Goal: Communication & Community: Participate in discussion

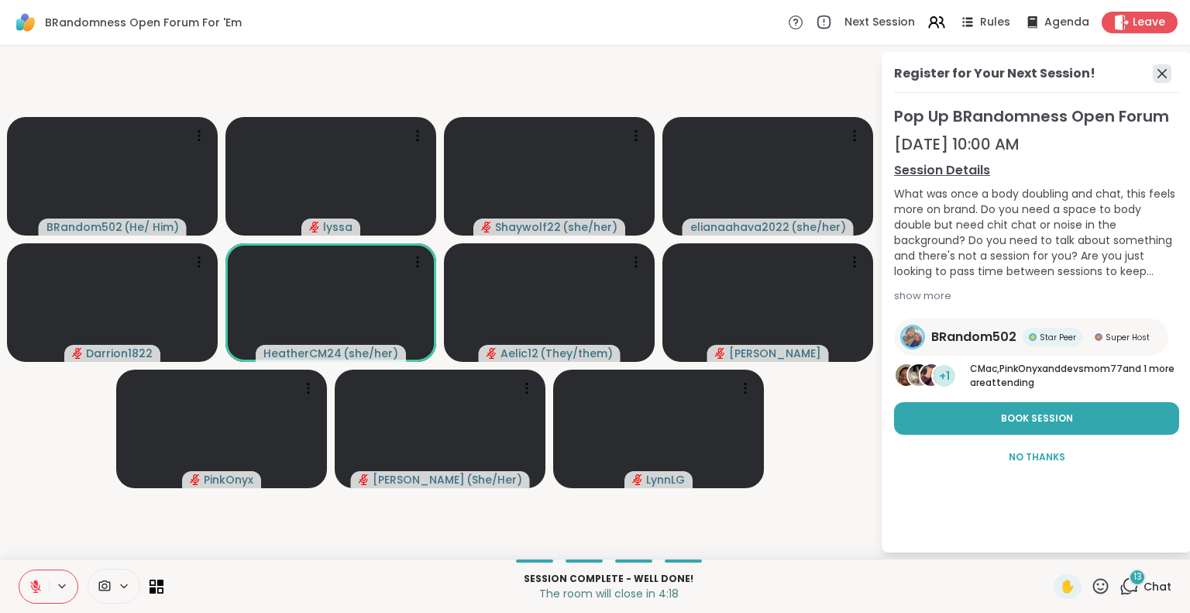
click at [1158, 71] on icon at bounding box center [1162, 73] width 19 height 19
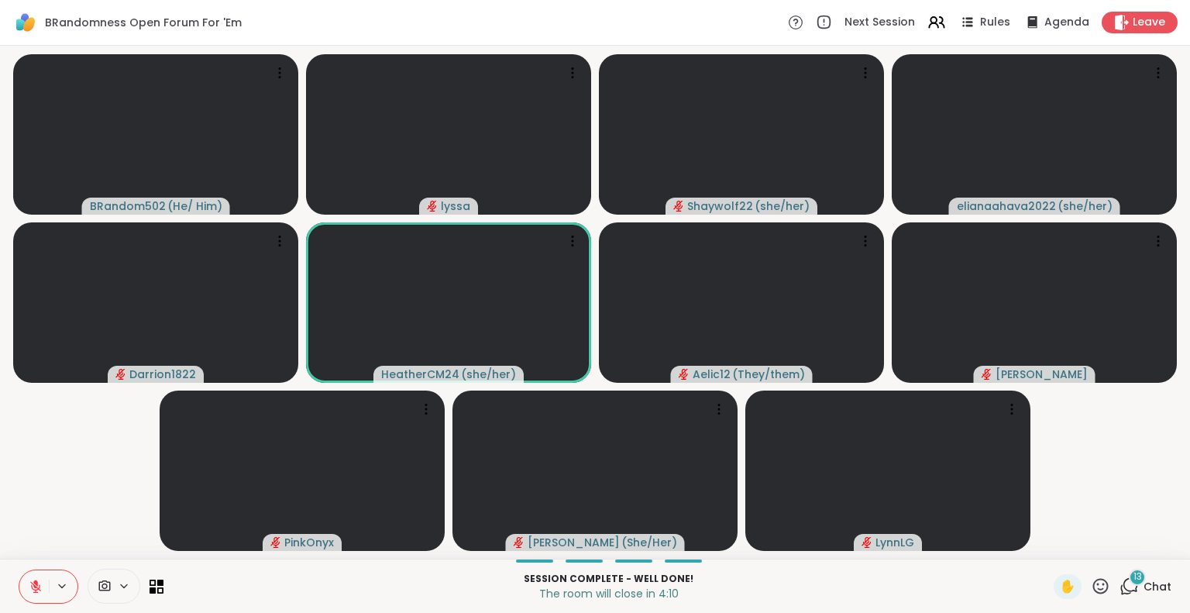
click at [1092, 576] on icon at bounding box center [1100, 585] width 19 height 19
click at [1048, 542] on span "❤️" at bounding box center [1055, 545] width 15 height 19
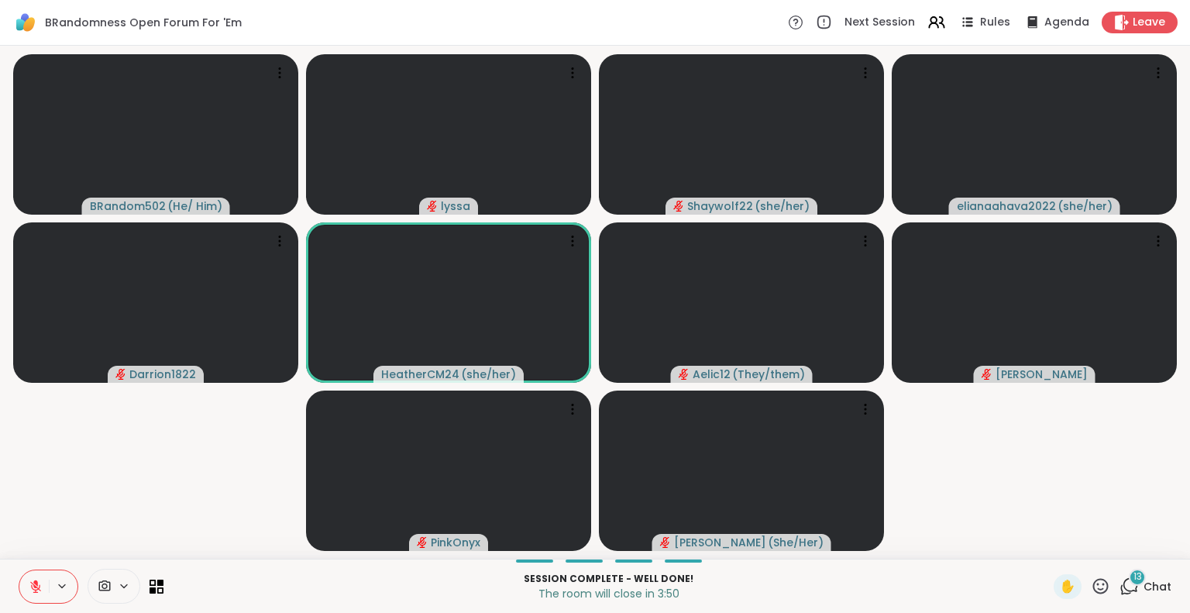
click at [1096, 591] on icon at bounding box center [1100, 585] width 19 height 19
click at [1150, 549] on span "🎉" at bounding box center [1157, 545] width 15 height 19
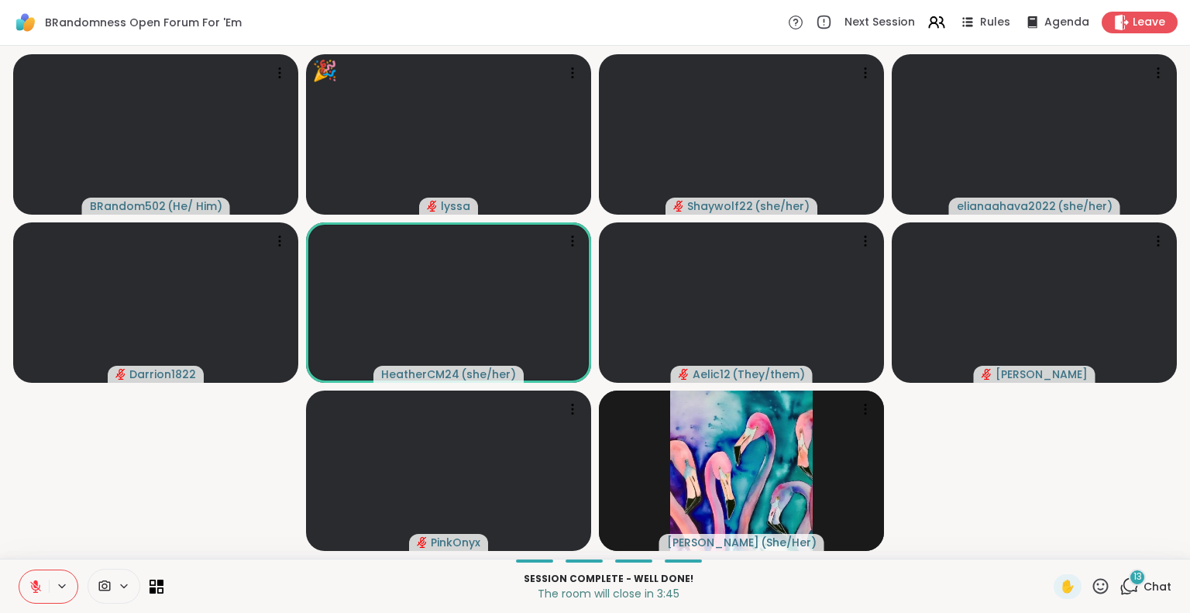
click at [1158, 587] on span "Chat" at bounding box center [1158, 586] width 28 height 15
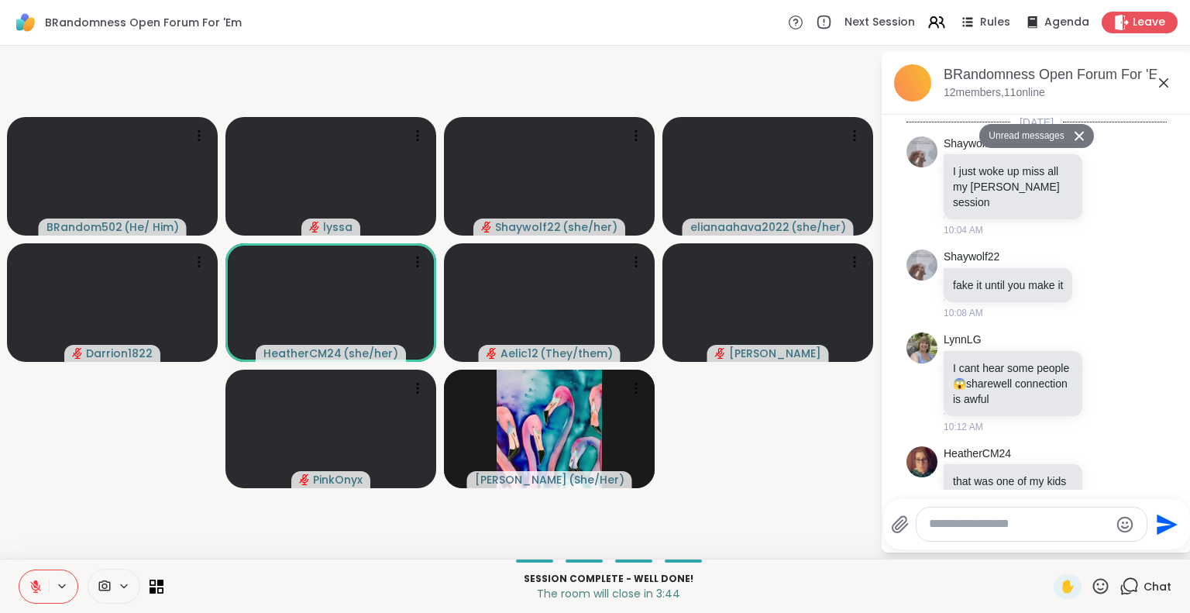
scroll to position [5652, 0]
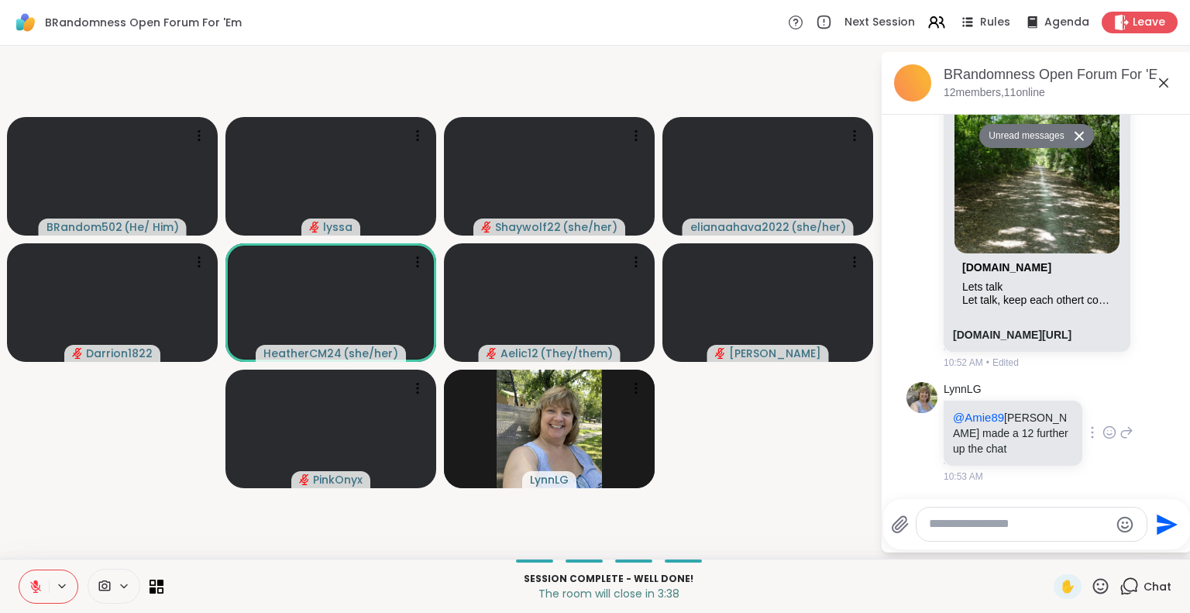
click at [1103, 431] on icon at bounding box center [1110, 432] width 14 height 15
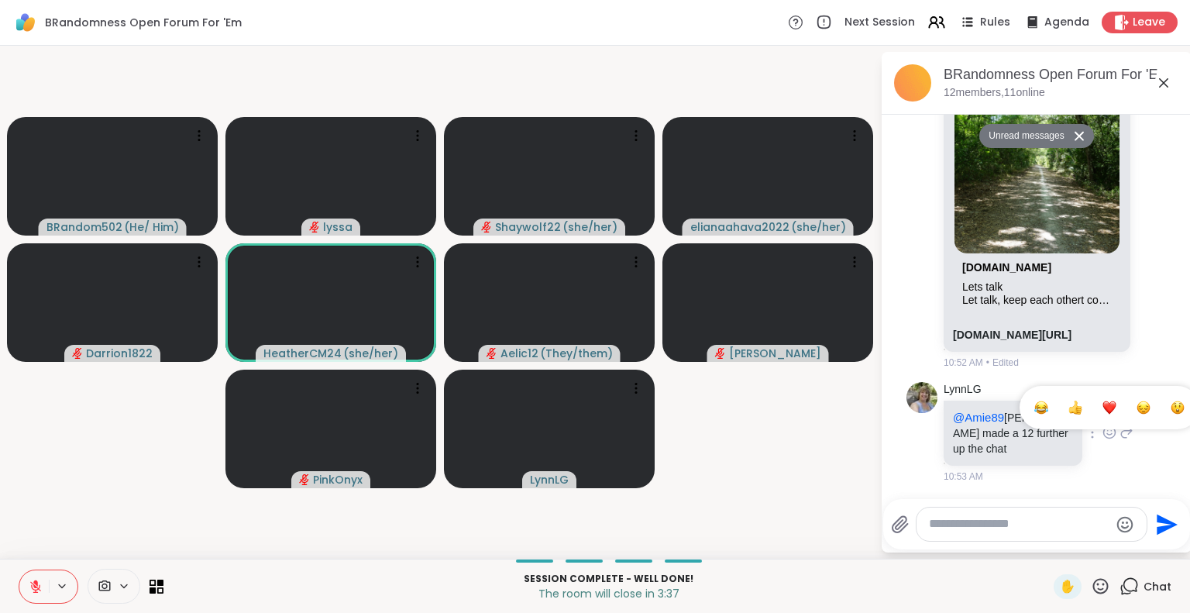
click at [1103, 408] on div "Select Reaction: Heart" at bounding box center [1110, 408] width 14 height 14
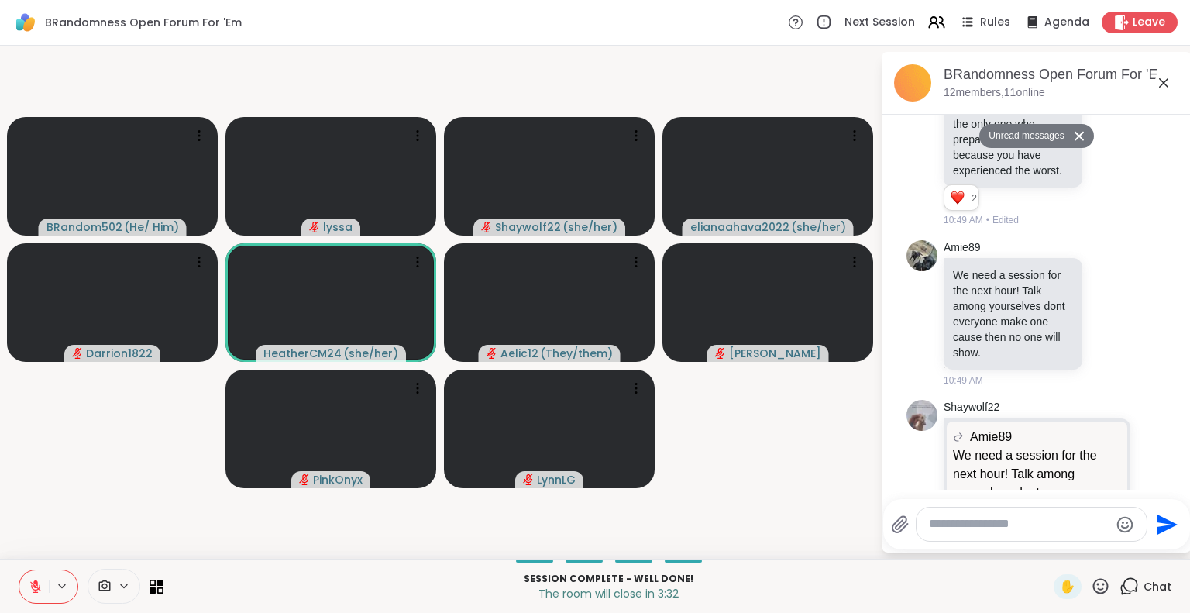
scroll to position [5140, 0]
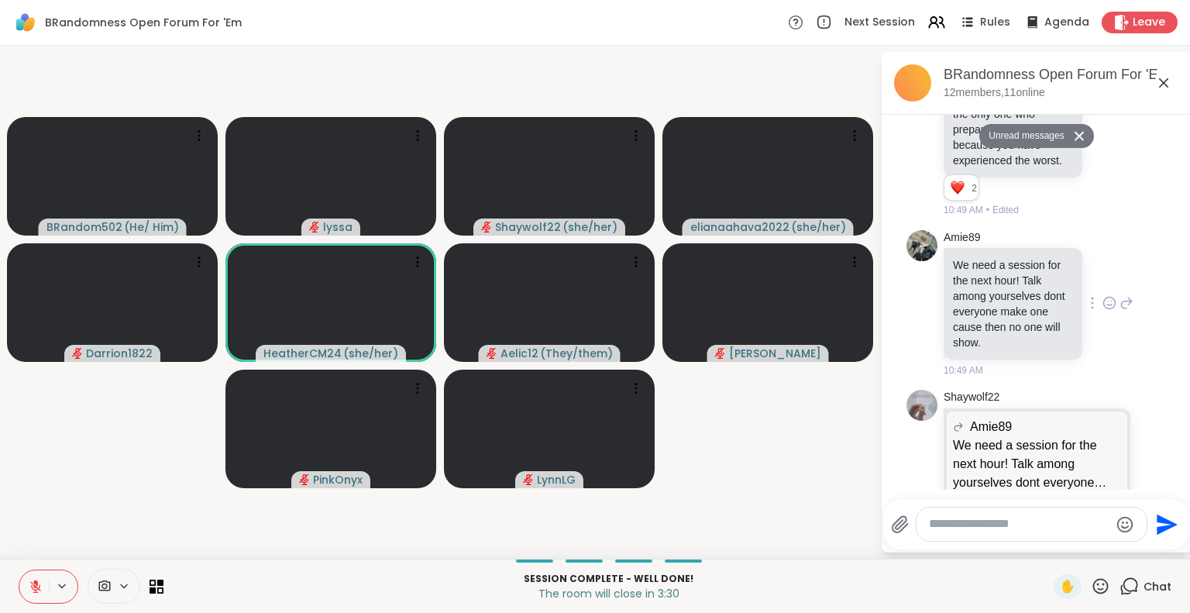
click at [1103, 311] on icon at bounding box center [1110, 302] width 14 height 15
click at [1103, 285] on div "Select Reaction: Heart" at bounding box center [1110, 278] width 14 height 14
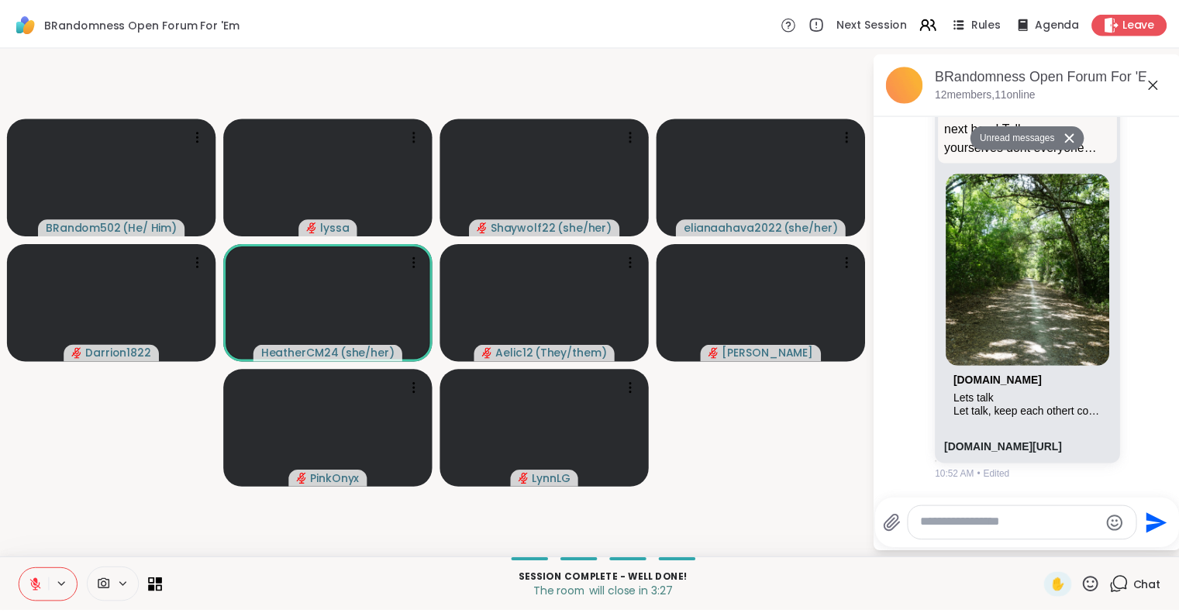
scroll to position [5696, 0]
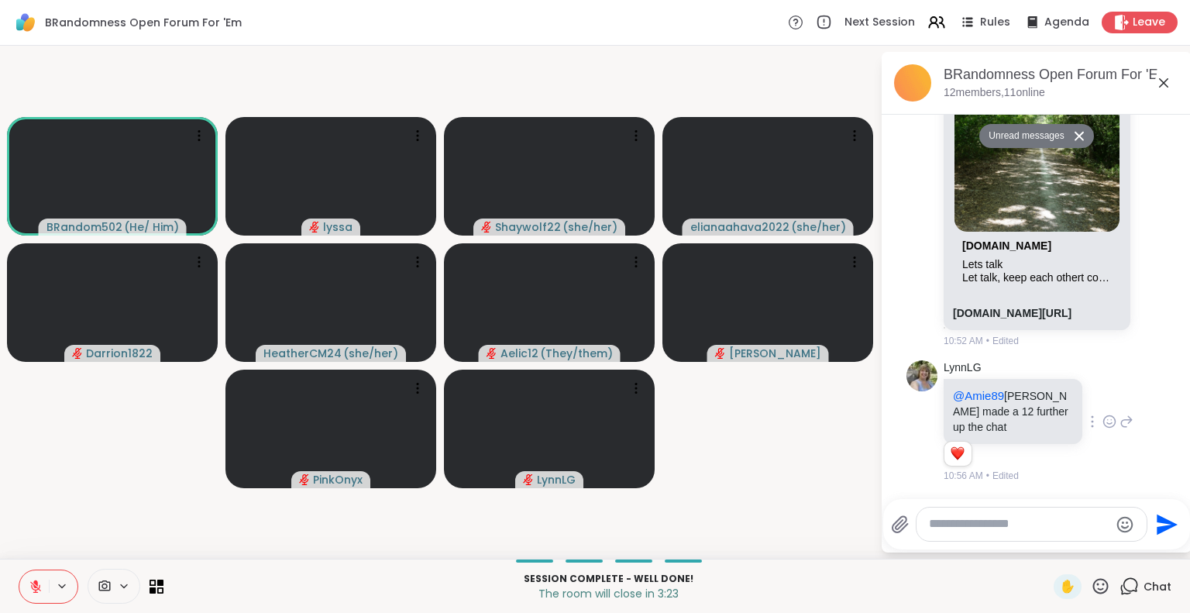
click at [1091, 590] on icon at bounding box center [1100, 585] width 19 height 19
click at [1048, 542] on span "❤️" at bounding box center [1055, 545] width 15 height 19
click at [1091, 584] on icon at bounding box center [1100, 585] width 19 height 19
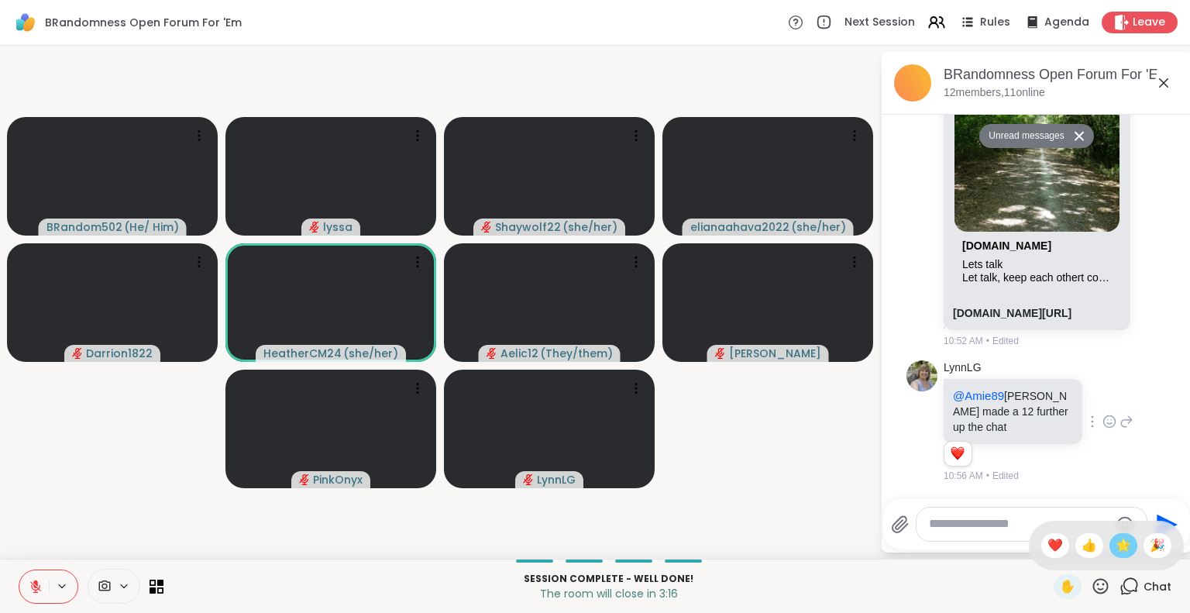
click at [1116, 539] on span "🌟" at bounding box center [1123, 545] width 15 height 19
click at [1163, 82] on icon at bounding box center [1163, 82] width 9 height 9
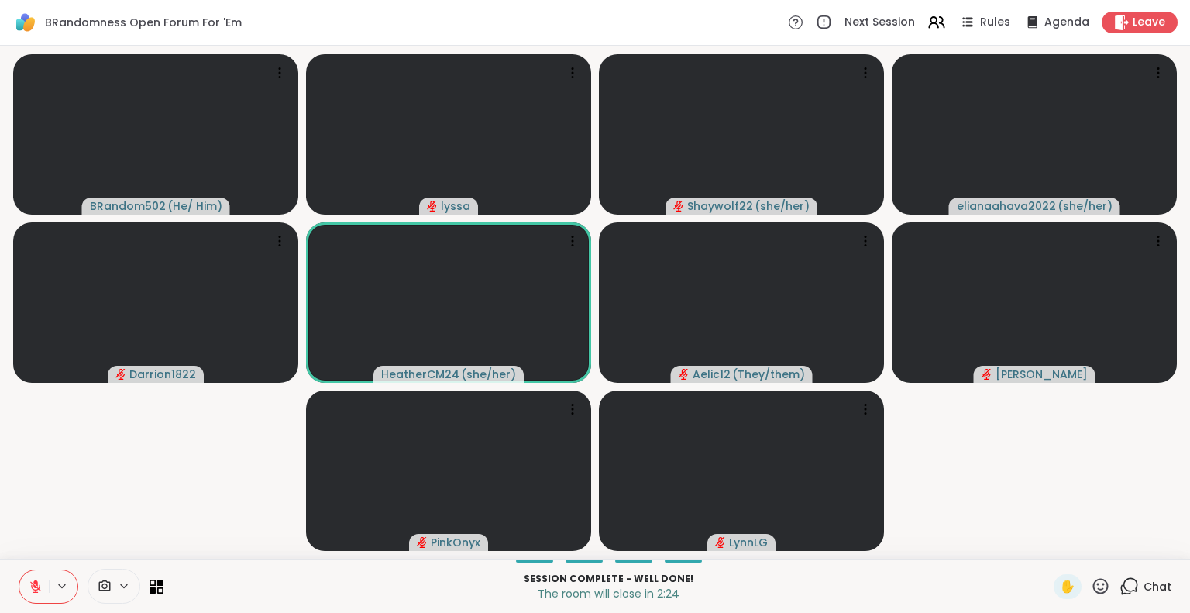
click at [1091, 585] on icon at bounding box center [1100, 585] width 19 height 19
click at [1048, 546] on span "❤️" at bounding box center [1055, 545] width 15 height 19
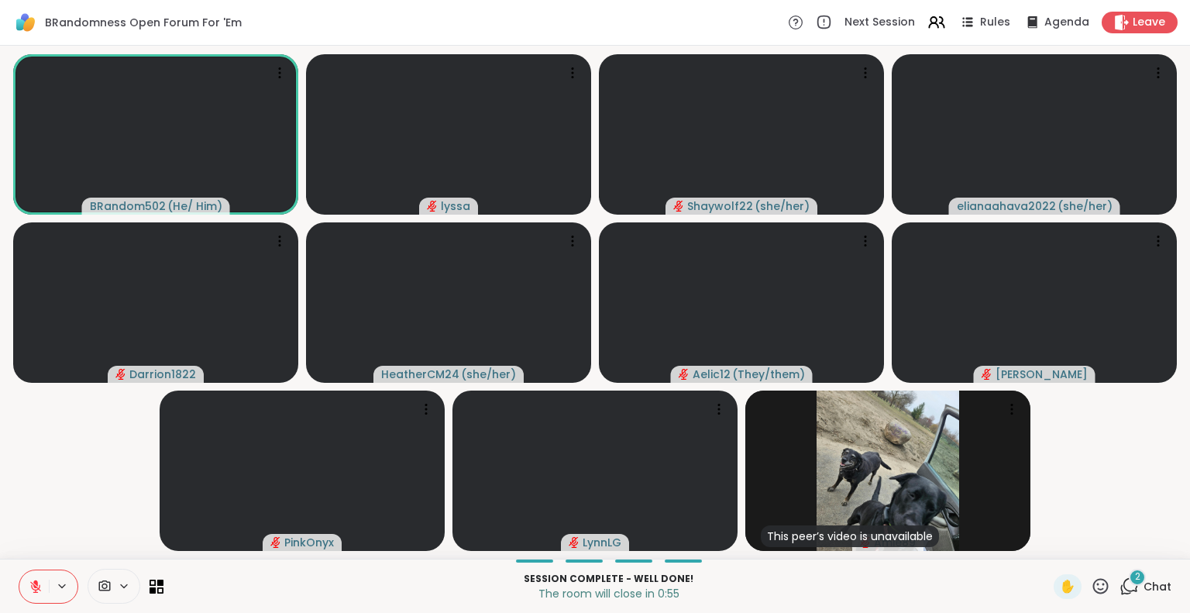
click at [39, 574] on button at bounding box center [33, 586] width 29 height 33
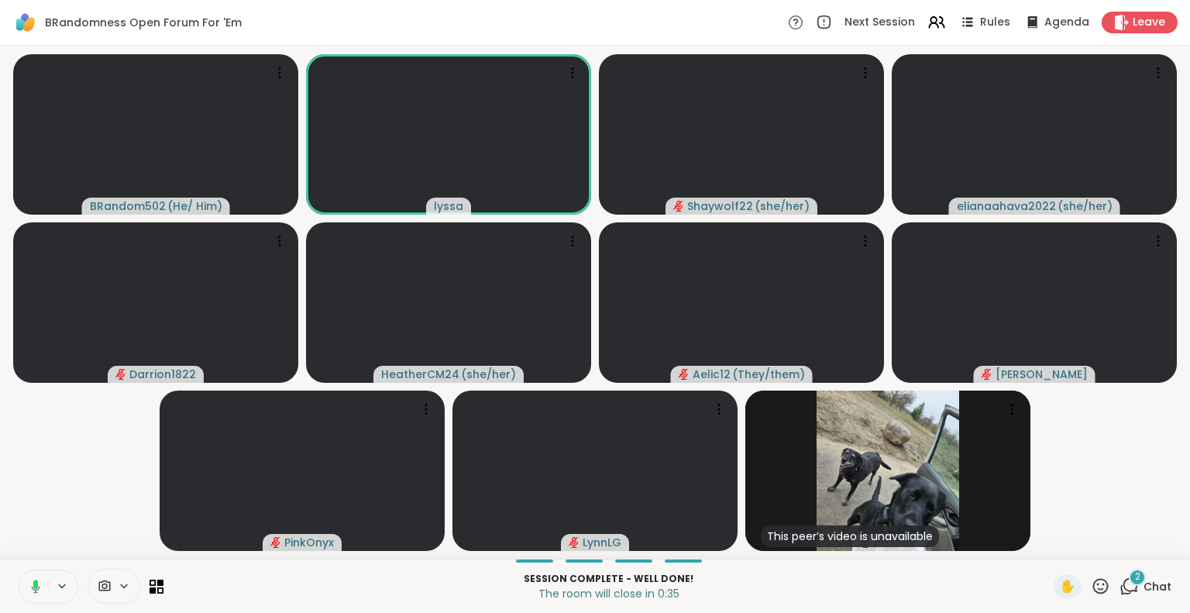
click at [29, 584] on icon at bounding box center [33, 587] width 14 height 14
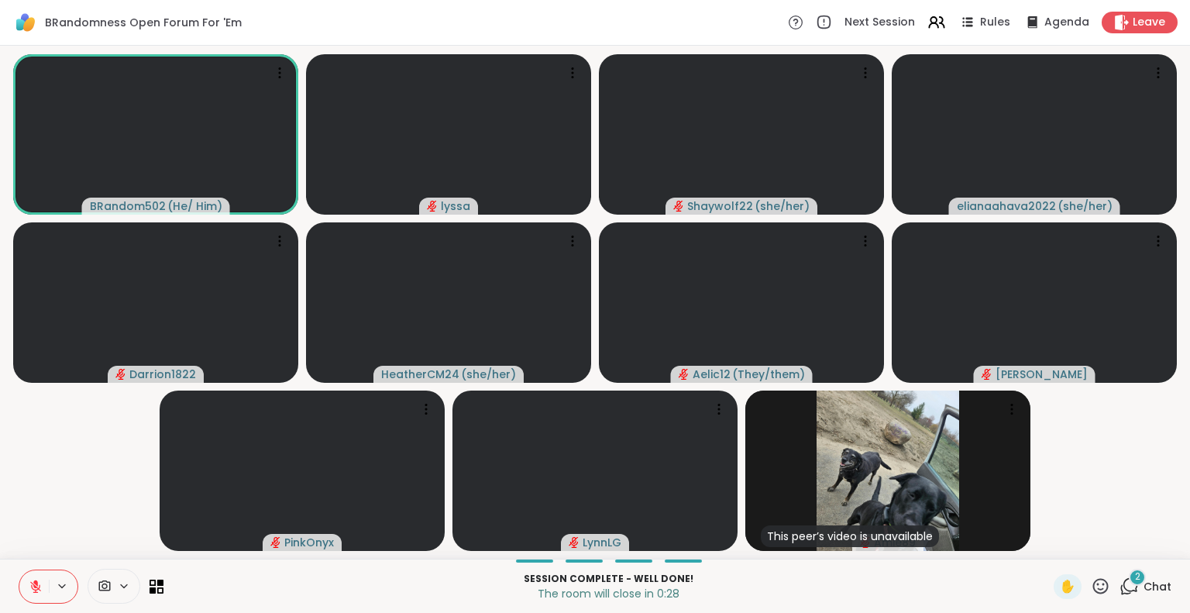
click at [21, 583] on button at bounding box center [33, 586] width 29 height 33
click at [1109, 30] on div "Leave" at bounding box center [1140, 22] width 80 height 22
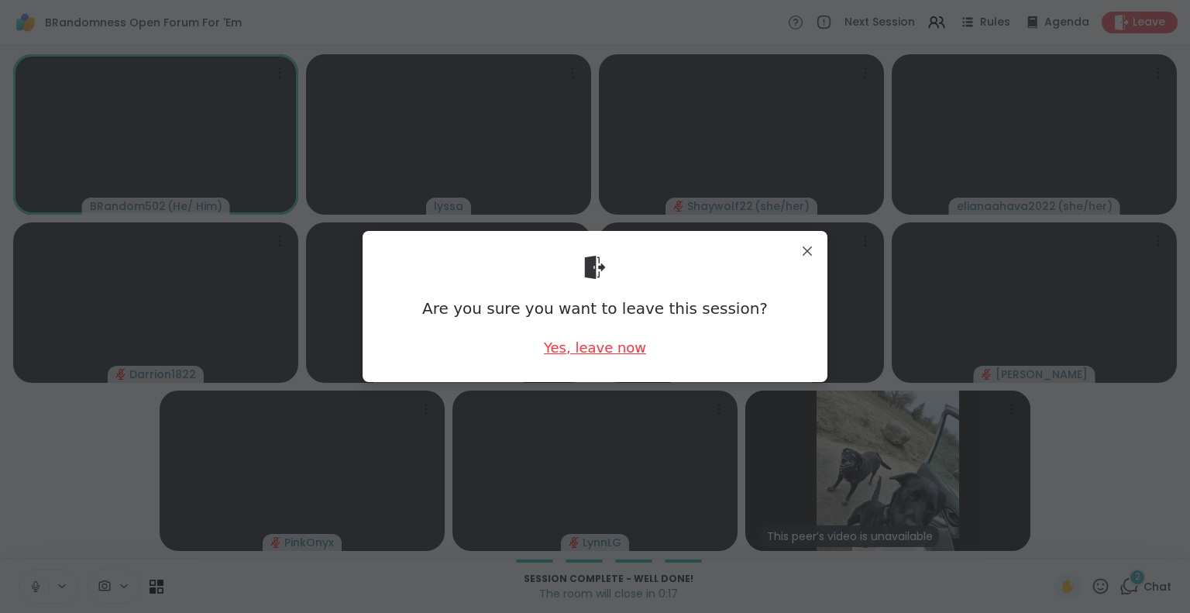
click at [595, 346] on div "Yes, leave now" at bounding box center [595, 347] width 102 height 19
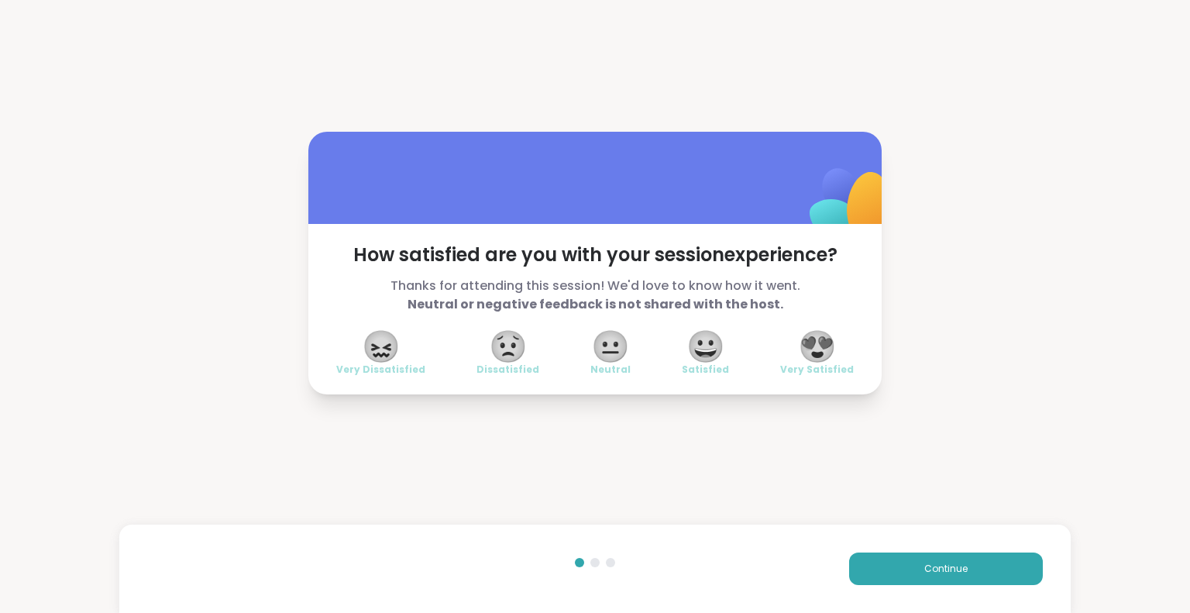
click at [813, 344] on span "😍" at bounding box center [817, 346] width 39 height 28
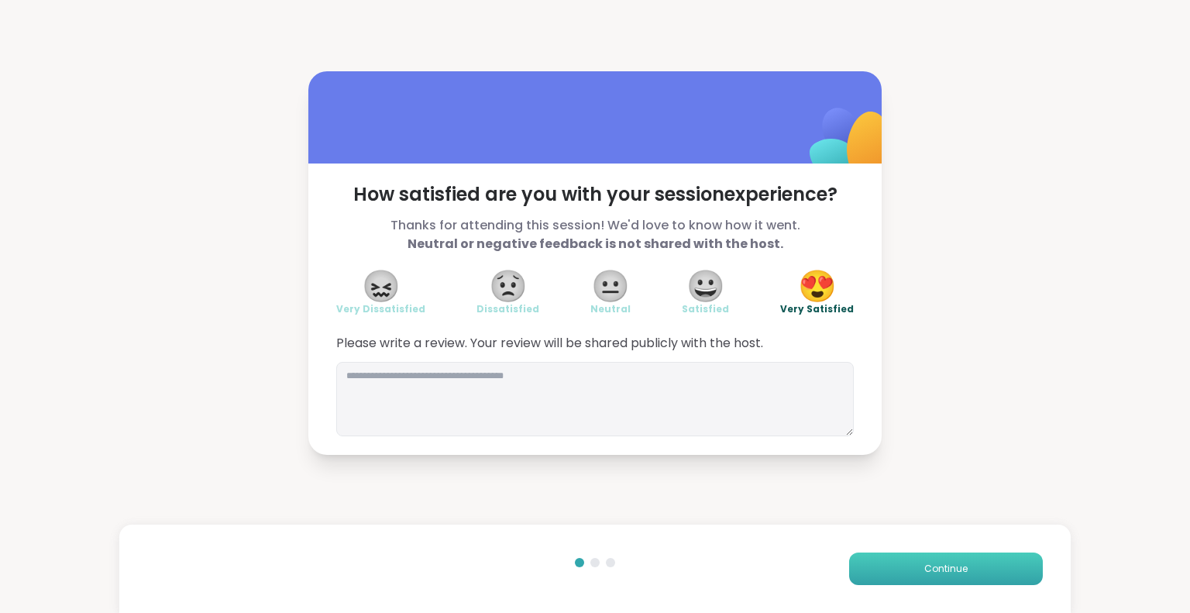
click at [892, 584] on button "Continue" at bounding box center [946, 568] width 194 height 33
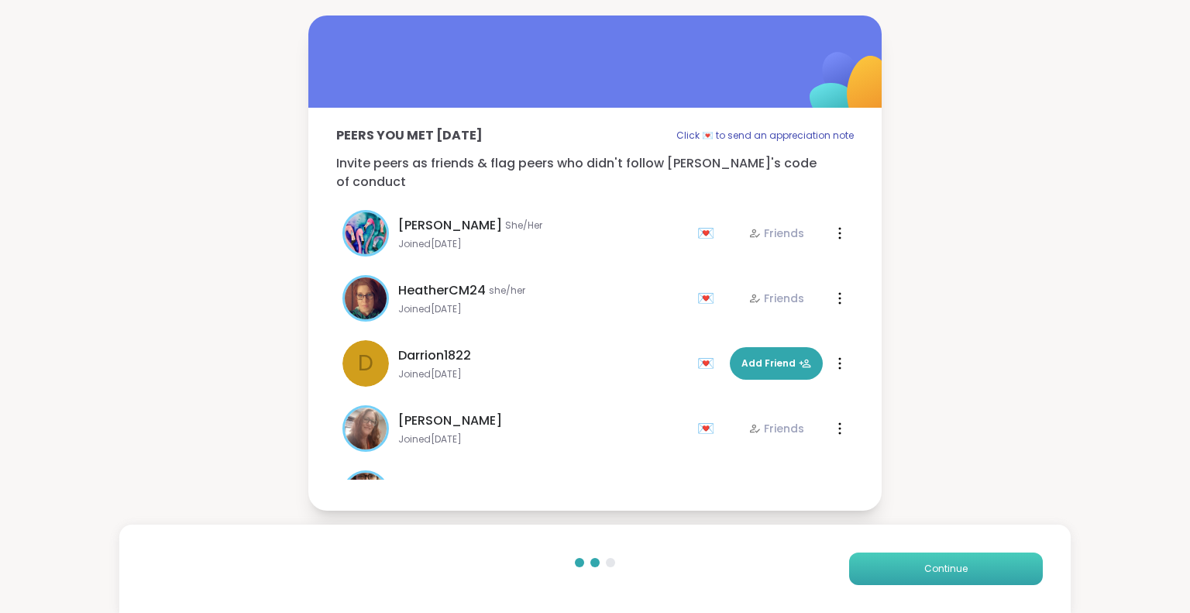
click at [892, 584] on button "Continue" at bounding box center [946, 568] width 194 height 33
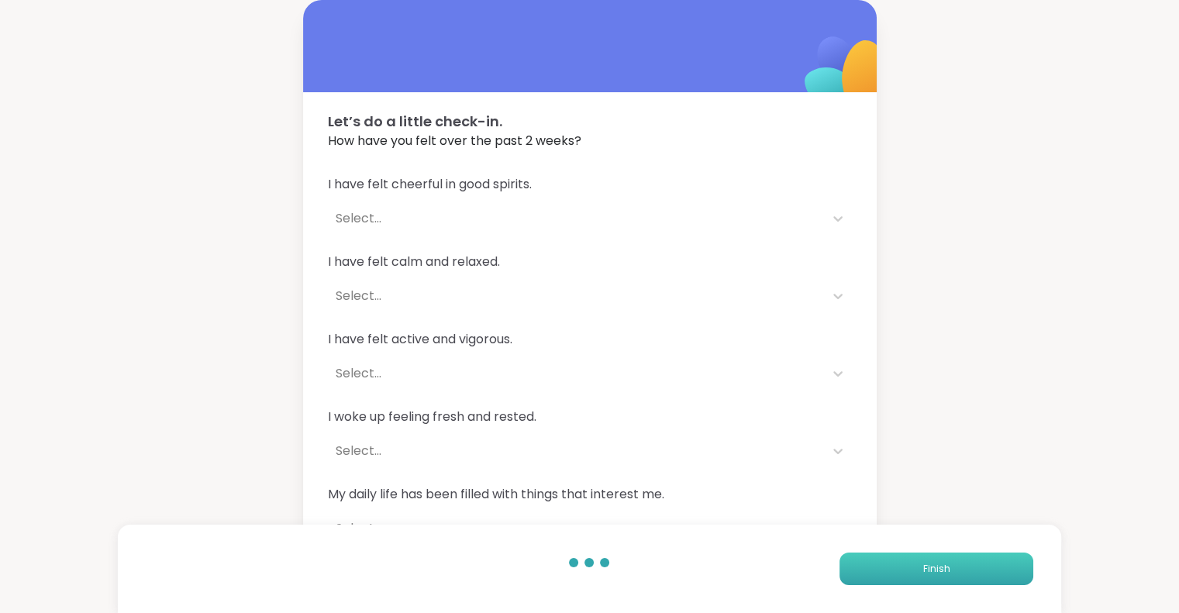
click at [889, 570] on button "Finish" at bounding box center [936, 568] width 194 height 33
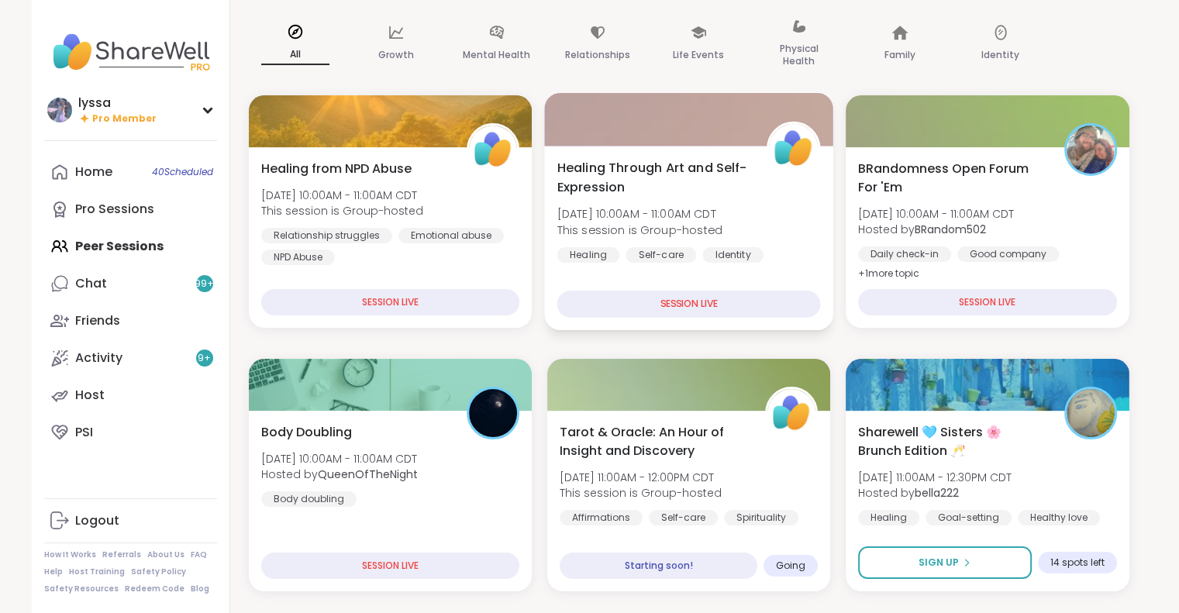
scroll to position [126, 0]
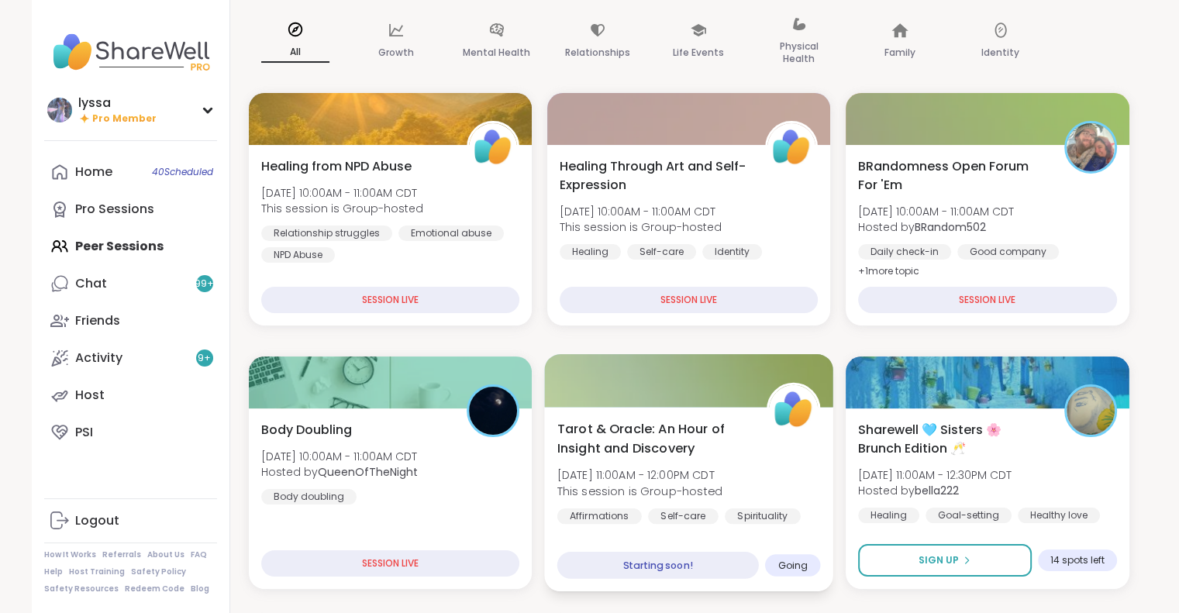
click at [671, 452] on span "Tarot & Oracle: An Hour of Insight and Discovery" at bounding box center [652, 438] width 192 height 38
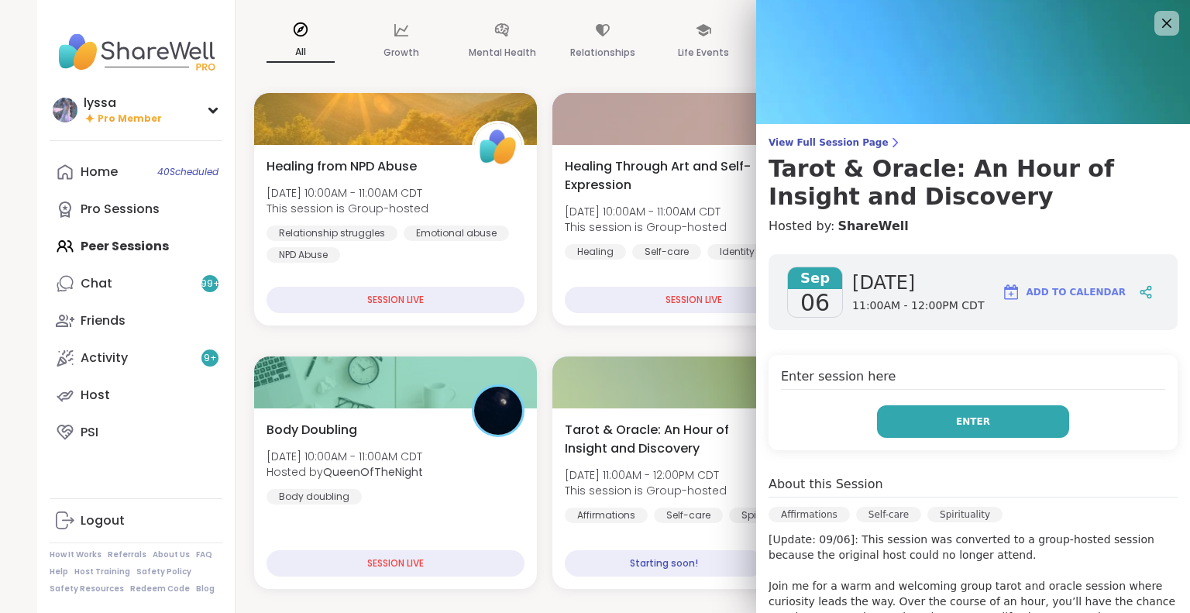
click at [961, 435] on button "Enter" at bounding box center [973, 421] width 192 height 33
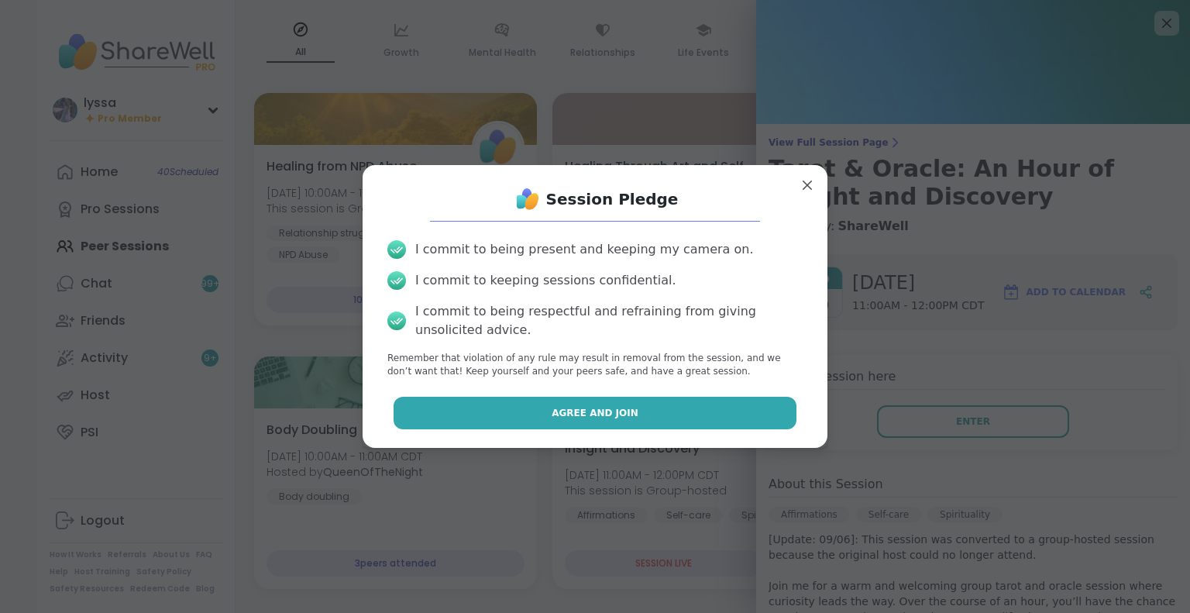
click at [618, 404] on button "Agree and Join" at bounding box center [596, 413] width 404 height 33
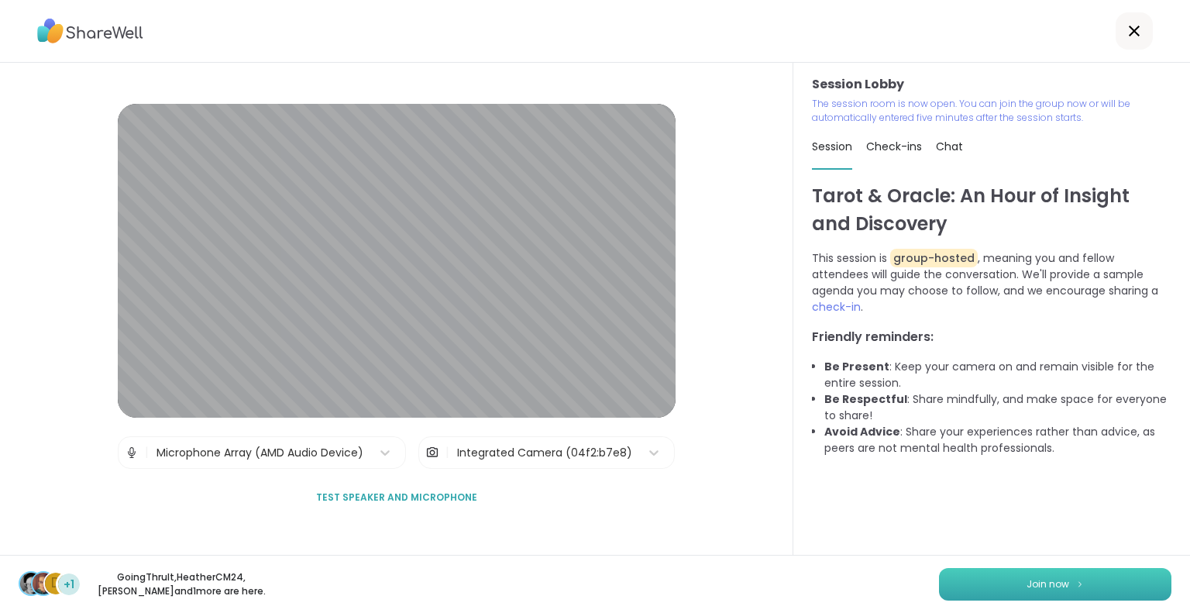
click at [965, 580] on button "Join now" at bounding box center [1055, 584] width 232 height 33
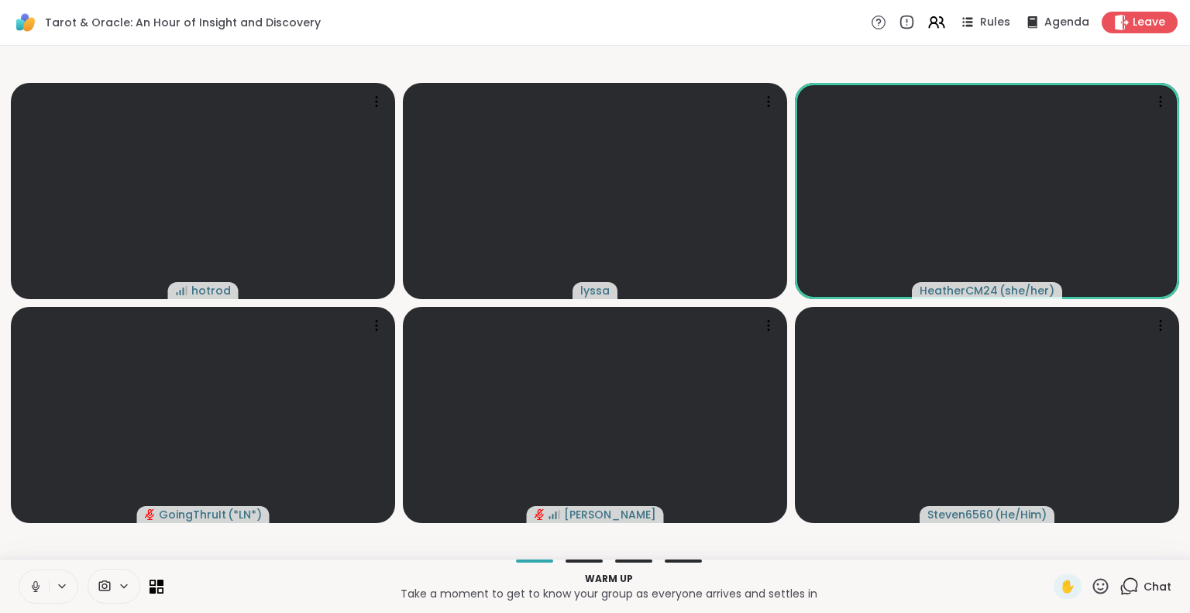
click at [29, 590] on icon at bounding box center [36, 587] width 14 height 14
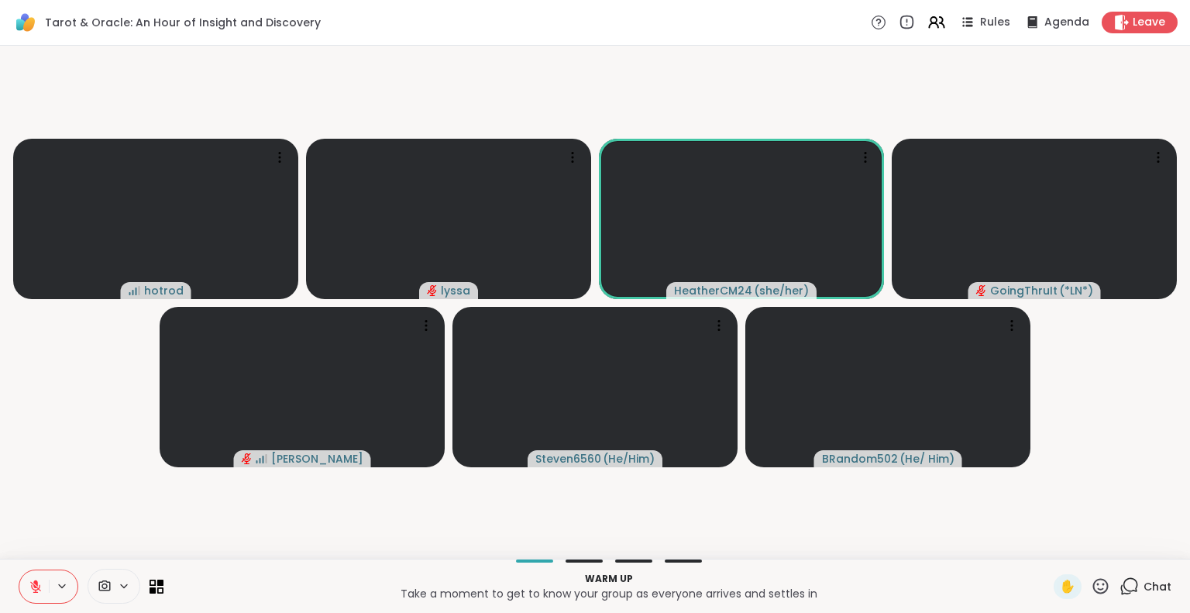
click at [1091, 582] on icon at bounding box center [1100, 585] width 19 height 19
click at [1117, 492] on video-player-container "hotrod lyssa HeatherCM24 ( she/her ) GoingThruIt ( *LN* ) [PERSON_NAME] Steven6…" at bounding box center [595, 302] width 1172 height 501
click at [281, 151] on icon at bounding box center [279, 157] width 15 height 15
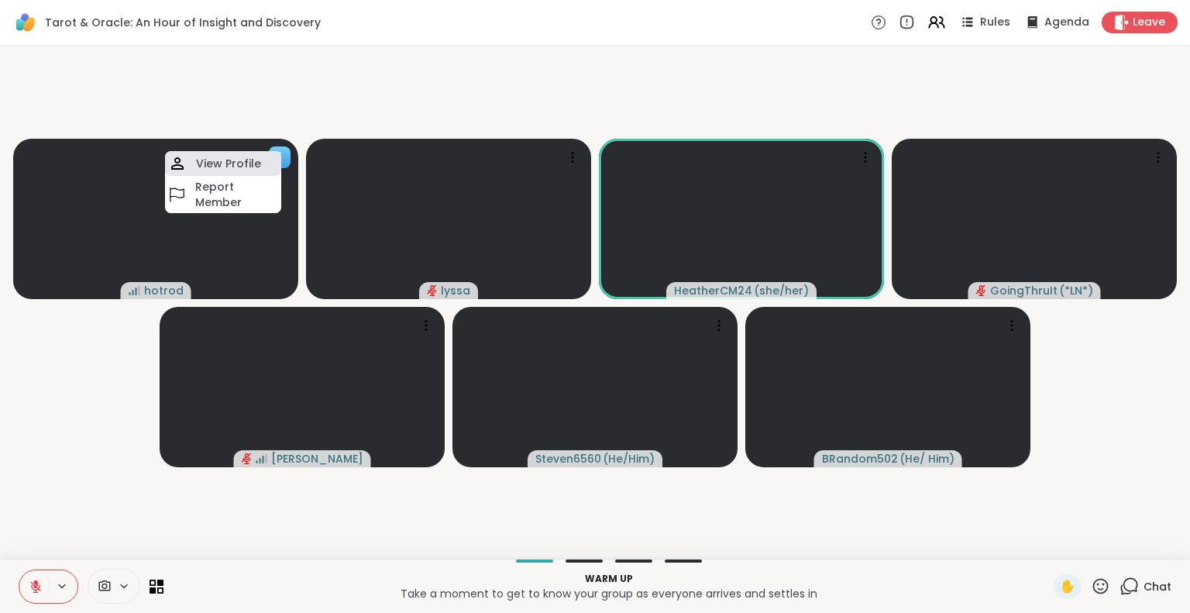
click at [266, 159] on div "View Profile" at bounding box center [223, 163] width 116 height 25
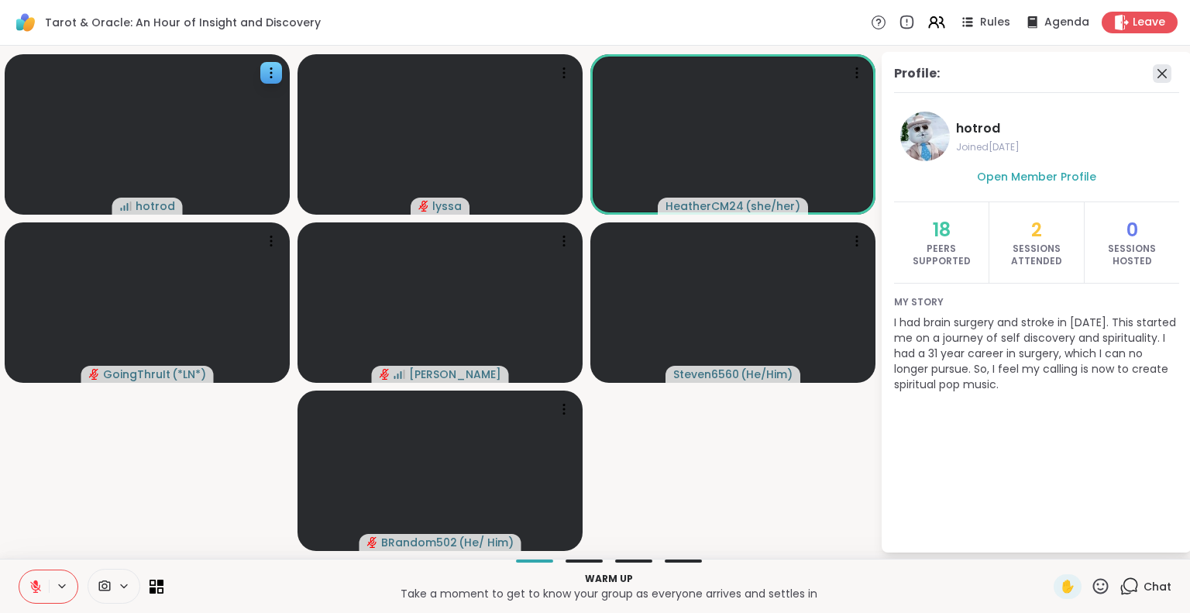
click at [1162, 74] on icon at bounding box center [1162, 73] width 19 height 19
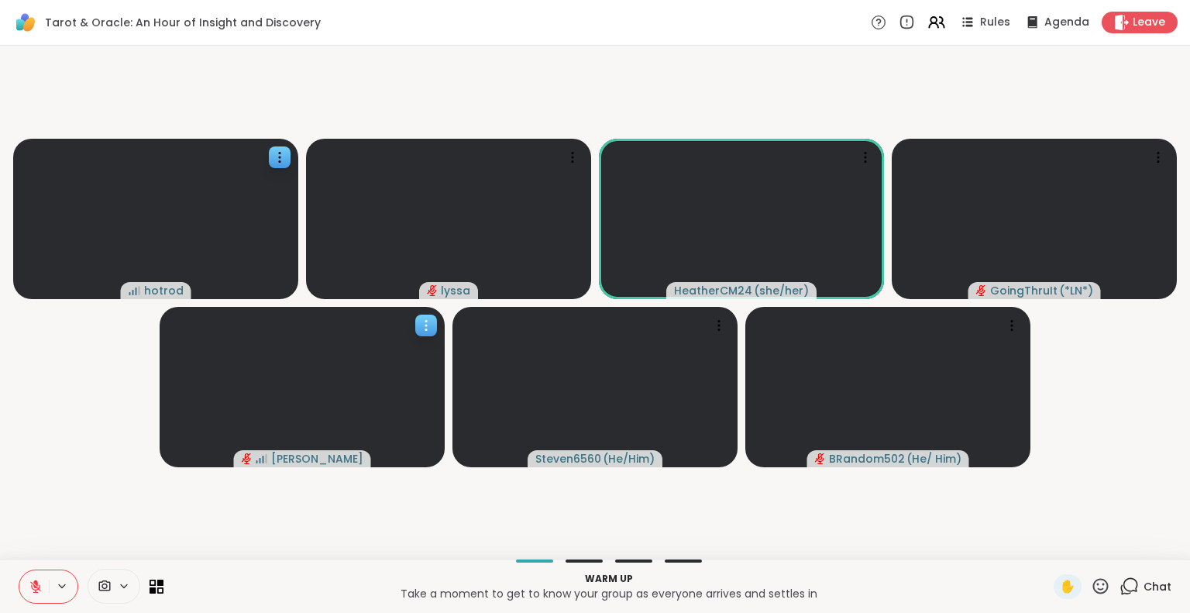
click at [422, 320] on icon at bounding box center [425, 325] width 15 height 15
click at [407, 326] on div "View Profile" at bounding box center [364, 332] width 116 height 25
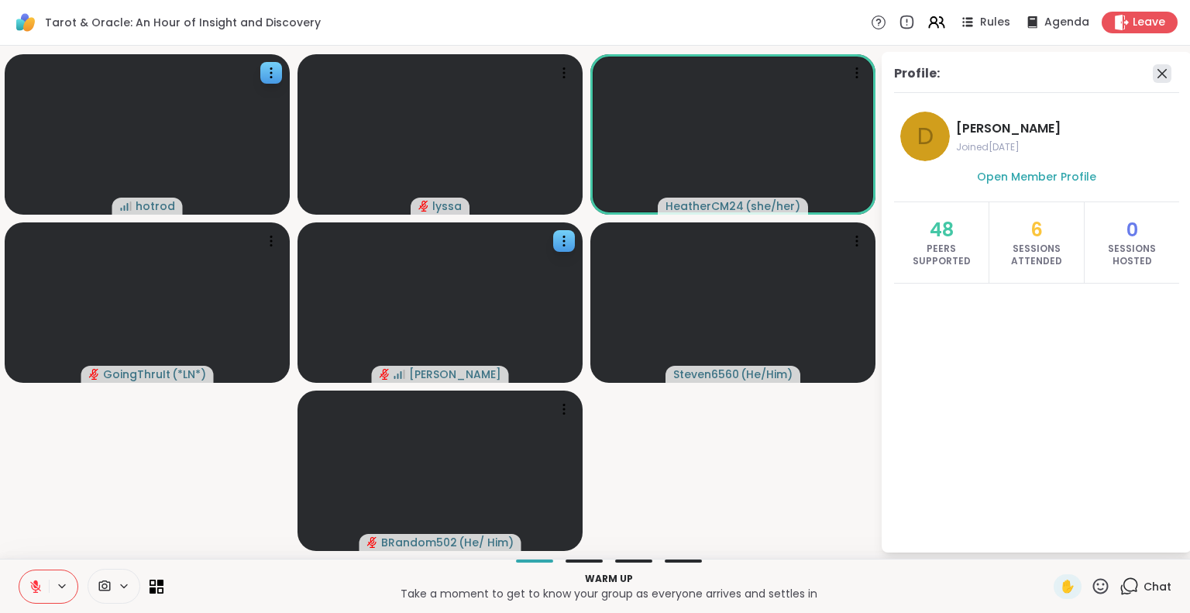
click at [1156, 77] on icon at bounding box center [1162, 73] width 19 height 19
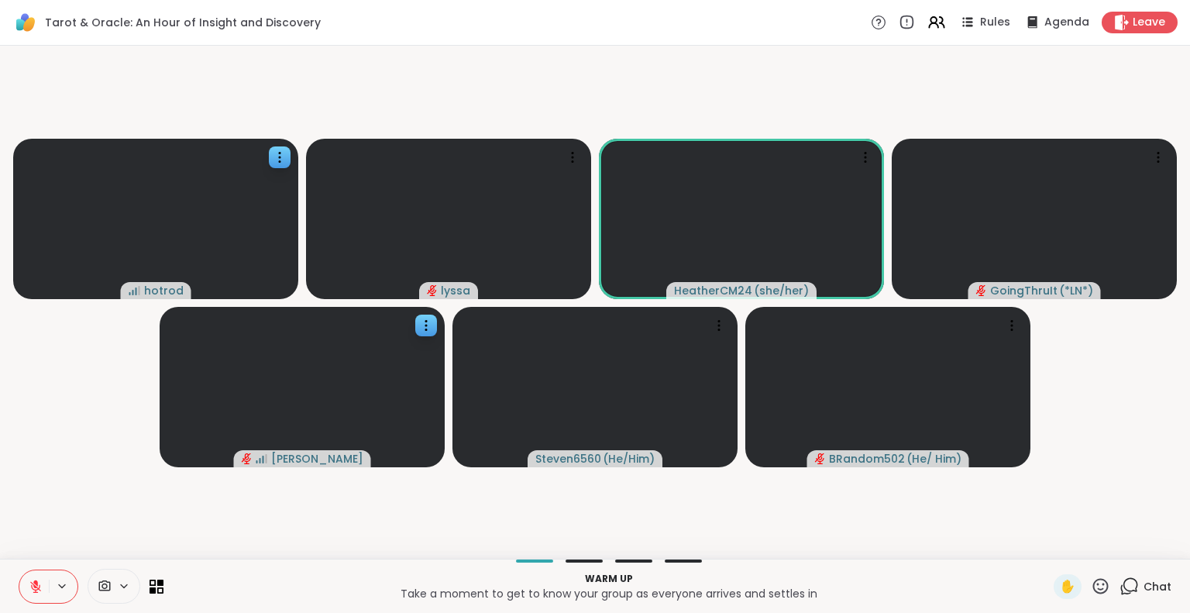
click at [1098, 591] on icon at bounding box center [1100, 585] width 19 height 19
click at [1048, 540] on span "❤️" at bounding box center [1055, 545] width 15 height 19
click at [28, 582] on button at bounding box center [33, 586] width 29 height 33
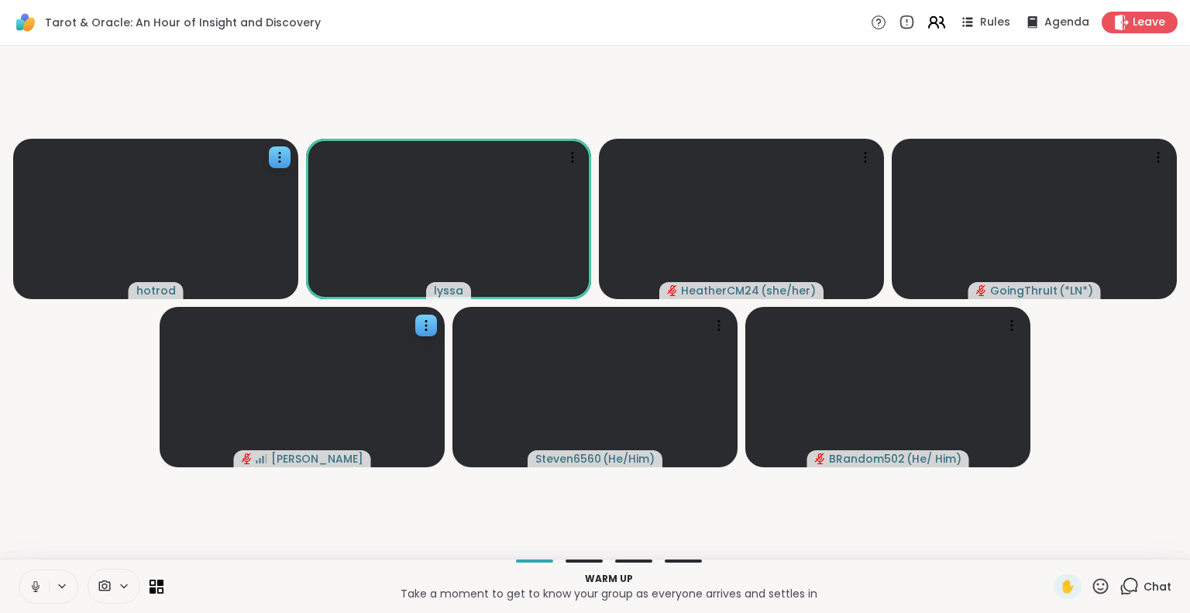
click at [930, 23] on icon at bounding box center [936, 21] width 19 height 19
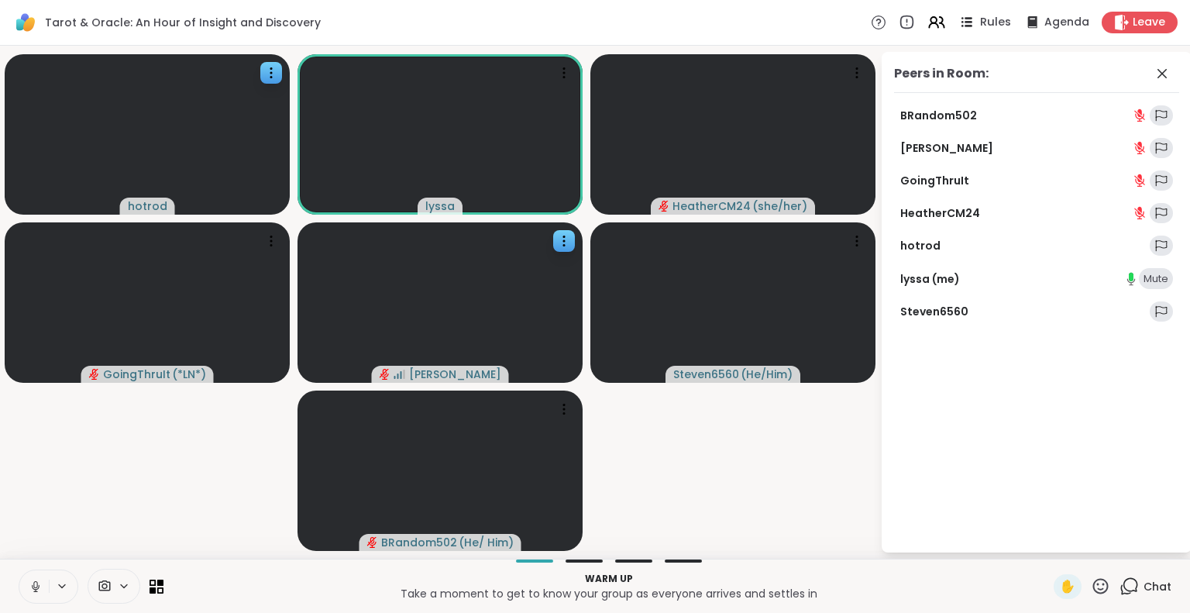
click at [980, 18] on span "Rules" at bounding box center [996, 23] width 32 height 16
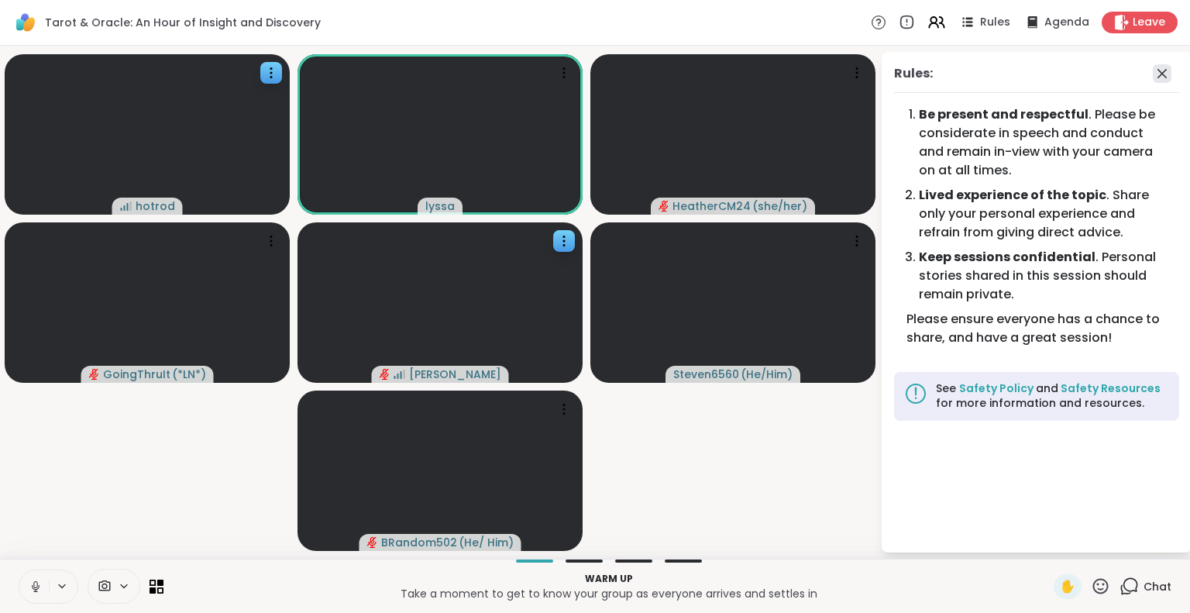
click at [1159, 75] on icon at bounding box center [1162, 73] width 19 height 19
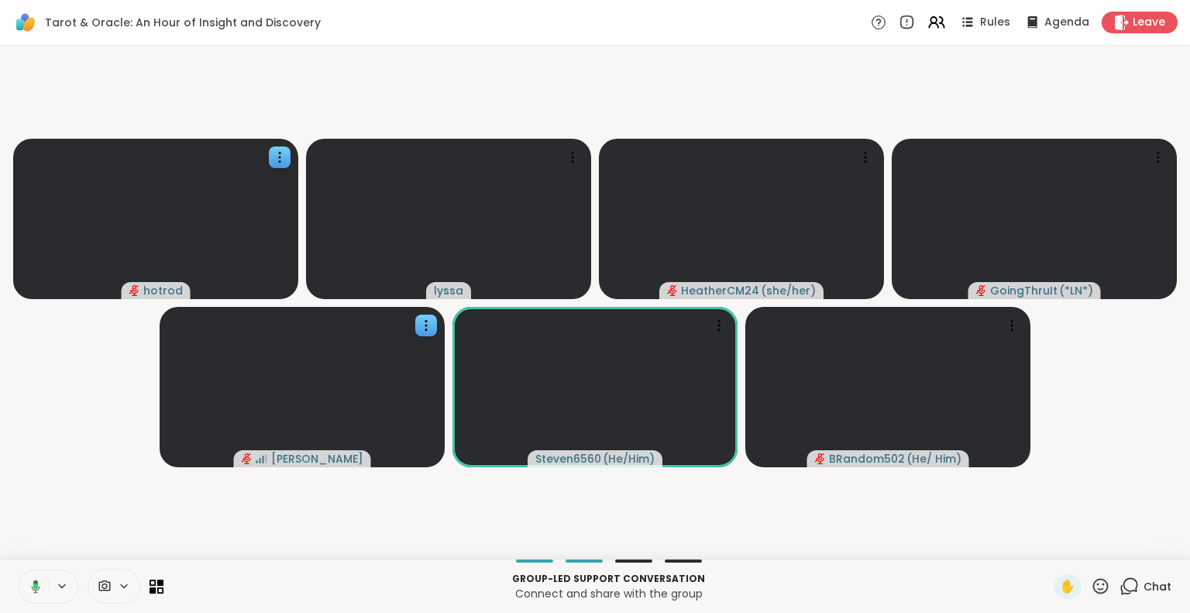
click at [36, 583] on icon at bounding box center [35, 586] width 5 height 6
click at [29, 576] on button at bounding box center [33, 586] width 29 height 33
click at [32, 591] on icon at bounding box center [36, 587] width 14 height 14
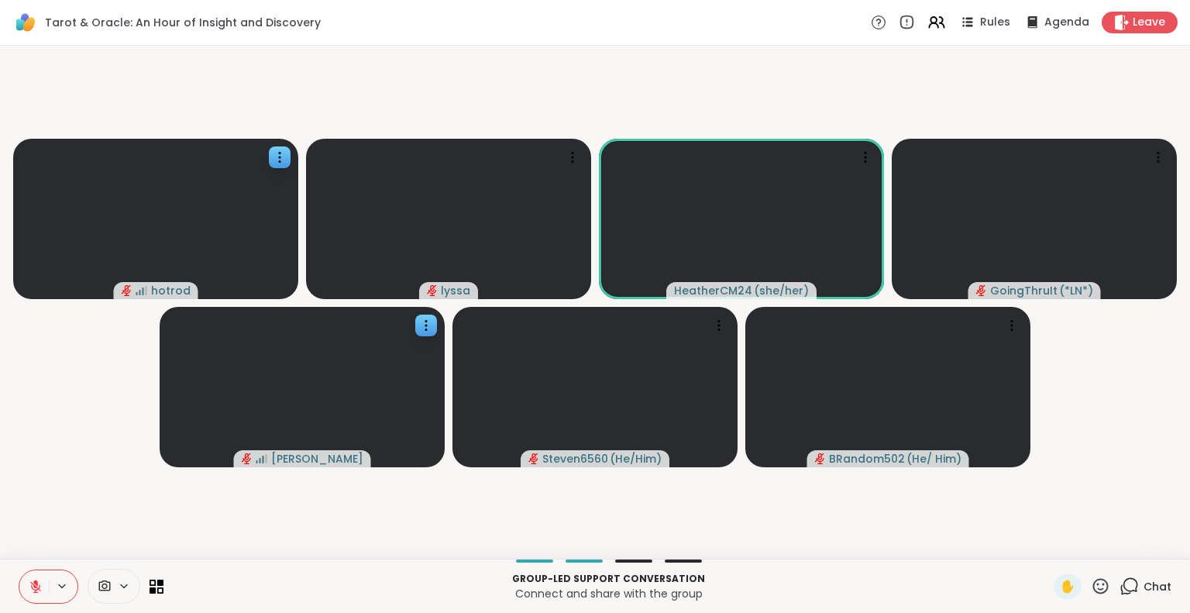
click at [1091, 587] on icon at bounding box center [1100, 585] width 19 height 19
click at [1048, 549] on span "❤️" at bounding box center [1055, 545] width 15 height 19
click at [769, 189] on video at bounding box center [741, 219] width 285 height 160
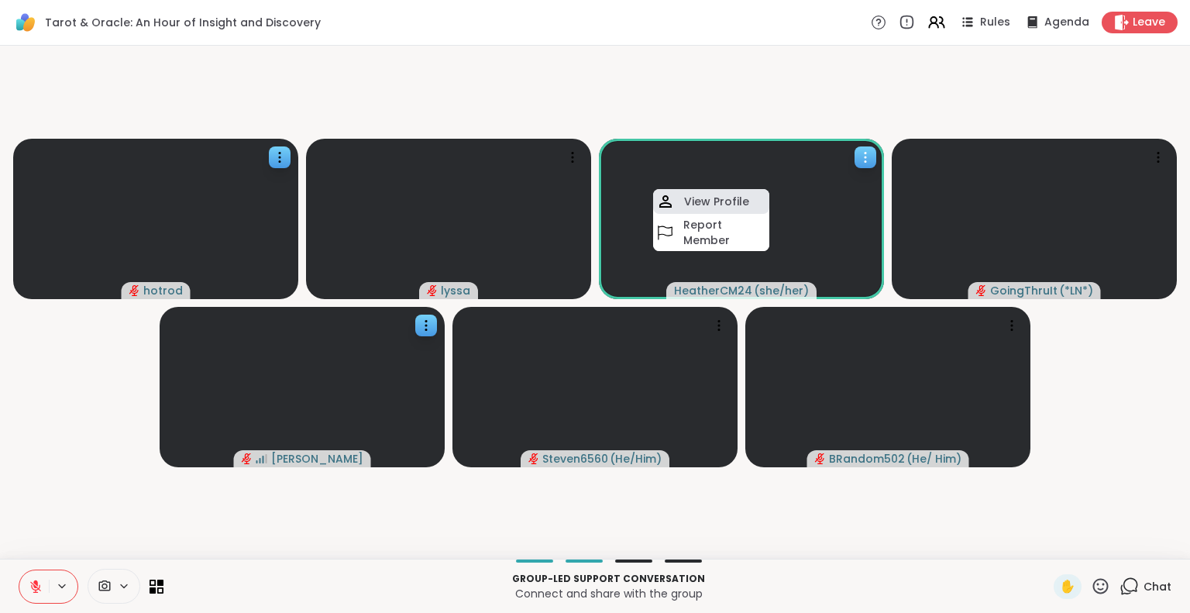
click at [756, 195] on div "View Profile" at bounding box center [711, 201] width 116 height 25
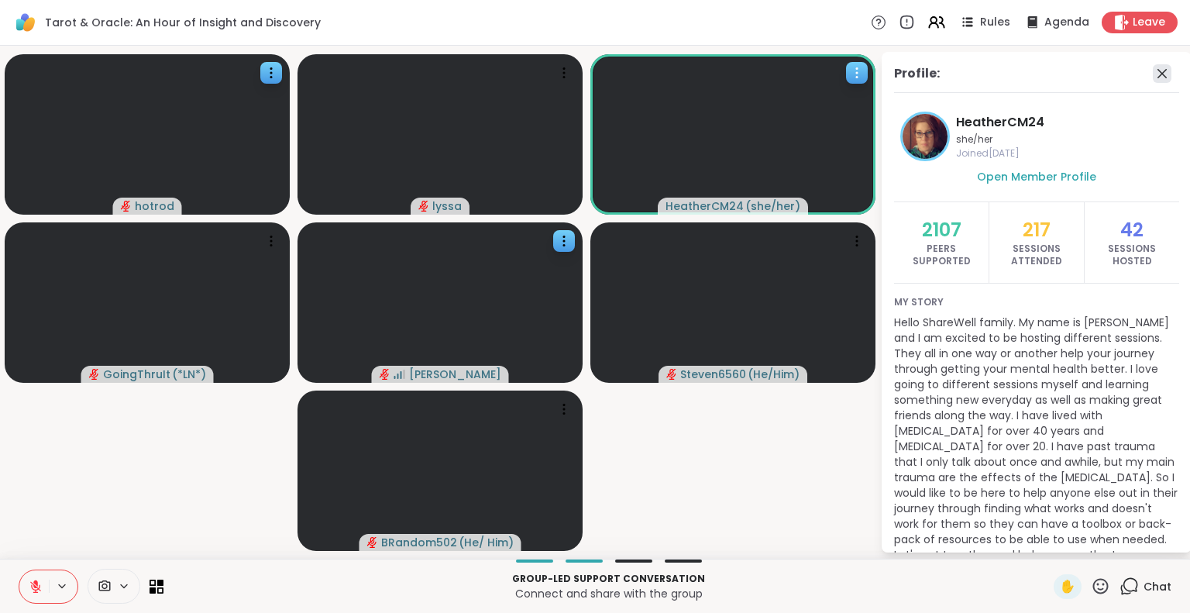
click at [1153, 77] on icon at bounding box center [1162, 73] width 19 height 19
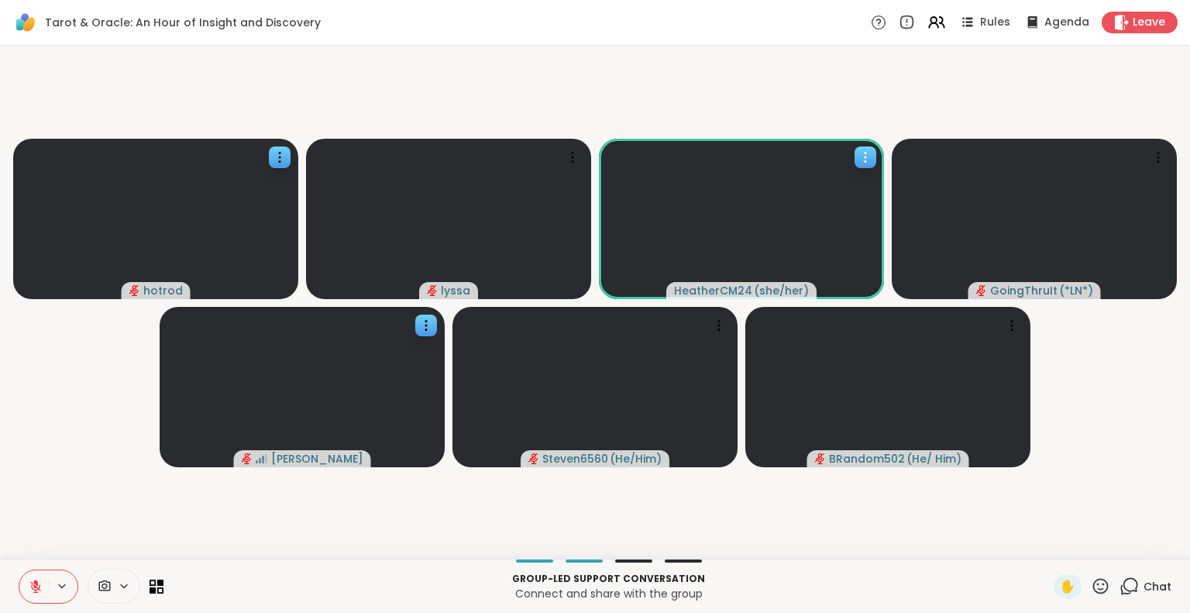
click at [1144, 583] on span "Chat" at bounding box center [1158, 586] width 28 height 15
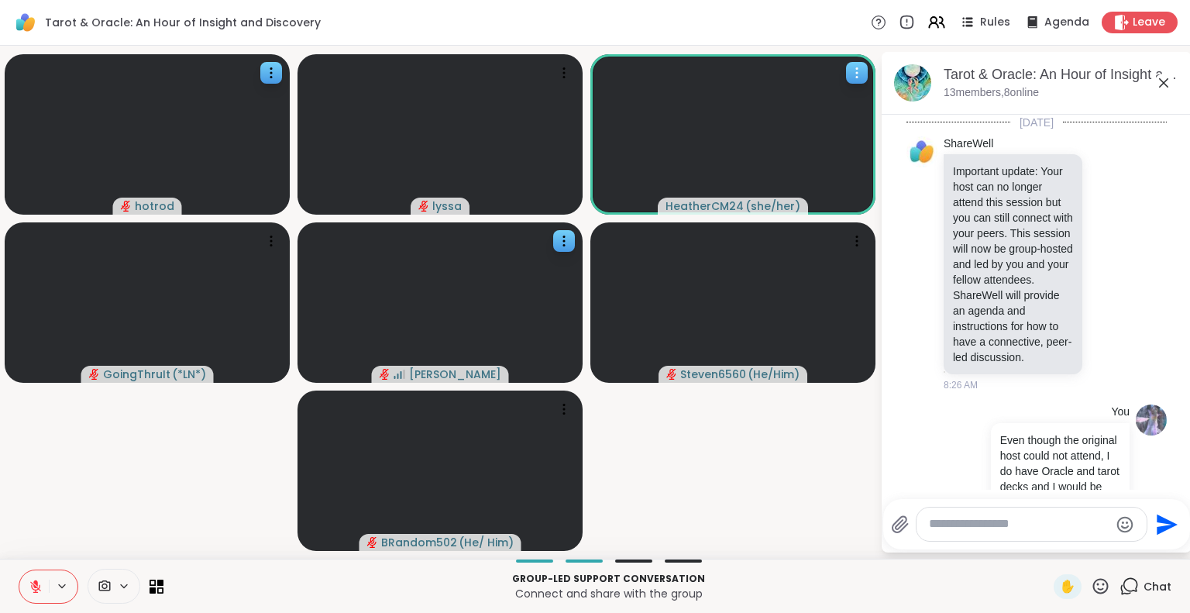
scroll to position [707, 0]
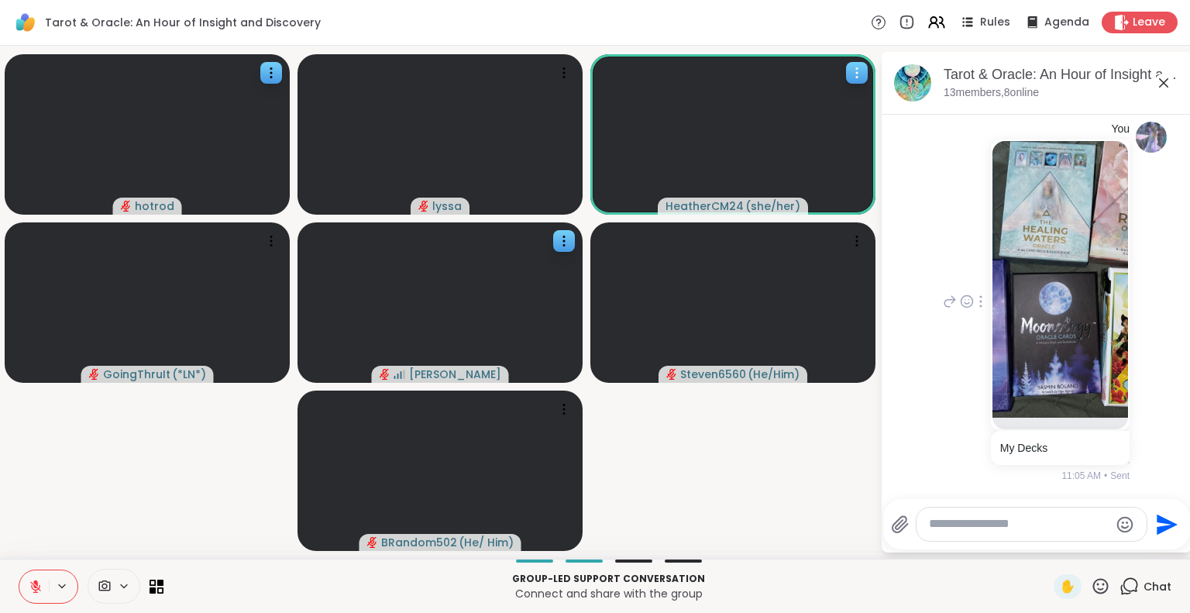
click at [1062, 373] on img at bounding box center [1061, 279] width 136 height 277
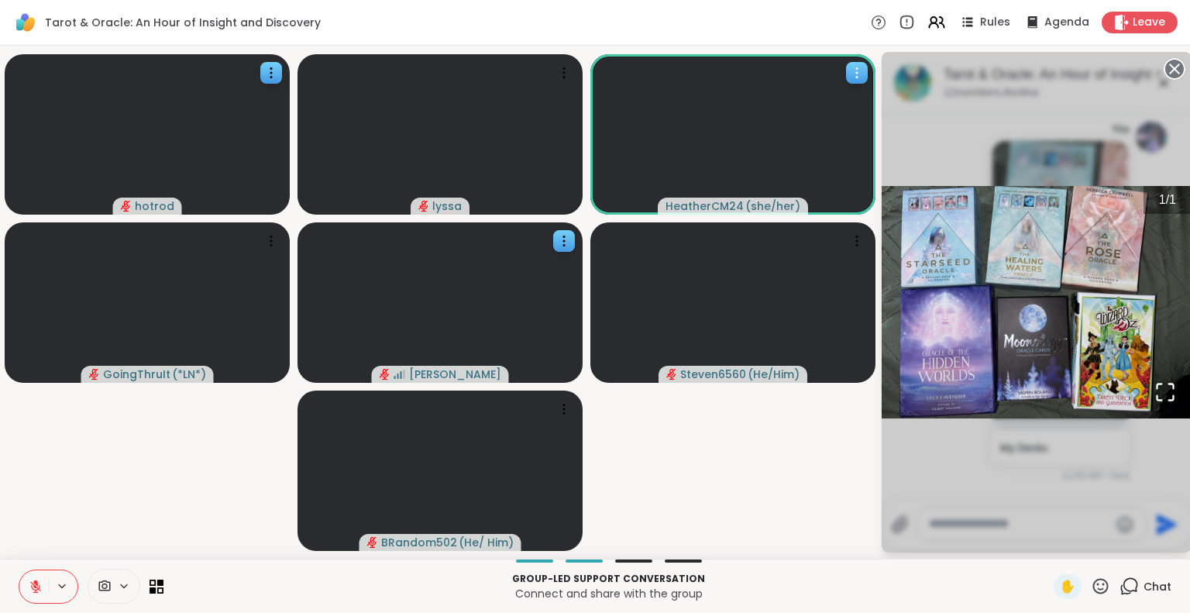
click at [1171, 68] on circle at bounding box center [1174, 69] width 19 height 19
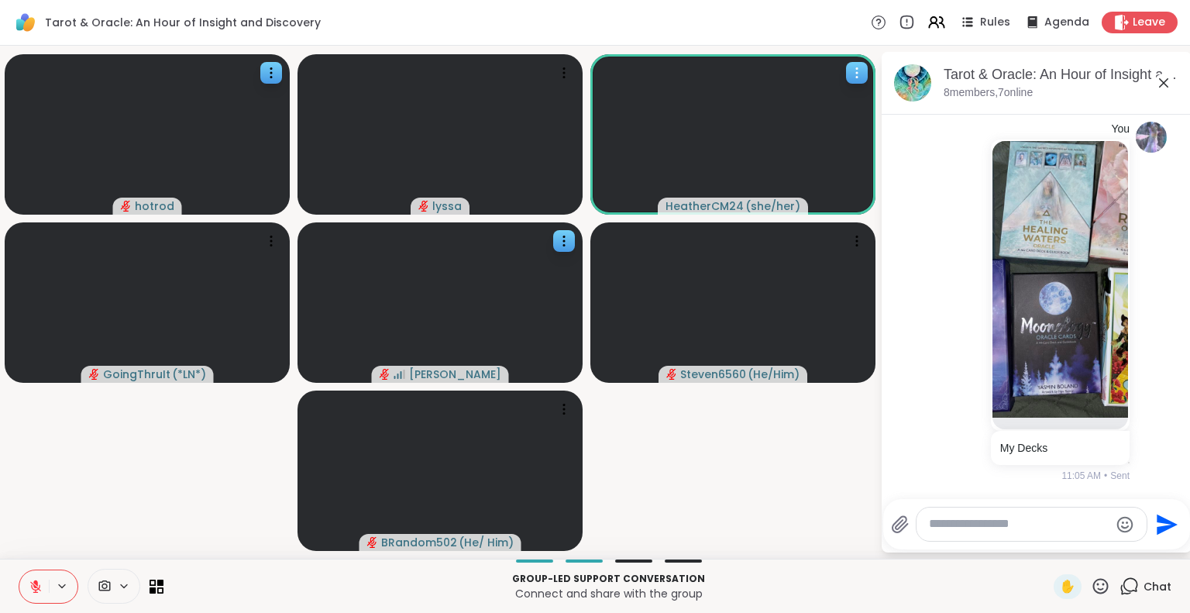
click at [1091, 586] on icon at bounding box center [1100, 585] width 19 height 19
click at [1150, 549] on span "🎉" at bounding box center [1157, 545] width 15 height 19
click at [1091, 594] on icon at bounding box center [1100, 585] width 19 height 19
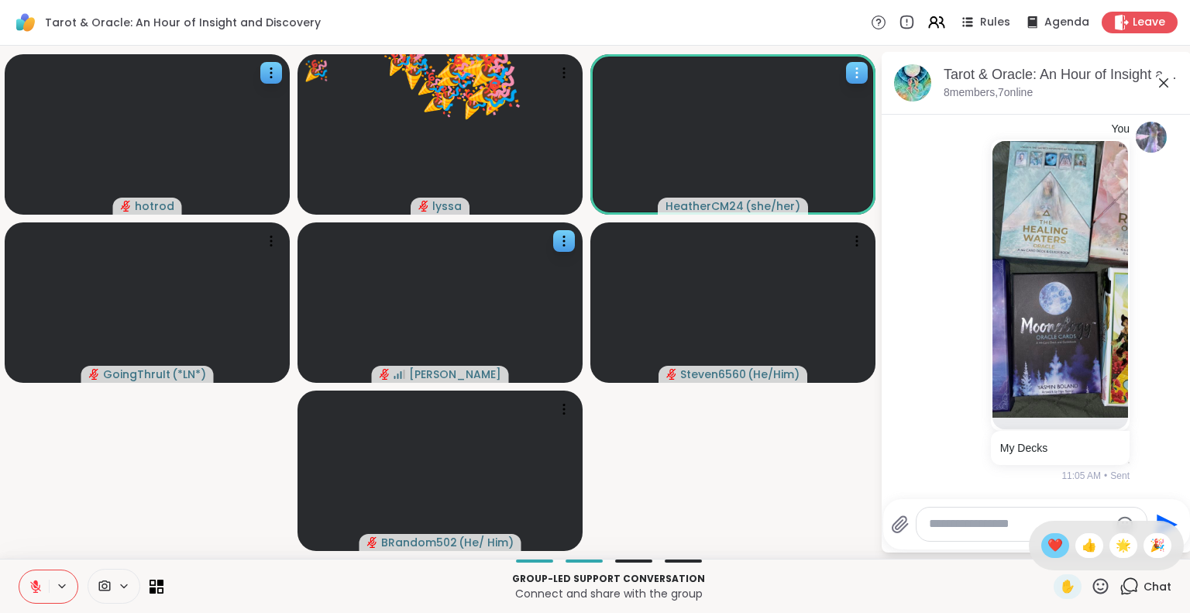
click at [1048, 549] on span "❤️" at bounding box center [1055, 545] width 15 height 19
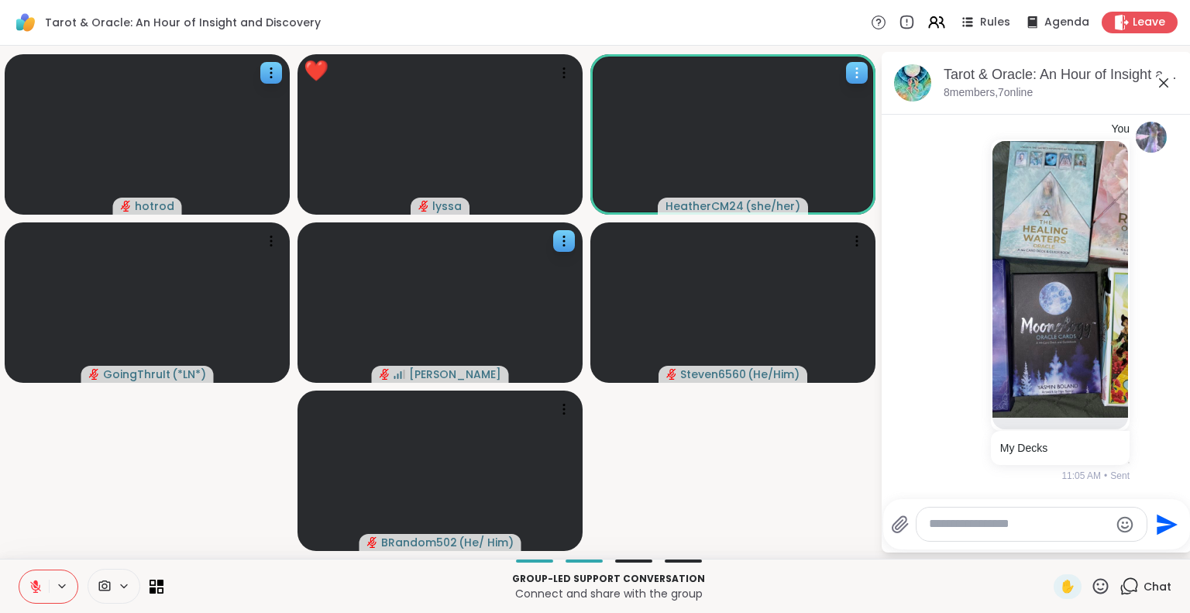
click at [1093, 589] on icon at bounding box center [1100, 585] width 15 height 15
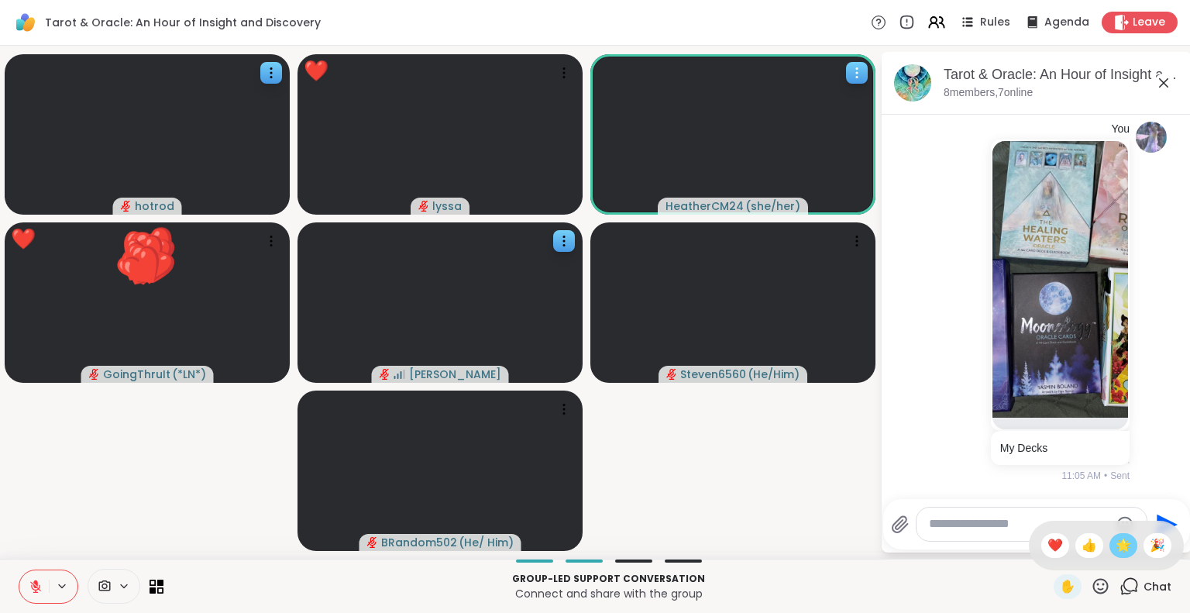
click at [1116, 552] on span "🌟" at bounding box center [1123, 545] width 15 height 19
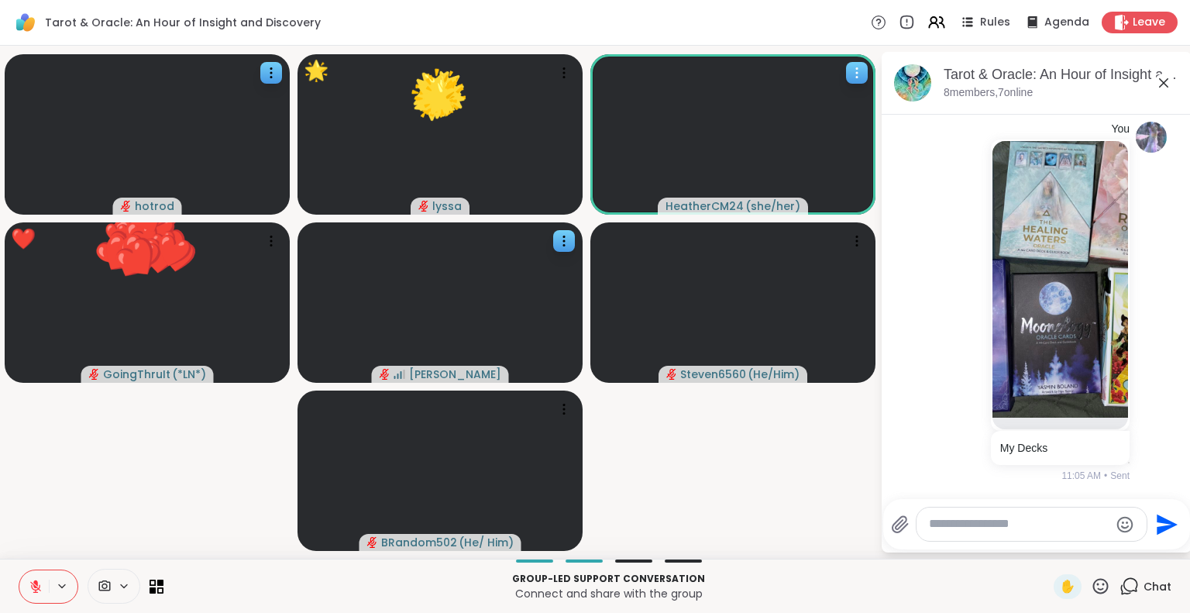
click at [1093, 588] on icon at bounding box center [1100, 585] width 15 height 15
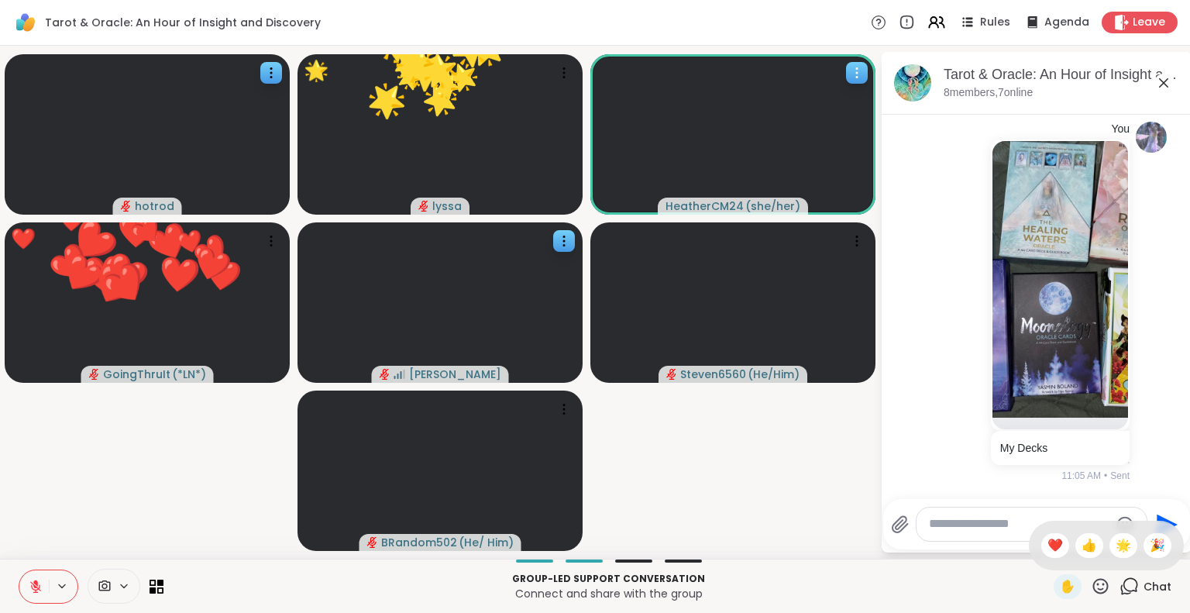
click at [1048, 546] on span "❤️" at bounding box center [1055, 545] width 15 height 19
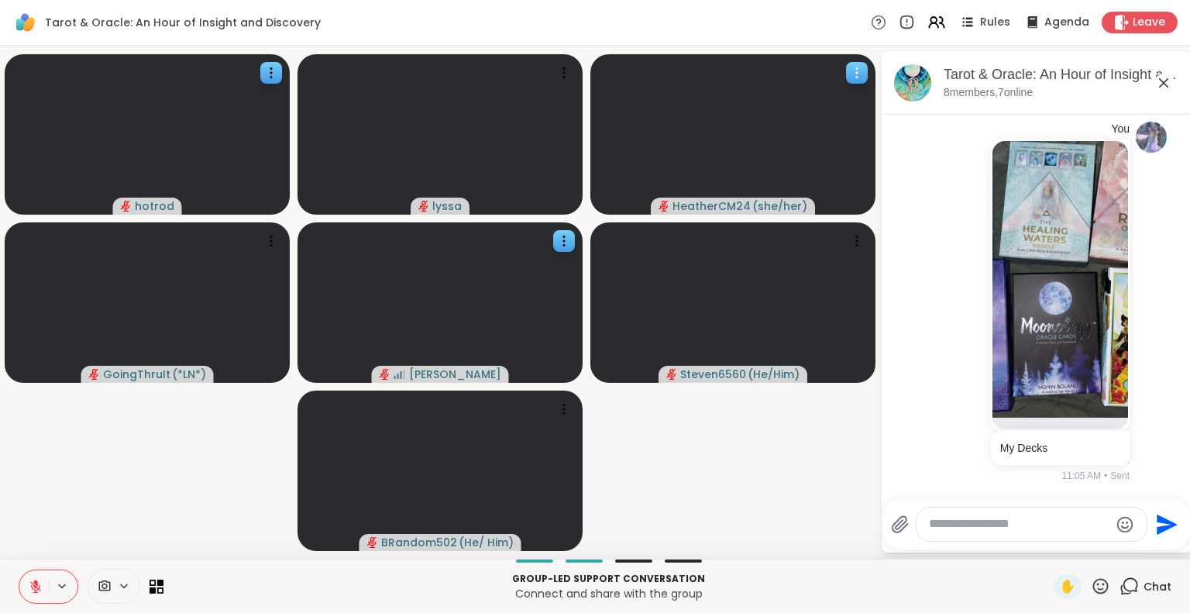
click at [42, 585] on icon at bounding box center [36, 587] width 14 height 14
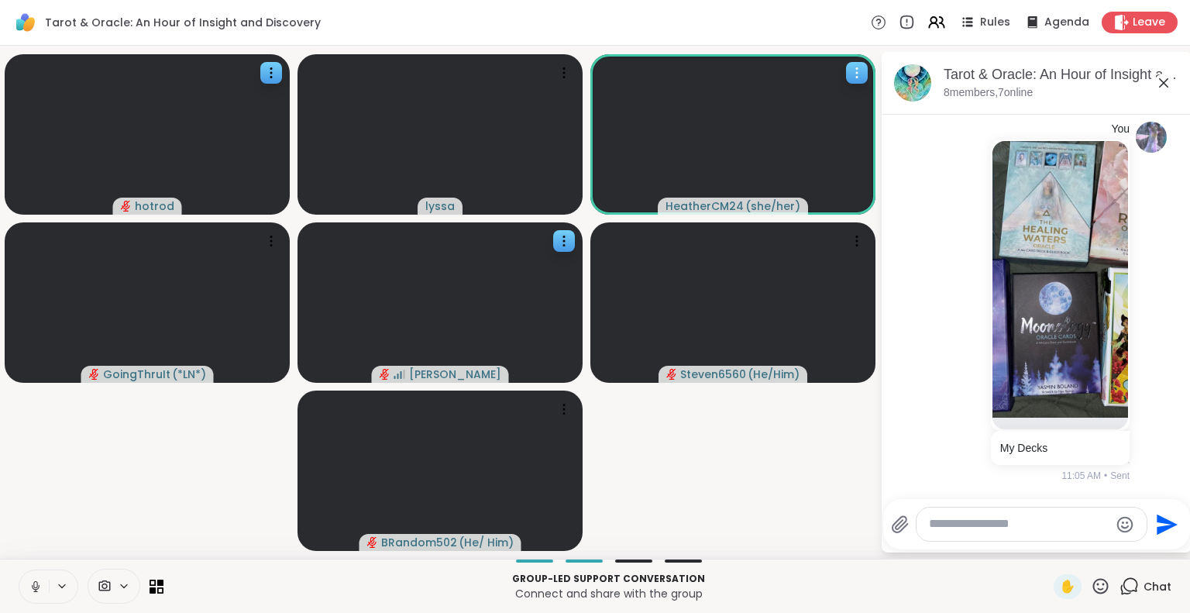
click at [33, 576] on button at bounding box center [33, 586] width 29 height 33
click at [1169, 79] on icon at bounding box center [1164, 83] width 19 height 19
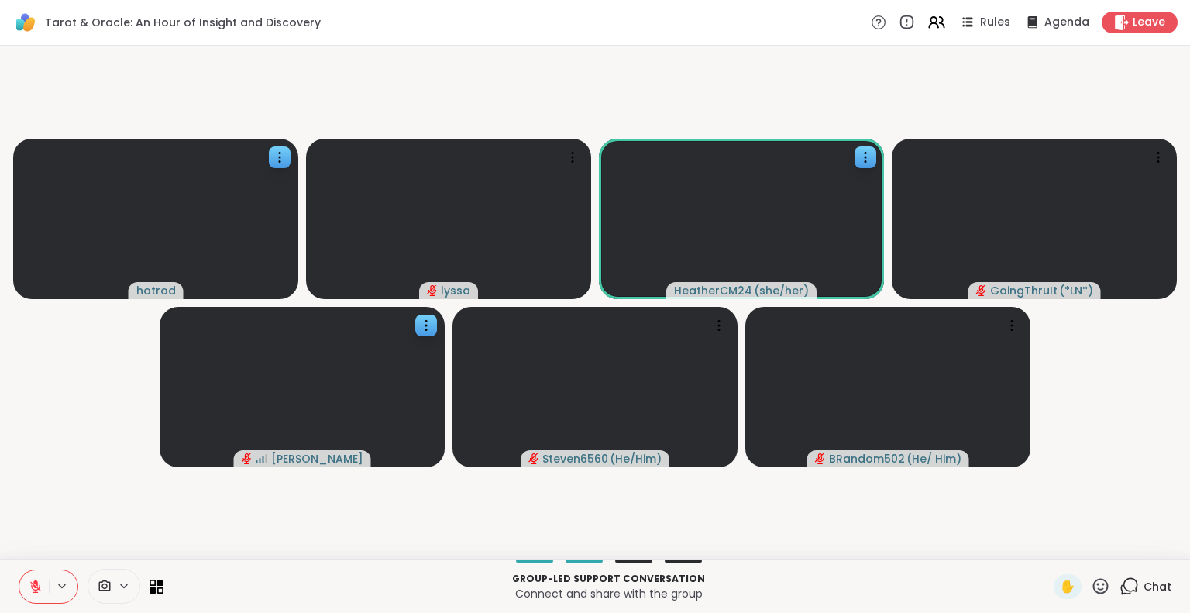
click at [1129, 585] on div "Chat" at bounding box center [1146, 586] width 52 height 25
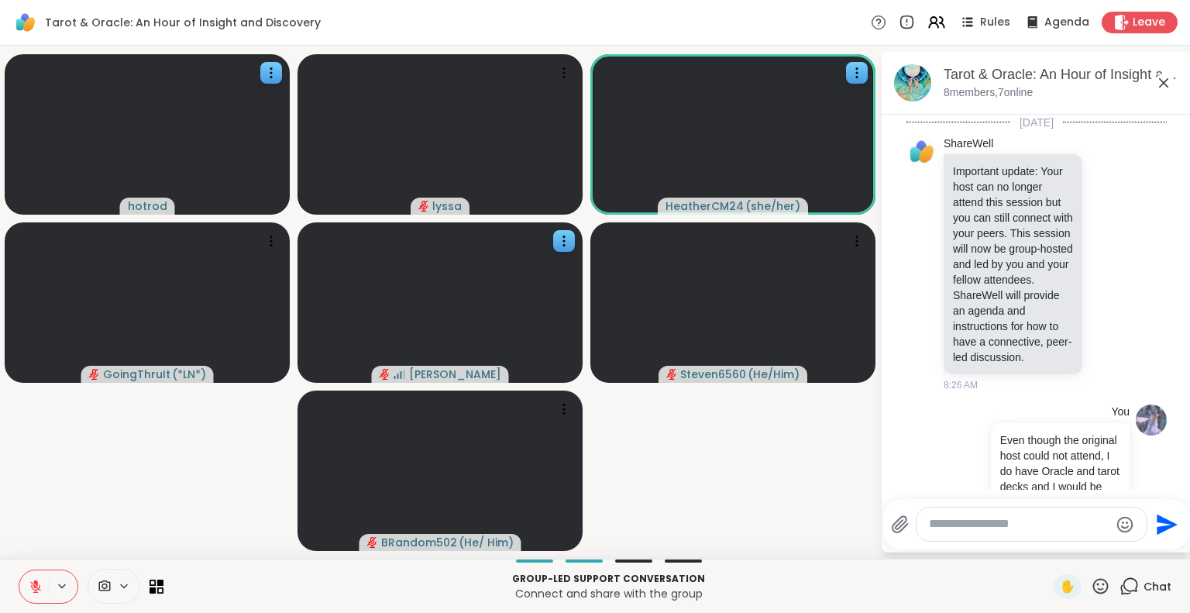
scroll to position [1138, 0]
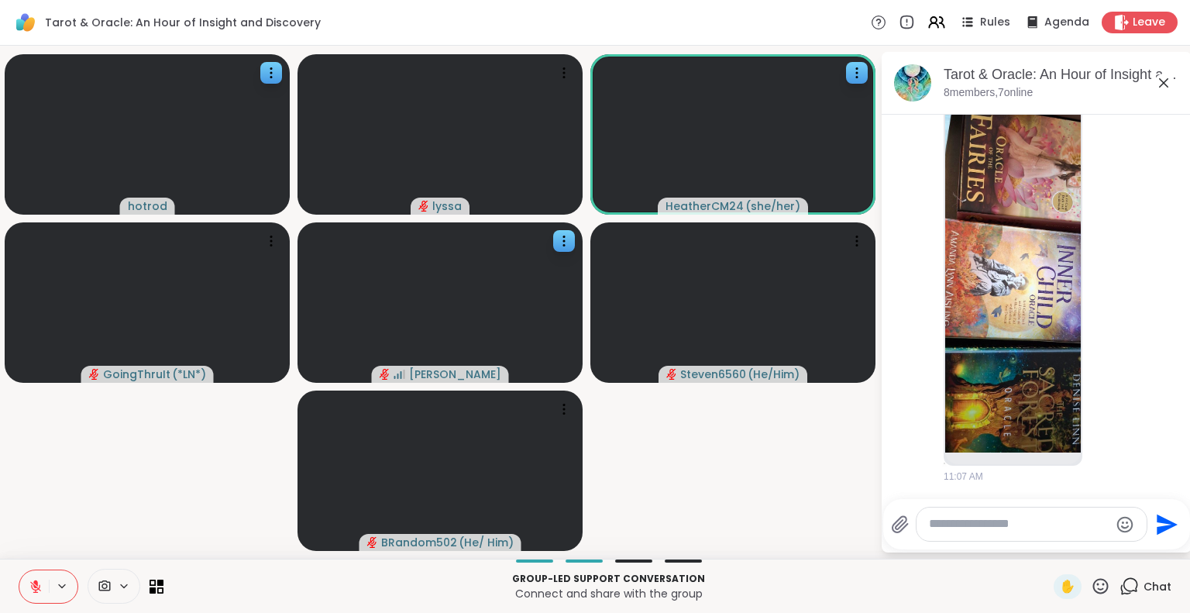
click at [1035, 528] on textarea "Type your message" at bounding box center [1019, 524] width 181 height 16
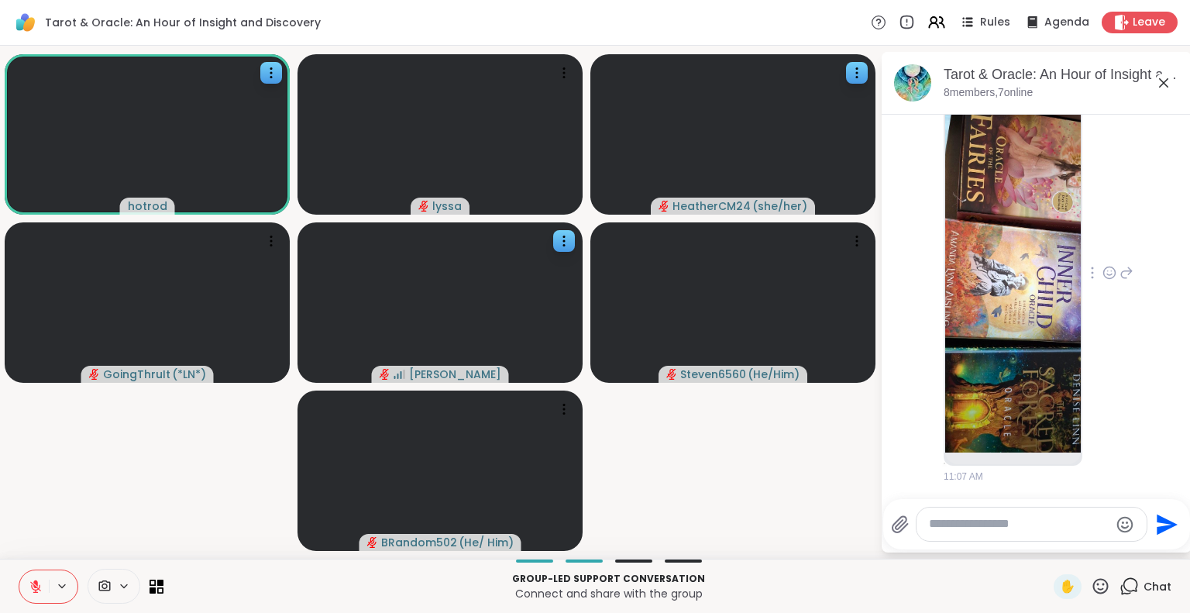
scroll to position [1123, 0]
click at [1103, 281] on icon at bounding box center [1110, 272] width 14 height 15
click at [1096, 228] on div "Steven6560 11:07 AM" at bounding box center [1039, 274] width 190 height 420
click at [1093, 580] on icon at bounding box center [1100, 585] width 15 height 15
click at [1116, 543] on span "🌟" at bounding box center [1123, 545] width 15 height 19
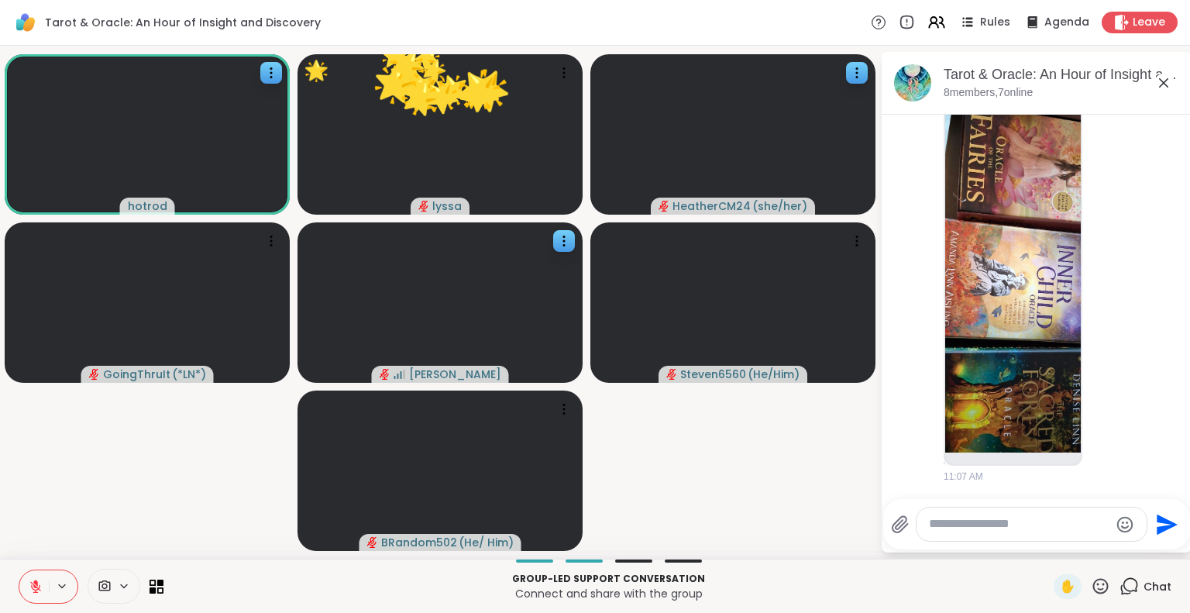
click at [1091, 581] on icon at bounding box center [1100, 585] width 19 height 19
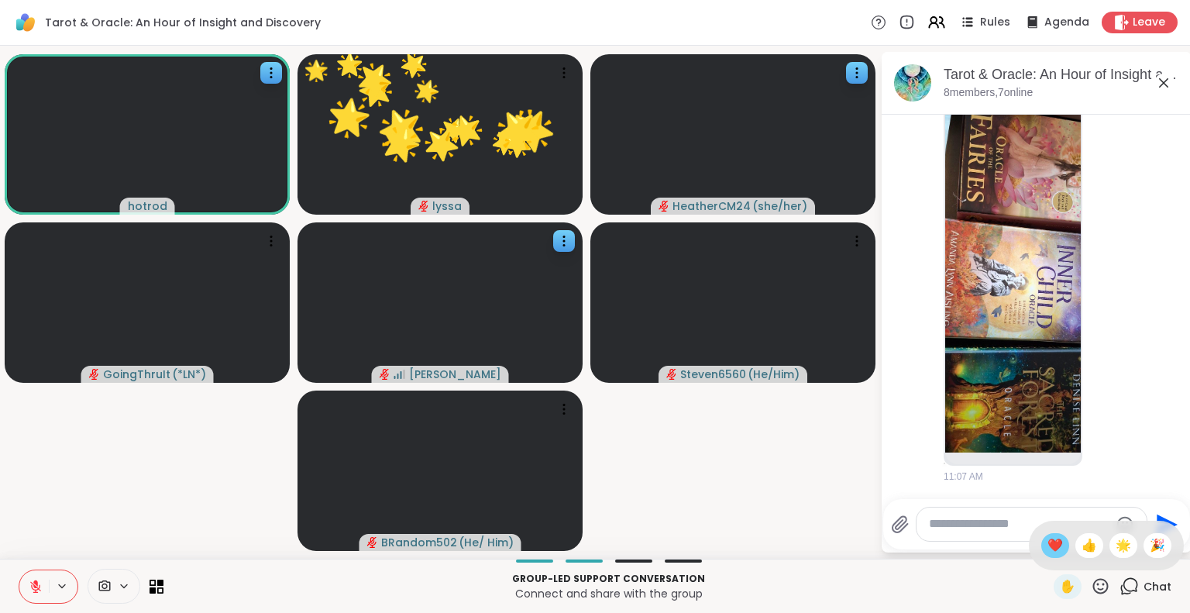
click at [1048, 539] on span "❤️" at bounding box center [1055, 545] width 15 height 19
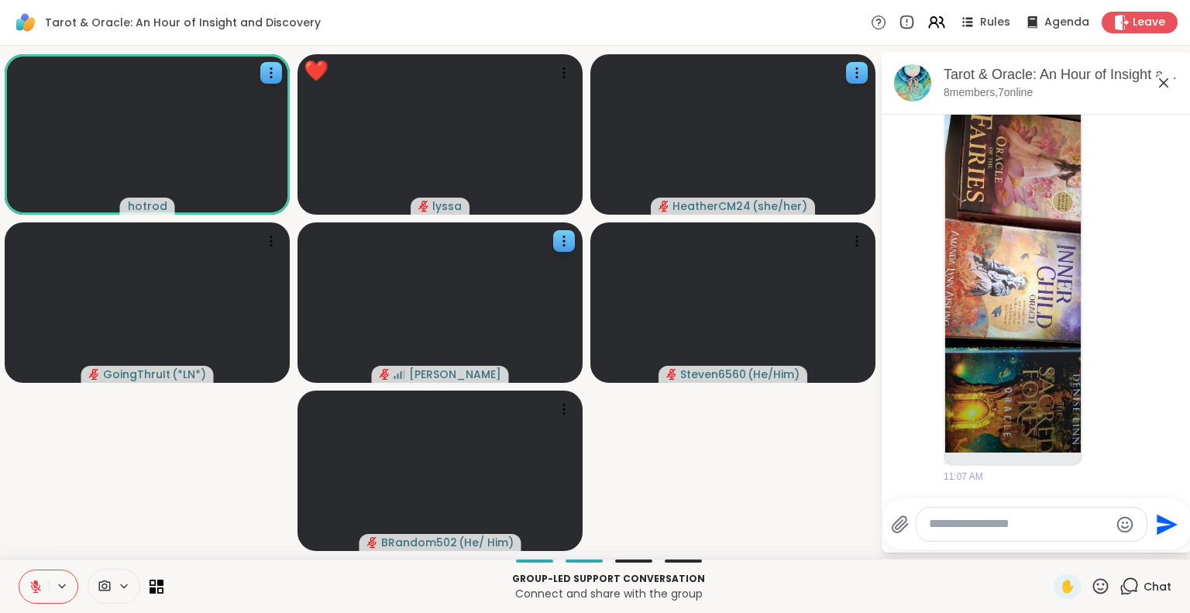
click at [977, 524] on textarea "Type your message" at bounding box center [1019, 524] width 181 height 16
click at [34, 582] on icon at bounding box center [35, 583] width 5 height 6
click at [931, 530] on textarea "**********" at bounding box center [1021, 524] width 181 height 16
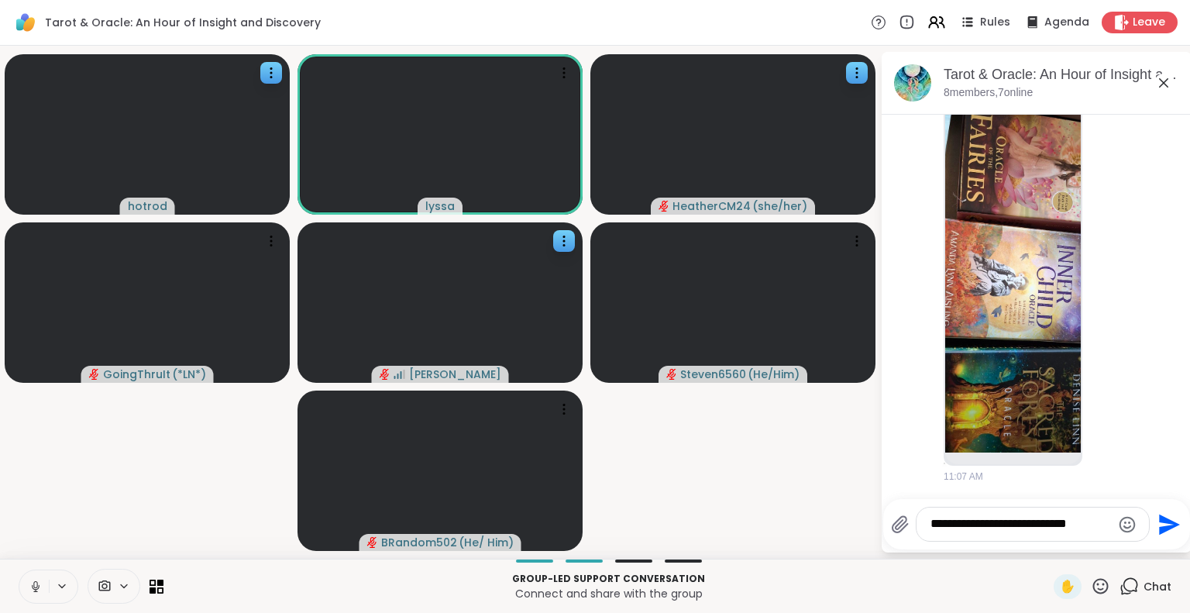
click at [33, 585] on icon at bounding box center [35, 584] width 4 height 7
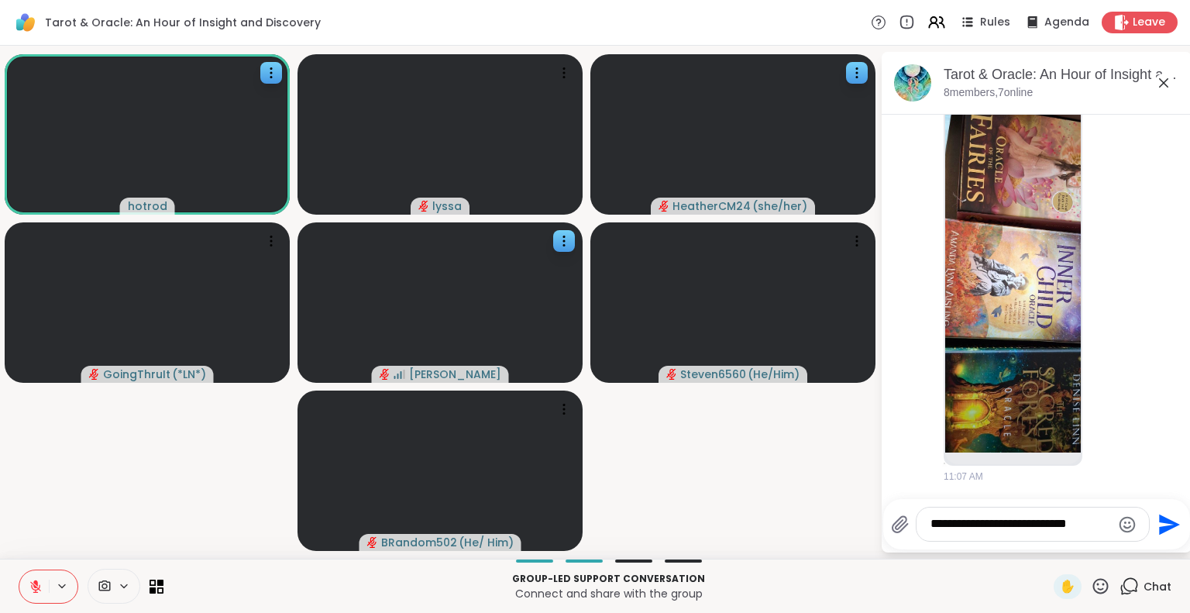
click at [931, 531] on textarea "**********" at bounding box center [1021, 524] width 181 height 16
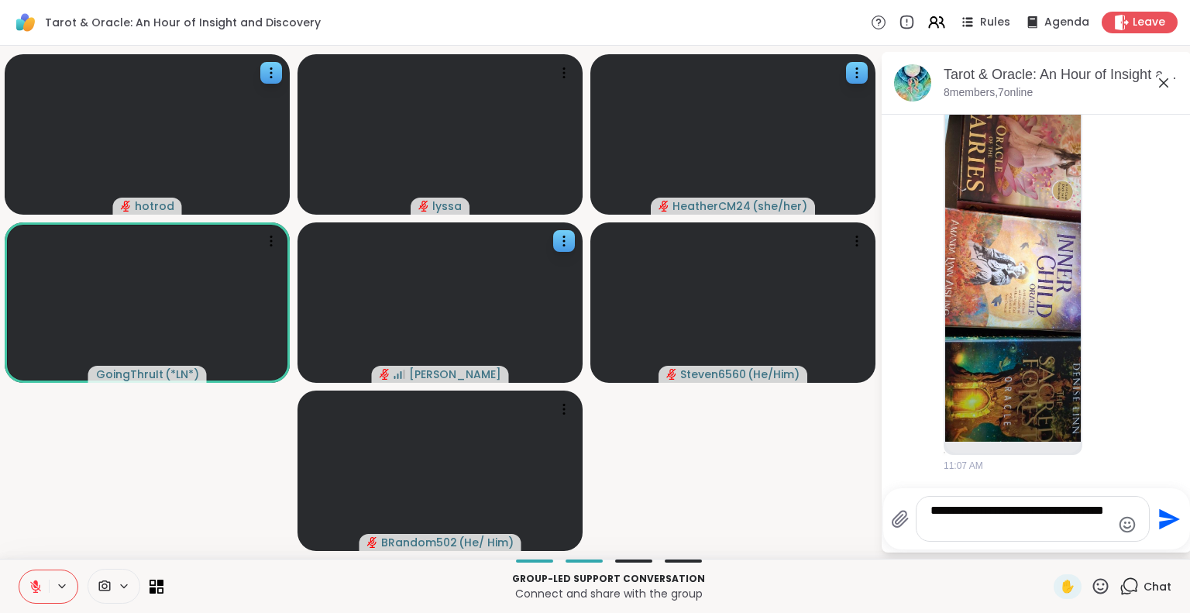
click at [969, 507] on textarea "**********" at bounding box center [1021, 519] width 181 height 32
click at [977, 513] on textarea "**********" at bounding box center [1021, 519] width 181 height 32
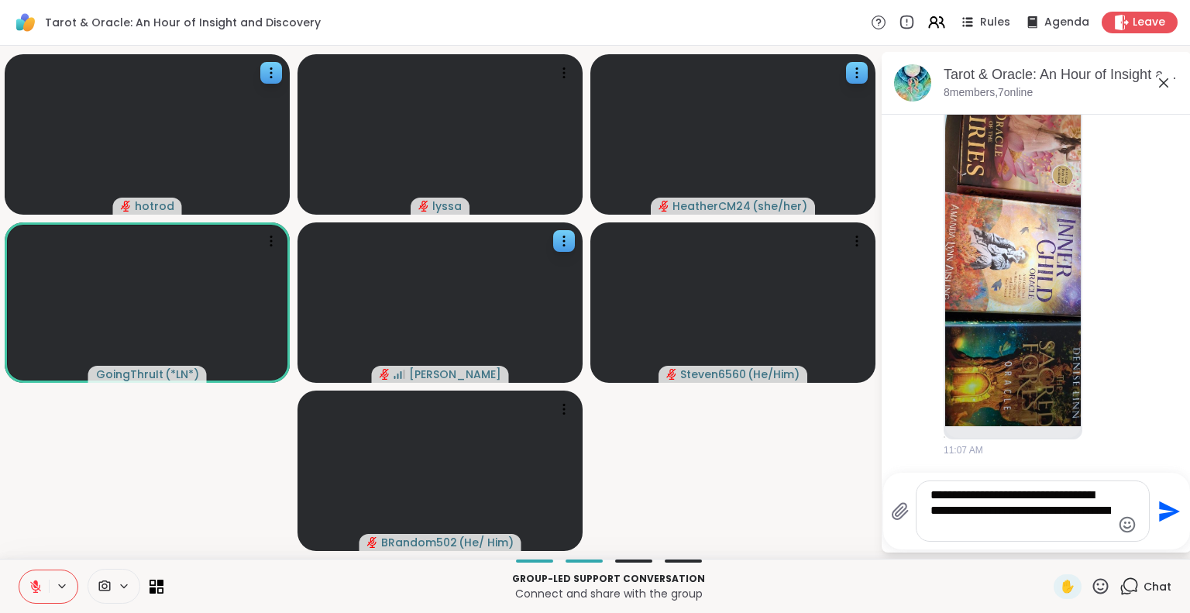
type textarea "**********"
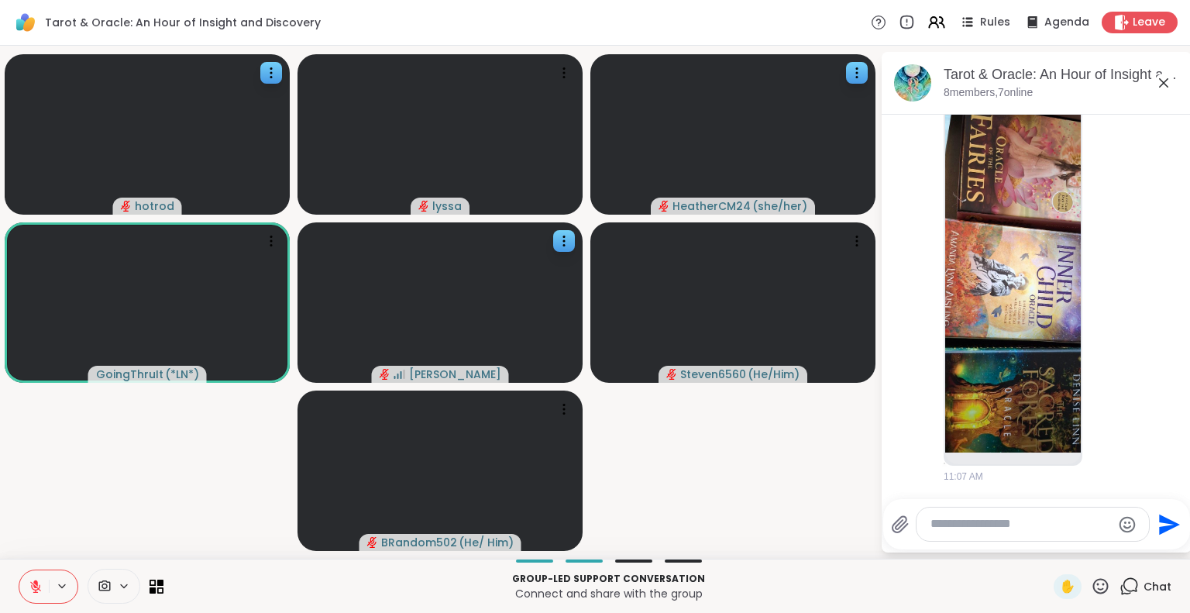
scroll to position [1268, 0]
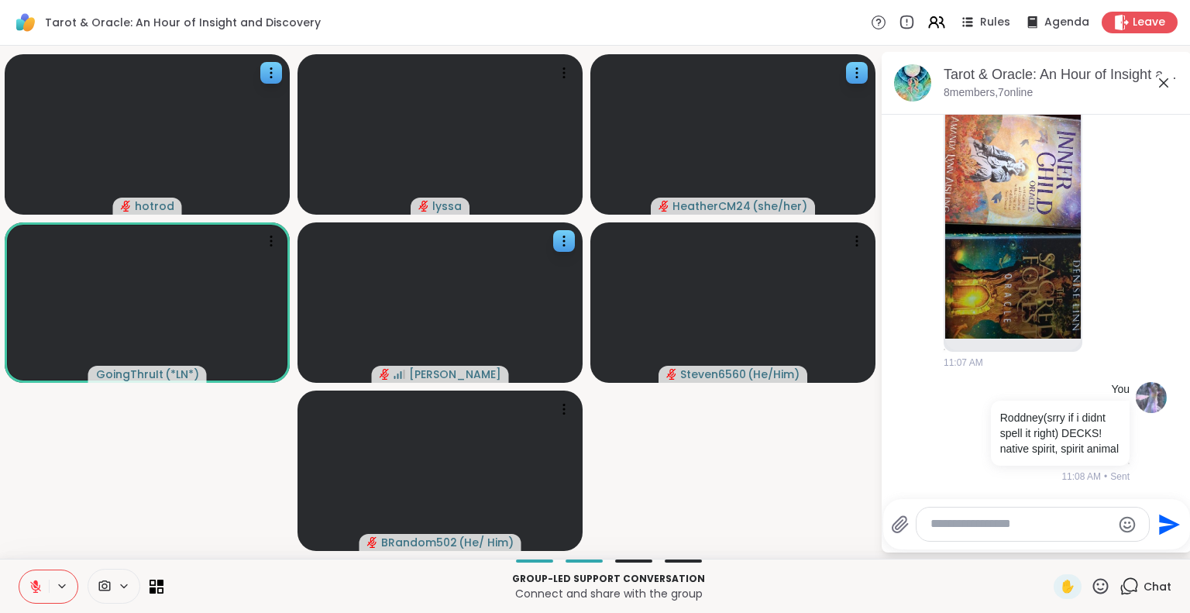
click at [1094, 576] on icon at bounding box center [1100, 585] width 19 height 19
click at [1048, 543] on span "❤️" at bounding box center [1055, 545] width 15 height 19
click at [1103, 167] on icon at bounding box center [1110, 158] width 14 height 15
click at [1103, 141] on div "Select Reaction: Heart" at bounding box center [1110, 134] width 14 height 14
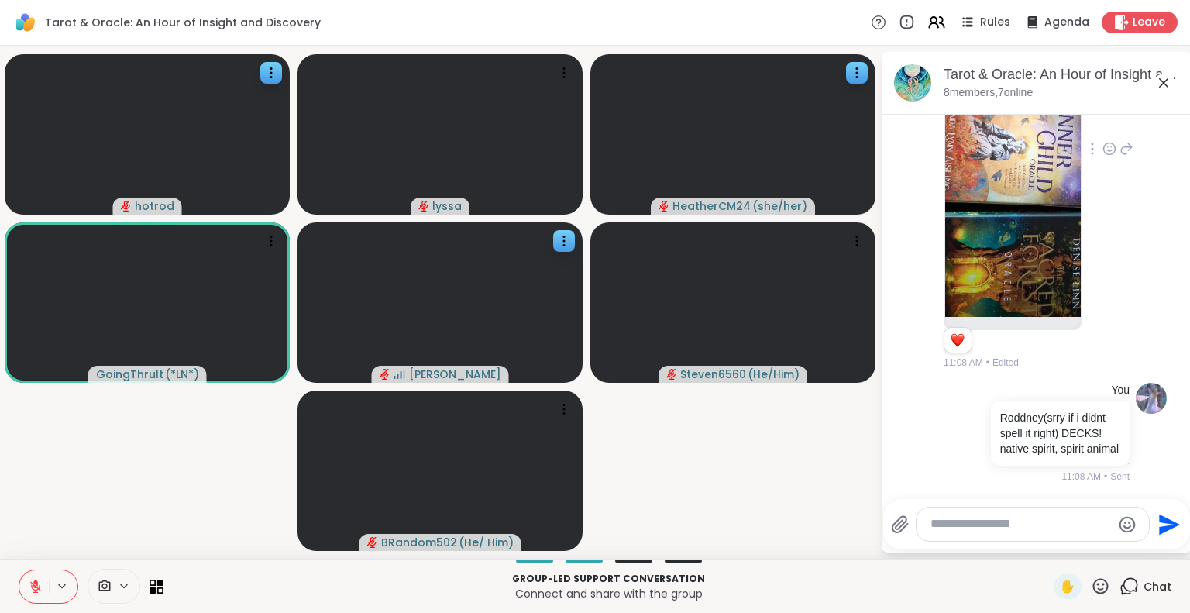
click at [998, 523] on textarea "Type your message" at bounding box center [1021, 524] width 181 height 16
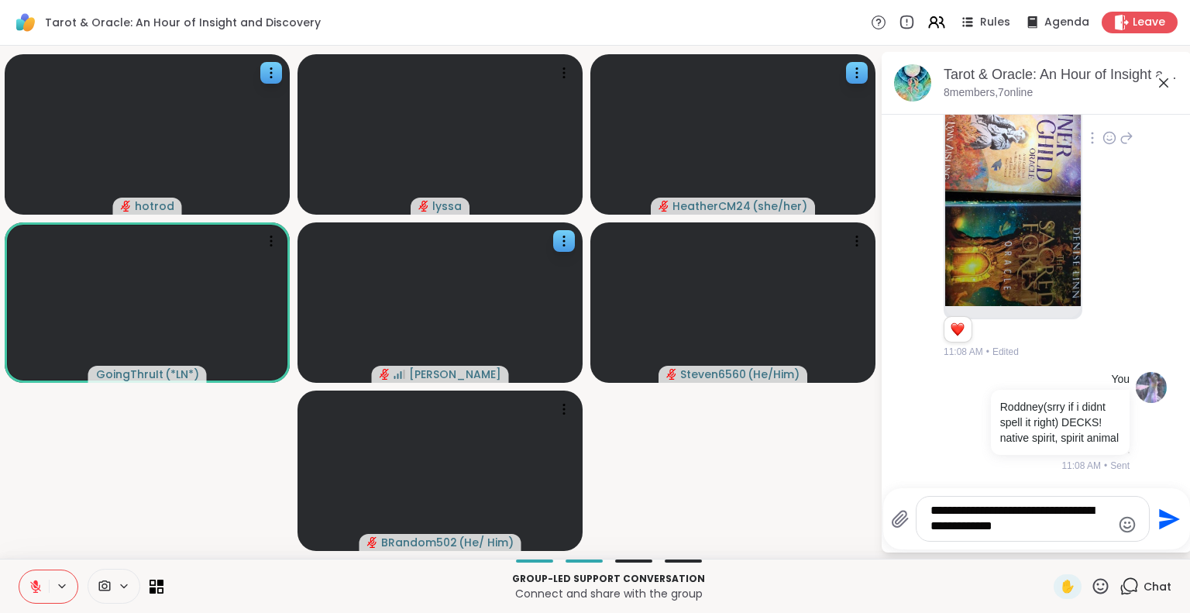
type textarea "**********"
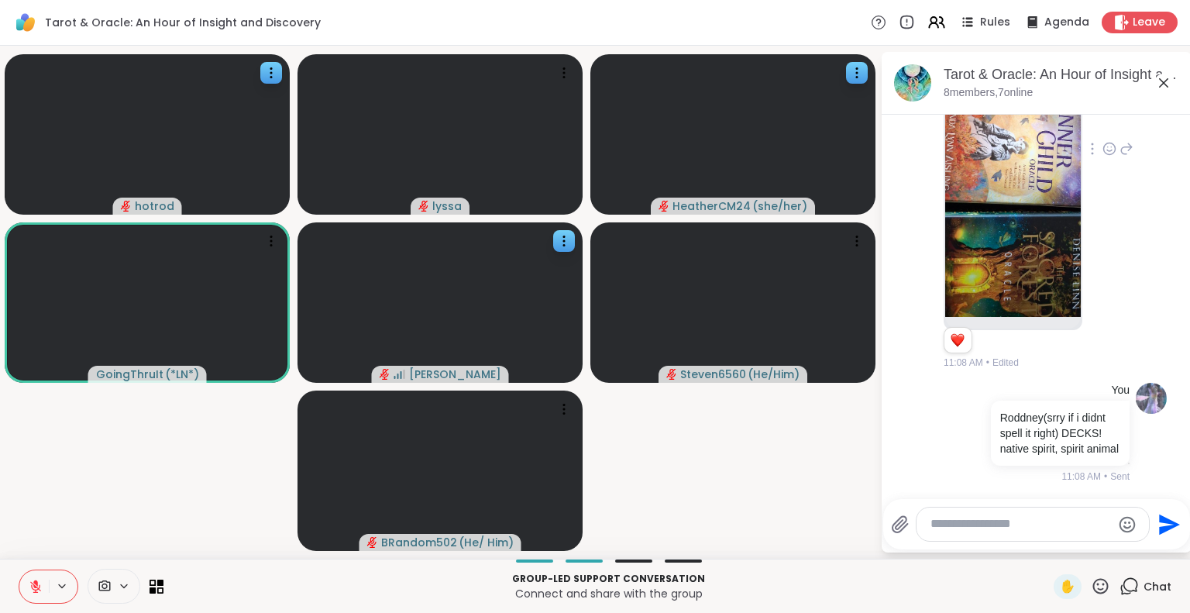
scroll to position [1403, 0]
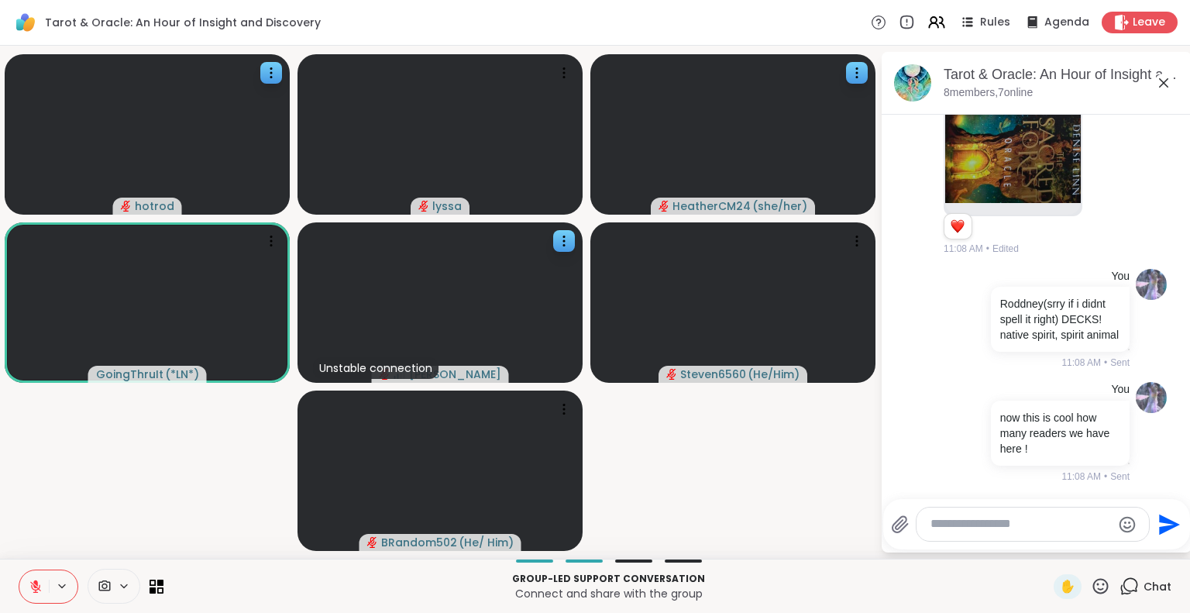
click at [1093, 585] on icon at bounding box center [1100, 585] width 15 height 15
click at [1041, 536] on div "❤️" at bounding box center [1055, 545] width 28 height 25
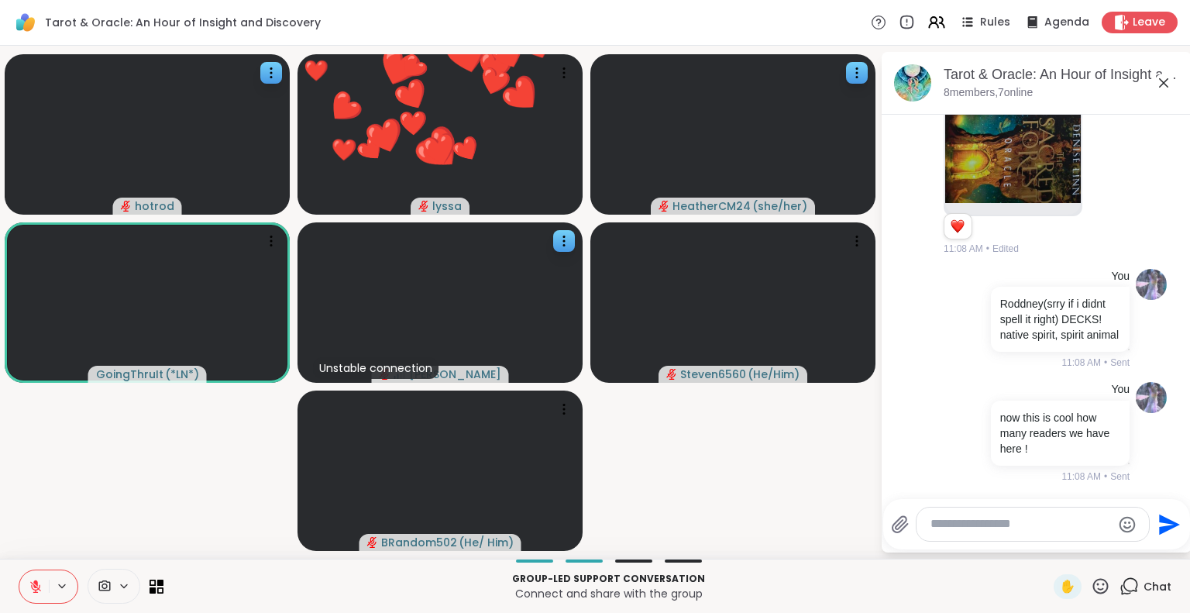
click at [1014, 518] on textarea "Type your message" at bounding box center [1021, 524] width 181 height 16
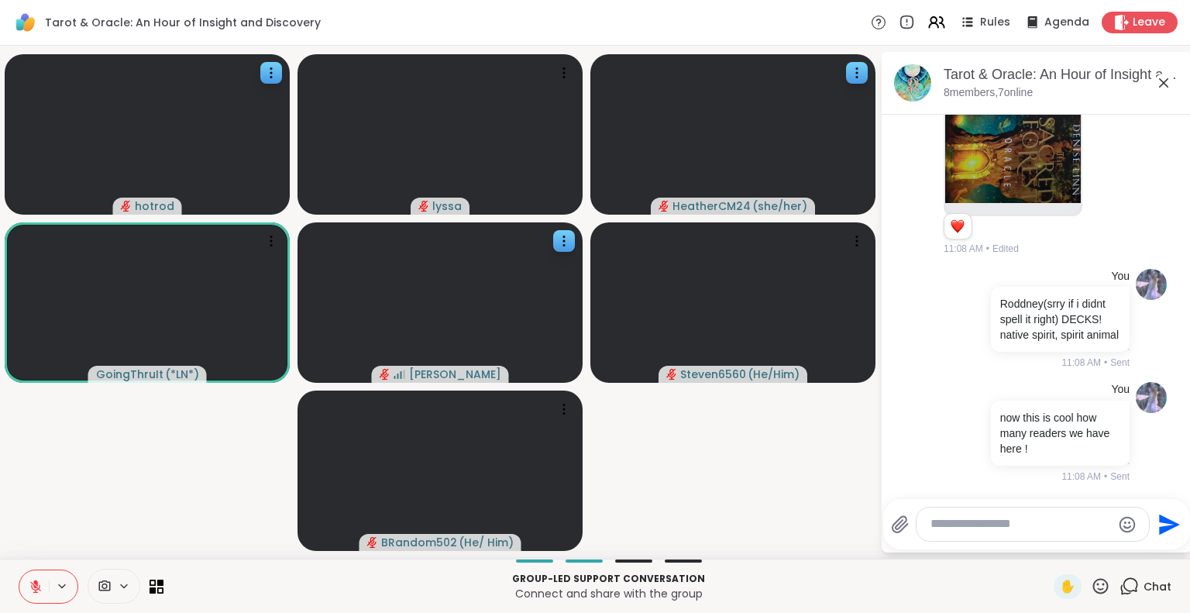
click at [1091, 585] on icon at bounding box center [1100, 585] width 19 height 19
click at [1116, 545] on span "🌟" at bounding box center [1123, 545] width 15 height 19
click at [1093, 585] on icon at bounding box center [1100, 585] width 15 height 15
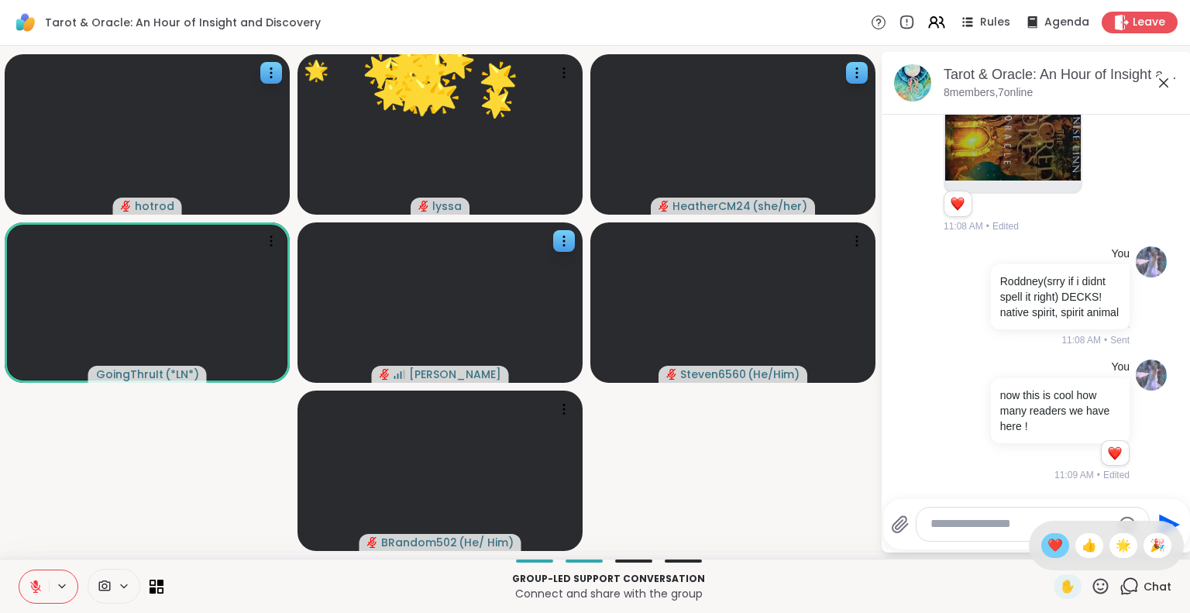
scroll to position [1425, 0]
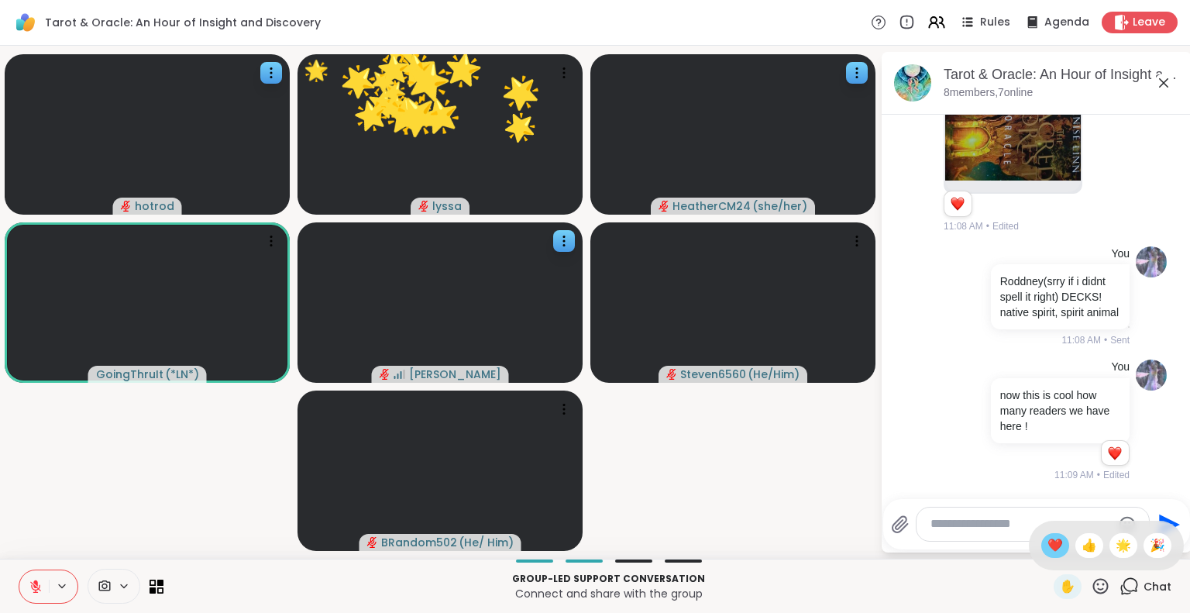
click at [1048, 545] on span "❤️" at bounding box center [1055, 545] width 15 height 19
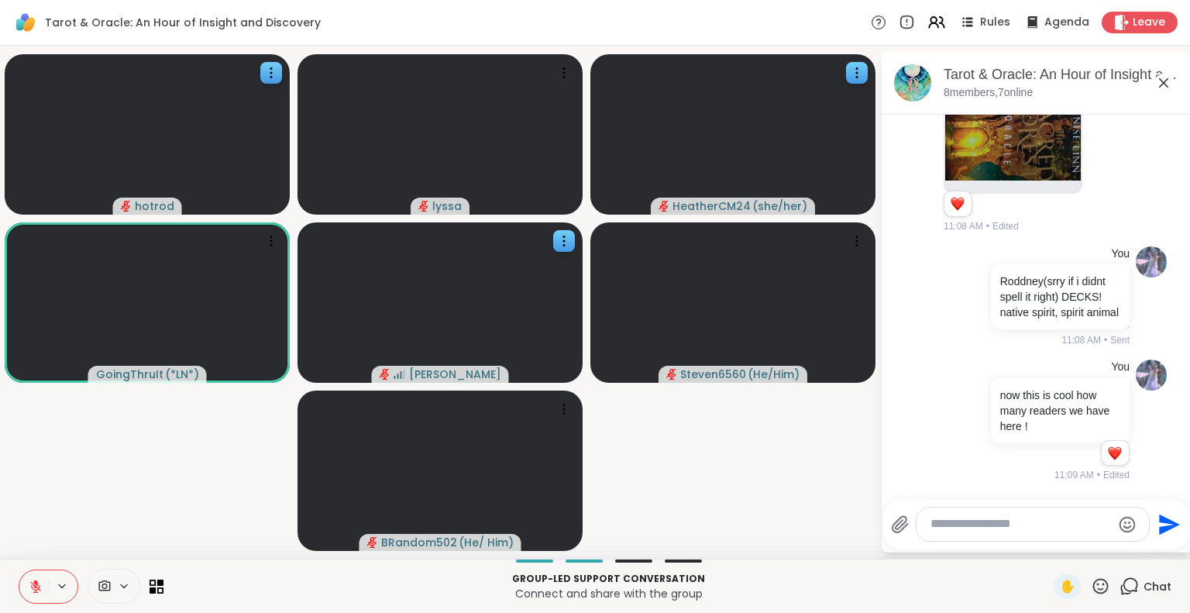
scroll to position [1377, 0]
click at [1091, 583] on icon at bounding box center [1100, 585] width 19 height 19
click at [1116, 539] on span "🌟" at bounding box center [1123, 545] width 15 height 19
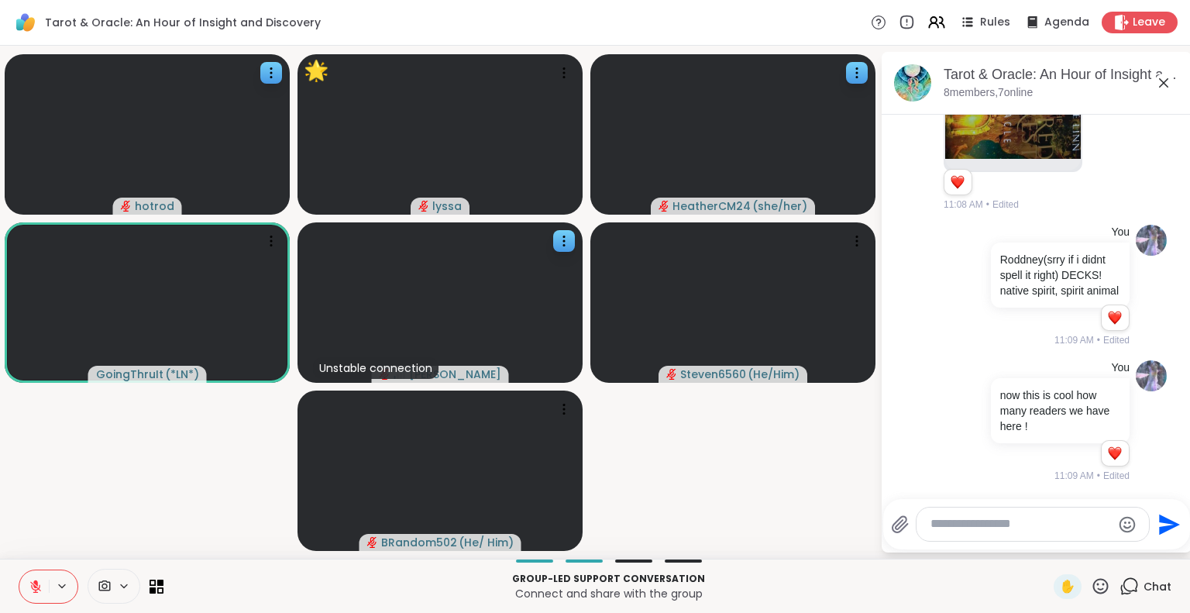
click at [1091, 586] on icon at bounding box center [1100, 585] width 19 height 19
click at [1150, 552] on span "🎉" at bounding box center [1157, 545] width 15 height 19
click at [1163, 80] on icon at bounding box center [1164, 83] width 19 height 19
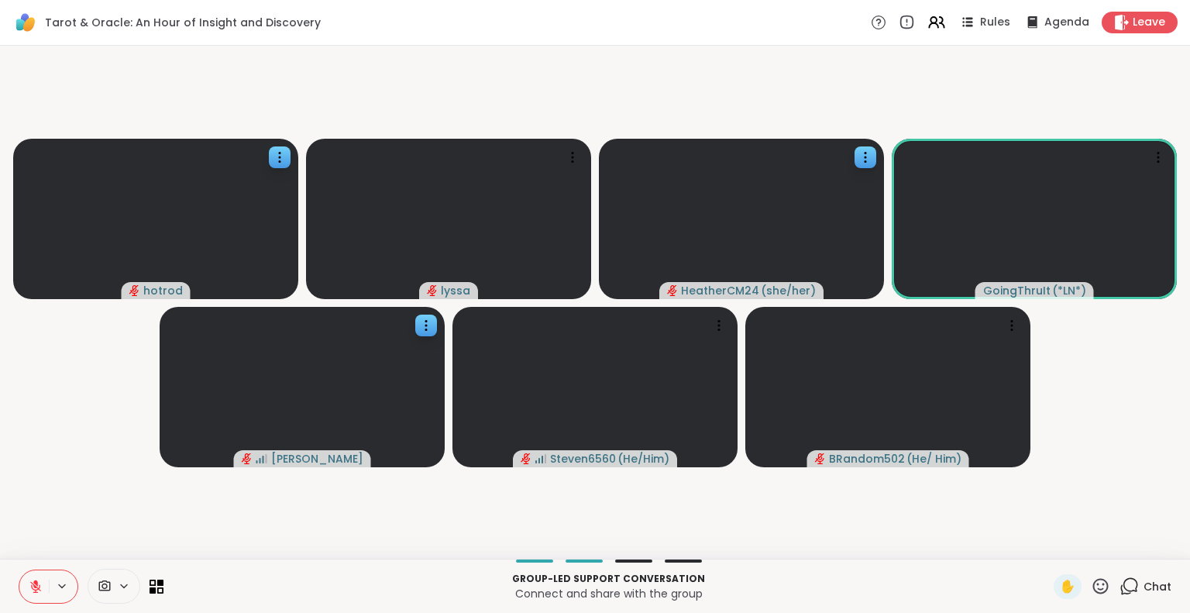
click at [1093, 584] on icon at bounding box center [1100, 585] width 15 height 15
click at [1048, 538] on span "❤️" at bounding box center [1055, 545] width 15 height 19
drag, startPoint x: 27, startPoint y: 579, endPoint x: 0, endPoint y: 478, distance: 104.3
click at [0, 478] on div "Tarot & Oracle: An Hour of Insight and Discovery Rules Agenda Leave hotrod lyss…" at bounding box center [595, 306] width 1190 height 613
click at [1124, 582] on icon at bounding box center [1129, 585] width 19 height 19
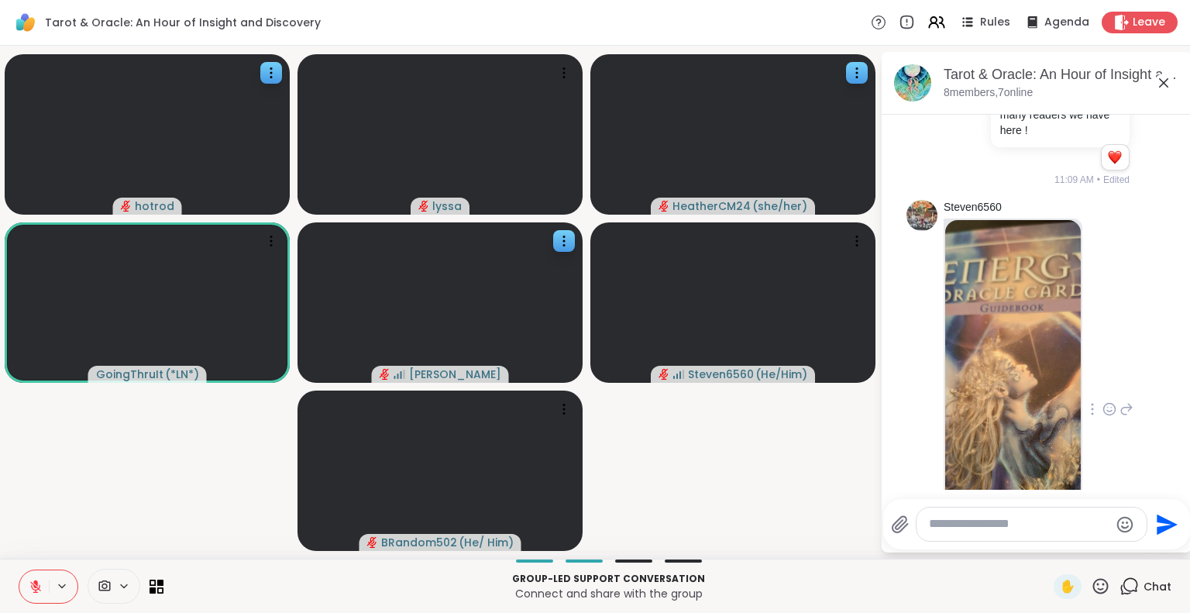
scroll to position [1878, 0]
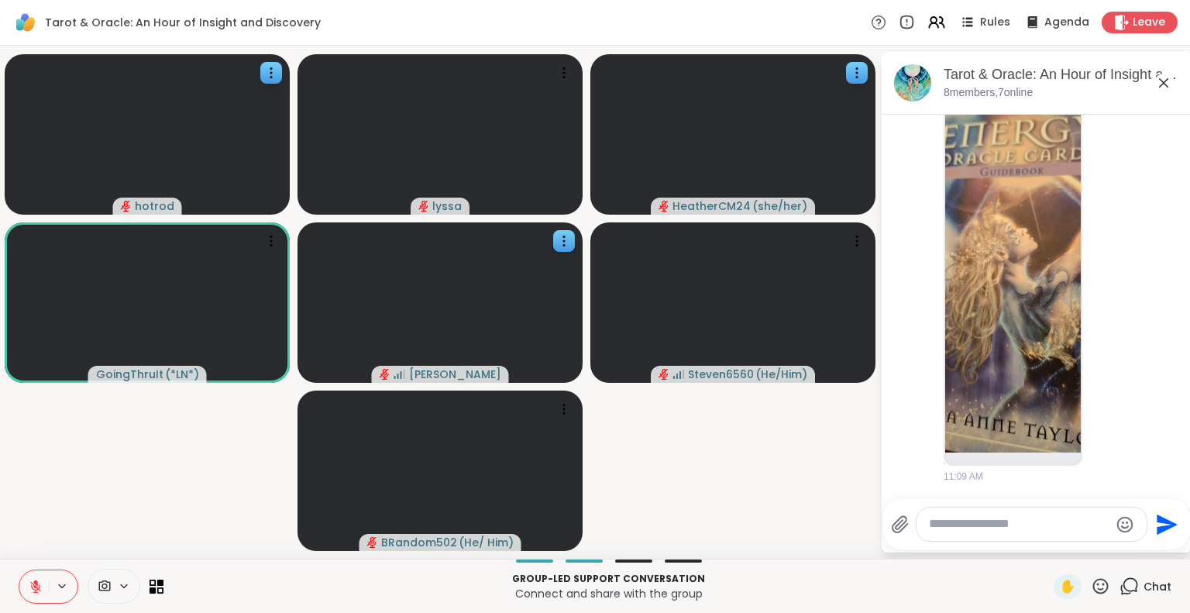
click at [37, 569] on div at bounding box center [91, 586] width 145 height 35
click at [36, 573] on button at bounding box center [33, 586] width 29 height 33
click at [34, 580] on icon at bounding box center [36, 587] width 14 height 14
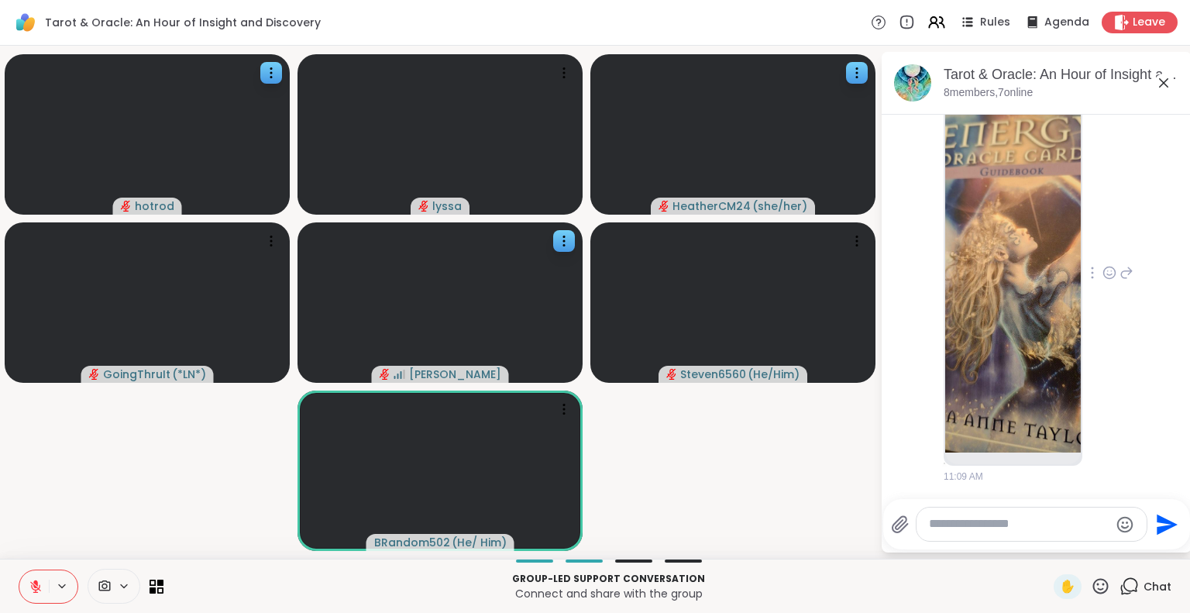
click at [1023, 227] on img at bounding box center [1013, 268] width 136 height 369
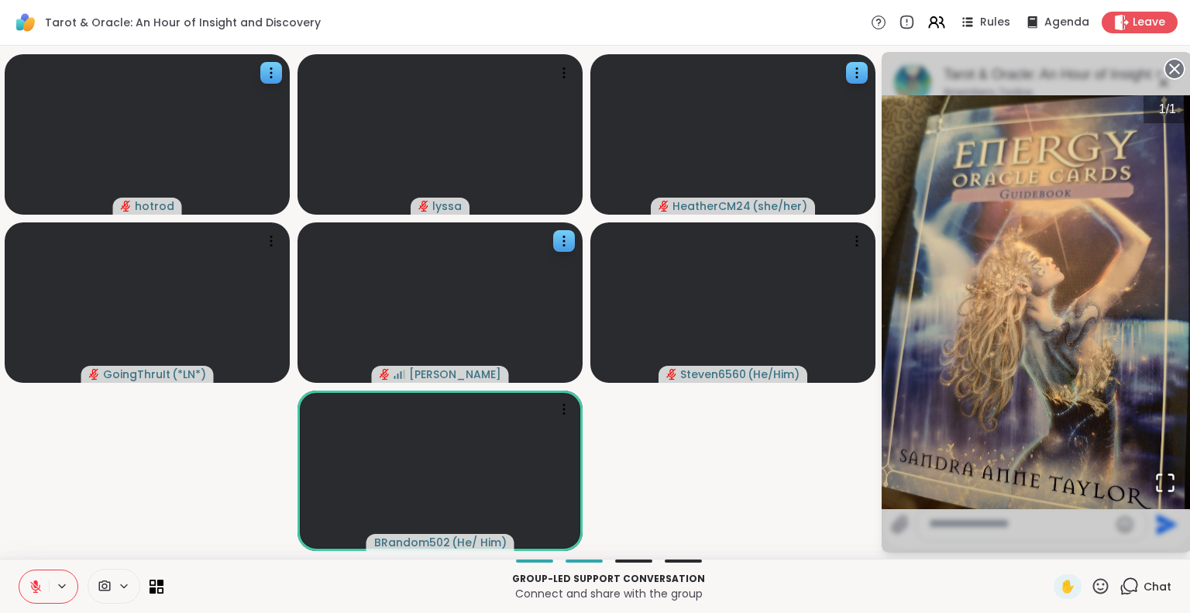
click at [1171, 68] on circle at bounding box center [1174, 69] width 19 height 19
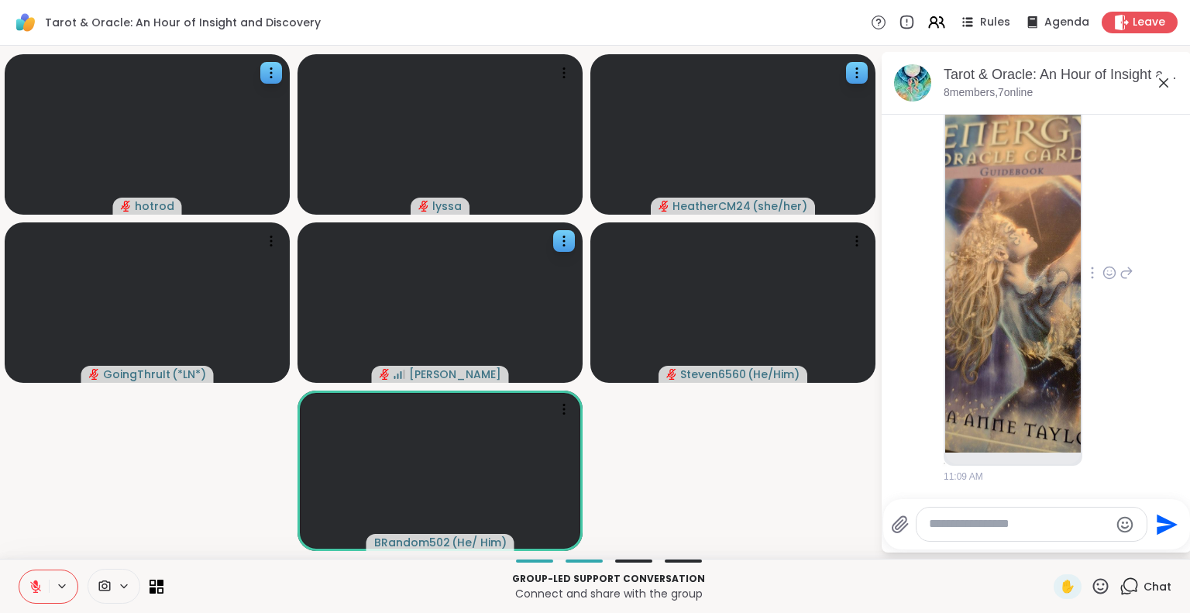
click at [1103, 266] on icon at bounding box center [1110, 272] width 14 height 15
click at [1103, 246] on div "Select Reaction: Heart" at bounding box center [1110, 248] width 14 height 14
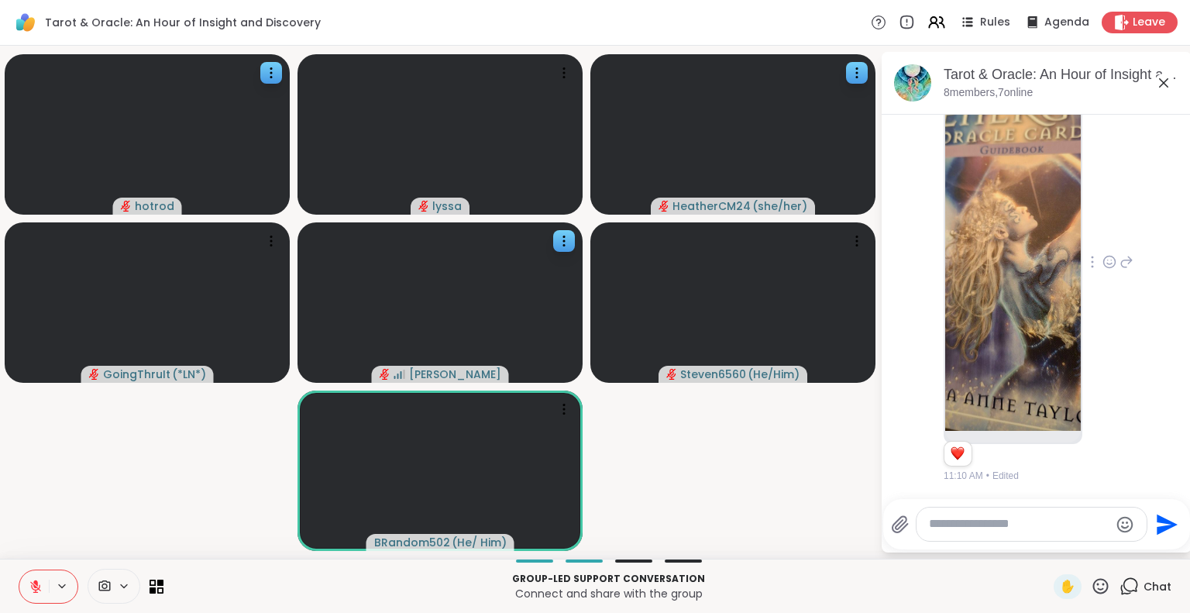
scroll to position [1901, 0]
click at [1159, 86] on icon at bounding box center [1164, 83] width 19 height 19
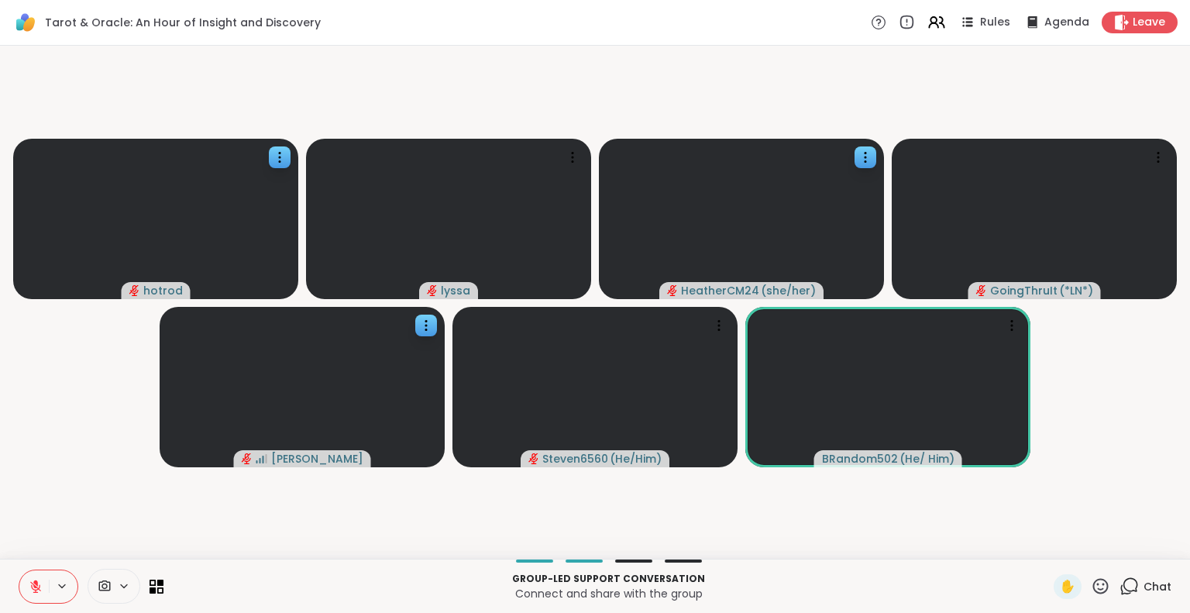
click at [1094, 582] on icon at bounding box center [1100, 585] width 19 height 19
click at [1048, 543] on span "❤️" at bounding box center [1055, 545] width 15 height 19
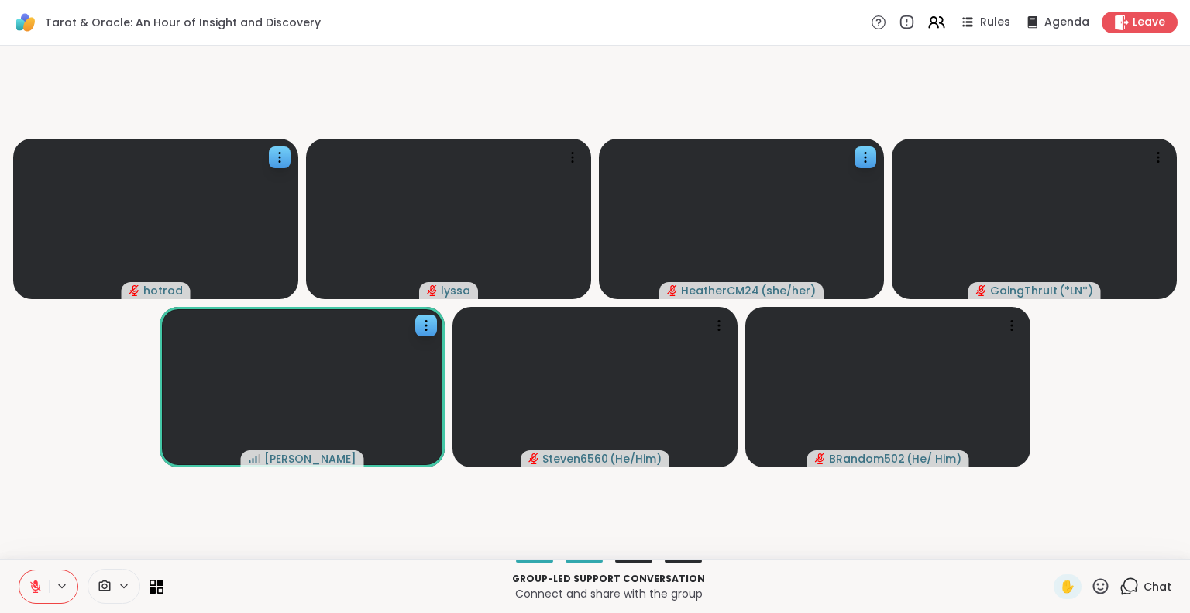
click at [1093, 583] on icon at bounding box center [1100, 585] width 15 height 15
click at [1116, 543] on span "🌟" at bounding box center [1123, 545] width 15 height 19
click at [1124, 583] on icon at bounding box center [1129, 585] width 19 height 19
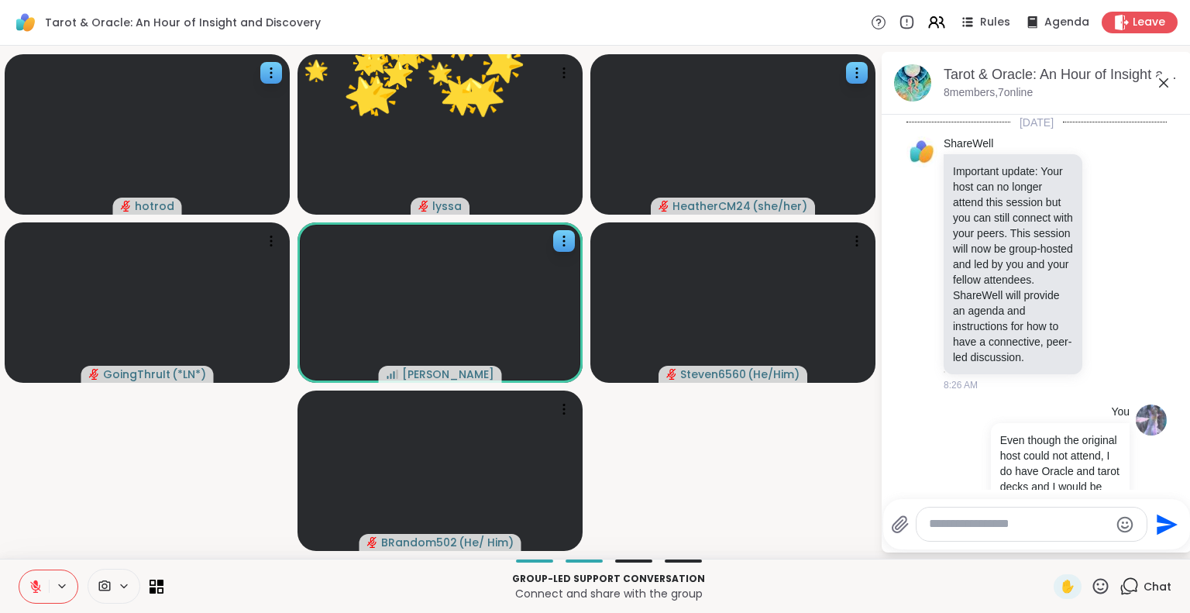
scroll to position [2333, 0]
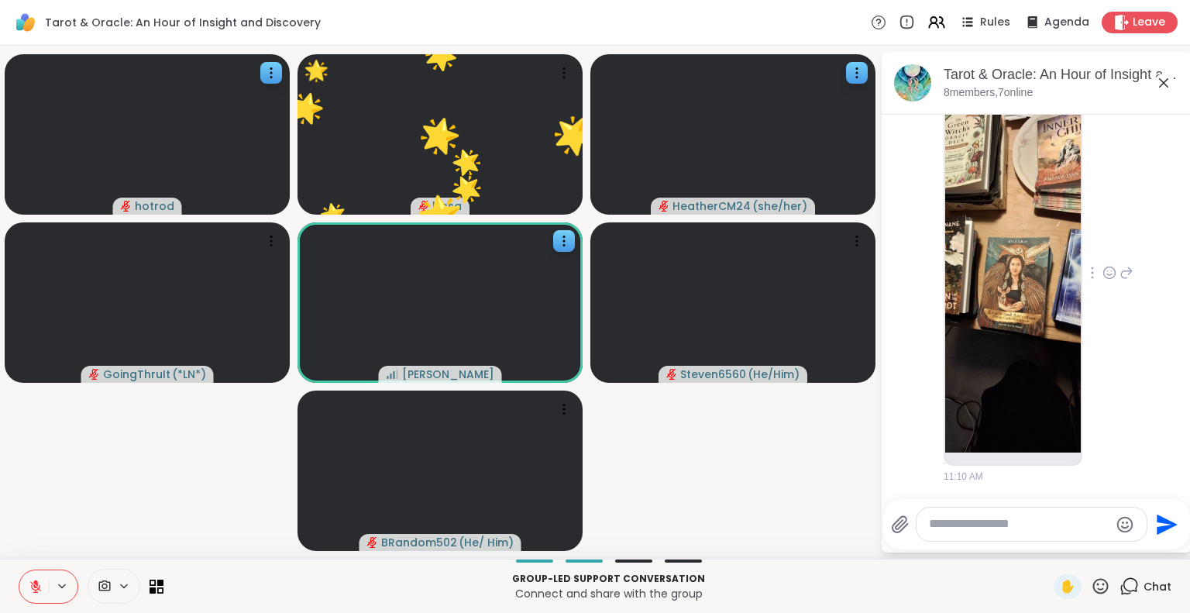
click at [990, 354] on img at bounding box center [1013, 268] width 136 height 369
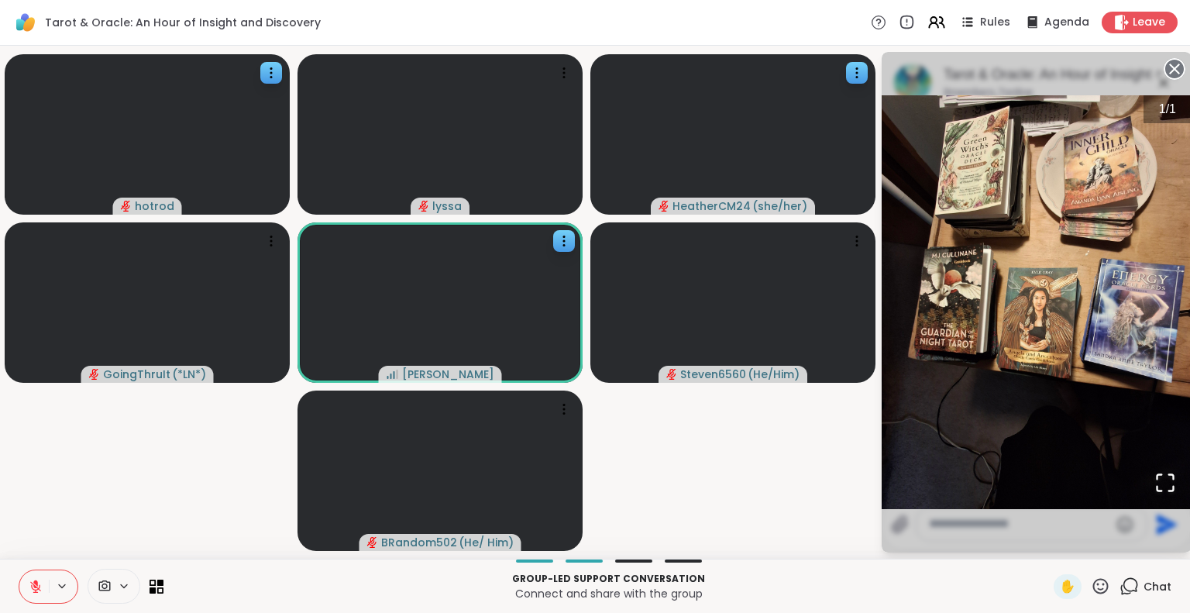
click at [1168, 66] on circle at bounding box center [1174, 69] width 19 height 19
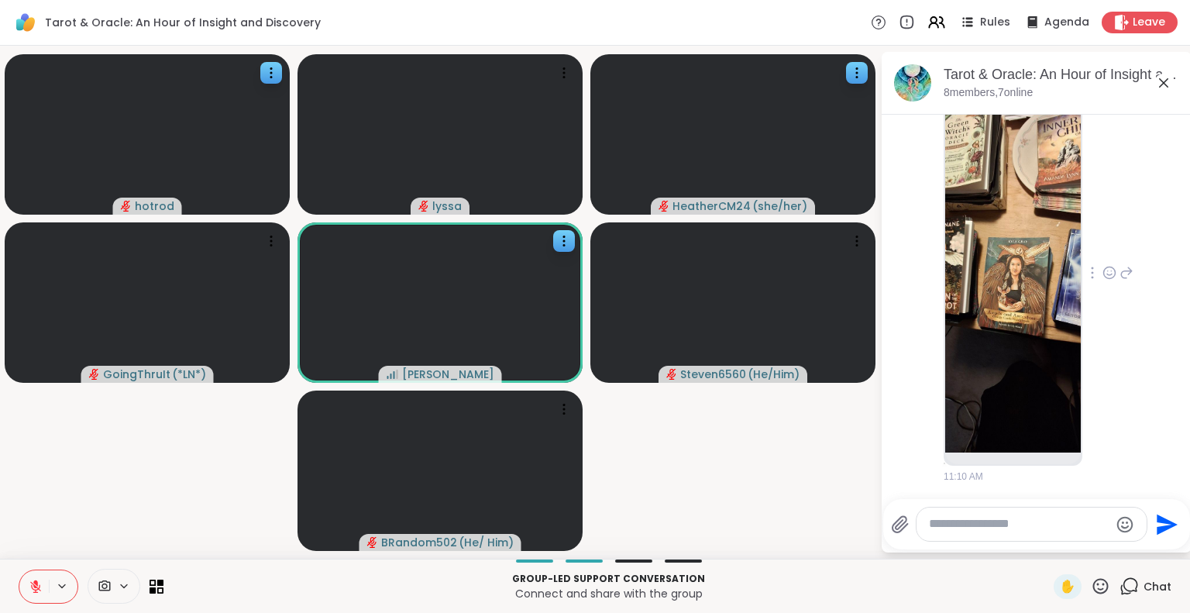
scroll to position [2268, 0]
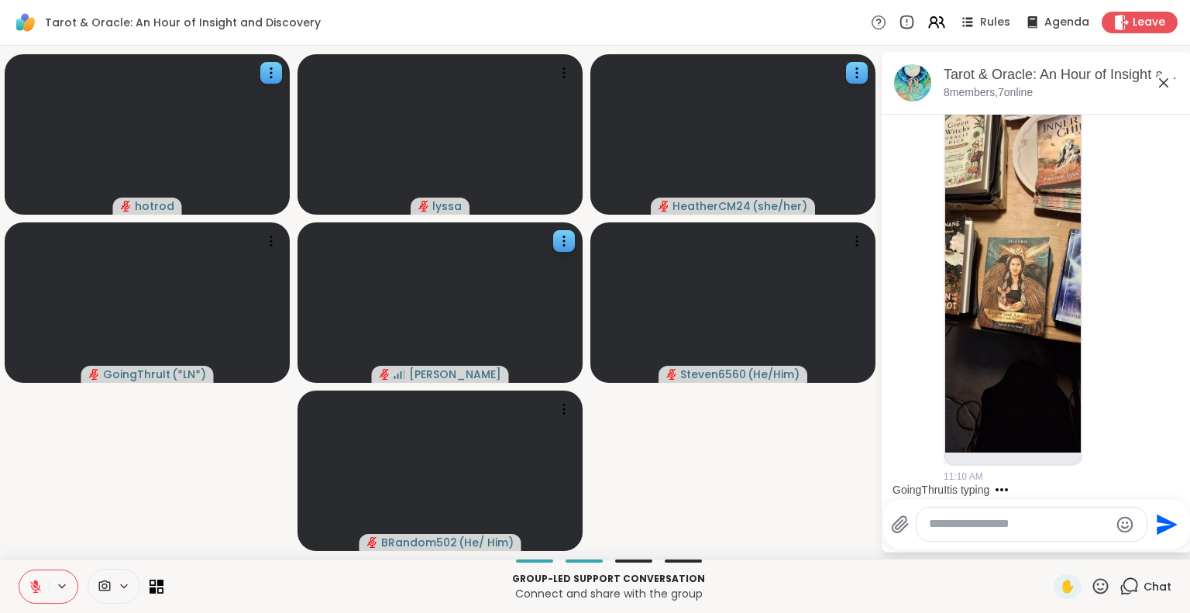
click at [1103, 281] on icon at bounding box center [1110, 272] width 14 height 15
click at [1103, 255] on div "Select Reaction: Heart" at bounding box center [1110, 248] width 14 height 14
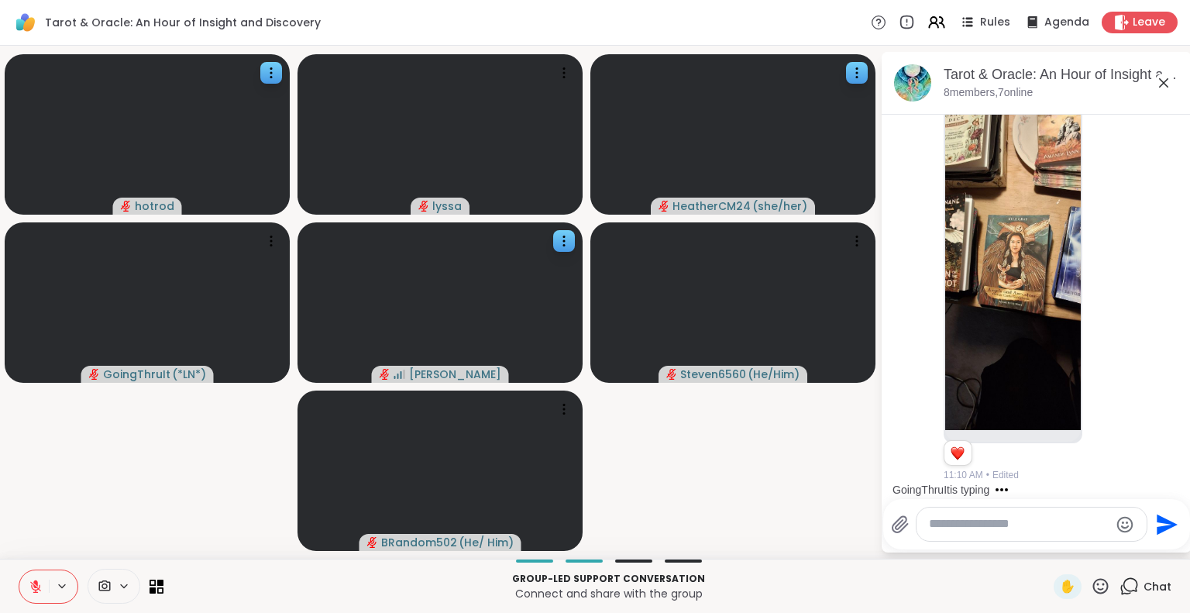
click at [29, 582] on icon at bounding box center [36, 587] width 14 height 14
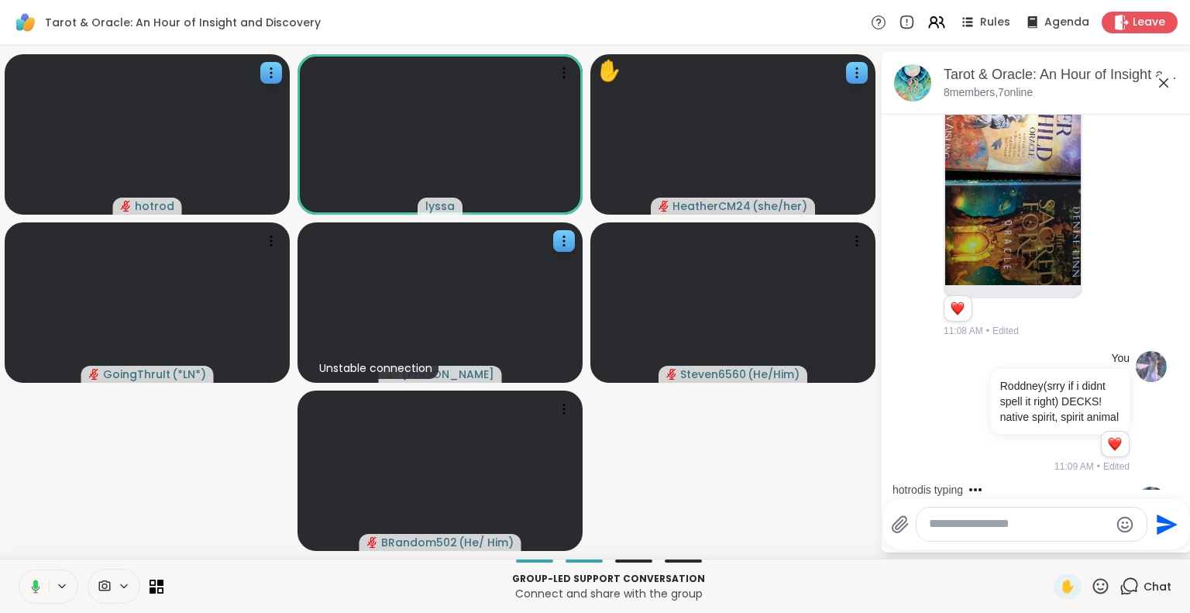
scroll to position [1203, 0]
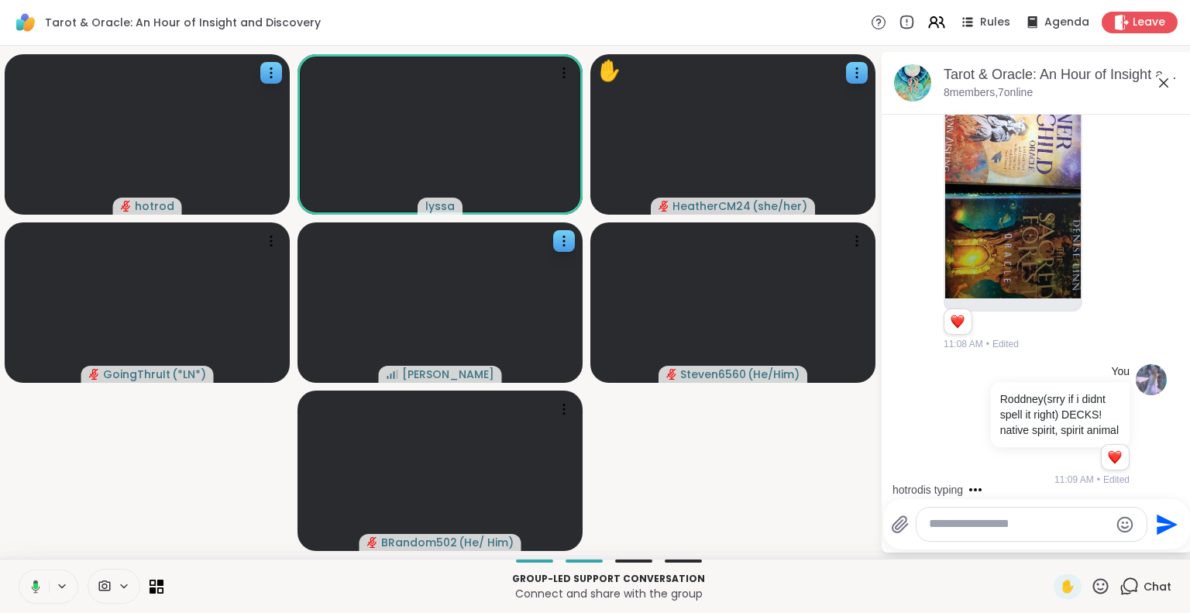
click at [37, 588] on icon at bounding box center [33, 587] width 14 height 14
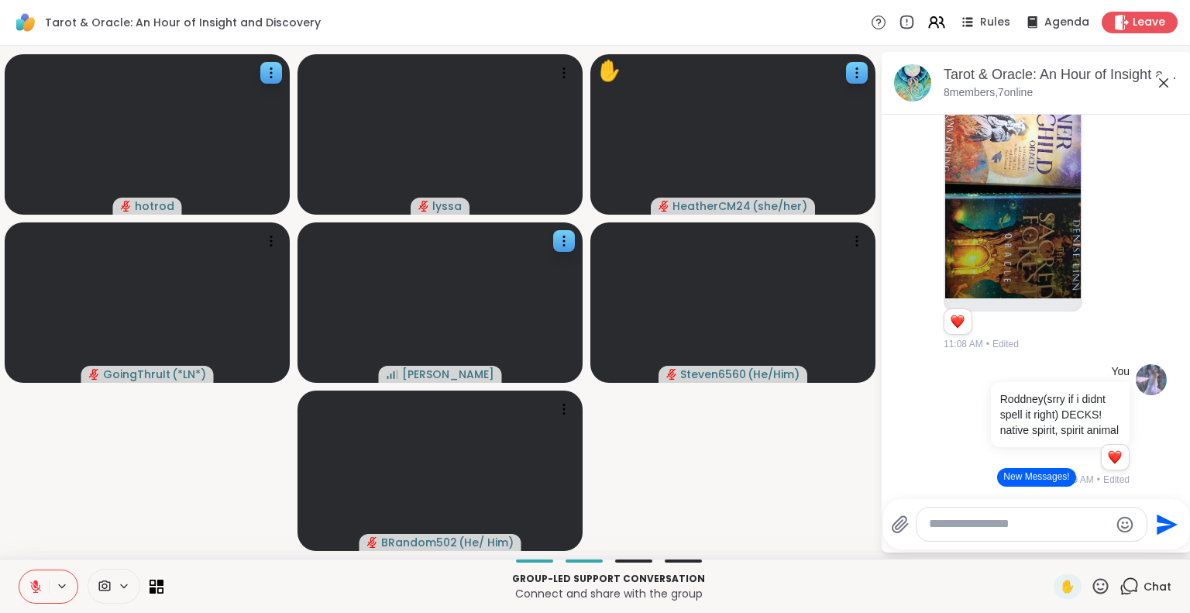
click at [30, 594] on button at bounding box center [33, 586] width 29 height 33
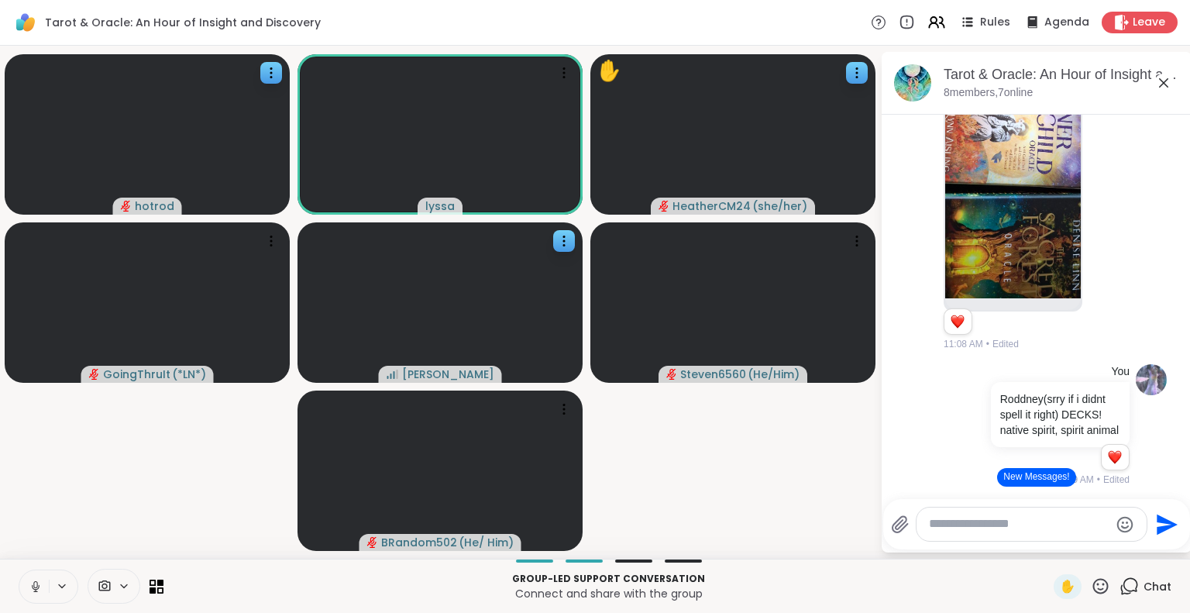
click at [40, 590] on icon at bounding box center [36, 587] width 14 height 14
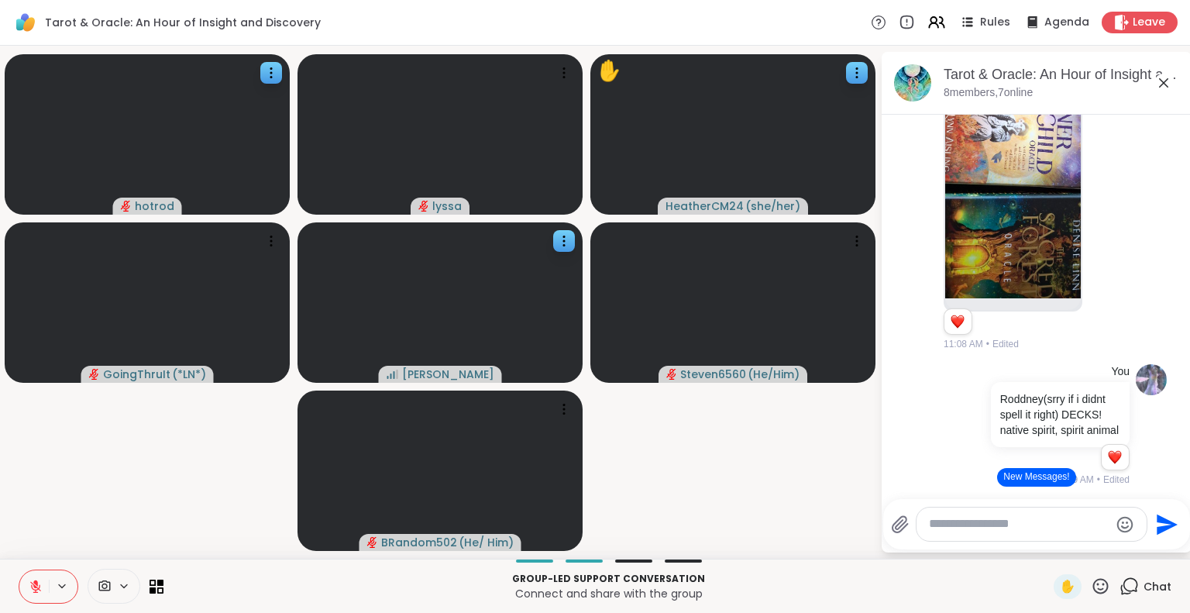
click at [1159, 82] on icon at bounding box center [1164, 83] width 19 height 19
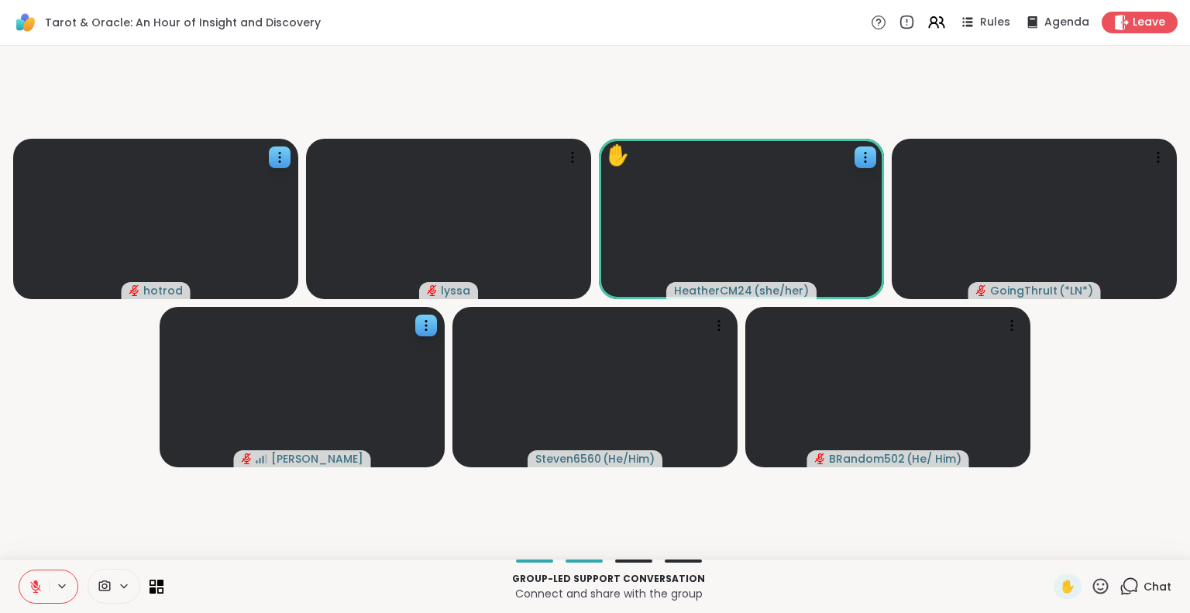
click at [1089, 596] on div "✋" at bounding box center [1082, 586] width 57 height 25
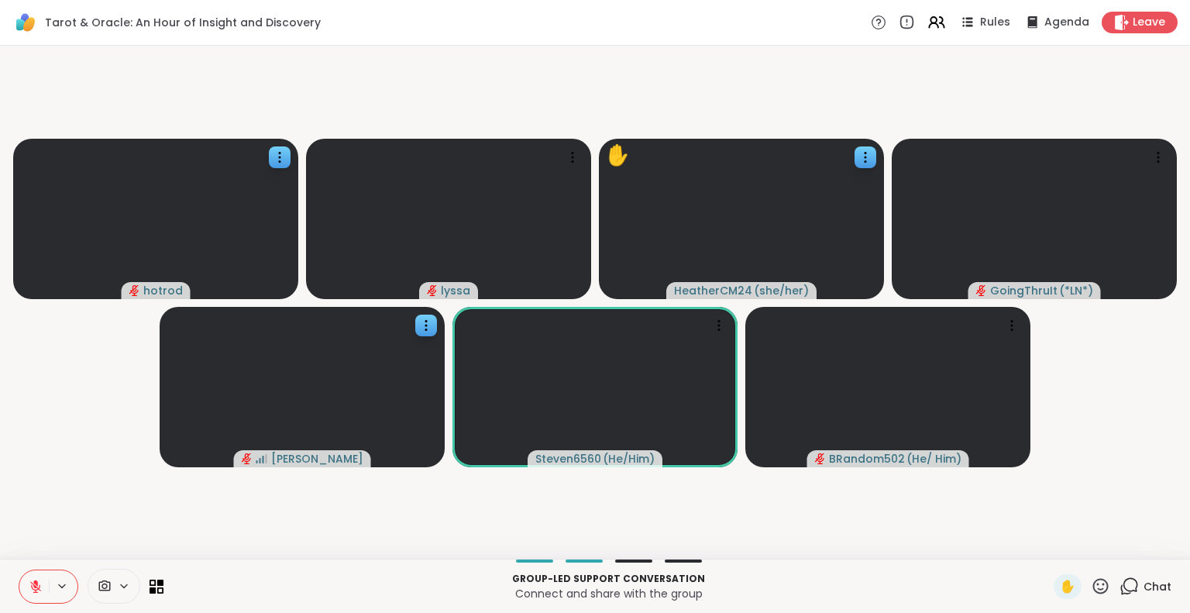
click at [1091, 584] on icon at bounding box center [1100, 585] width 19 height 19
click at [1082, 537] on span "👍" at bounding box center [1089, 545] width 15 height 19
click at [1144, 590] on span "Chat" at bounding box center [1158, 586] width 28 height 15
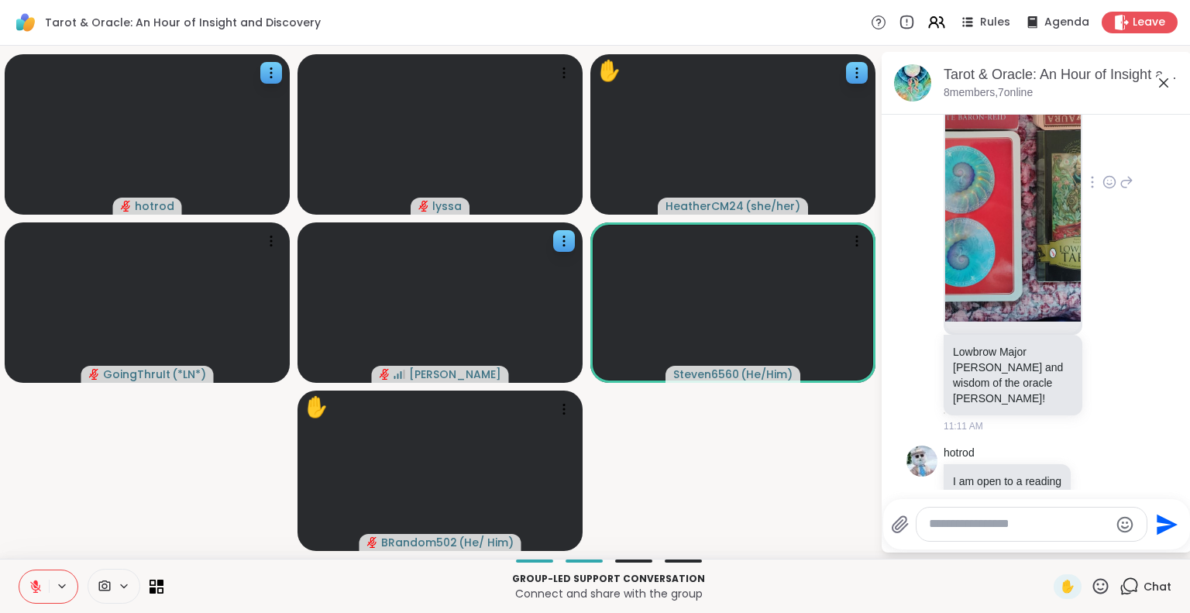
scroll to position [2811, 0]
click at [1045, 323] on img at bounding box center [1013, 139] width 136 height 369
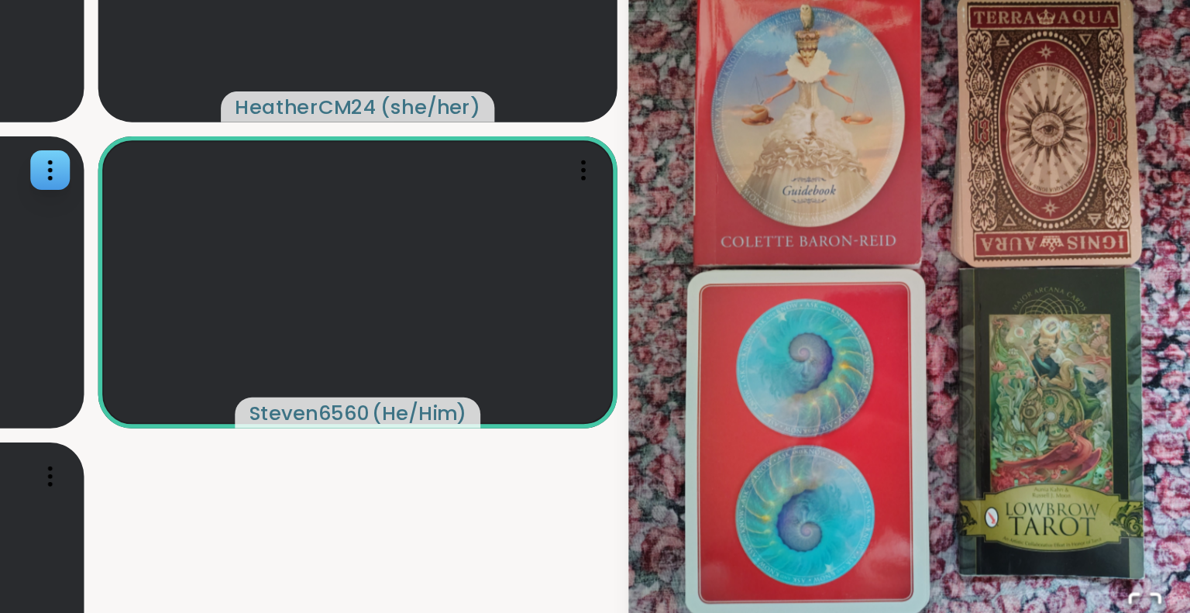
scroll to position [0, 0]
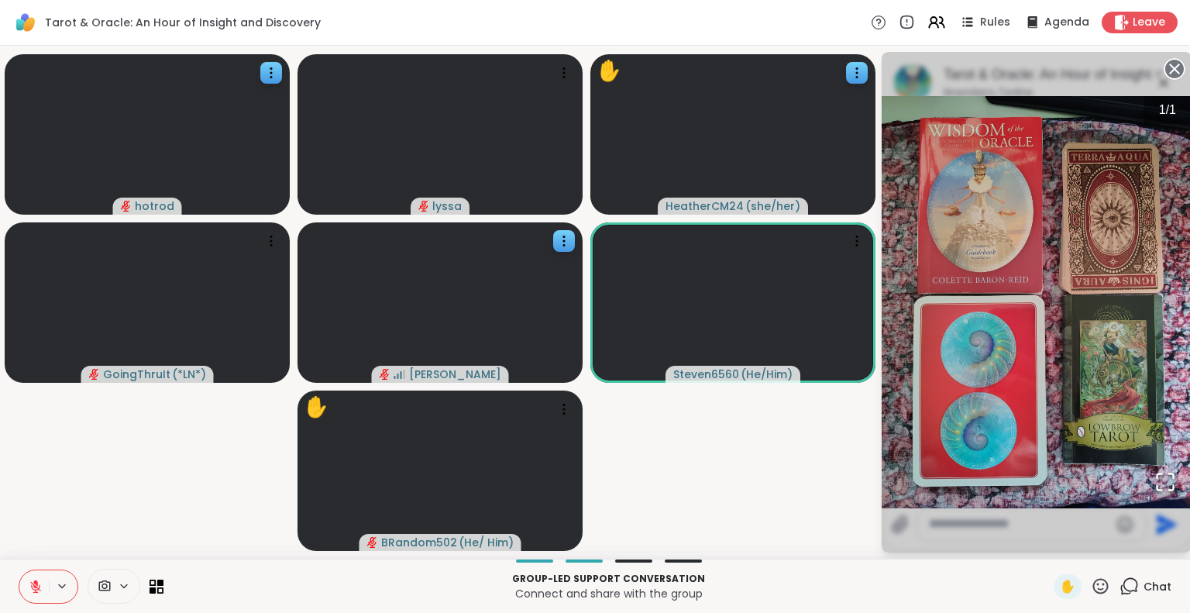
click at [1174, 65] on circle at bounding box center [1174, 69] width 19 height 19
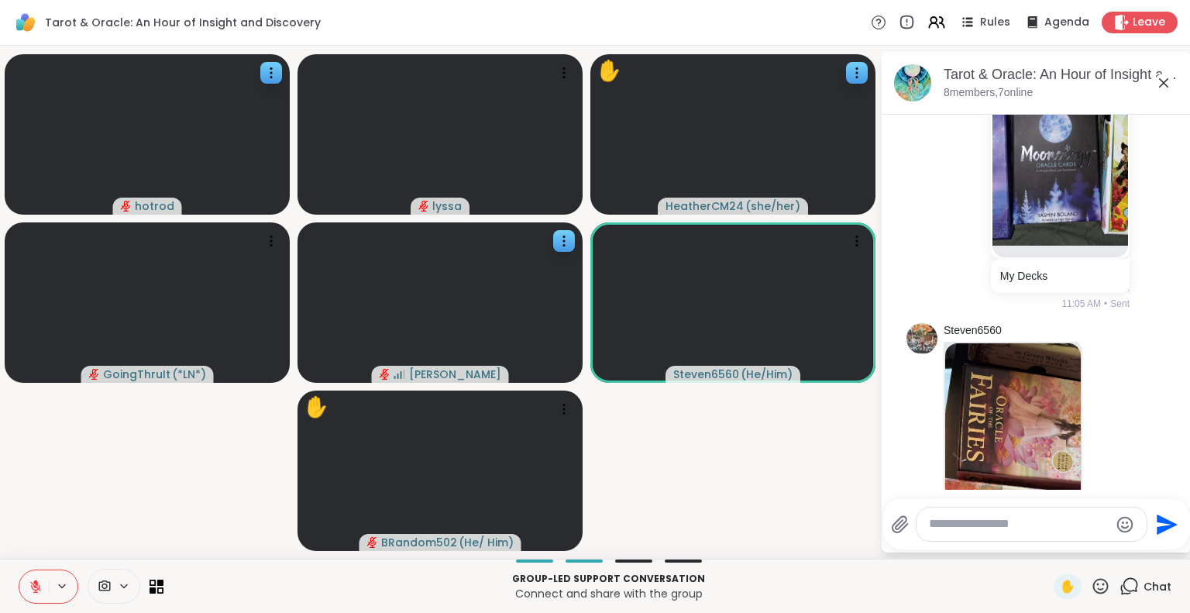
scroll to position [787, 0]
click at [1073, 244] on img at bounding box center [1061, 109] width 136 height 277
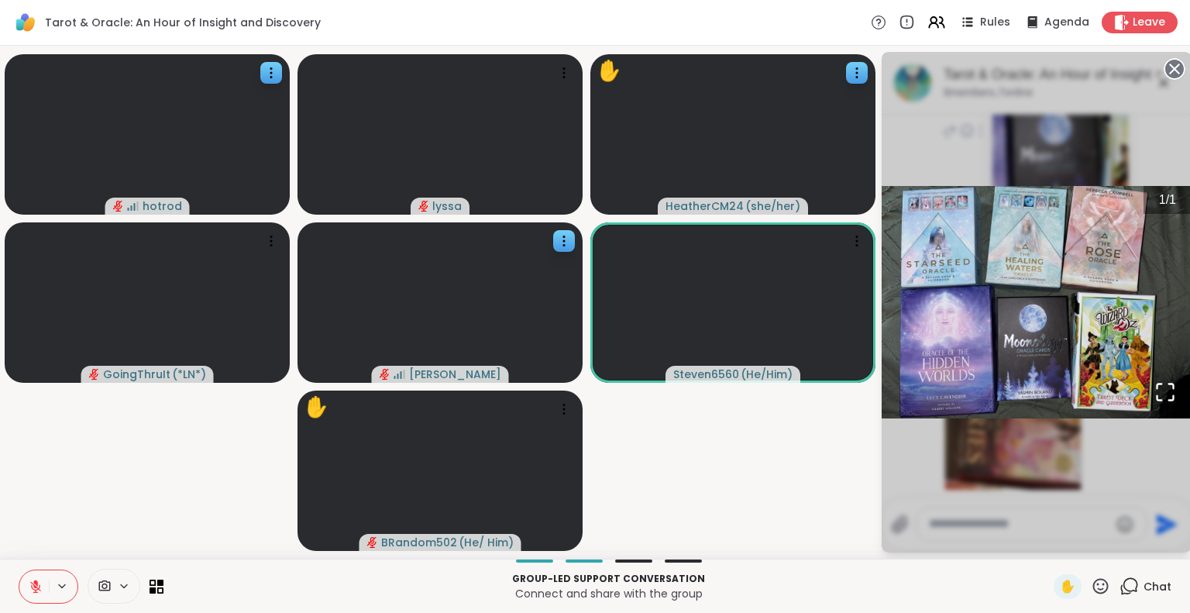
click at [1173, 66] on circle at bounding box center [1174, 69] width 19 height 19
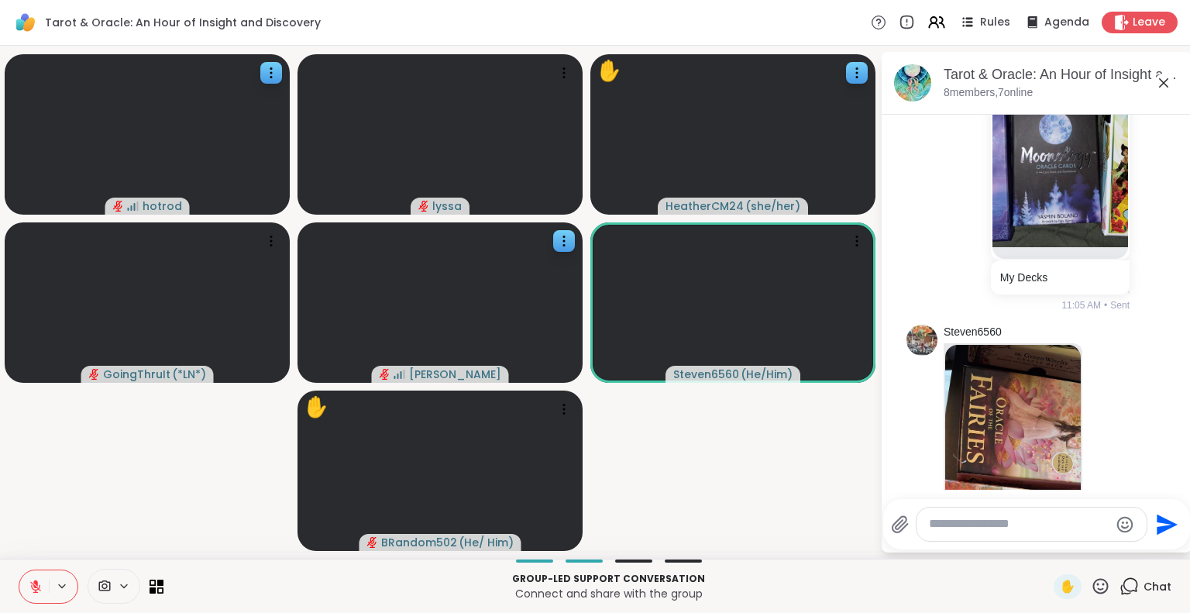
click at [1093, 589] on icon at bounding box center [1100, 585] width 15 height 15
click at [1048, 549] on span "❤️" at bounding box center [1055, 545] width 15 height 19
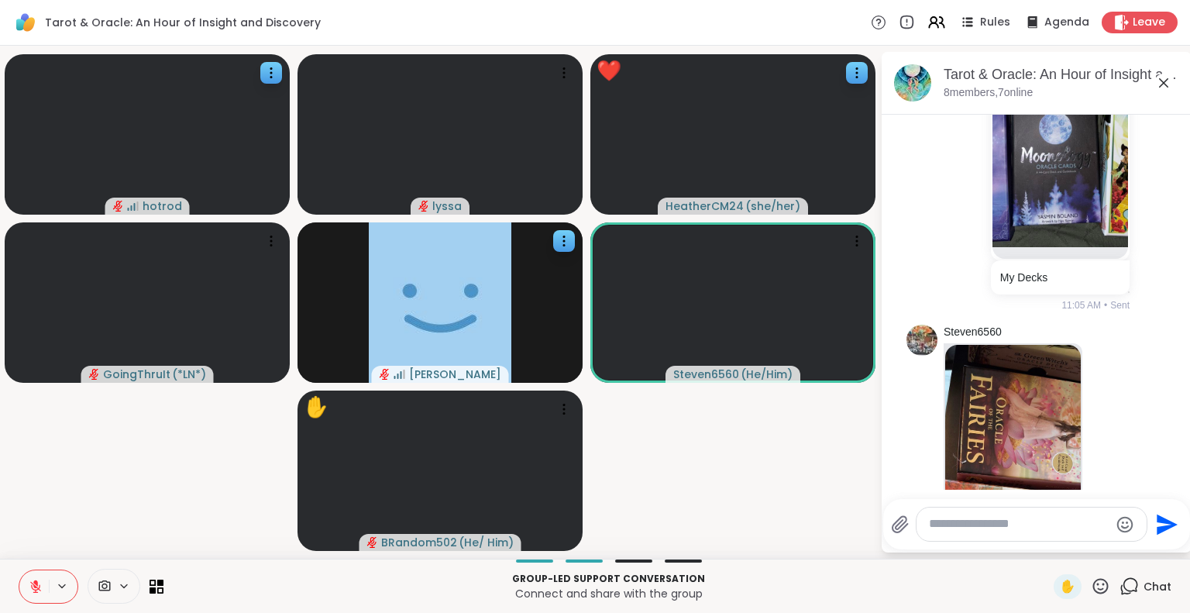
scroll to position [3326, 0]
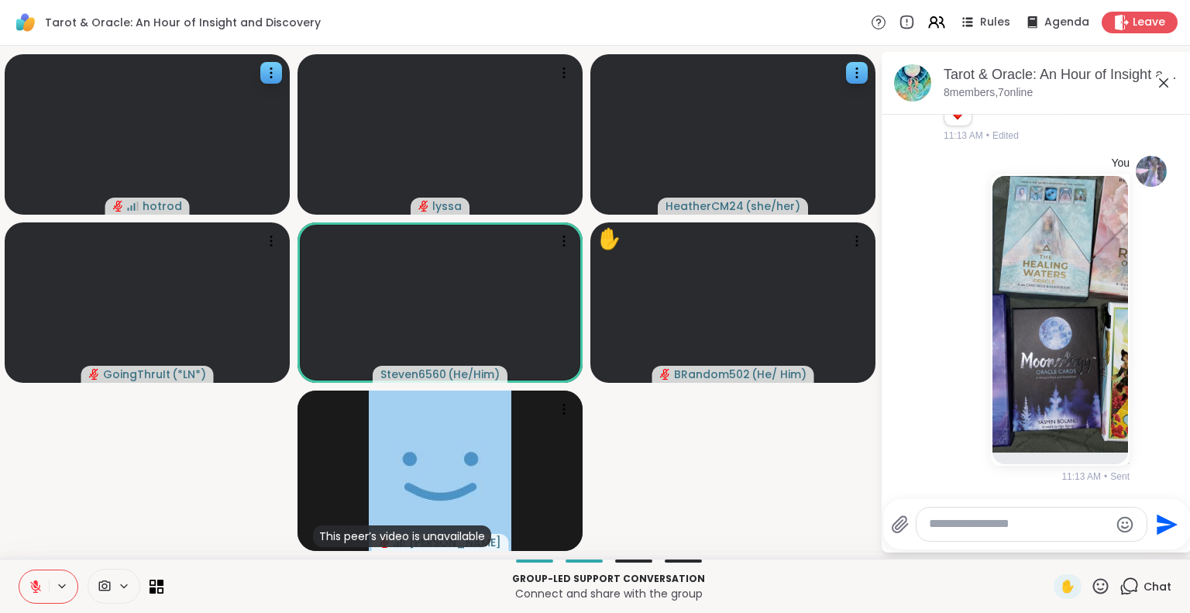
click at [1091, 586] on icon at bounding box center [1100, 585] width 19 height 19
click at [1048, 545] on span "❤️" at bounding box center [1055, 545] width 15 height 19
click at [1159, 80] on icon at bounding box center [1164, 83] width 19 height 19
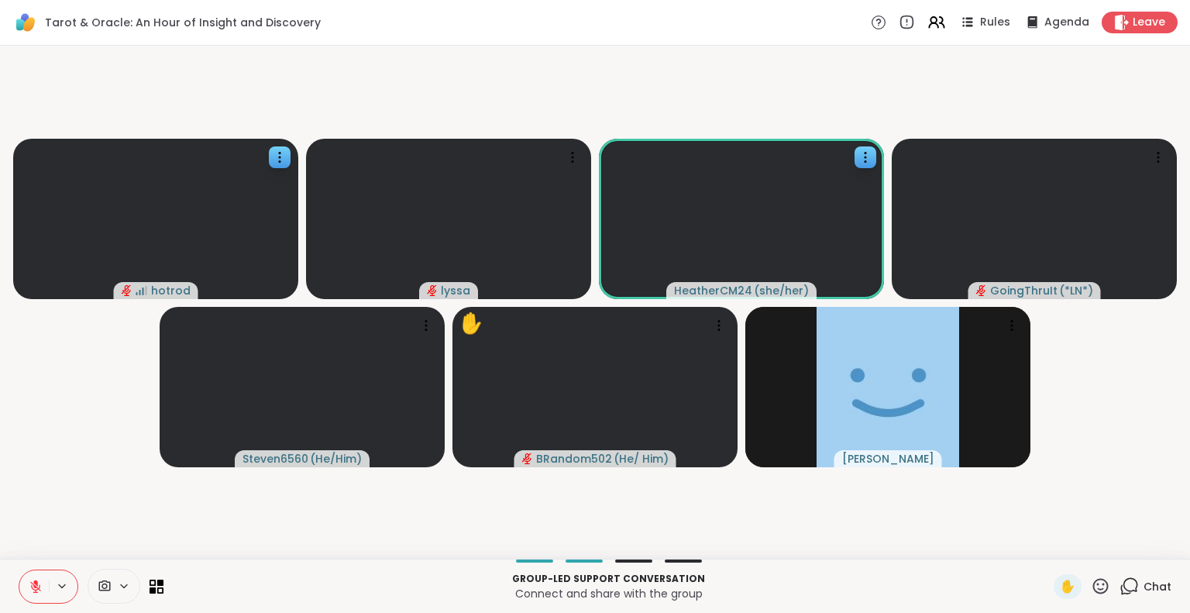
click at [1092, 587] on icon at bounding box center [1100, 585] width 19 height 19
click at [1048, 542] on span "❤️" at bounding box center [1055, 545] width 15 height 19
click at [1091, 576] on icon at bounding box center [1100, 585] width 19 height 19
click at [1116, 537] on span "🌟" at bounding box center [1123, 545] width 15 height 19
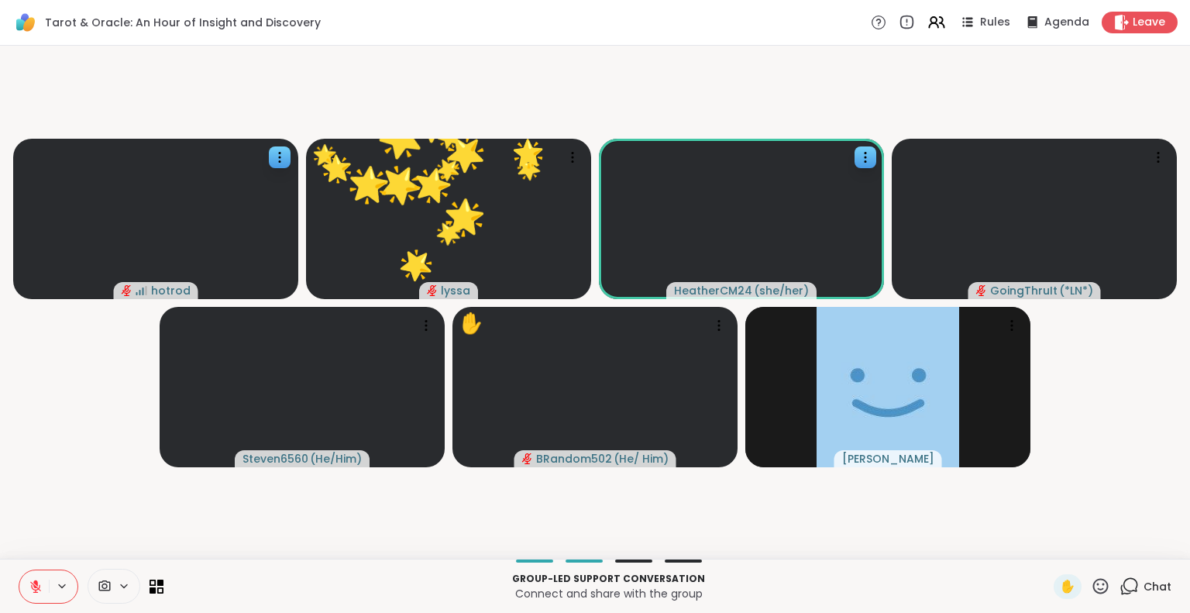
click at [1093, 579] on icon at bounding box center [1100, 585] width 15 height 15
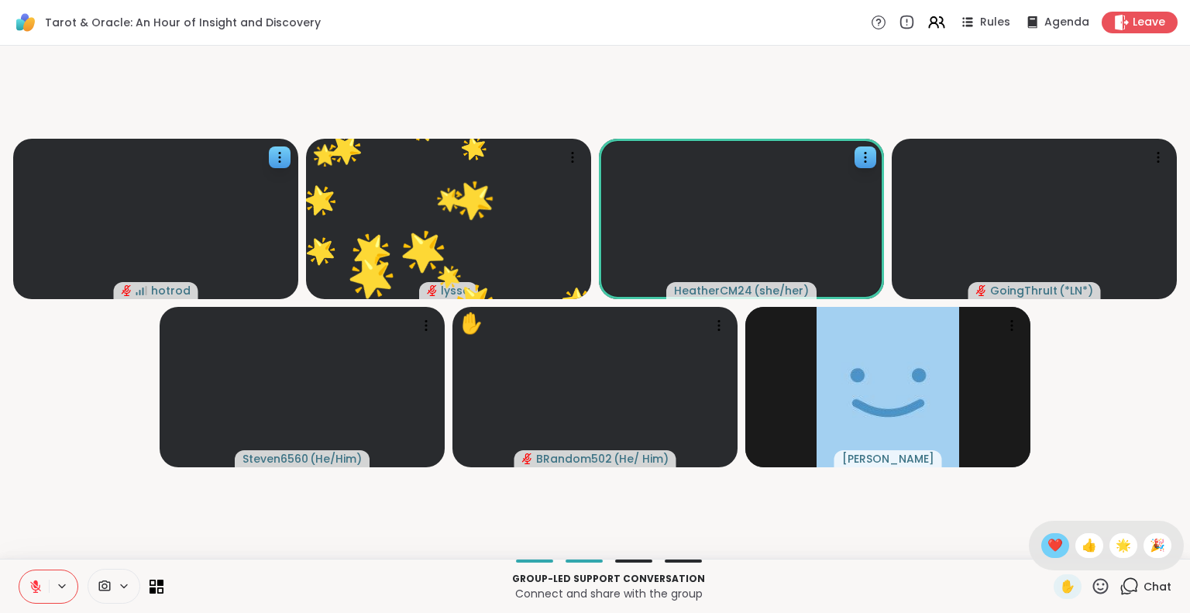
click at [1048, 549] on span "❤️" at bounding box center [1055, 545] width 15 height 19
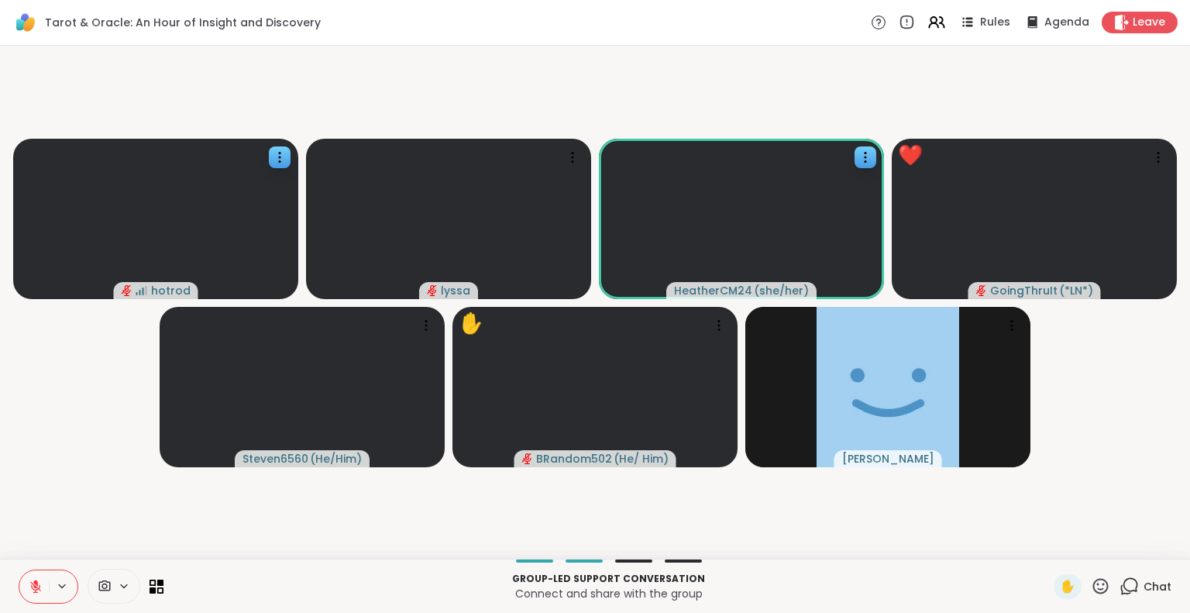
click at [1094, 580] on icon at bounding box center [1100, 585] width 15 height 15
click at [1116, 542] on span "🌟" at bounding box center [1123, 545] width 15 height 19
click at [1092, 582] on icon at bounding box center [1100, 585] width 19 height 19
click at [1116, 545] on span "🌟" at bounding box center [1123, 545] width 15 height 19
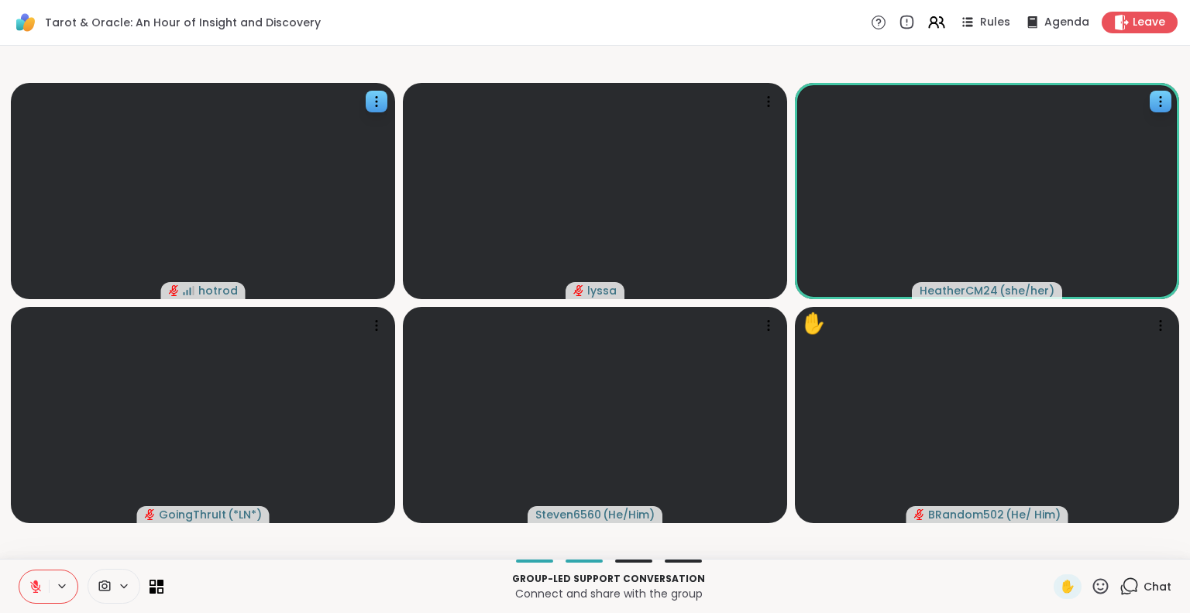
click at [0, 556] on div "hotrod lyssa HeatherCM24 ( she/her ) GoingThruIt ( *LN* ) Steven6560 ( He/Him )…" at bounding box center [595, 302] width 1190 height 513
click at [1120, 580] on icon at bounding box center [1129, 585] width 19 height 19
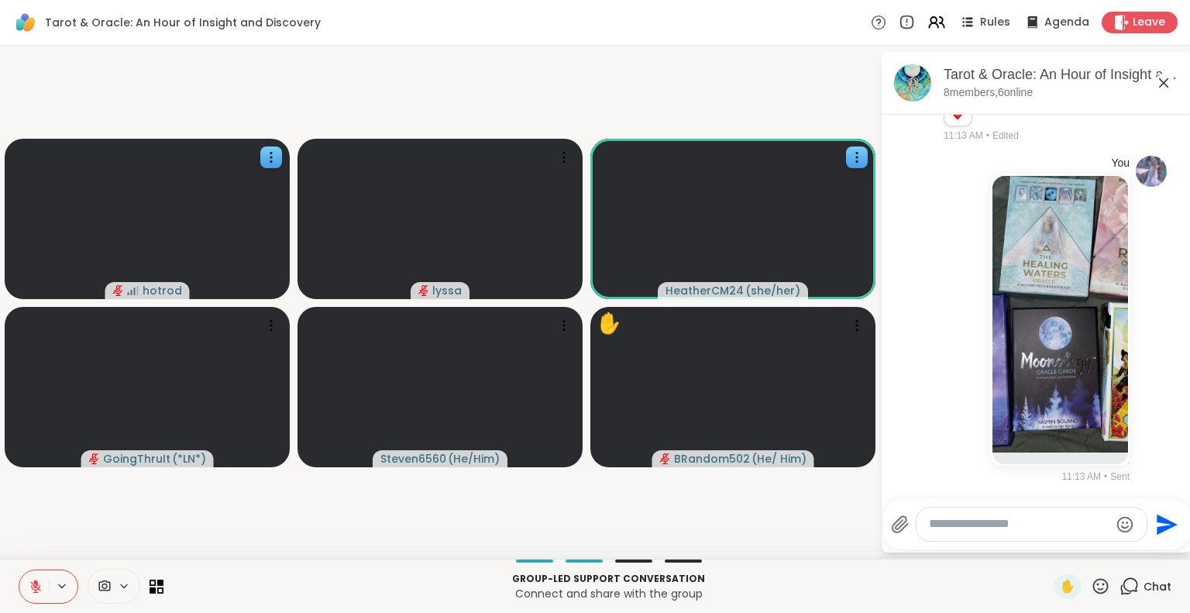
click at [37, 580] on icon at bounding box center [36, 587] width 14 height 14
click at [26, 589] on button at bounding box center [33, 586] width 29 height 33
click at [1091, 588] on icon at bounding box center [1100, 585] width 19 height 19
click at [1048, 541] on span "❤️" at bounding box center [1055, 545] width 15 height 19
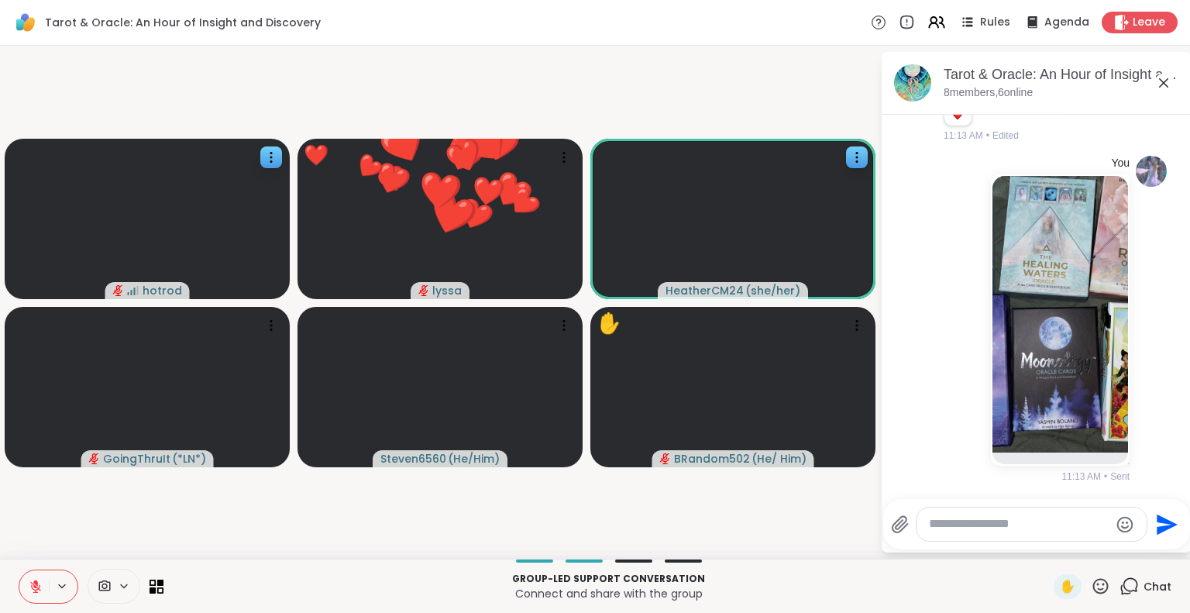
click at [41, 567] on div "Group-led support conversation Connect and share with the group ✋ Chat" at bounding box center [595, 586] width 1190 height 54
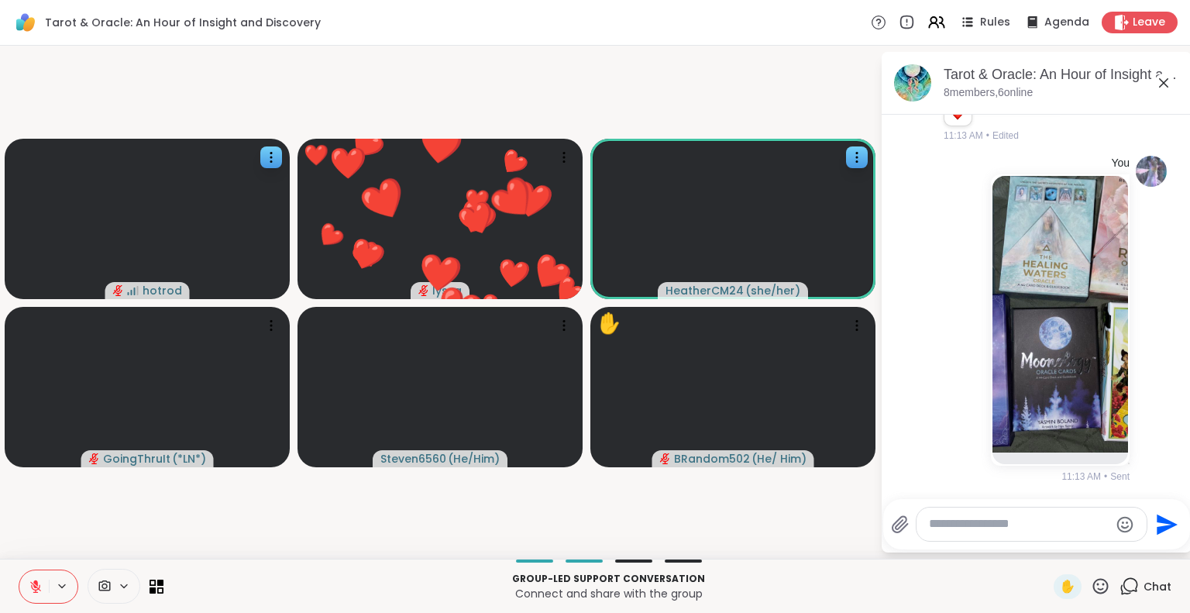
click at [36, 577] on button at bounding box center [33, 586] width 29 height 33
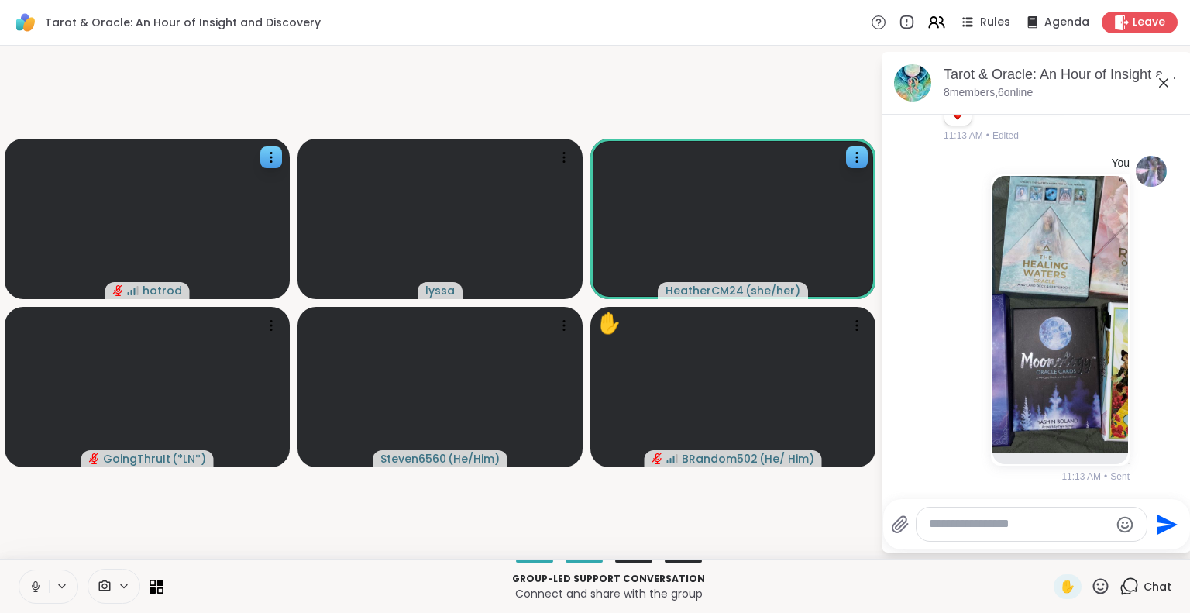
click at [40, 582] on icon at bounding box center [36, 587] width 14 height 14
click at [36, 591] on icon at bounding box center [35, 586] width 11 height 11
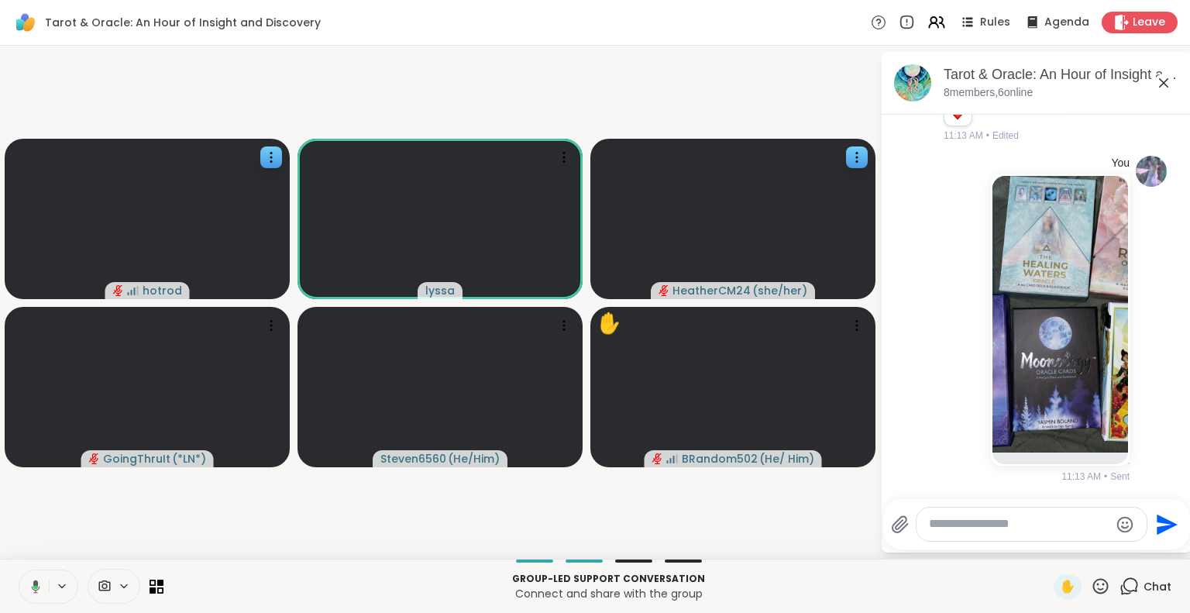
click at [1095, 580] on icon at bounding box center [1100, 585] width 19 height 19
click at [1048, 549] on div "❤️" at bounding box center [1055, 545] width 28 height 25
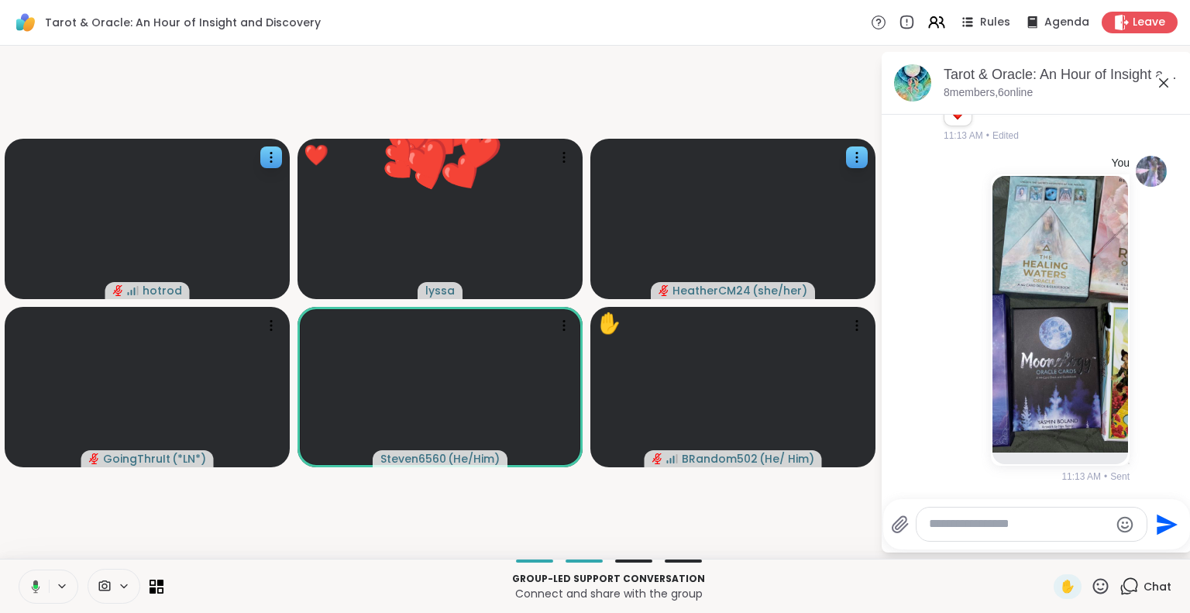
click at [1091, 577] on icon at bounding box center [1100, 585] width 19 height 19
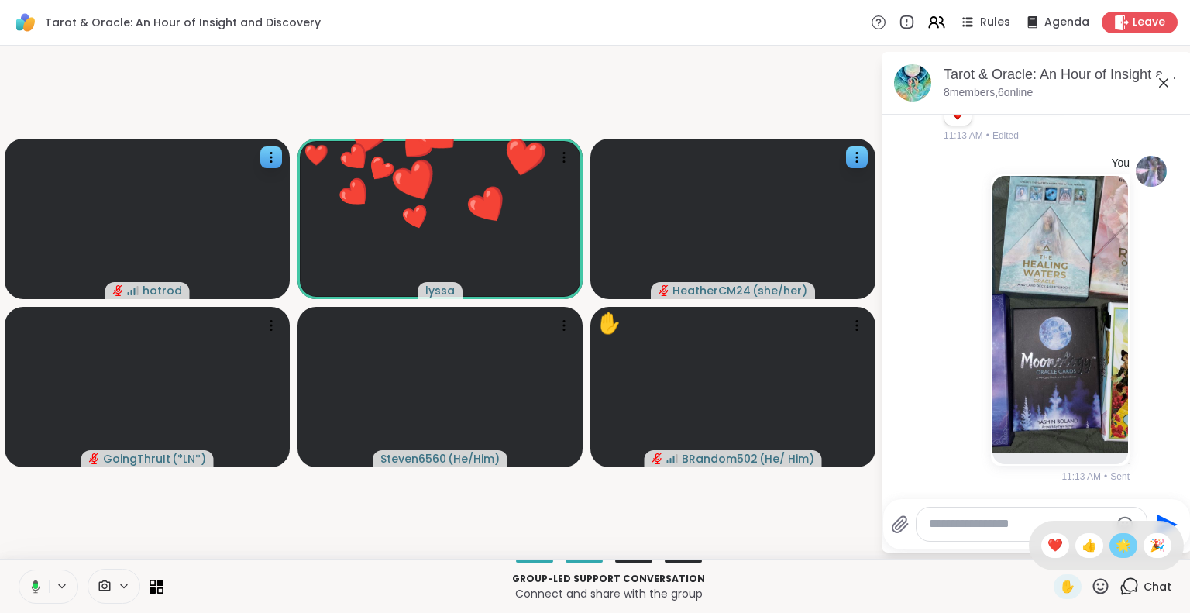
click at [1116, 546] on span "🌟" at bounding box center [1123, 545] width 15 height 19
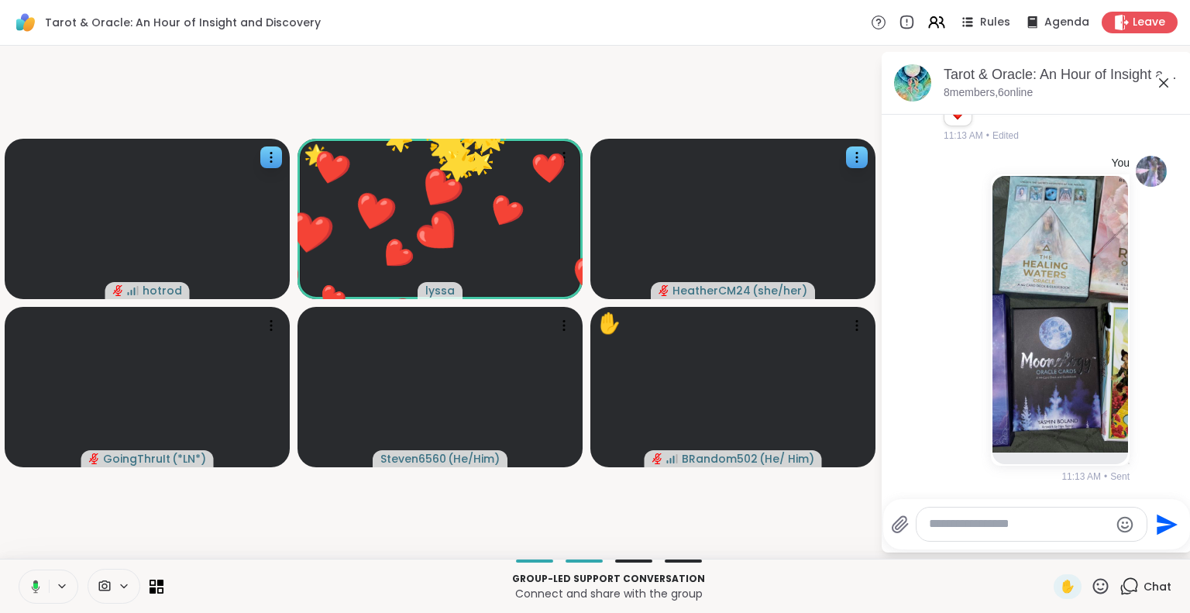
click at [1091, 576] on div "✋" at bounding box center [1082, 586] width 57 height 25
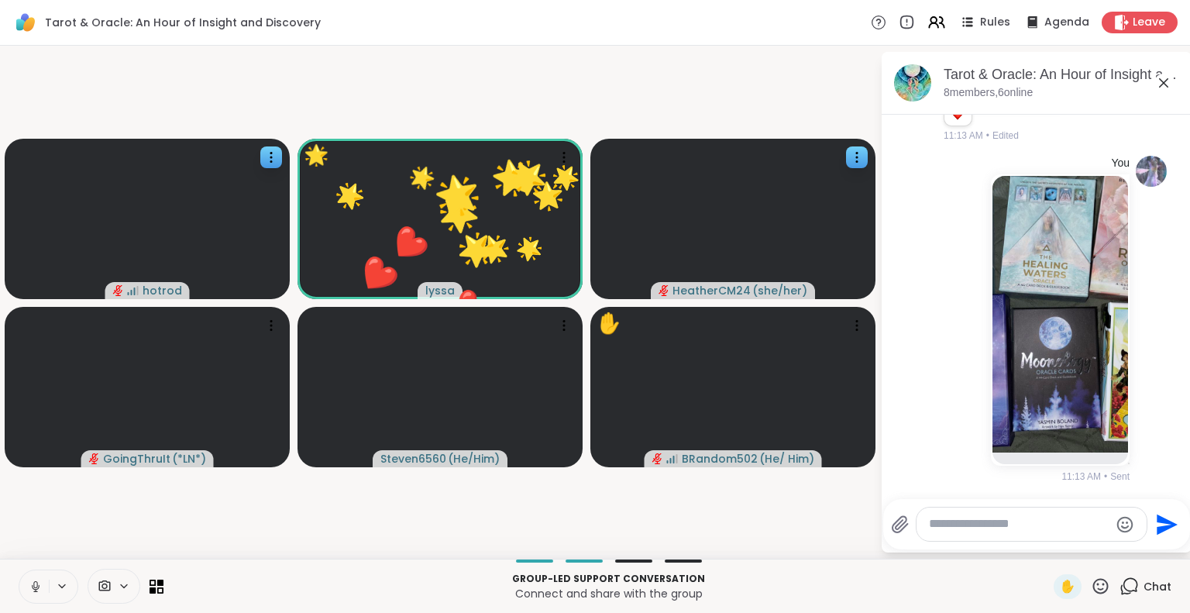
click at [1091, 585] on icon at bounding box center [1100, 585] width 19 height 19
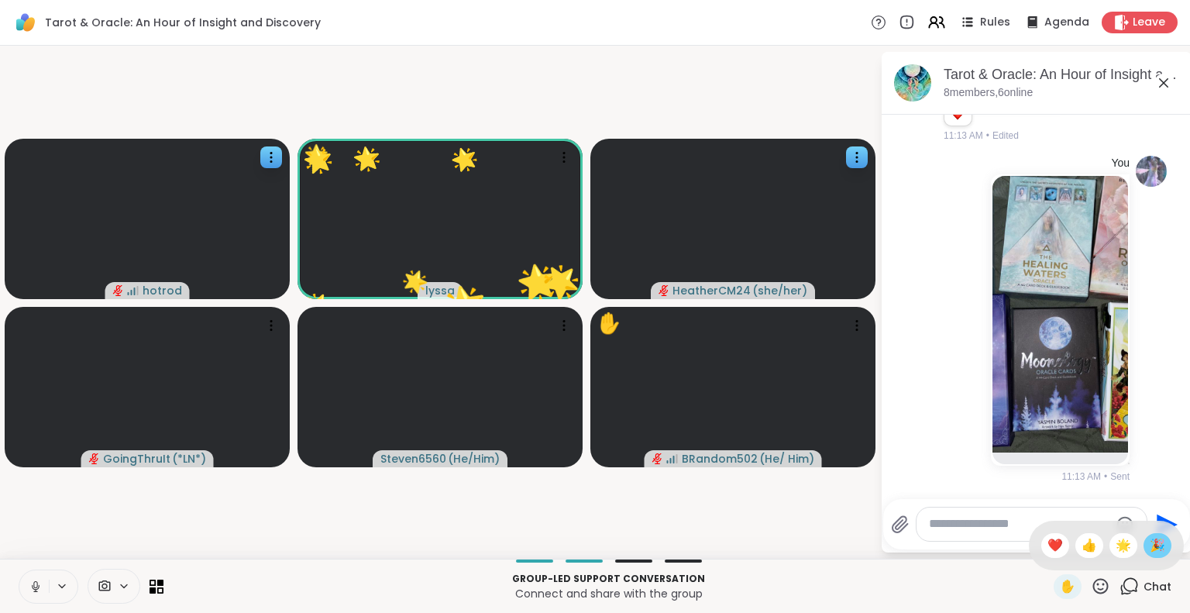
click at [1150, 539] on span "🎉" at bounding box center [1157, 545] width 15 height 19
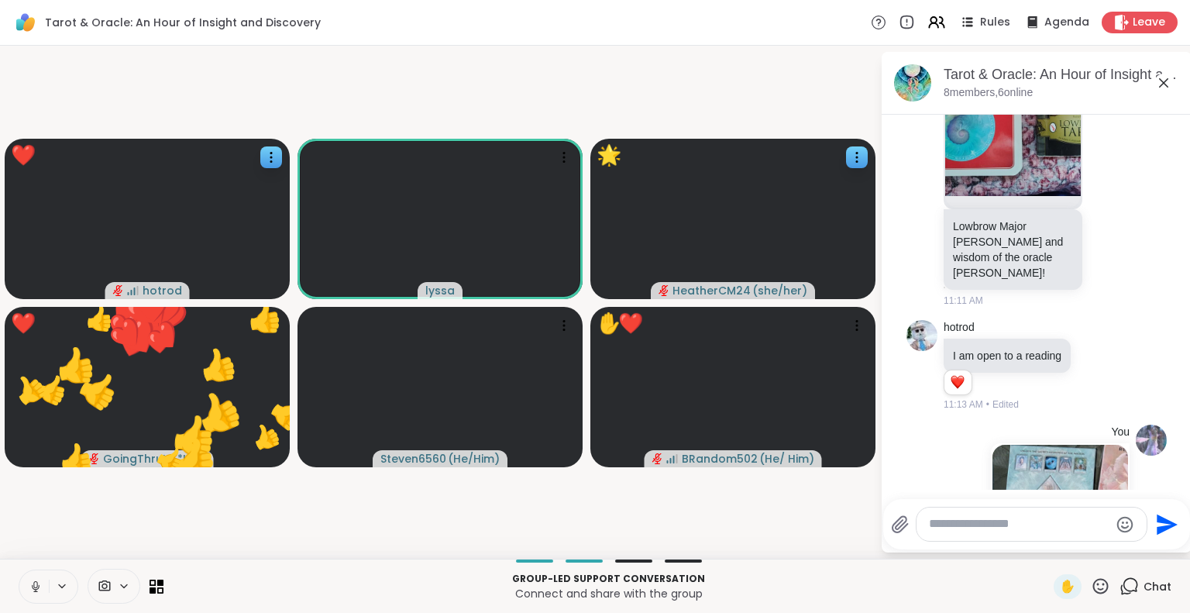
scroll to position [3119, 0]
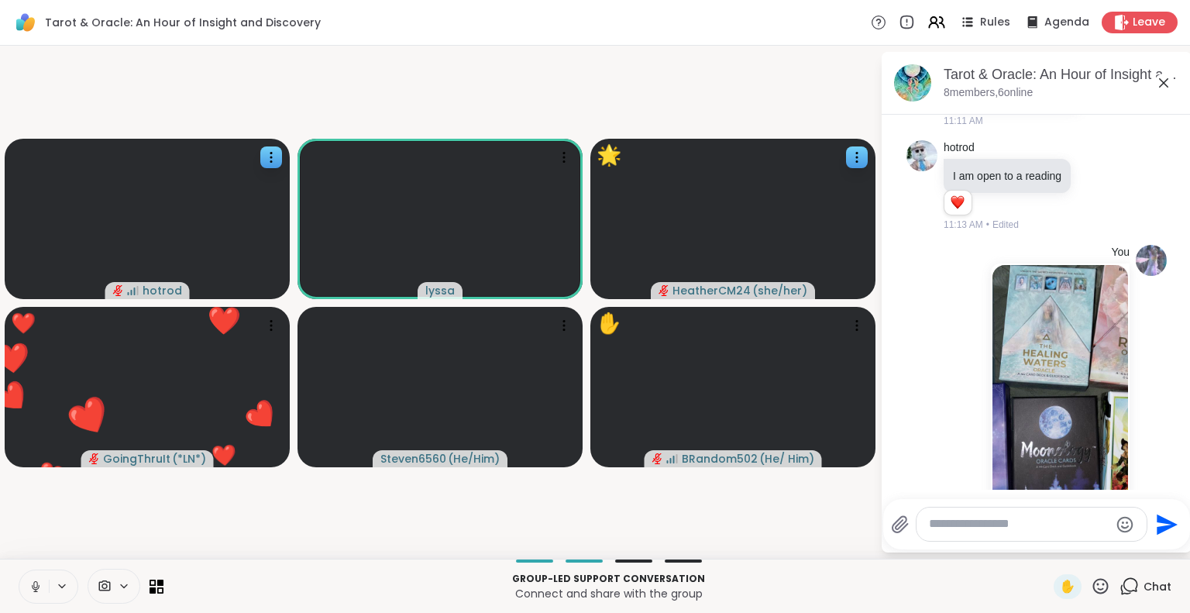
click at [31, 594] on button at bounding box center [33, 586] width 29 height 33
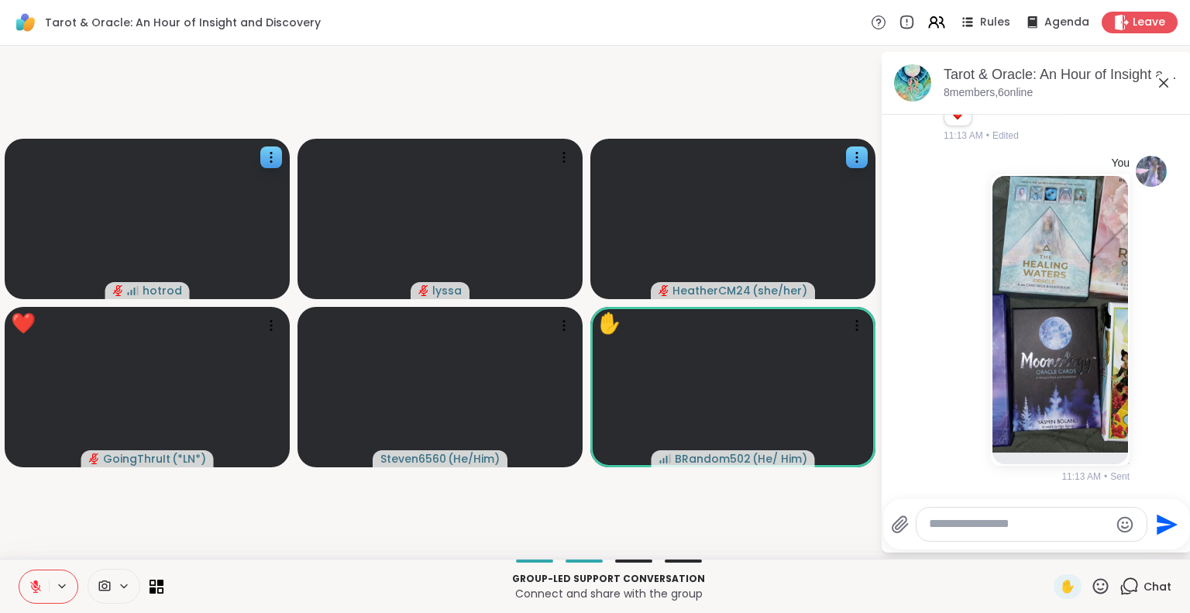
scroll to position [3326, 0]
click at [1091, 585] on icon at bounding box center [1100, 585] width 19 height 19
click at [1048, 536] on span "❤️" at bounding box center [1055, 545] width 15 height 19
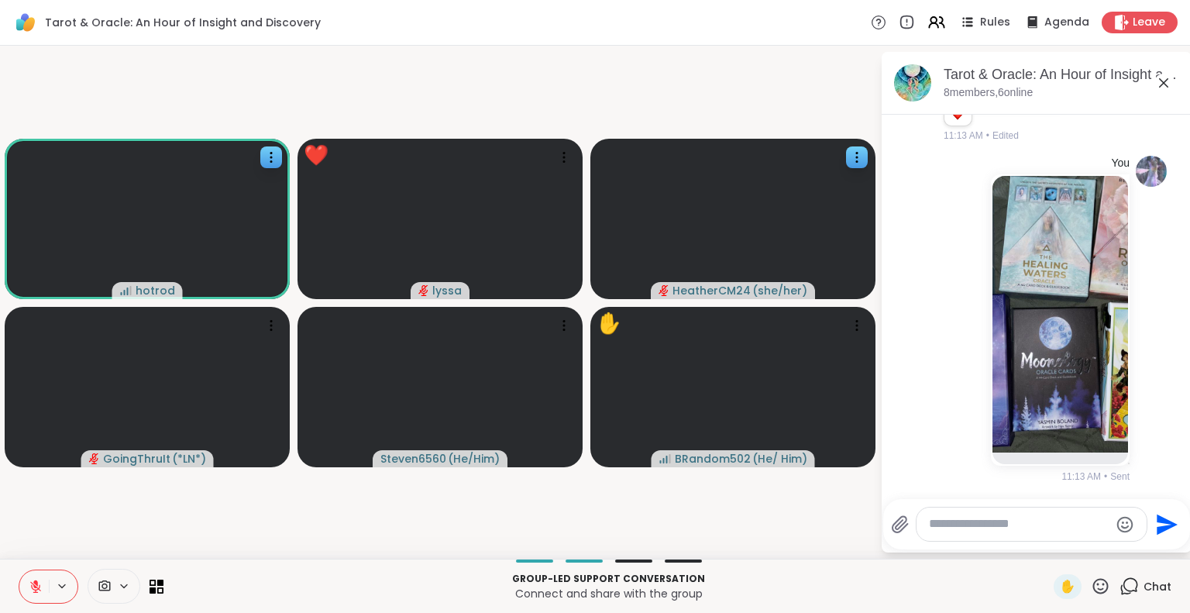
click at [990, 526] on textarea "Type your message" at bounding box center [1019, 524] width 181 height 16
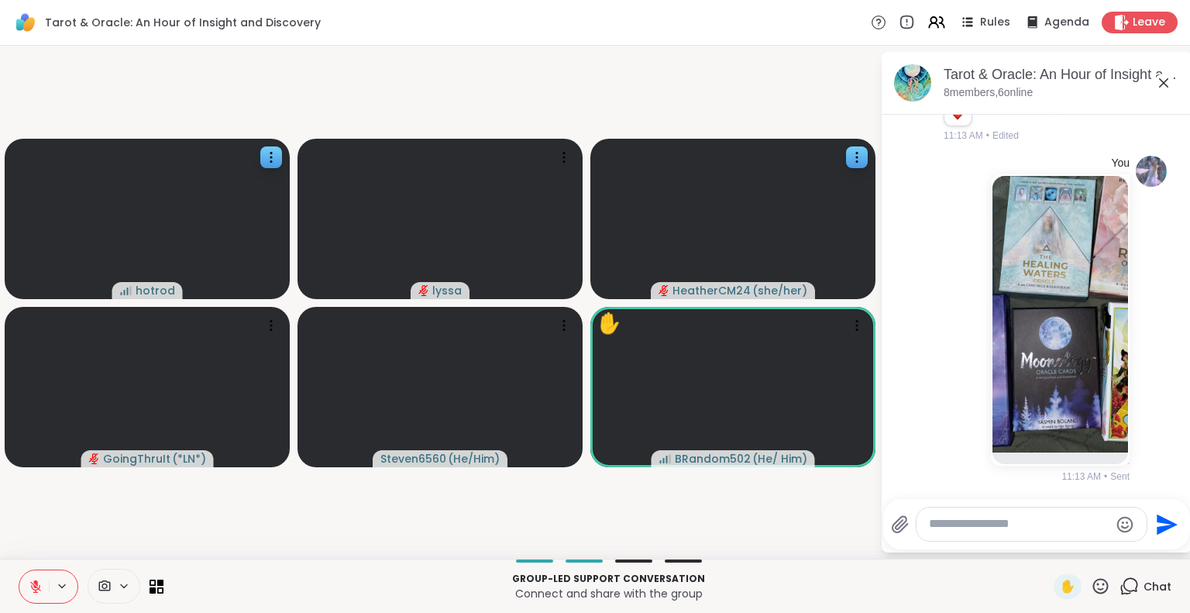
click at [34, 594] on button at bounding box center [33, 586] width 29 height 33
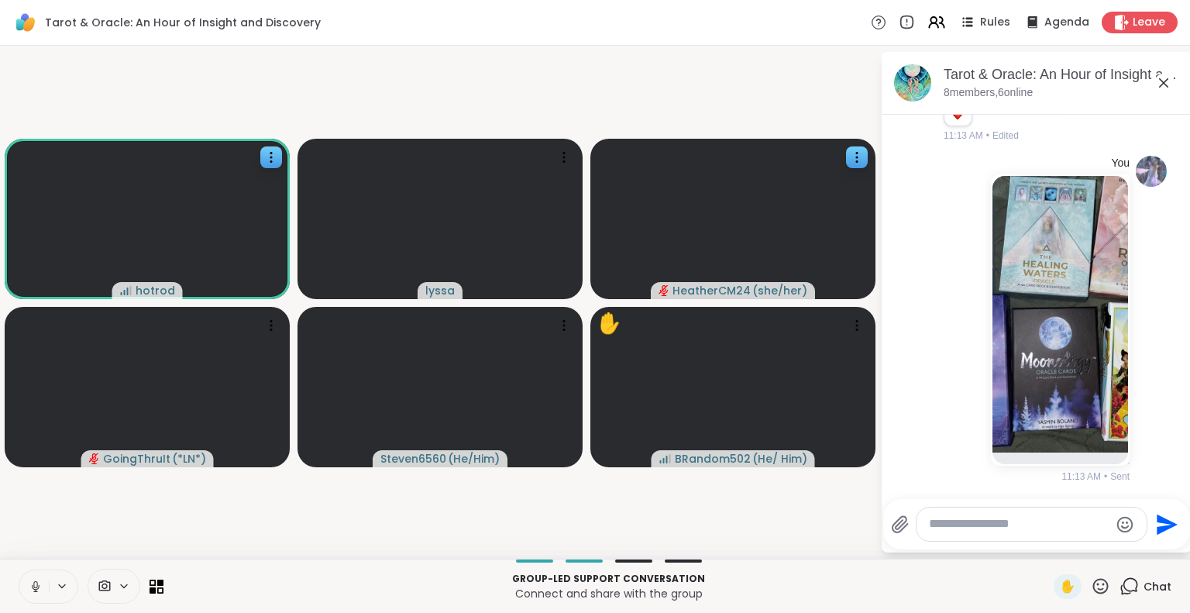
click at [37, 574] on button at bounding box center [33, 586] width 29 height 33
click at [961, 568] on div "Group-led support conversation Connect and share with the group ✋ Chat" at bounding box center [595, 586] width 1190 height 54
click at [959, 523] on textarea "Type your message" at bounding box center [1019, 524] width 181 height 16
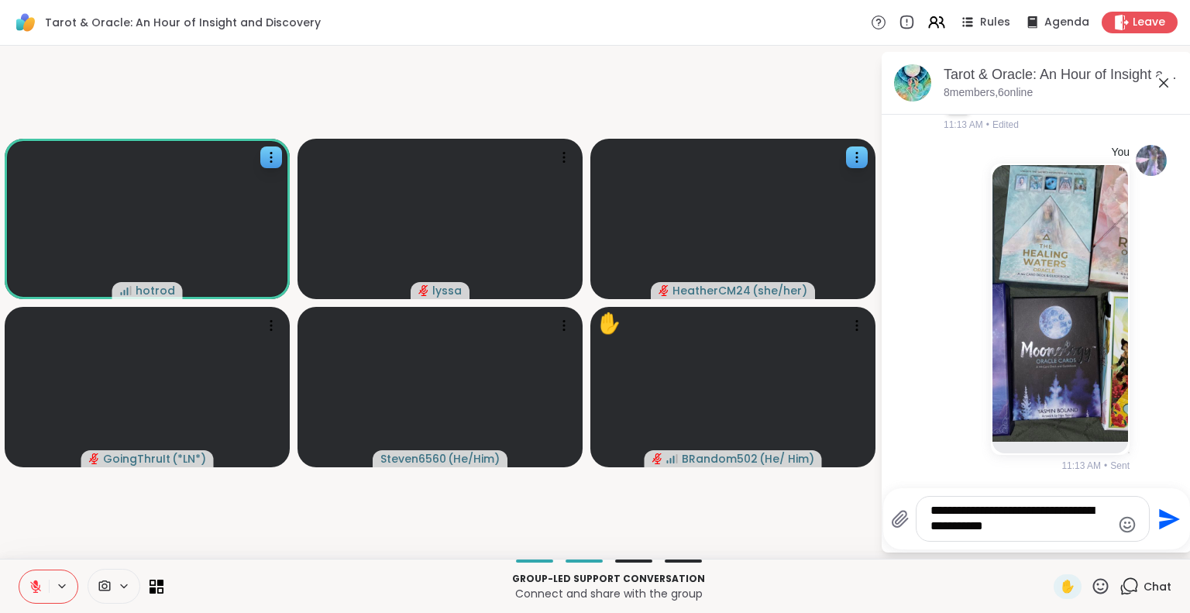
type textarea "**********"
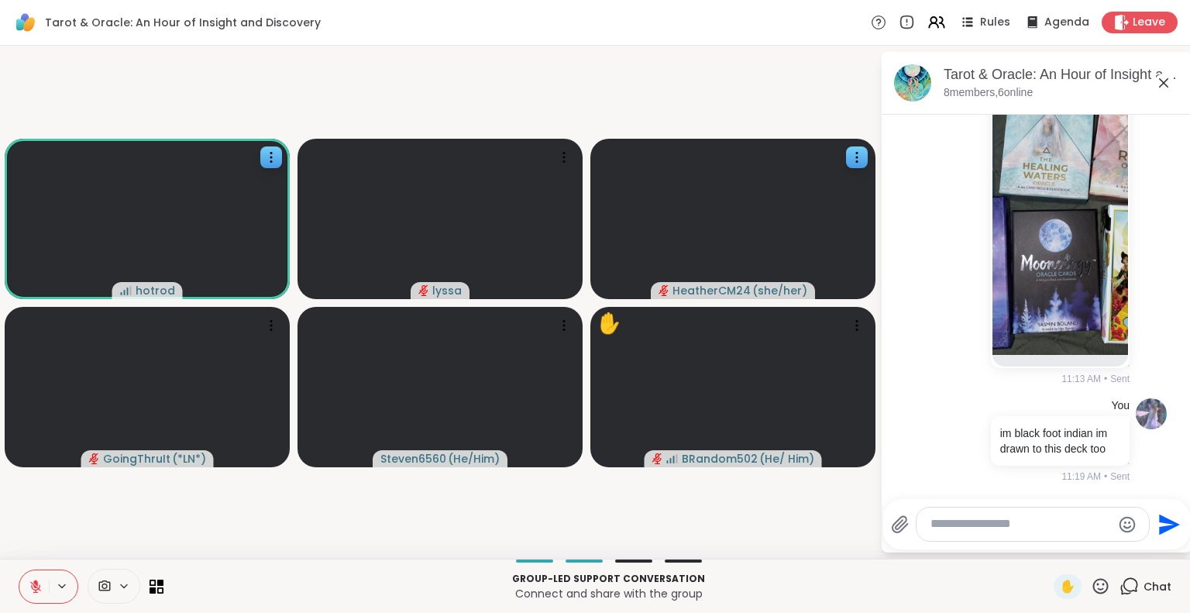
scroll to position [3440, 0]
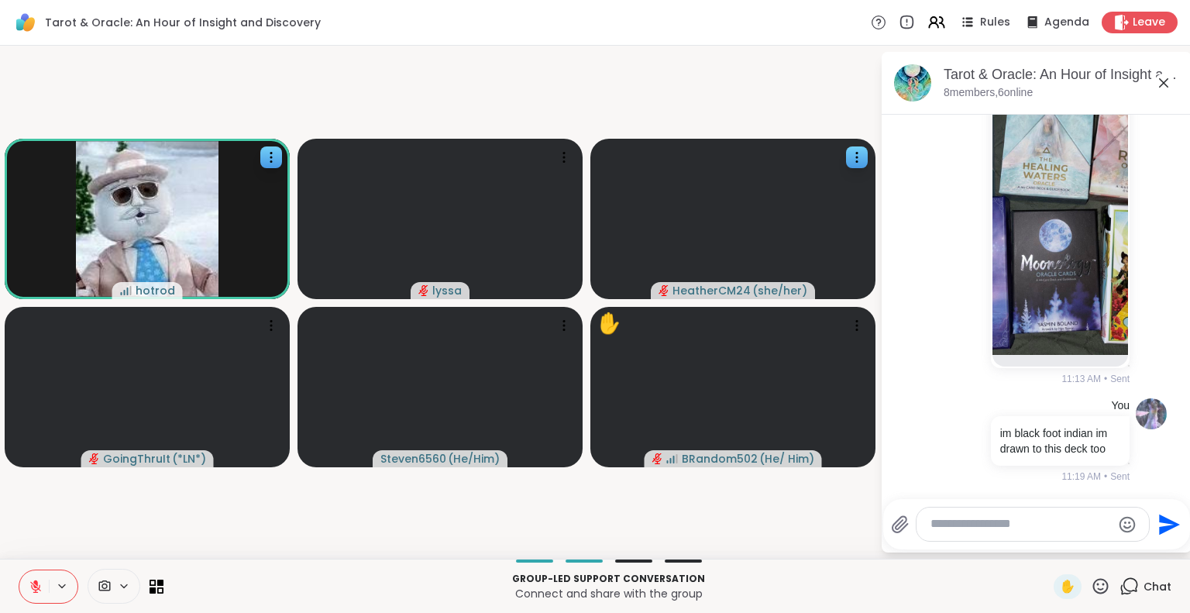
click at [1168, 81] on icon at bounding box center [1164, 83] width 19 height 19
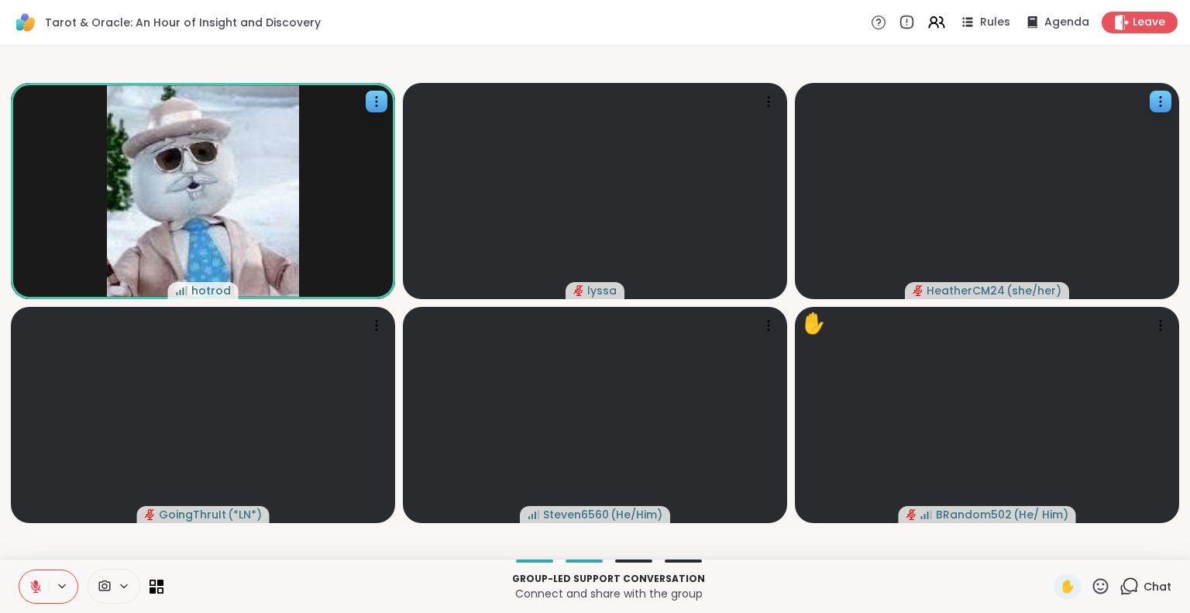
click at [1136, 573] on div "Group-led support conversation Connect and share with the group ✋ Chat" at bounding box center [595, 586] width 1190 height 54
click at [1144, 587] on span "Chat" at bounding box center [1158, 586] width 28 height 15
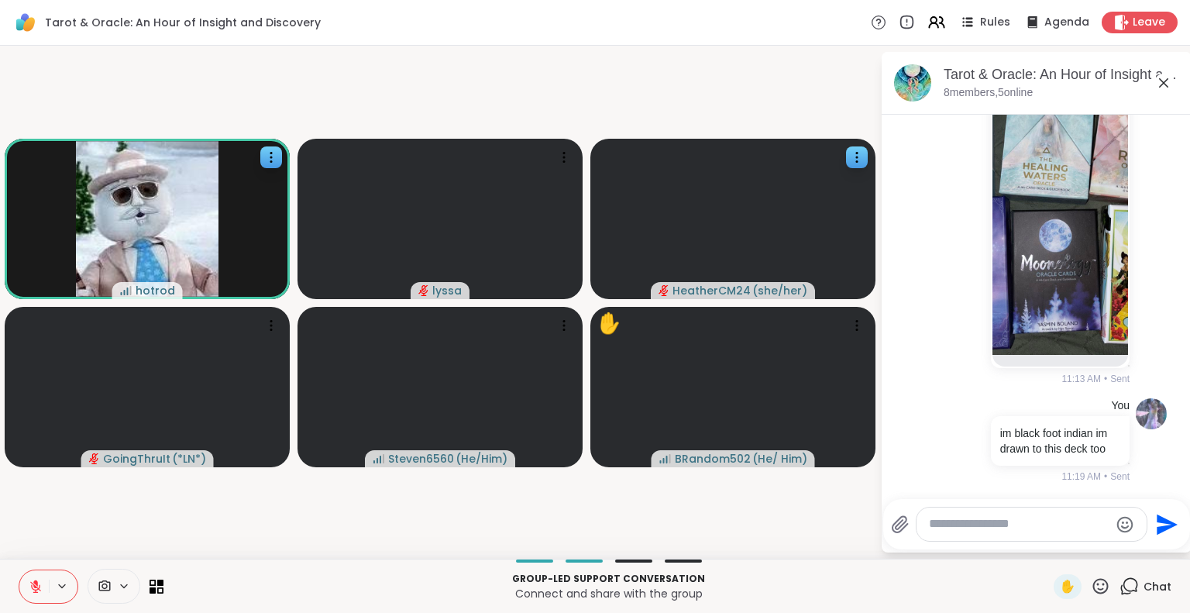
click at [1165, 83] on icon at bounding box center [1164, 83] width 19 height 19
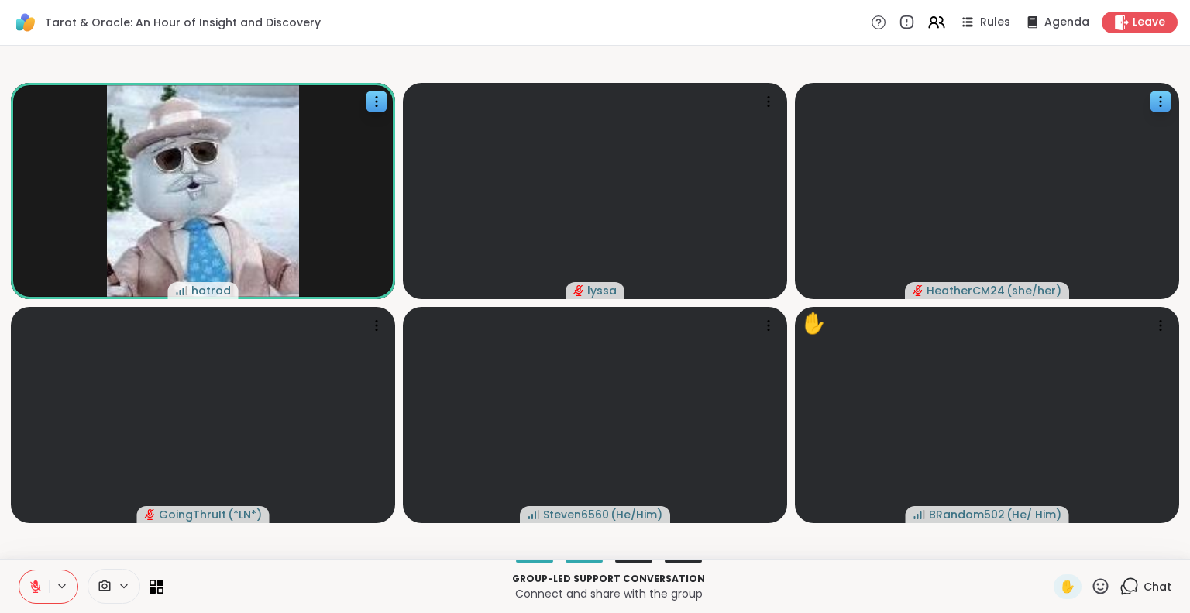
click at [1093, 585] on icon at bounding box center [1100, 585] width 15 height 15
click at [1116, 543] on span "🌟" at bounding box center [1123, 545] width 15 height 19
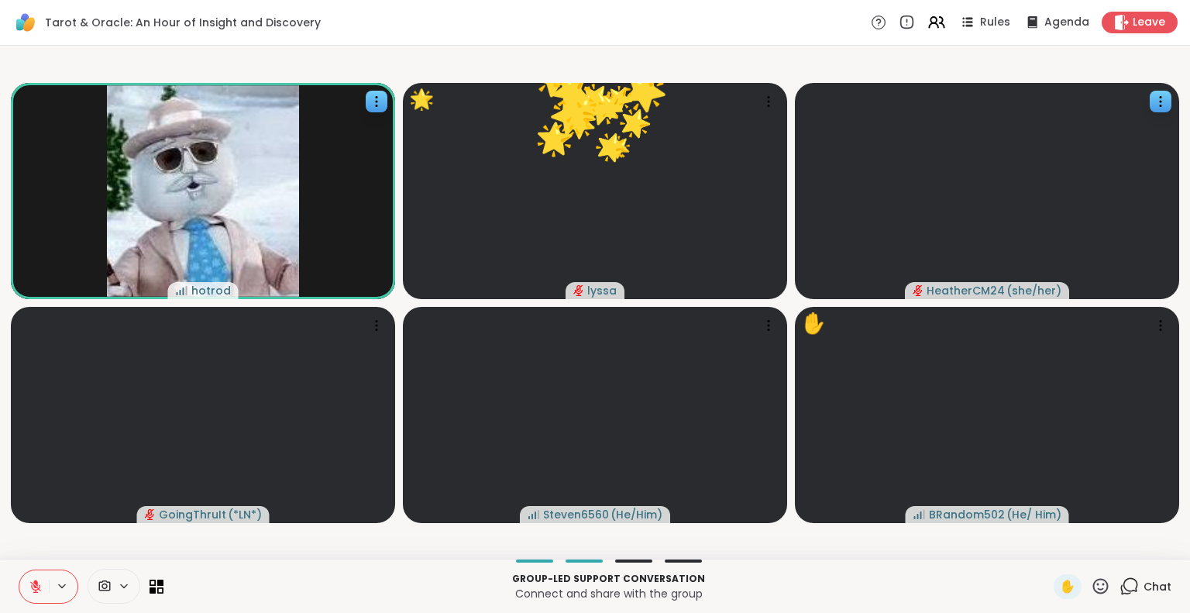
click at [1093, 585] on icon at bounding box center [1100, 585] width 15 height 15
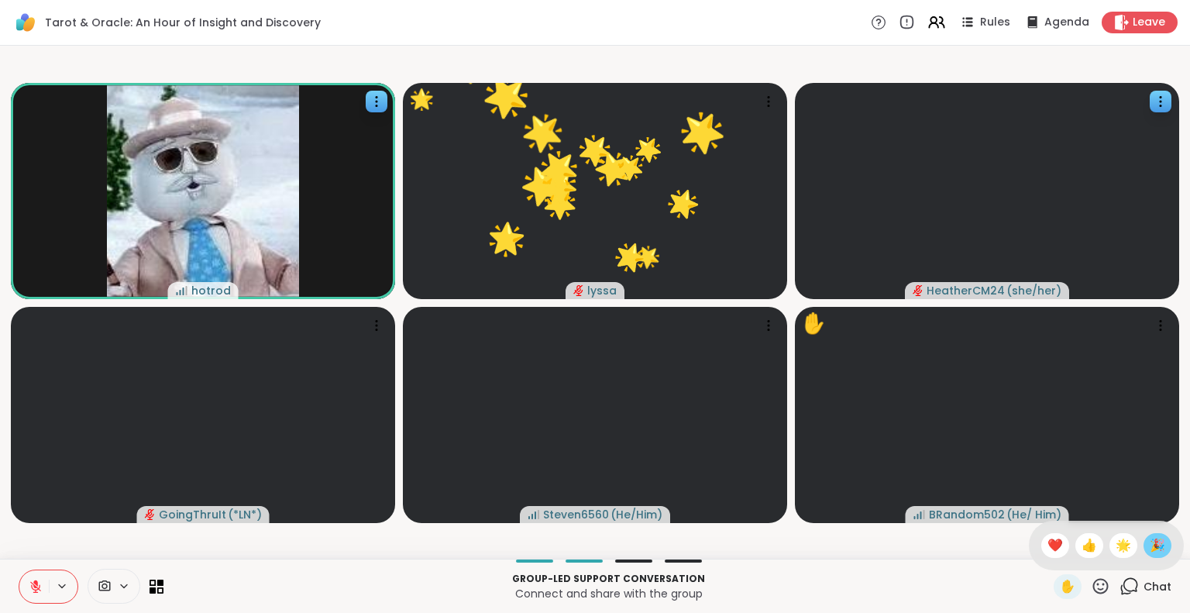
click at [1150, 538] on span "🎉" at bounding box center [1157, 545] width 15 height 19
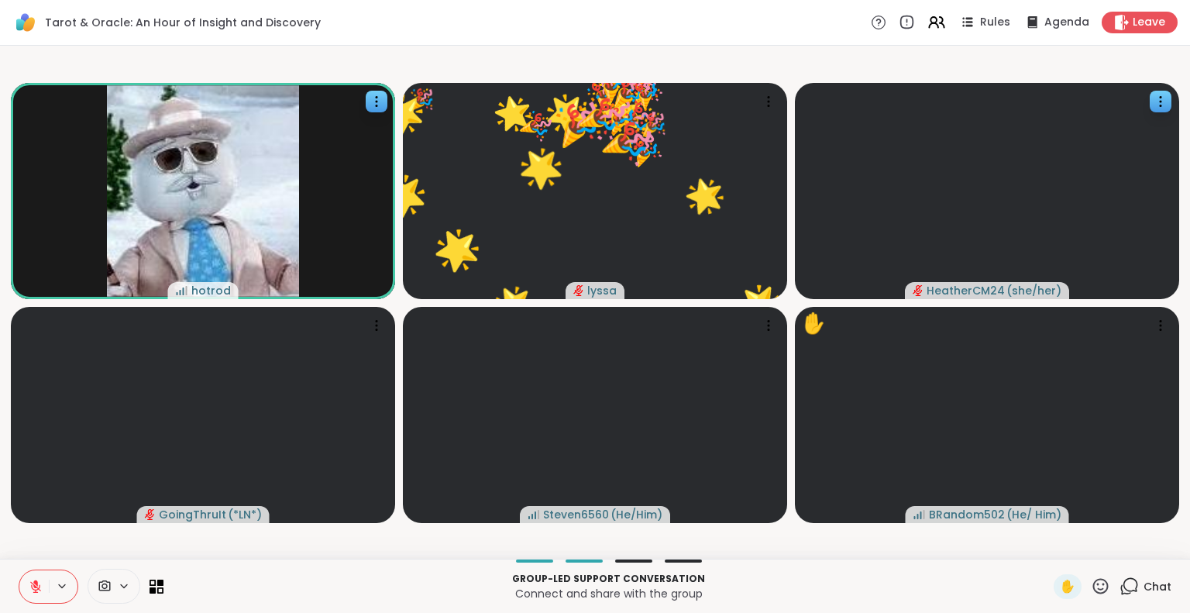
click at [1091, 584] on icon at bounding box center [1100, 585] width 19 height 19
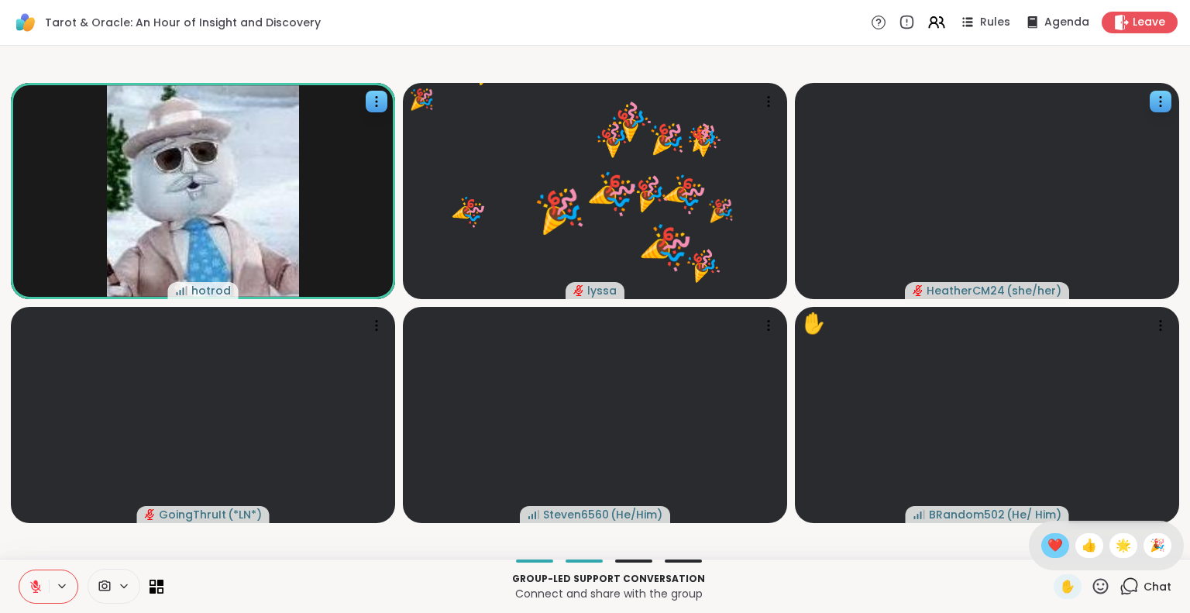
click at [1048, 548] on span "❤️" at bounding box center [1055, 545] width 15 height 19
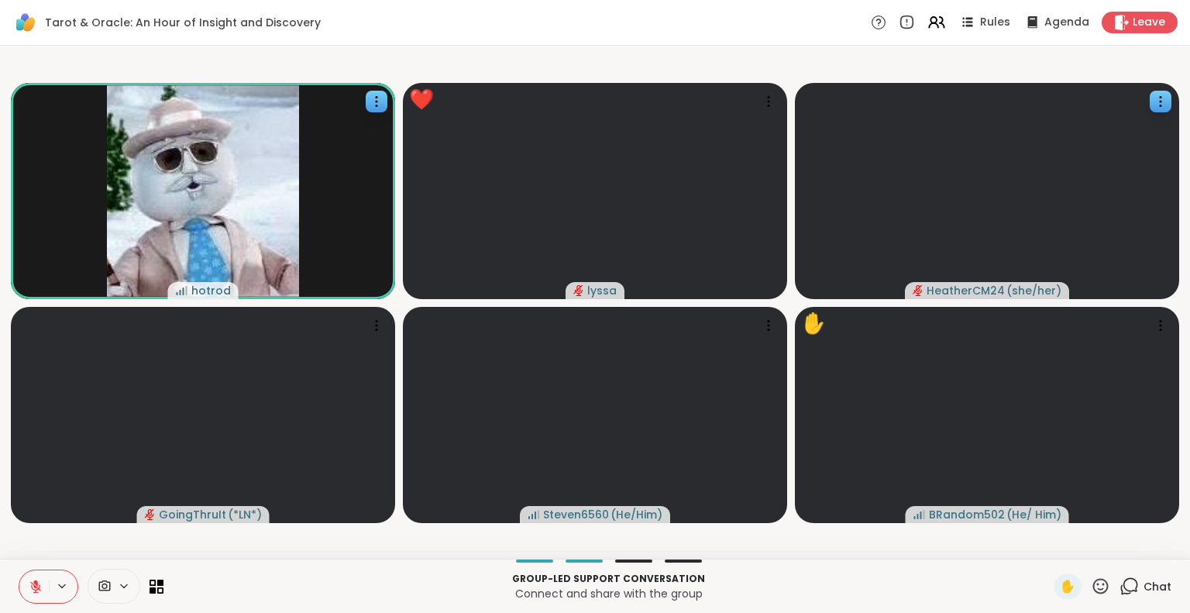
click at [33, 576] on button at bounding box center [33, 586] width 29 height 33
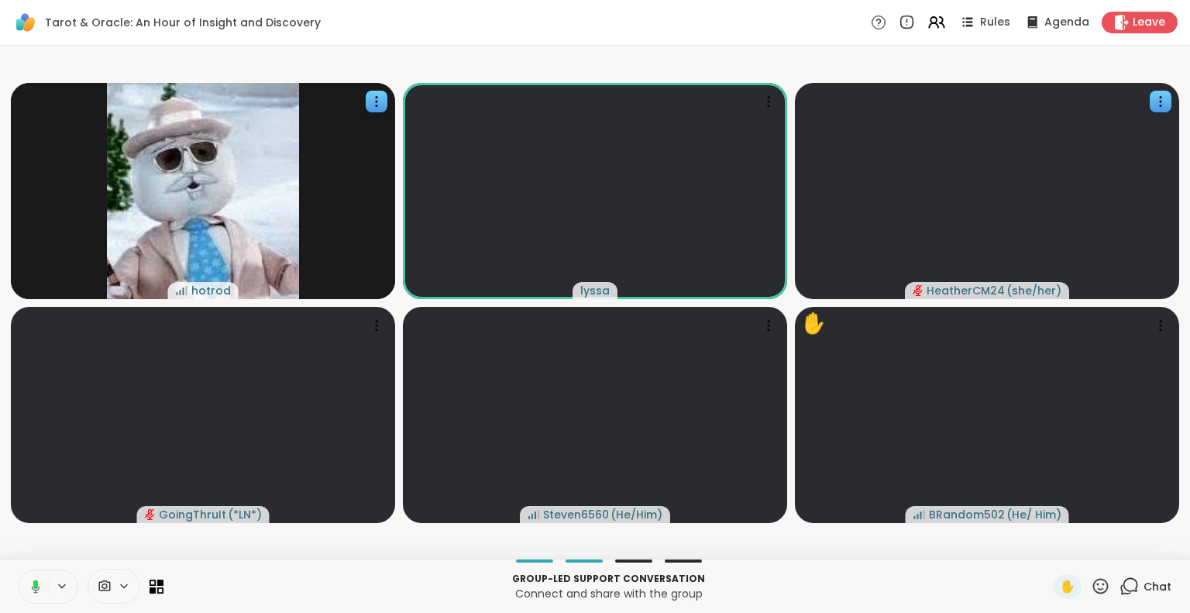
click at [34, 586] on icon at bounding box center [35, 584] width 5 height 9
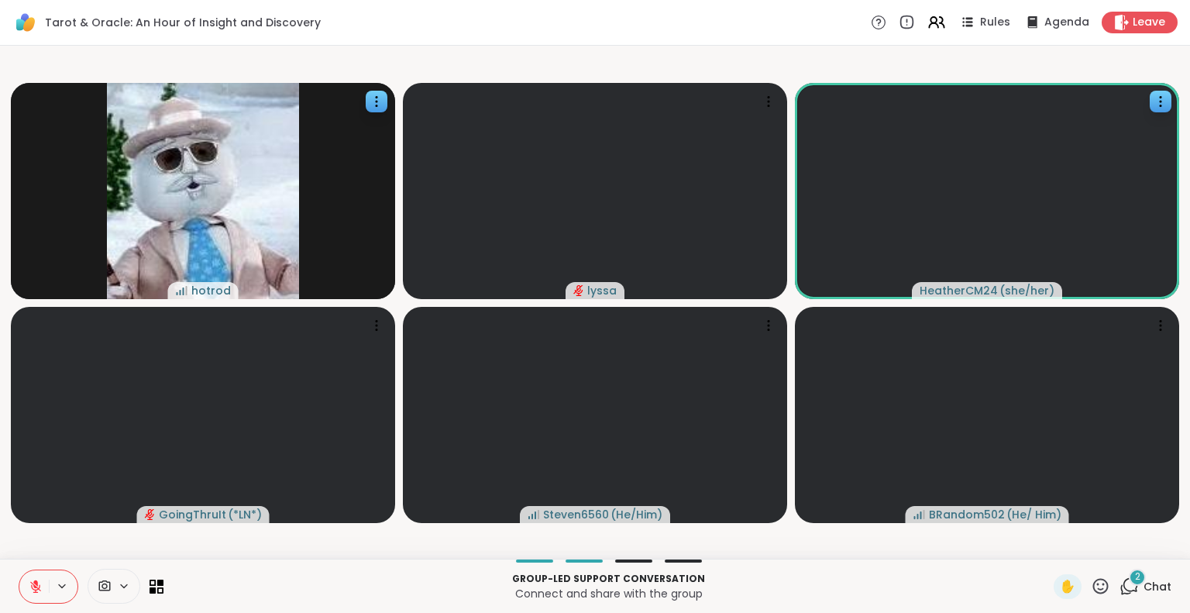
click at [17, 551] on video-player-container "hotrod lyssa HeatherCM24 ( she/her ) GoingThruIt ( *LN* ) Steven6560 ( He/Him )…" at bounding box center [595, 302] width 1172 height 501
click at [36, 585] on icon at bounding box center [35, 583] width 5 height 6
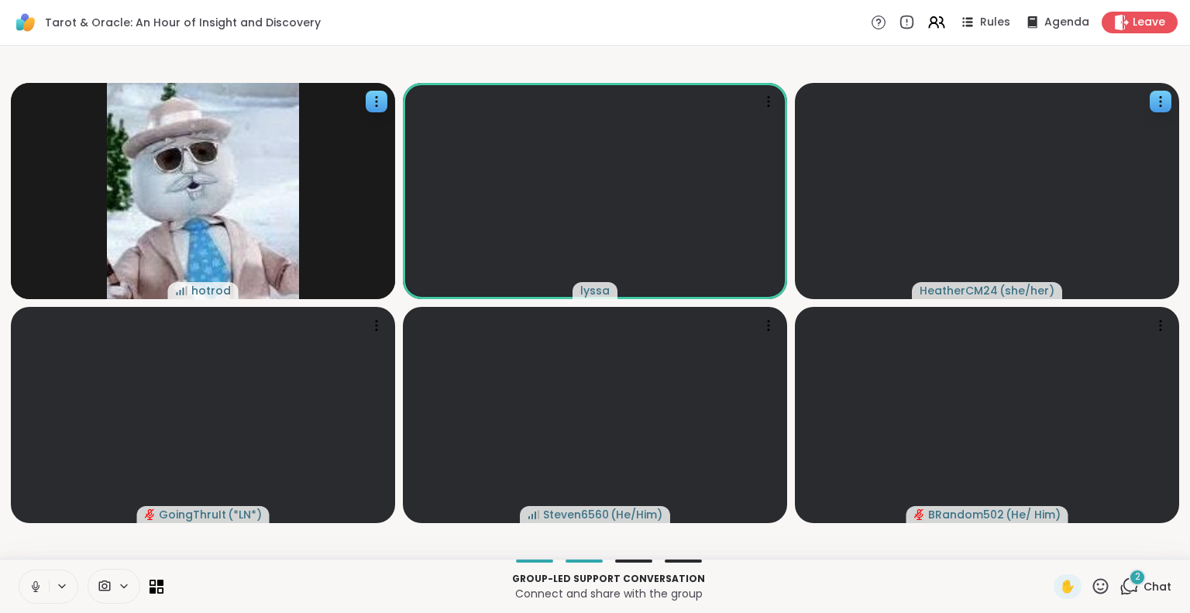
click at [35, 588] on icon at bounding box center [36, 587] width 14 height 14
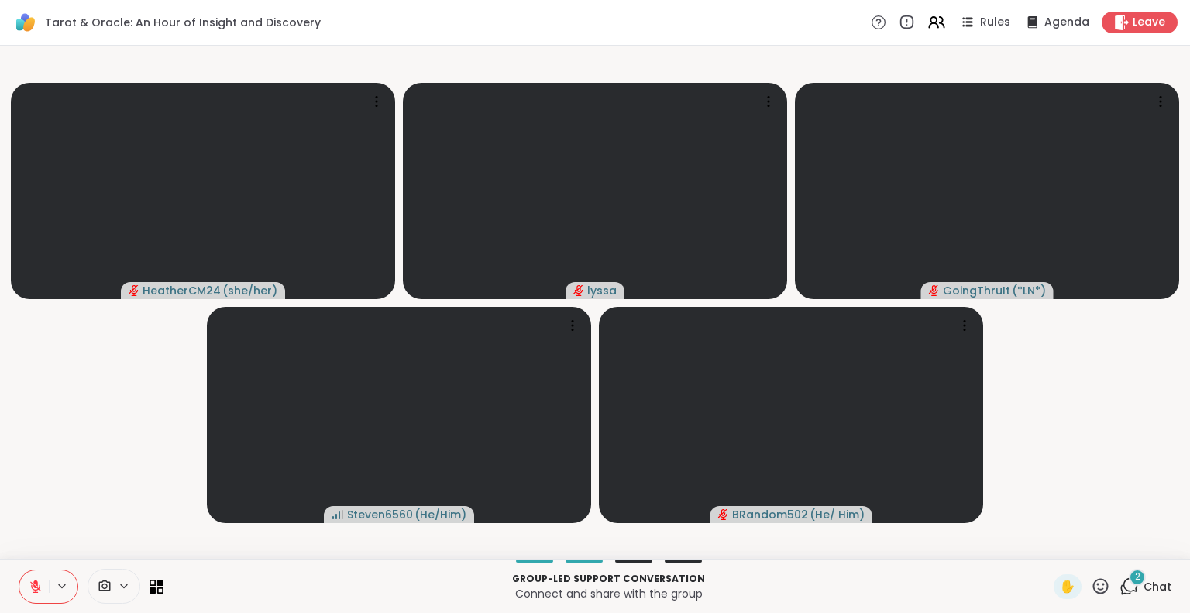
click at [35, 587] on icon at bounding box center [35, 586] width 11 height 11
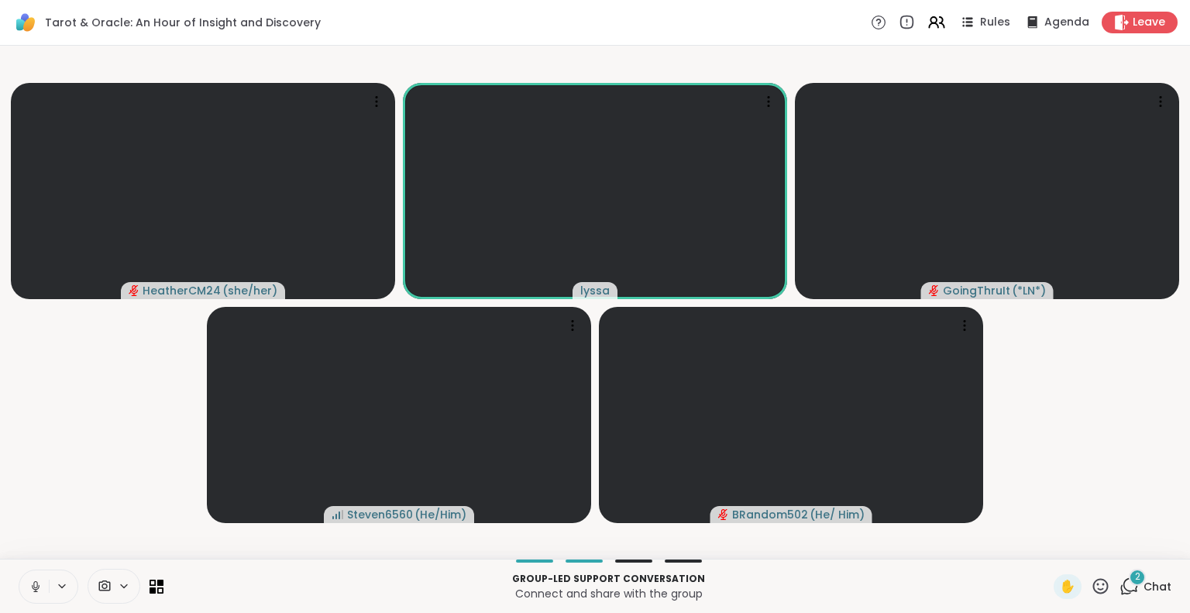
click at [42, 582] on icon at bounding box center [36, 587] width 14 height 14
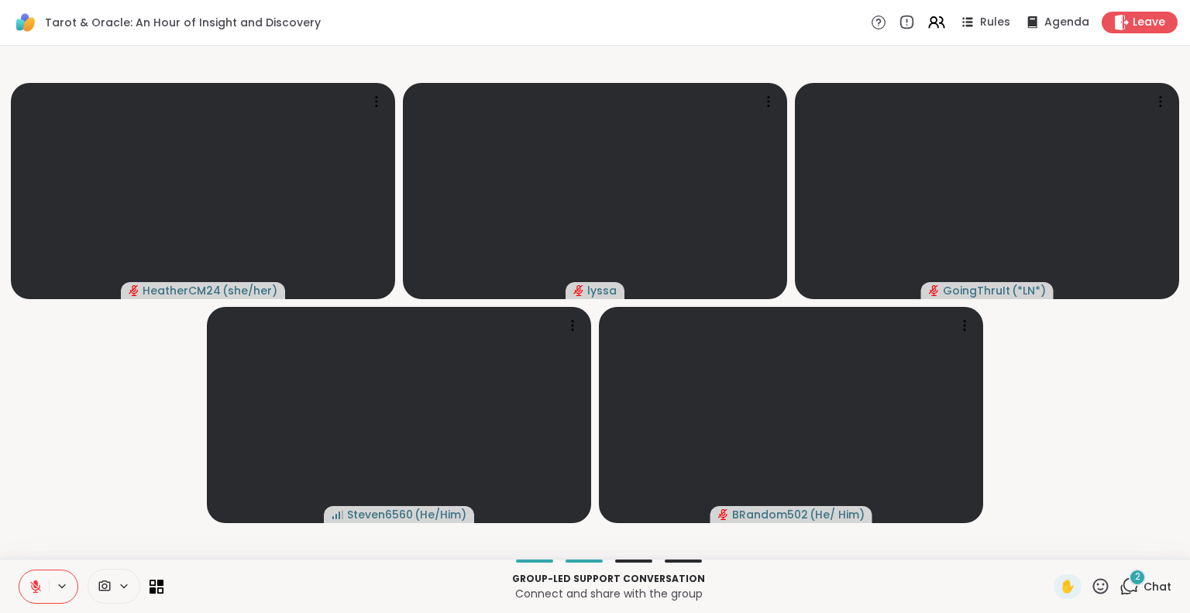
click at [42, 582] on icon at bounding box center [36, 587] width 14 height 14
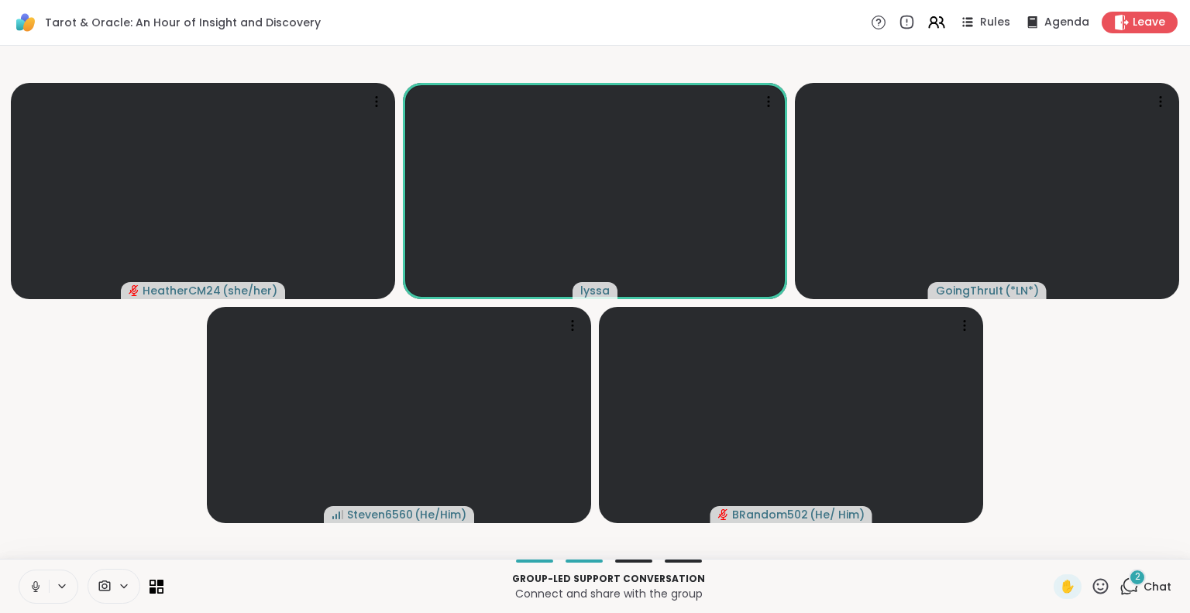
click at [36, 591] on icon at bounding box center [35, 590] width 4 height 1
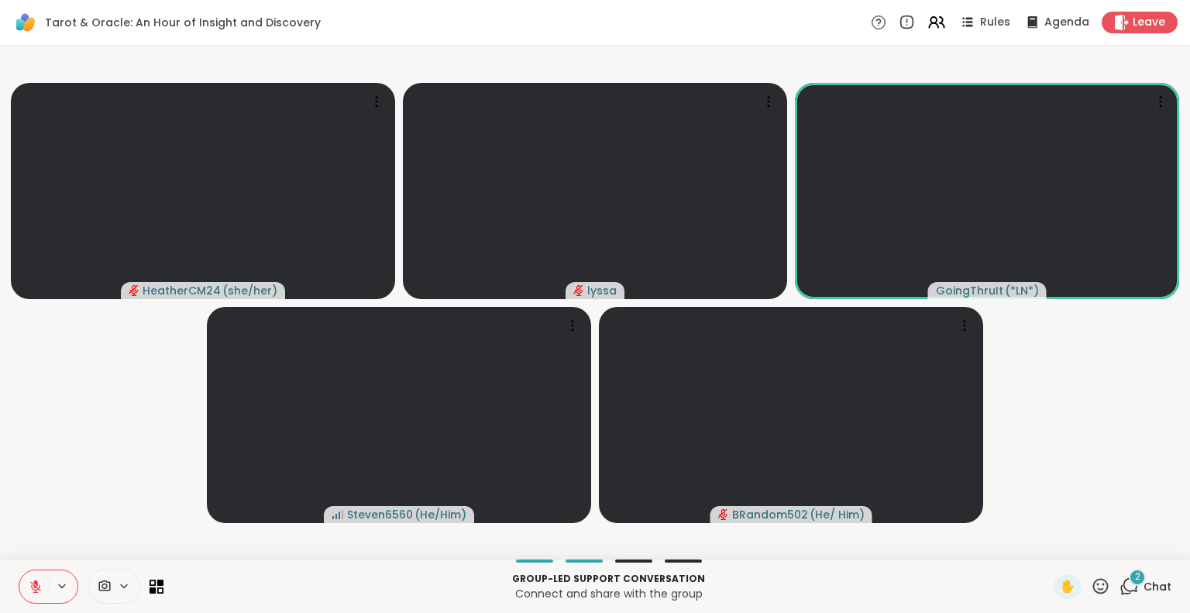
click at [36, 591] on icon at bounding box center [35, 586] width 11 height 11
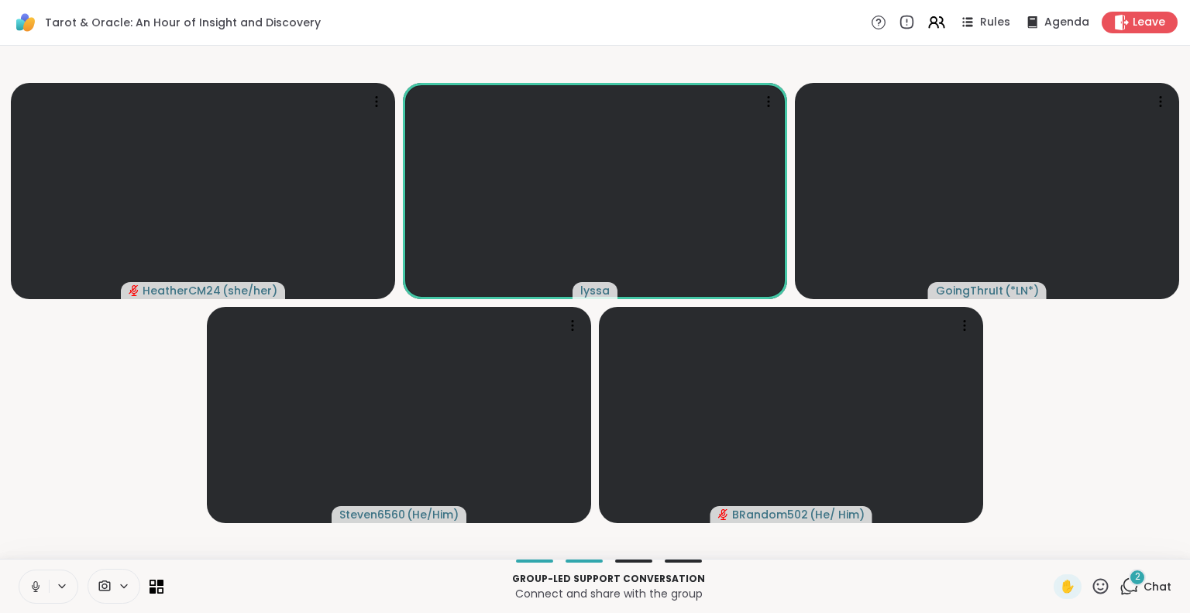
click at [28, 576] on button at bounding box center [33, 586] width 29 height 33
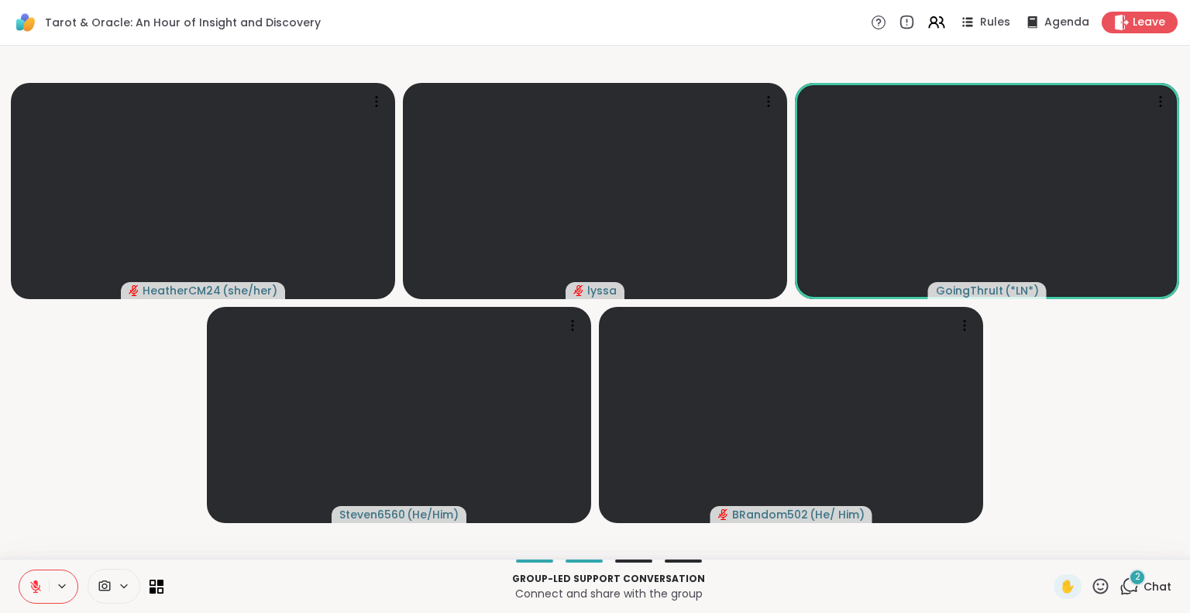
click at [41, 587] on icon at bounding box center [36, 587] width 14 height 14
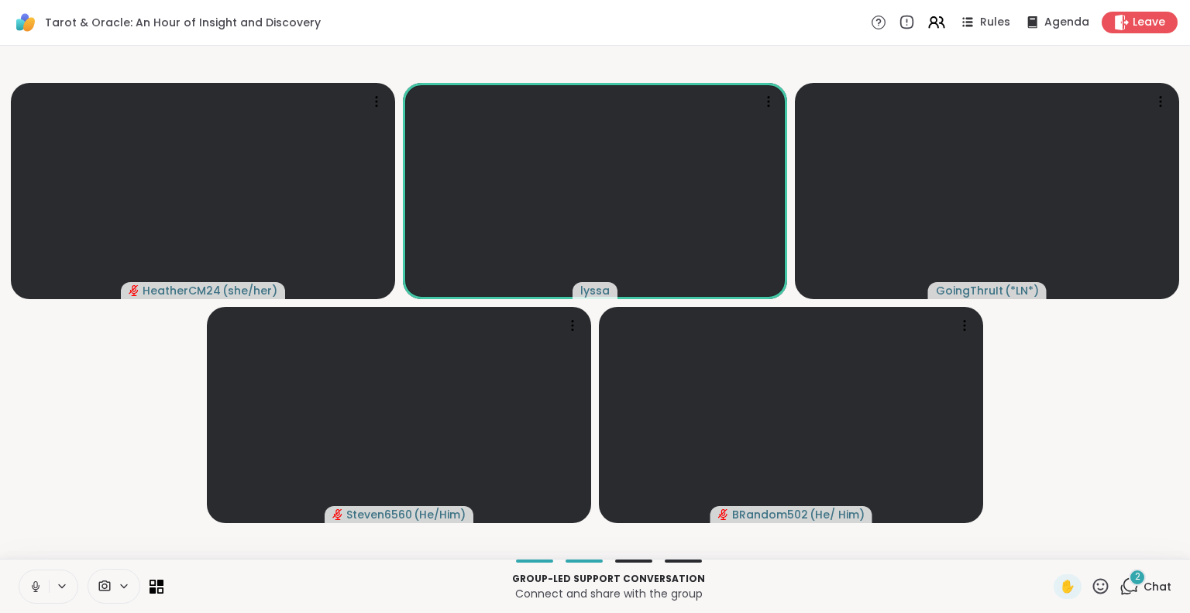
click at [41, 587] on icon at bounding box center [36, 587] width 14 height 14
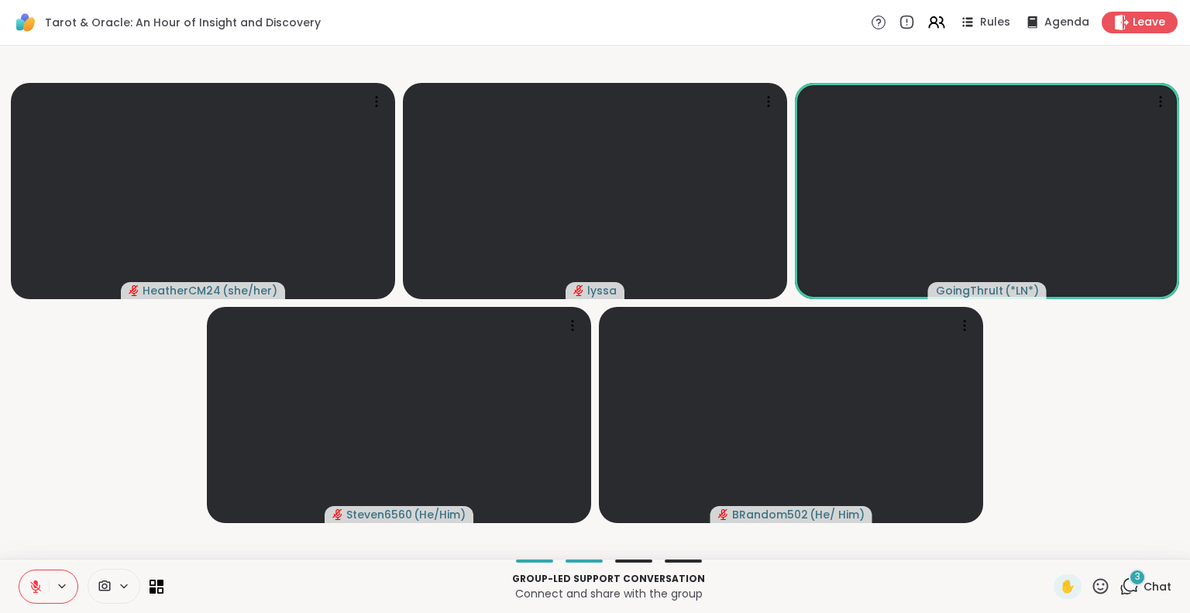
click at [1093, 589] on icon at bounding box center [1100, 585] width 15 height 15
click at [36, 584] on icon at bounding box center [35, 583] width 5 height 6
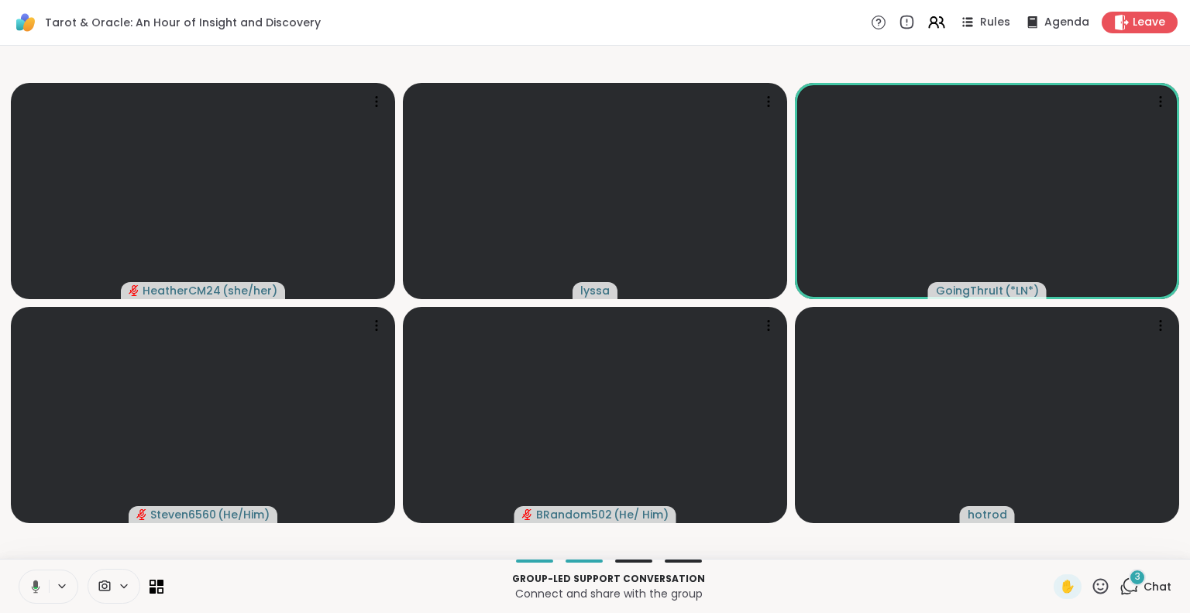
click at [34, 591] on icon at bounding box center [33, 587] width 14 height 14
click at [25, 580] on button at bounding box center [33, 586] width 29 height 33
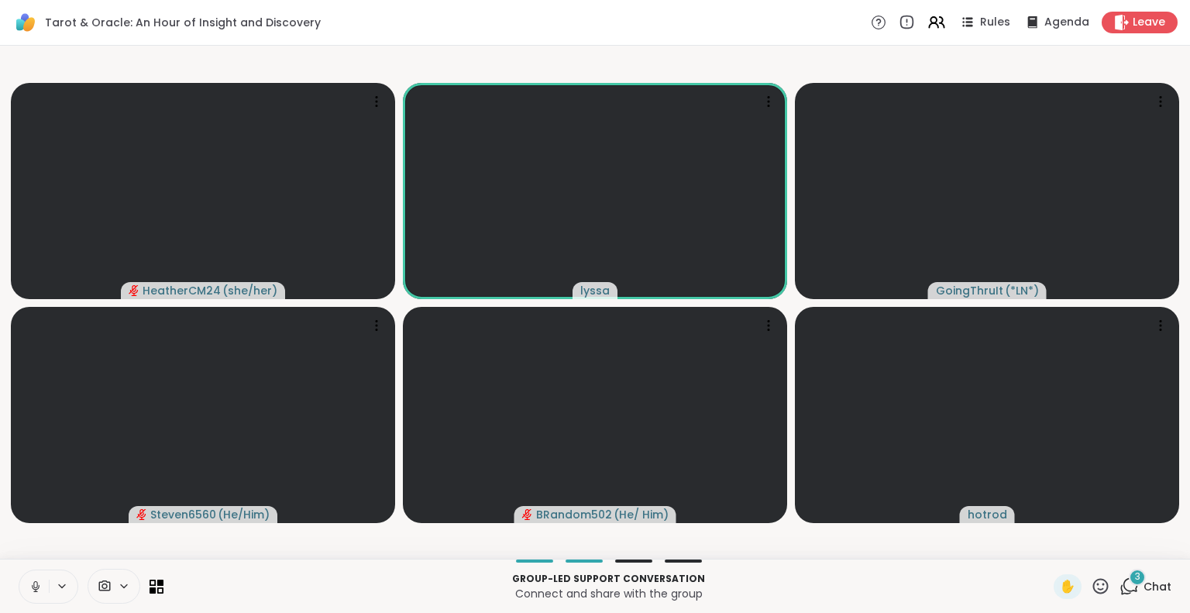
click at [1093, 583] on icon at bounding box center [1100, 585] width 15 height 15
click at [1117, 536] on span "🌟" at bounding box center [1123, 545] width 15 height 19
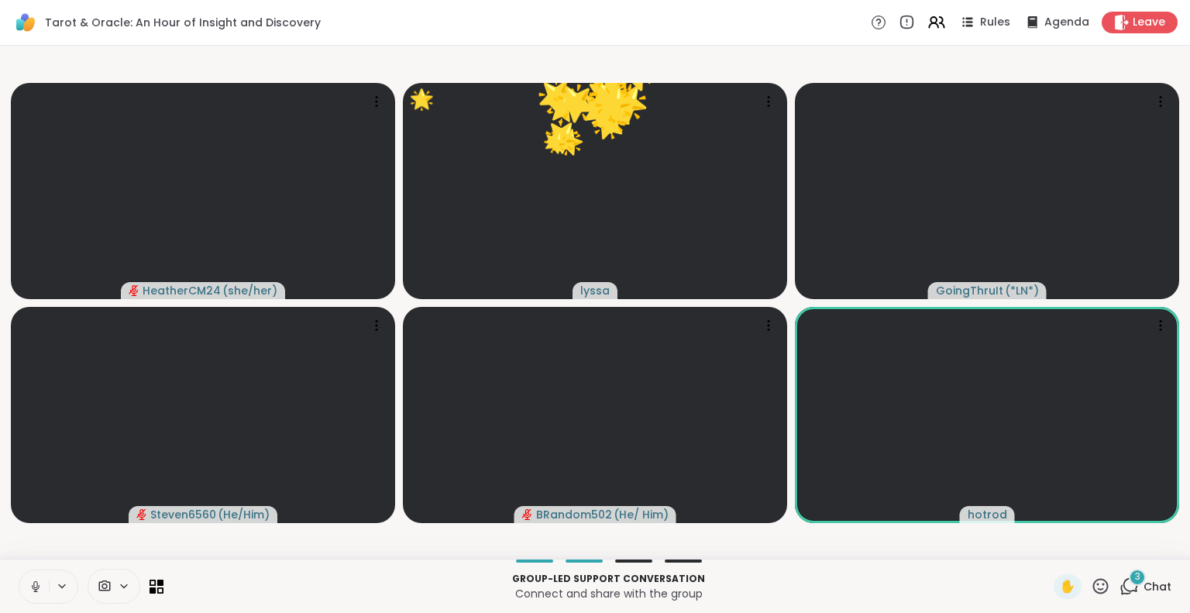
click at [1091, 589] on icon at bounding box center [1100, 585] width 19 height 19
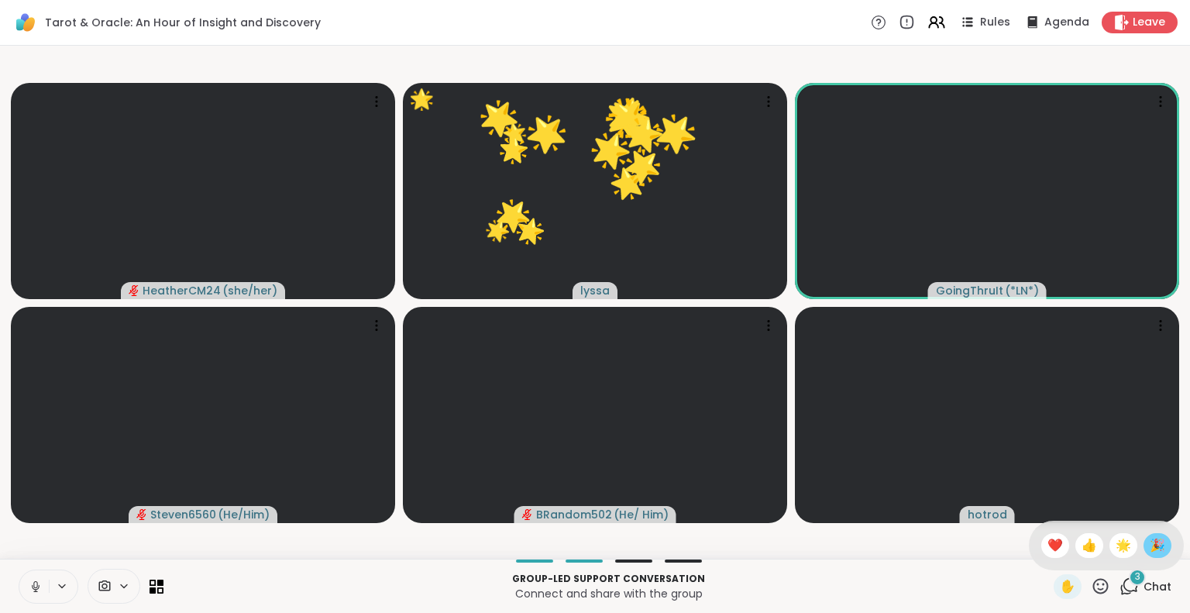
click at [1152, 539] on span "🎉" at bounding box center [1157, 545] width 15 height 19
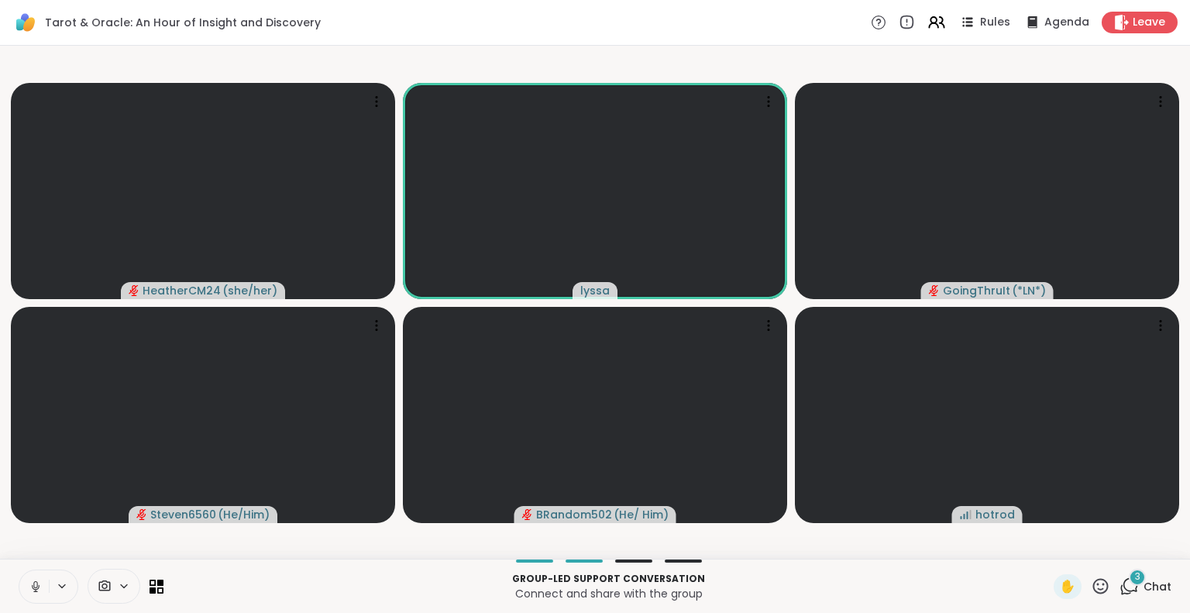
click at [31, 586] on icon at bounding box center [36, 587] width 14 height 14
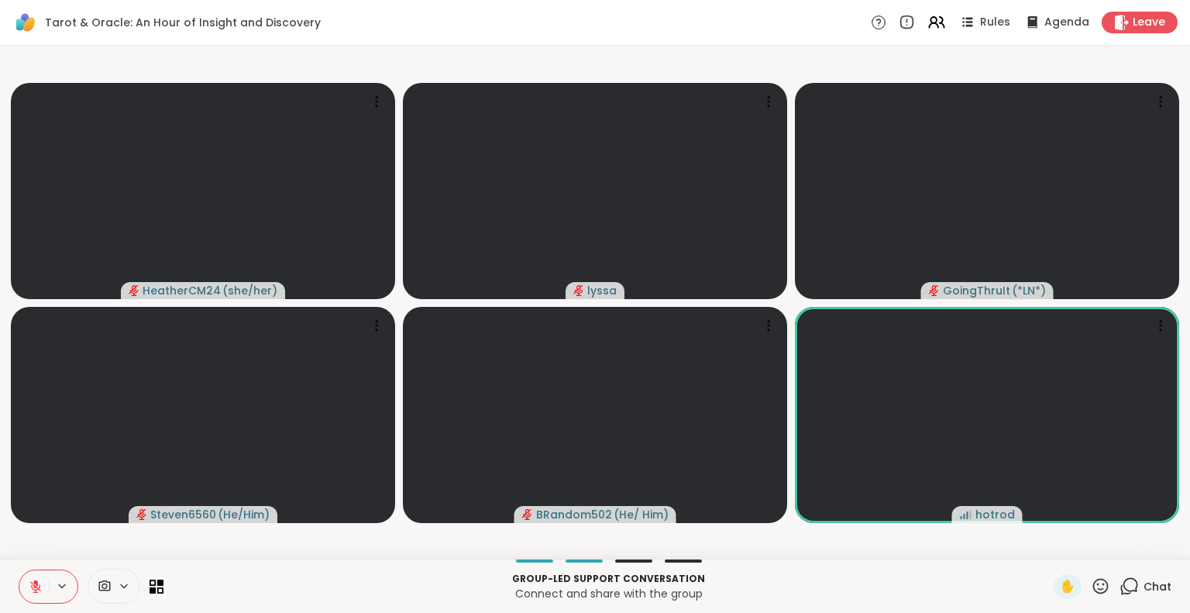
click at [1093, 579] on icon at bounding box center [1100, 585] width 15 height 15
click at [1048, 545] on span "❤️" at bounding box center [1055, 545] width 15 height 19
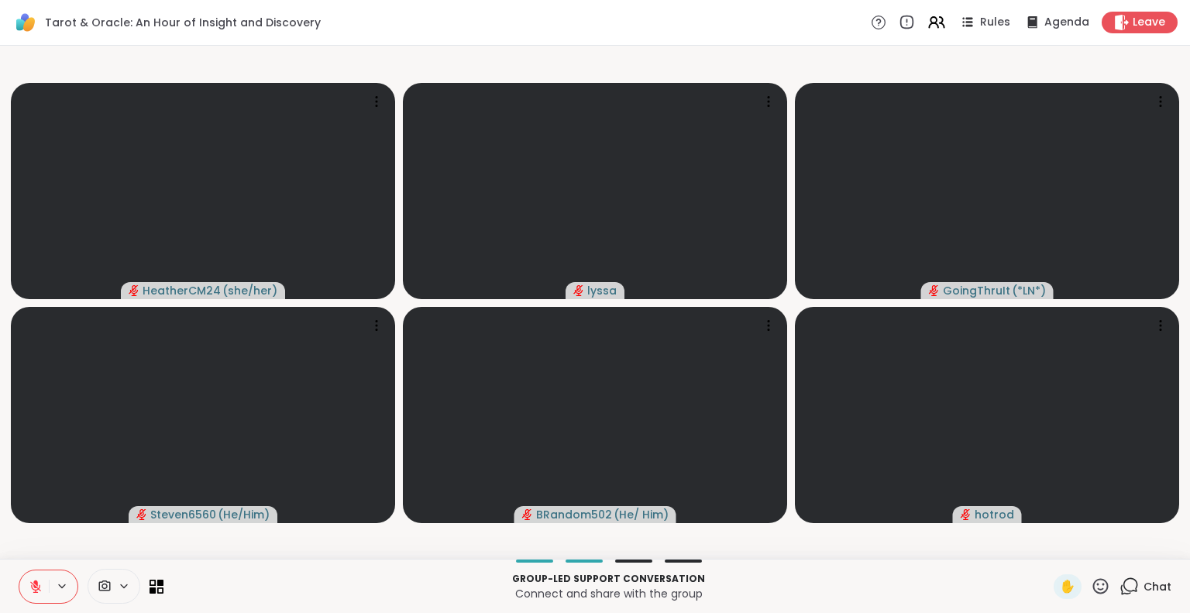
click at [38, 582] on icon at bounding box center [36, 587] width 14 height 14
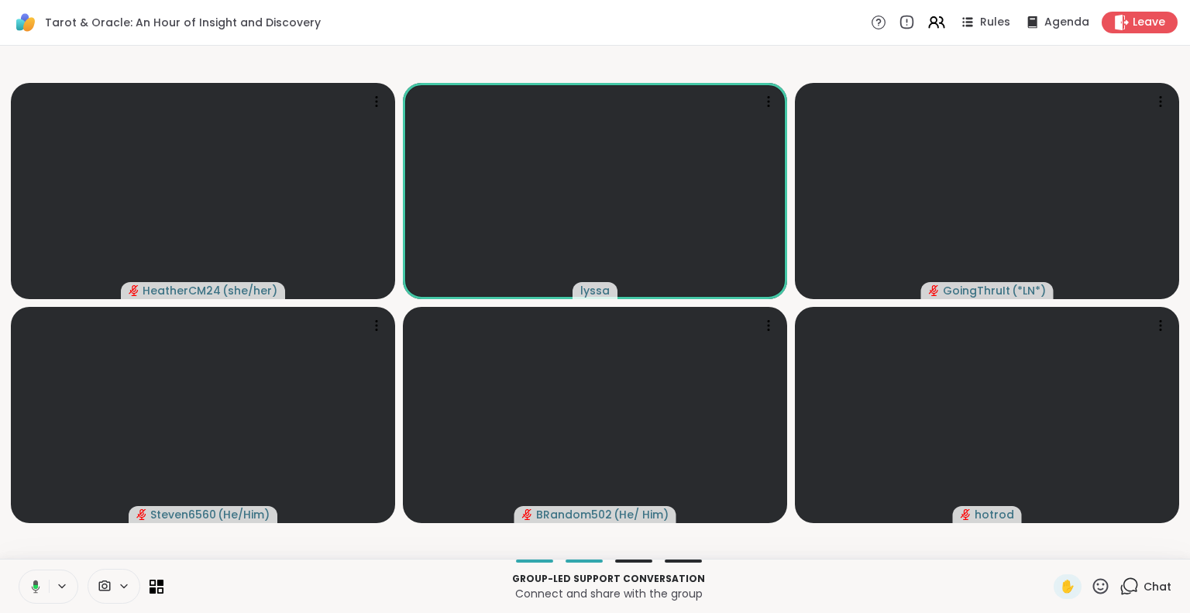
click at [44, 580] on button at bounding box center [33, 586] width 32 height 33
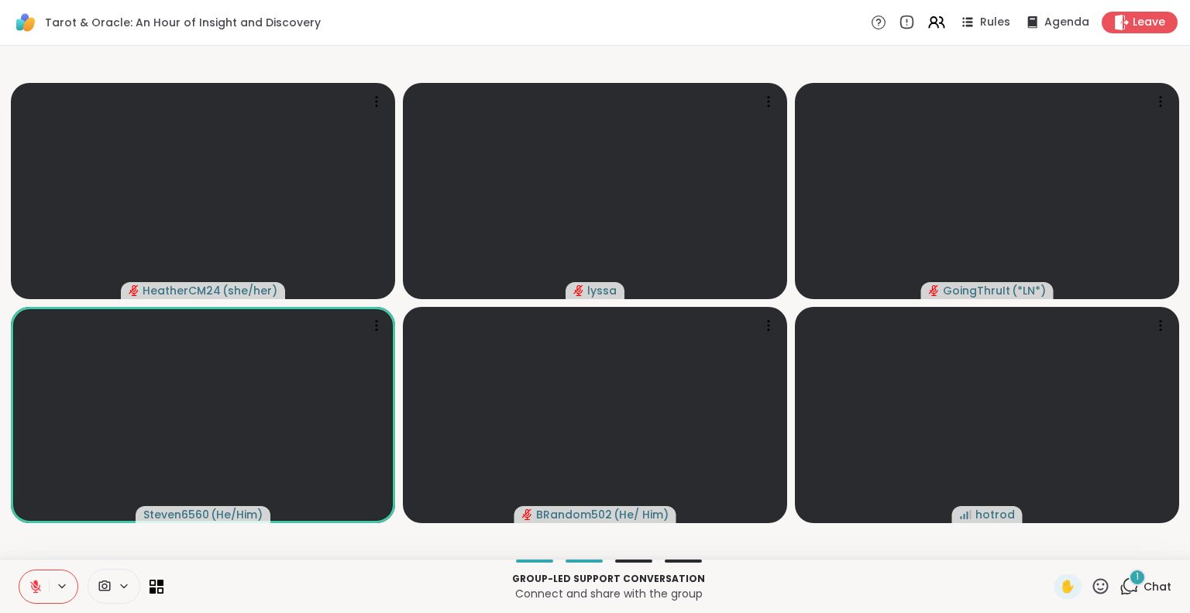
click at [29, 560] on div "Group-led support conversation Connect and share with the group ✋ 1 Chat" at bounding box center [595, 586] width 1190 height 54
click at [34, 582] on icon at bounding box center [35, 583] width 5 height 6
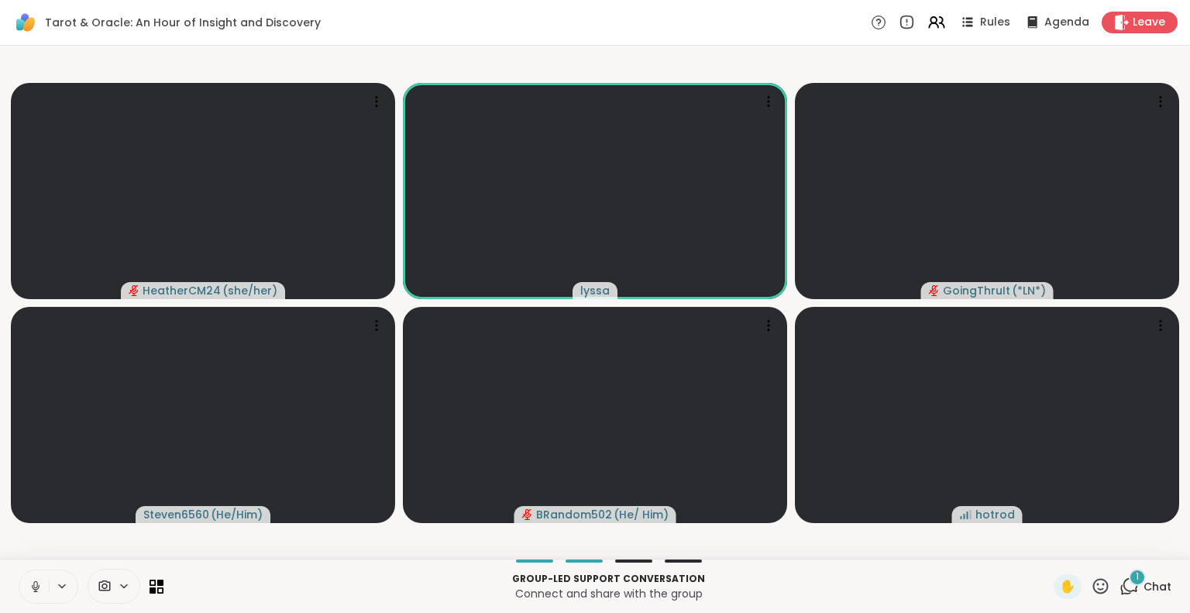
click at [34, 585] on icon at bounding box center [36, 587] width 14 height 14
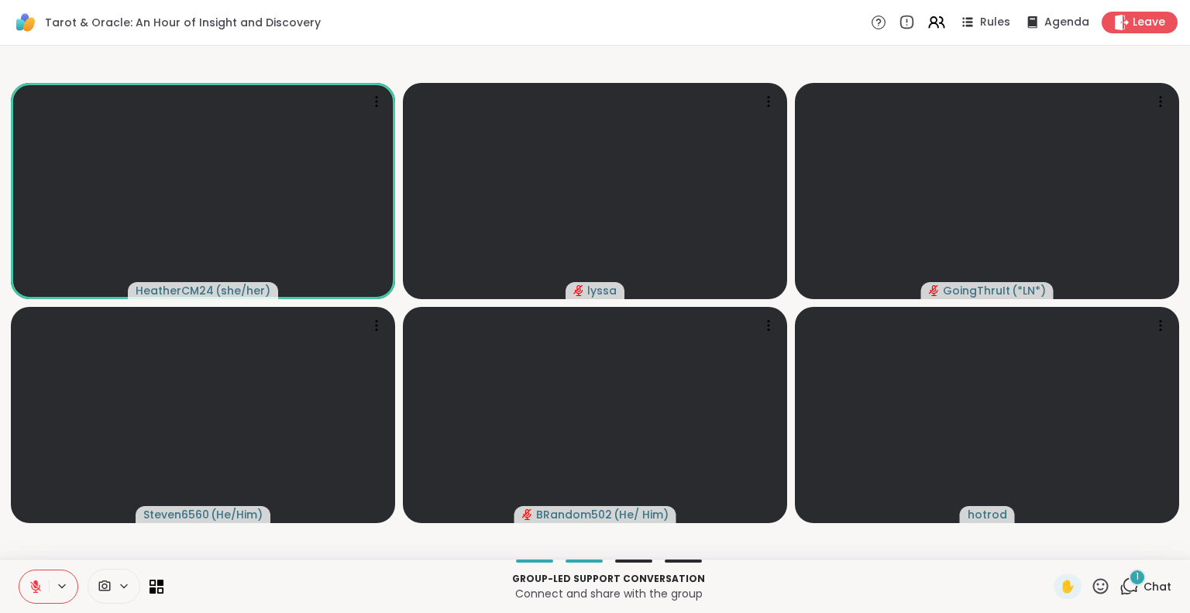
click at [38, 583] on icon at bounding box center [36, 587] width 14 height 14
click at [35, 580] on icon at bounding box center [36, 587] width 14 height 14
click at [23, 585] on button at bounding box center [33, 586] width 29 height 33
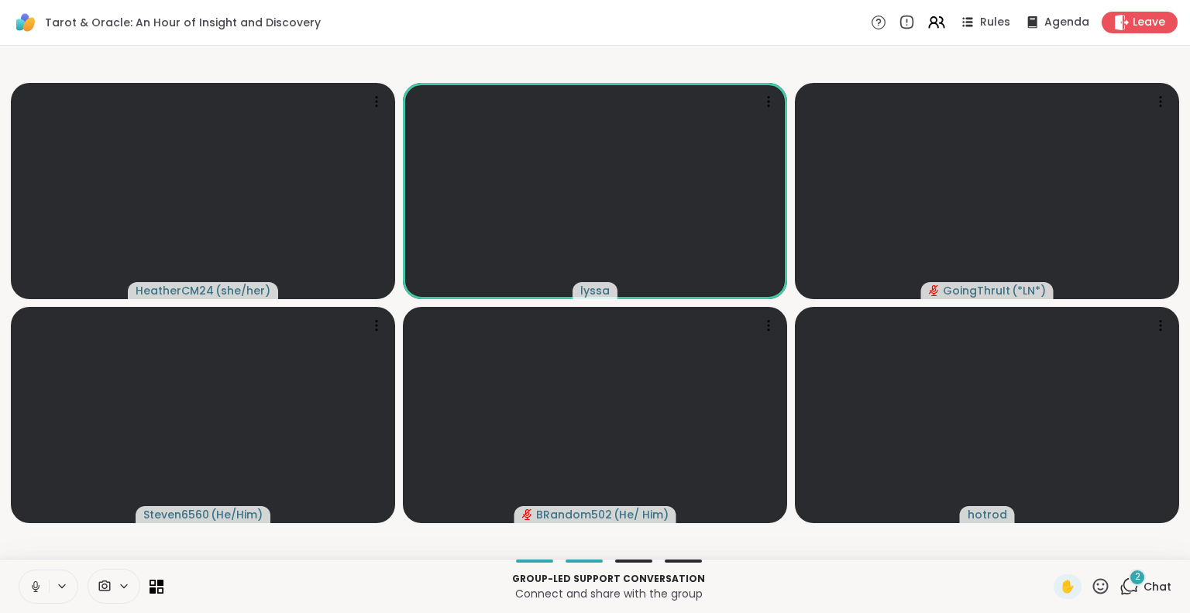
click at [36, 587] on icon at bounding box center [35, 584] width 4 height 7
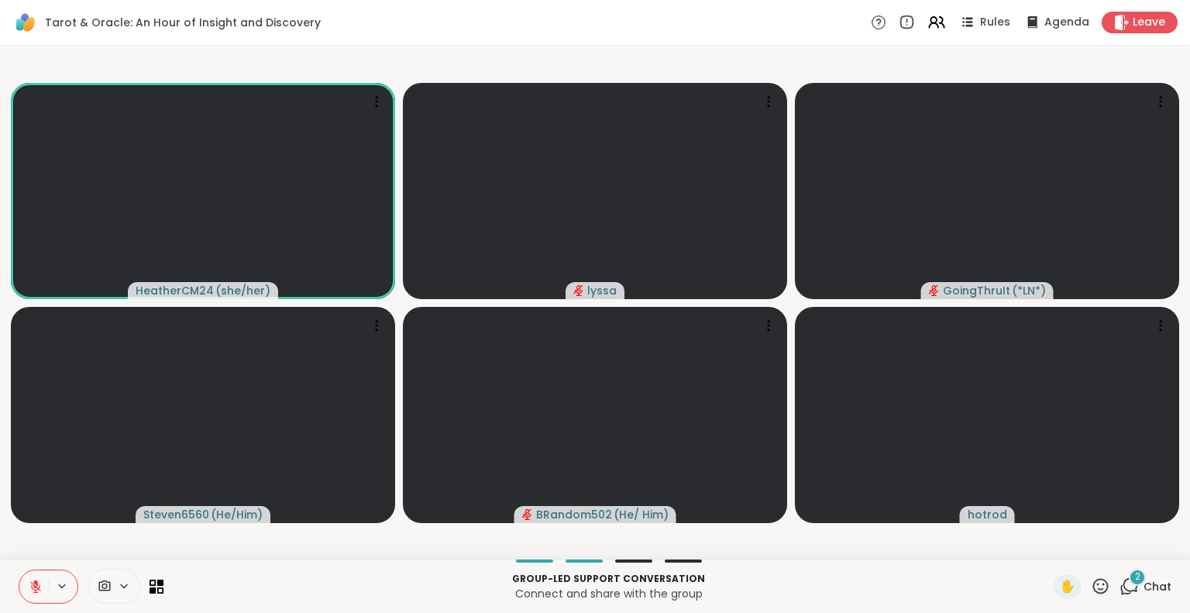
click at [38, 582] on icon at bounding box center [36, 587] width 14 height 14
click at [1093, 585] on icon at bounding box center [1100, 585] width 15 height 15
click at [1048, 542] on span "❤️" at bounding box center [1055, 545] width 15 height 19
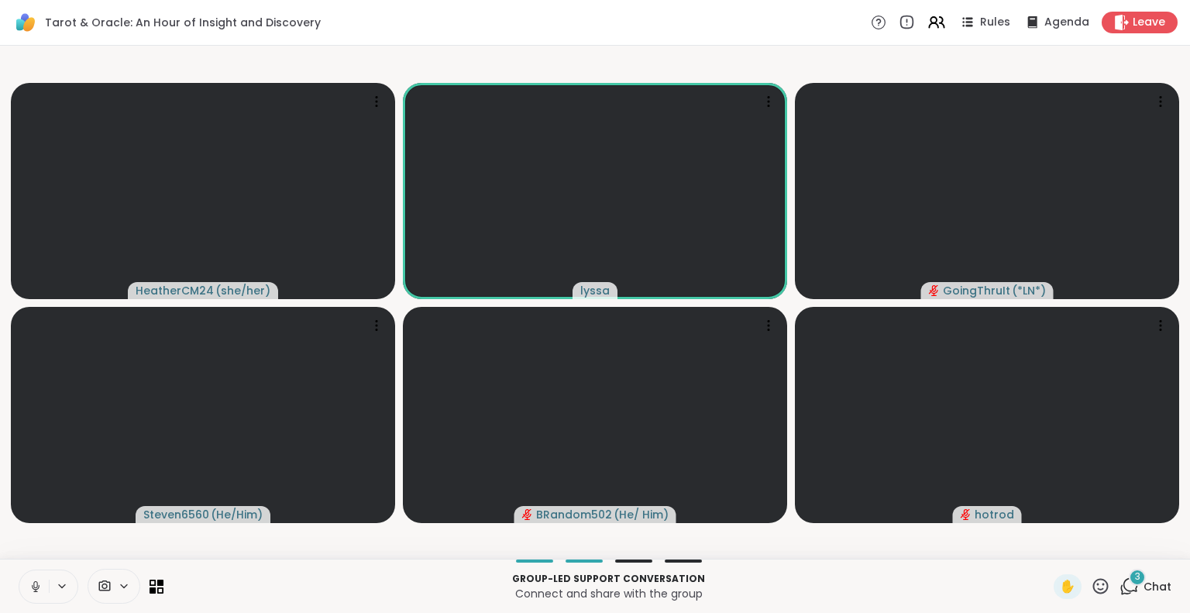
click at [40, 580] on icon at bounding box center [36, 587] width 14 height 14
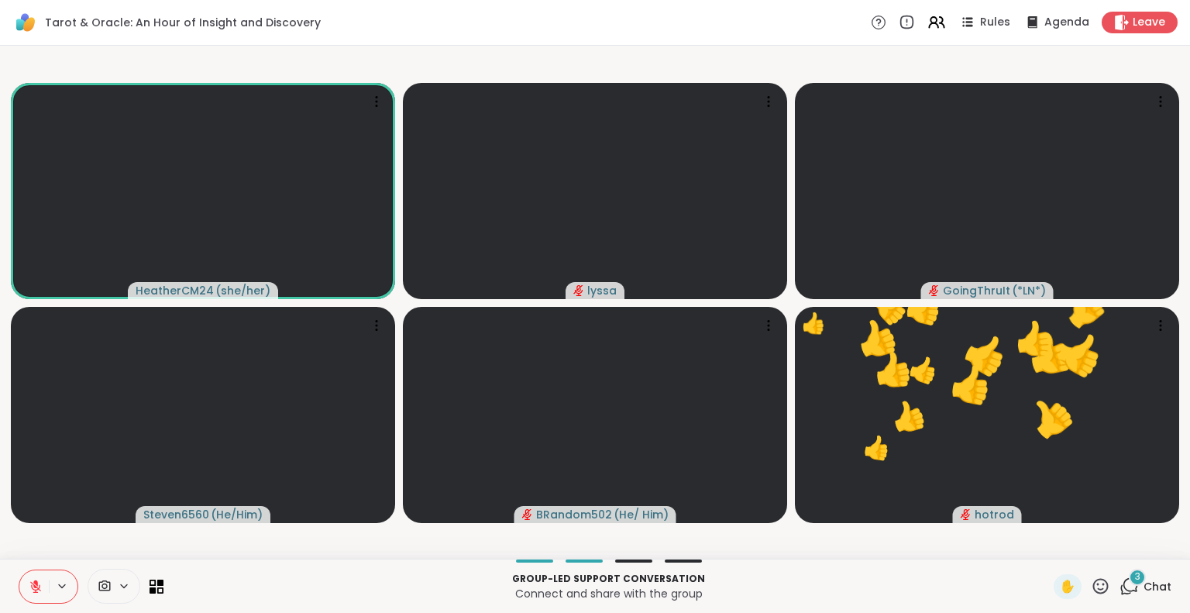
click at [1091, 583] on icon at bounding box center [1100, 585] width 19 height 19
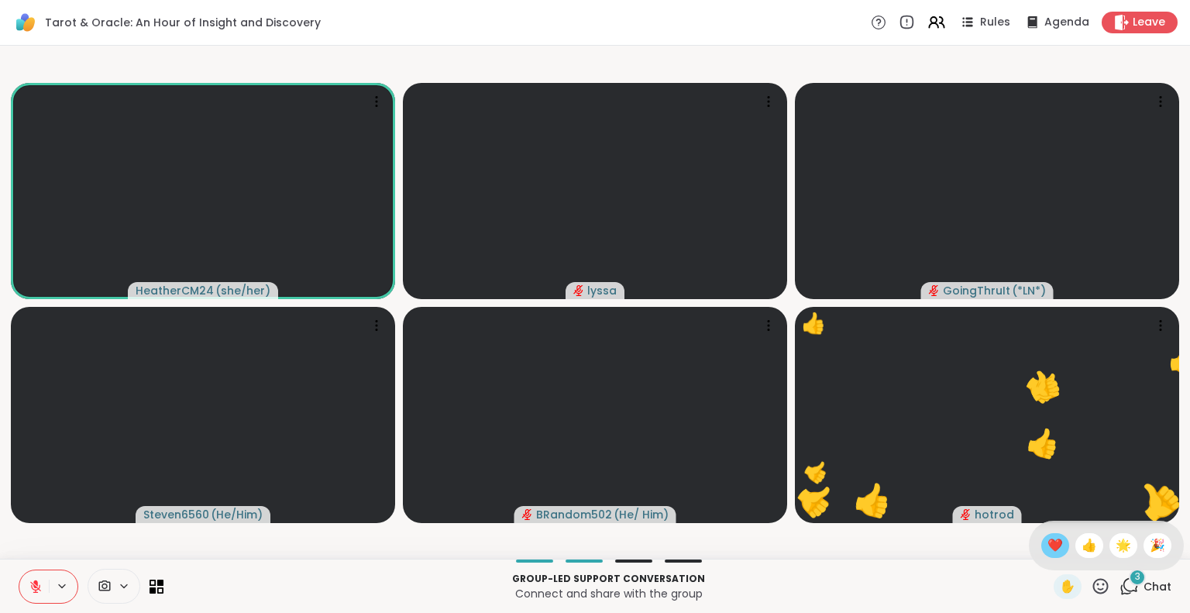
click at [1048, 546] on span "❤️" at bounding box center [1055, 545] width 15 height 19
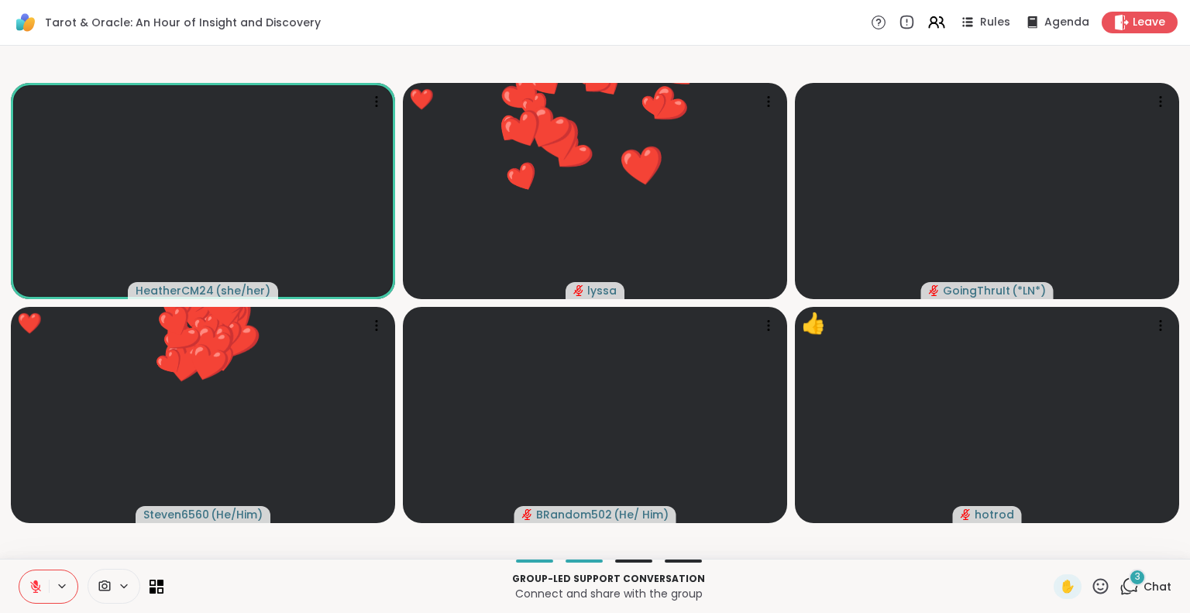
click at [1091, 577] on icon at bounding box center [1100, 585] width 19 height 19
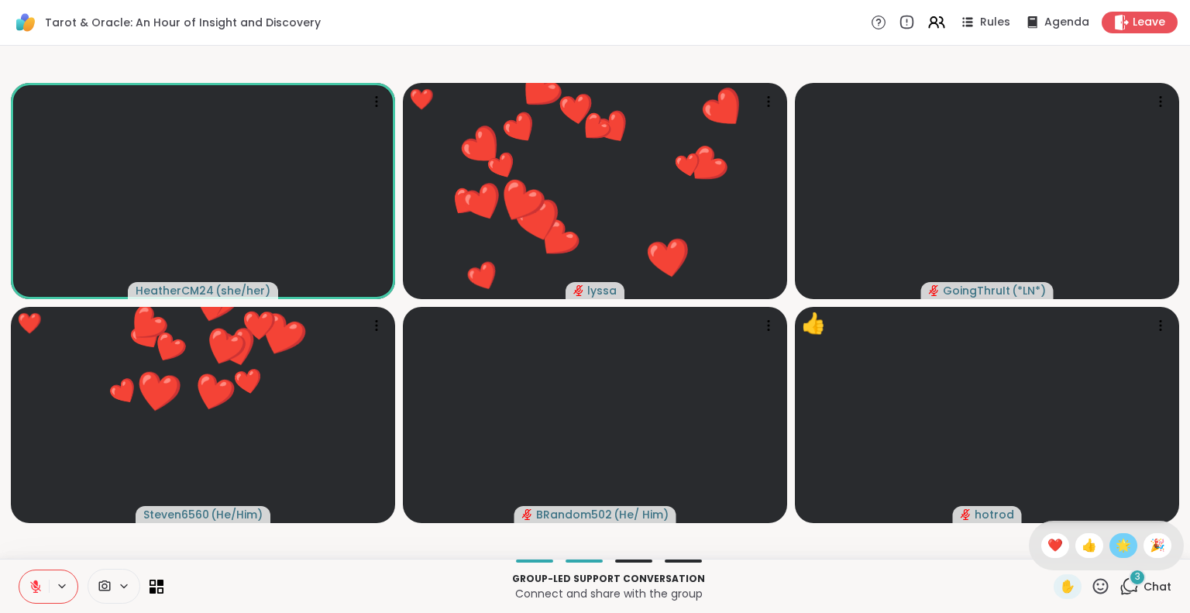
click at [1116, 540] on span "🌟" at bounding box center [1123, 545] width 15 height 19
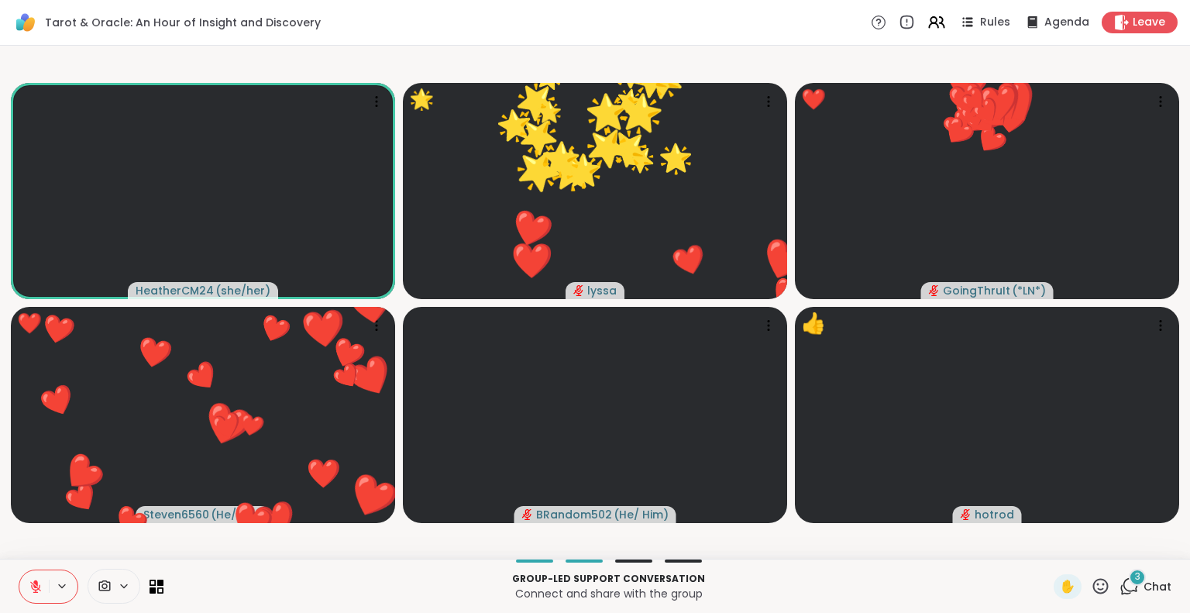
click at [1092, 591] on icon at bounding box center [1100, 585] width 19 height 19
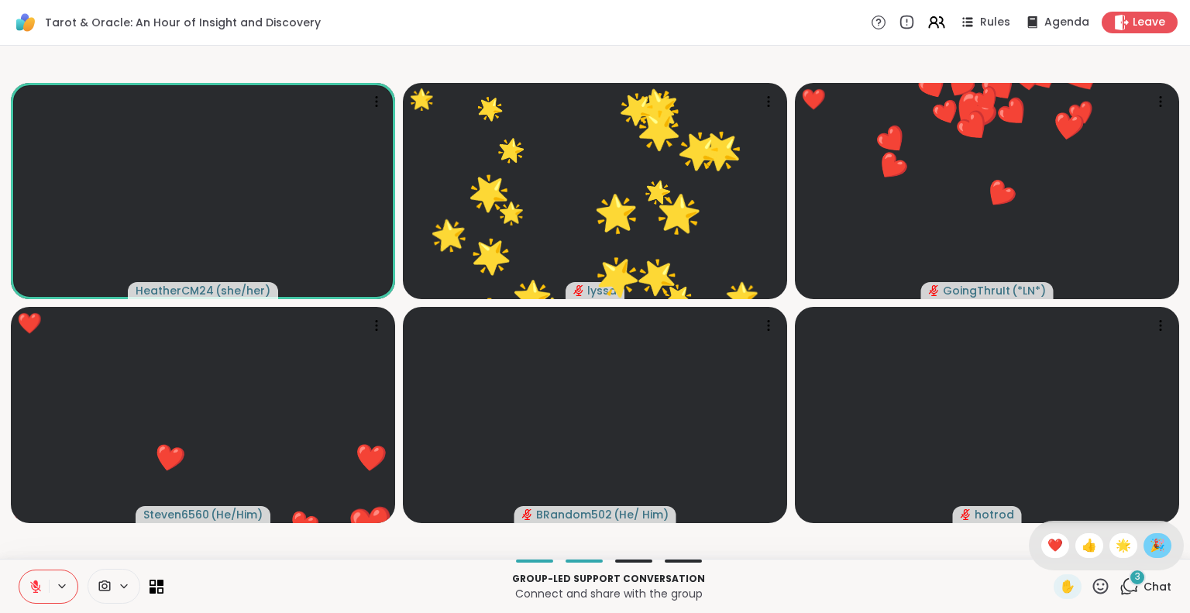
click at [1153, 546] on div "🎉" at bounding box center [1158, 545] width 28 height 25
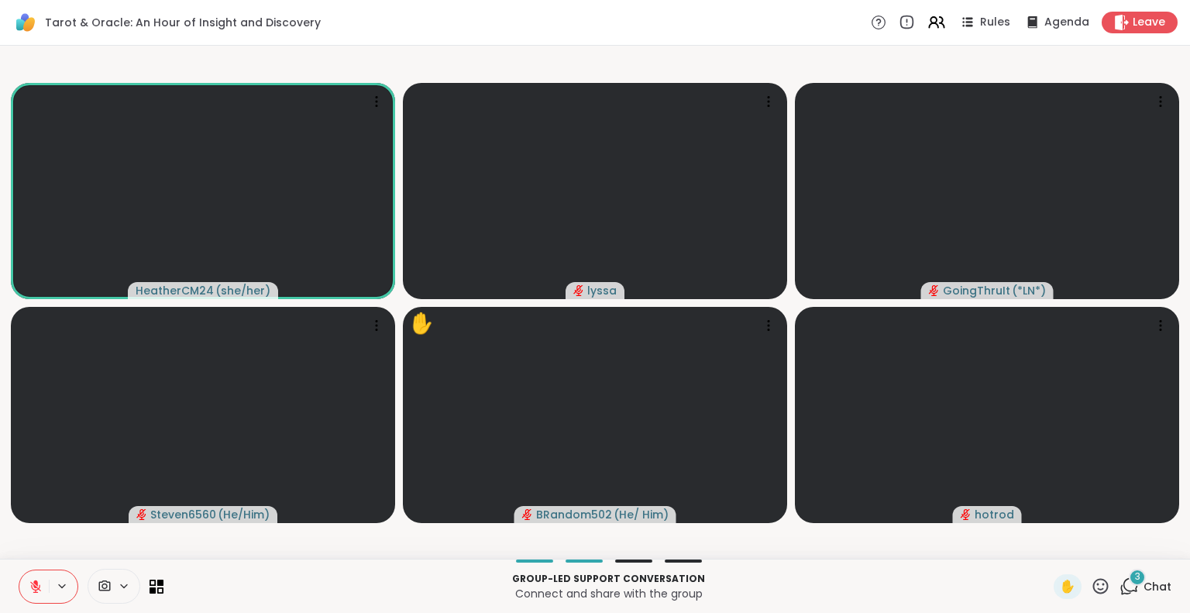
click at [1093, 580] on icon at bounding box center [1100, 585] width 15 height 15
click at [1048, 542] on span "❤️" at bounding box center [1055, 545] width 15 height 19
click at [34, 583] on icon at bounding box center [35, 583] width 5 height 6
click at [1095, 593] on icon at bounding box center [1100, 585] width 19 height 19
click at [1048, 536] on span "❤️" at bounding box center [1055, 545] width 15 height 19
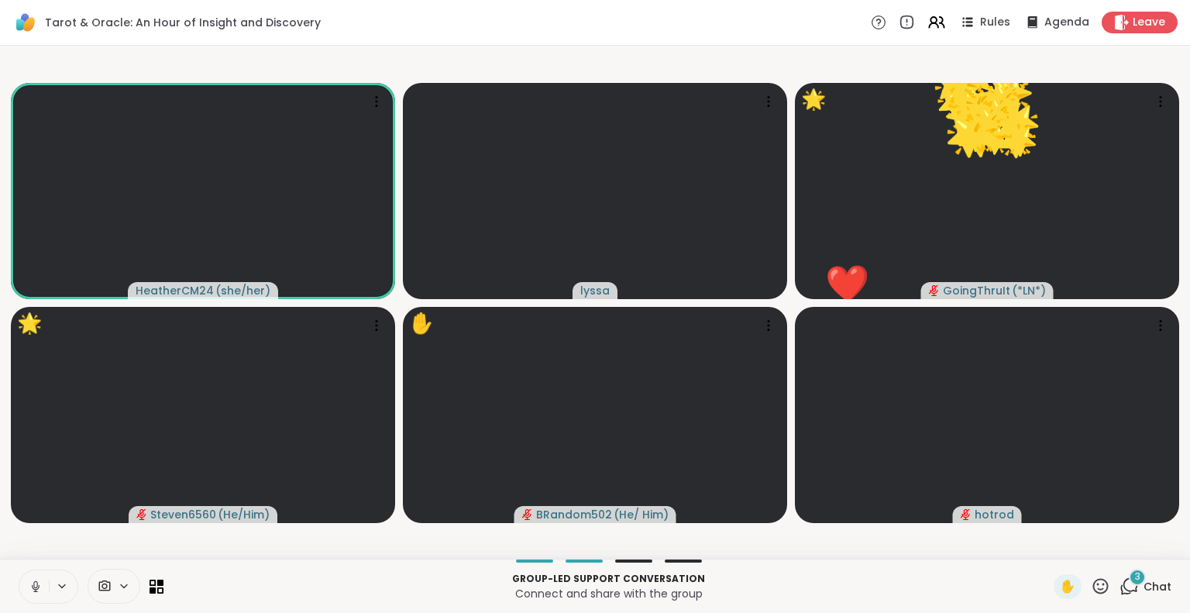
click at [31, 573] on button at bounding box center [33, 586] width 29 height 33
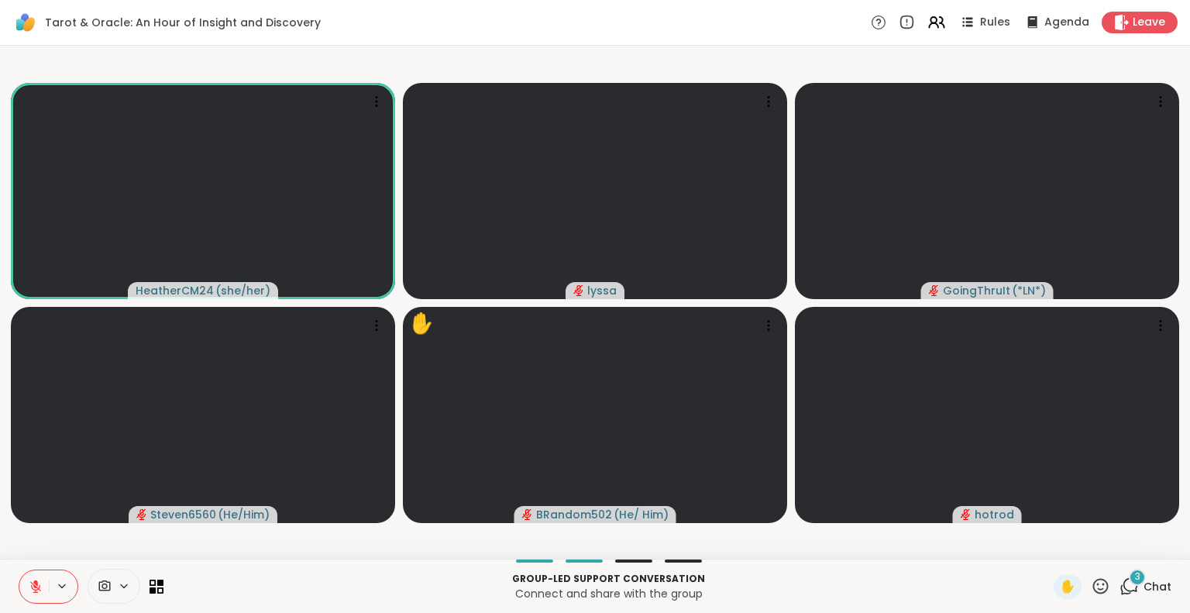
click at [28, 580] on button at bounding box center [33, 586] width 29 height 33
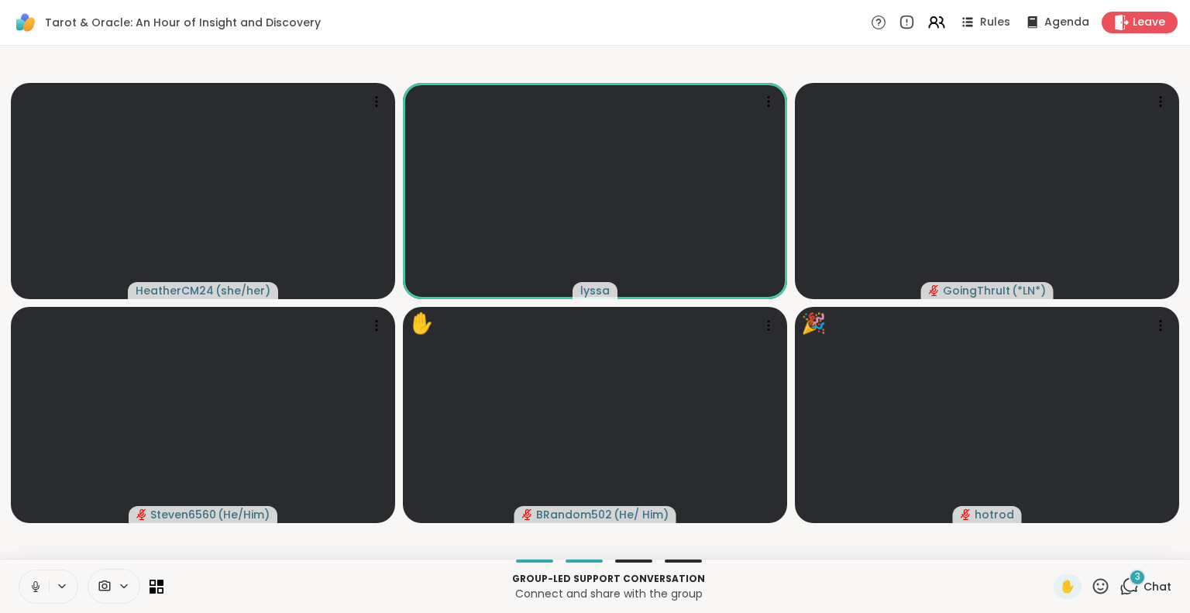
click at [37, 582] on icon at bounding box center [36, 587] width 14 height 14
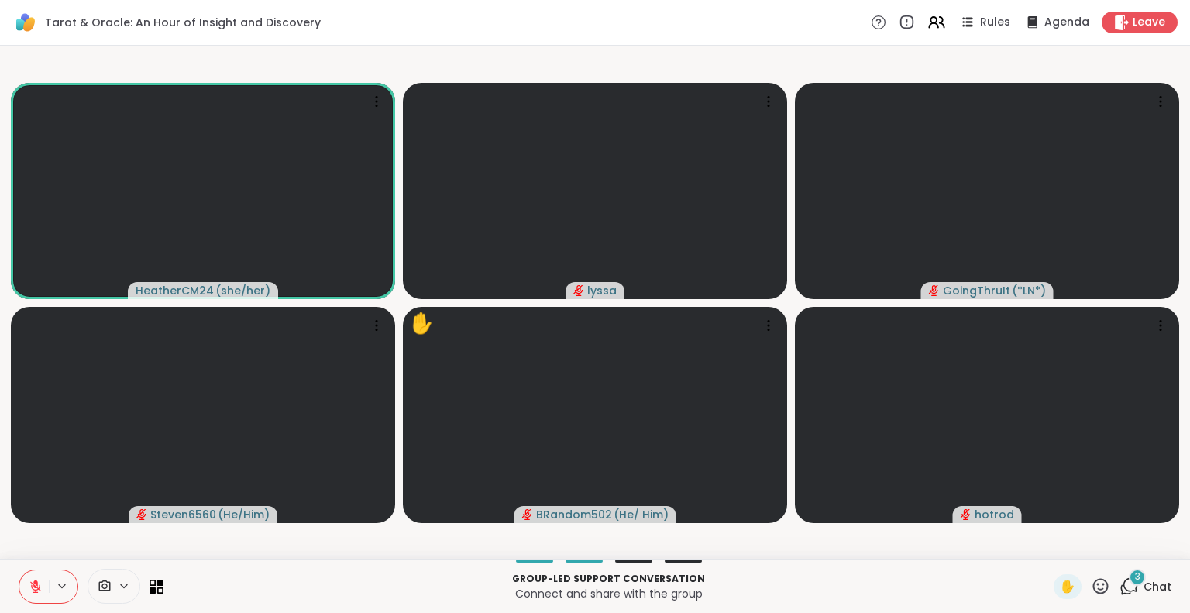
click at [37, 582] on icon at bounding box center [35, 583] width 5 height 6
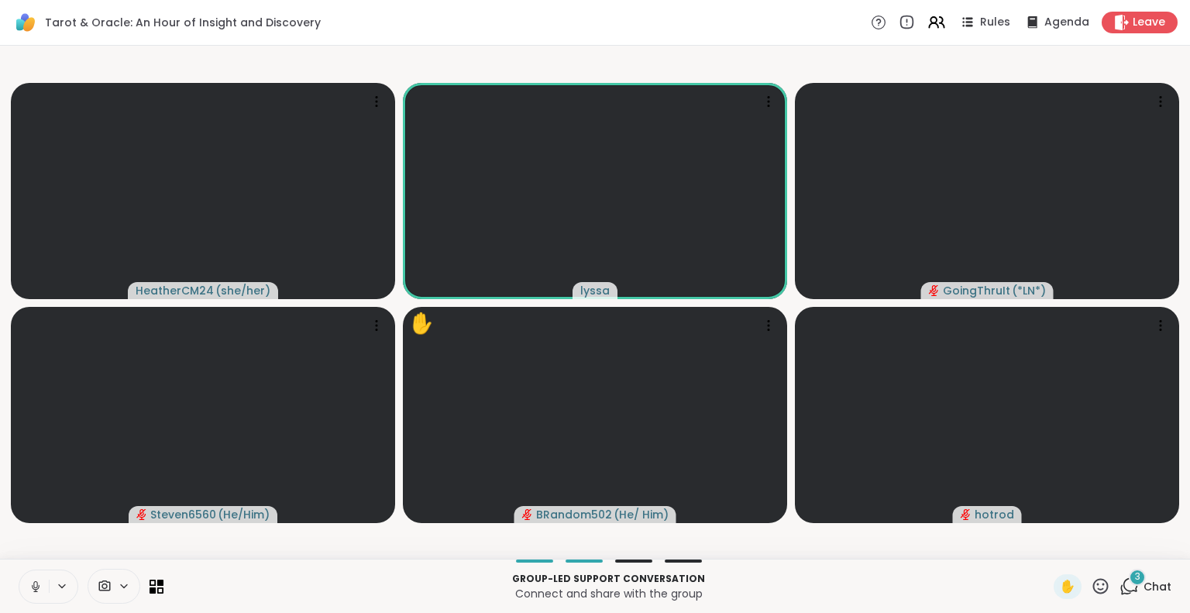
click at [35, 588] on icon at bounding box center [36, 587] width 14 height 14
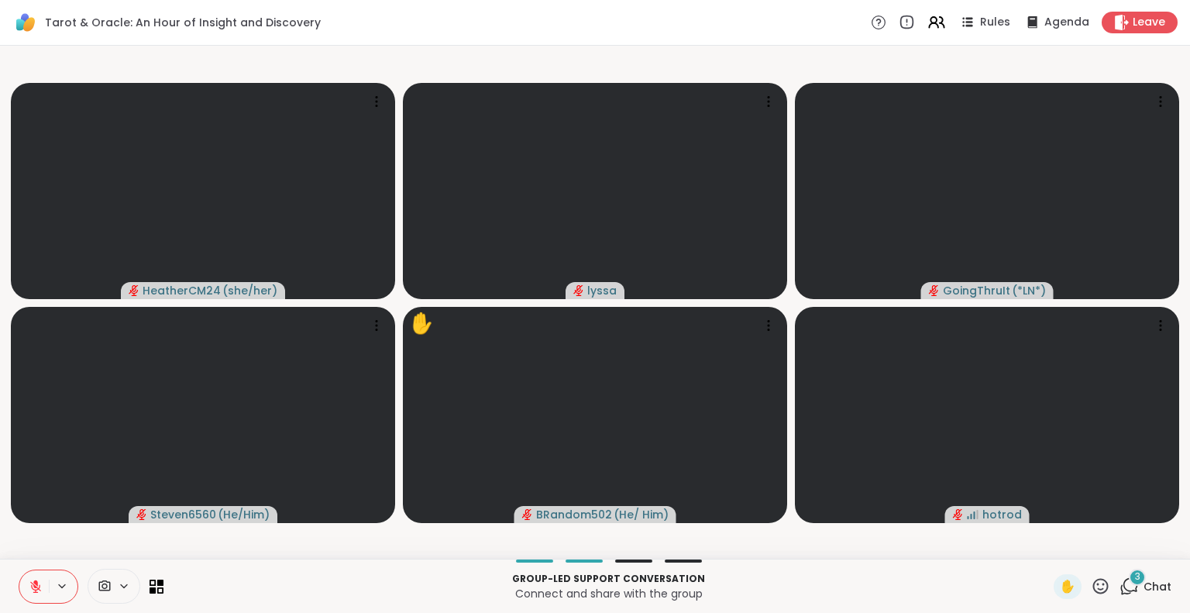
click at [36, 576] on button at bounding box center [33, 586] width 29 height 33
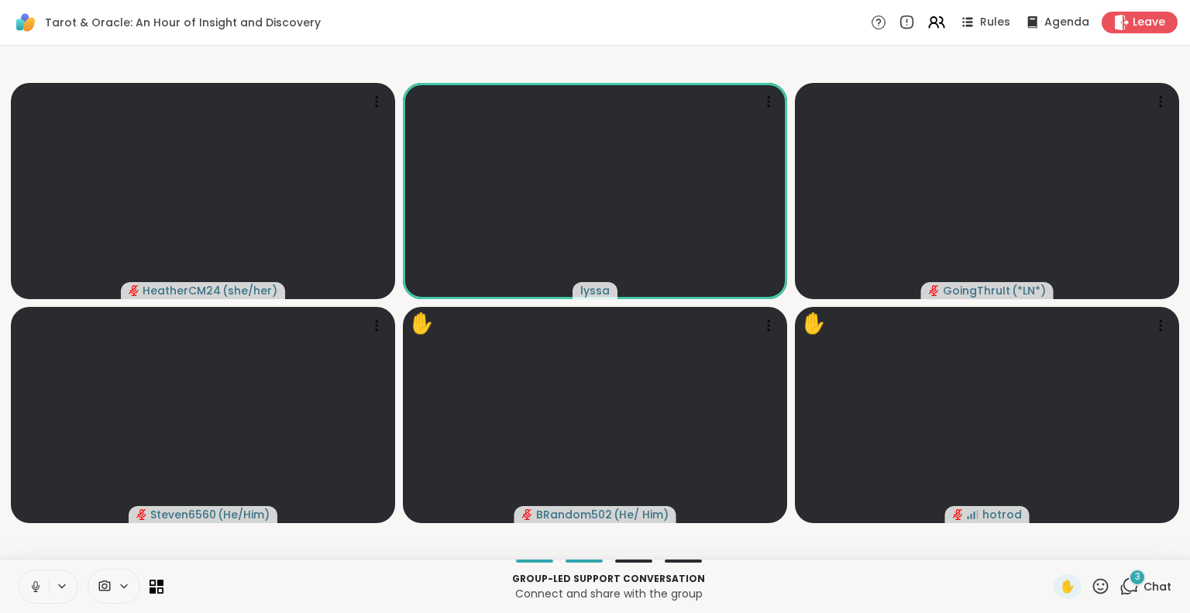
click at [40, 576] on button at bounding box center [33, 586] width 29 height 33
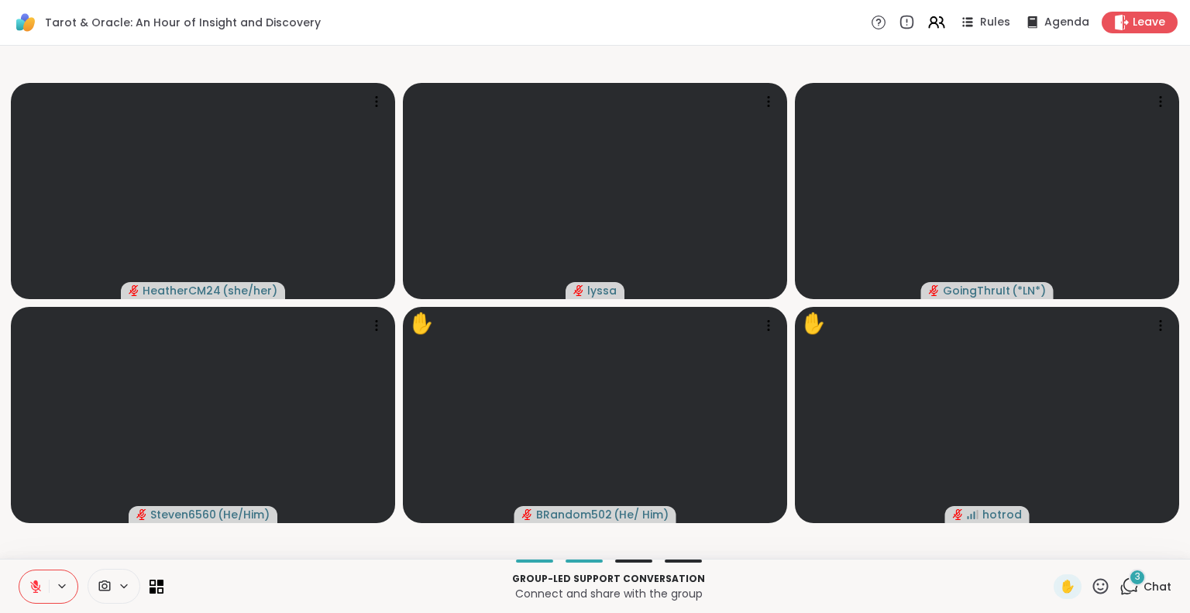
click at [40, 580] on icon at bounding box center [36, 587] width 14 height 14
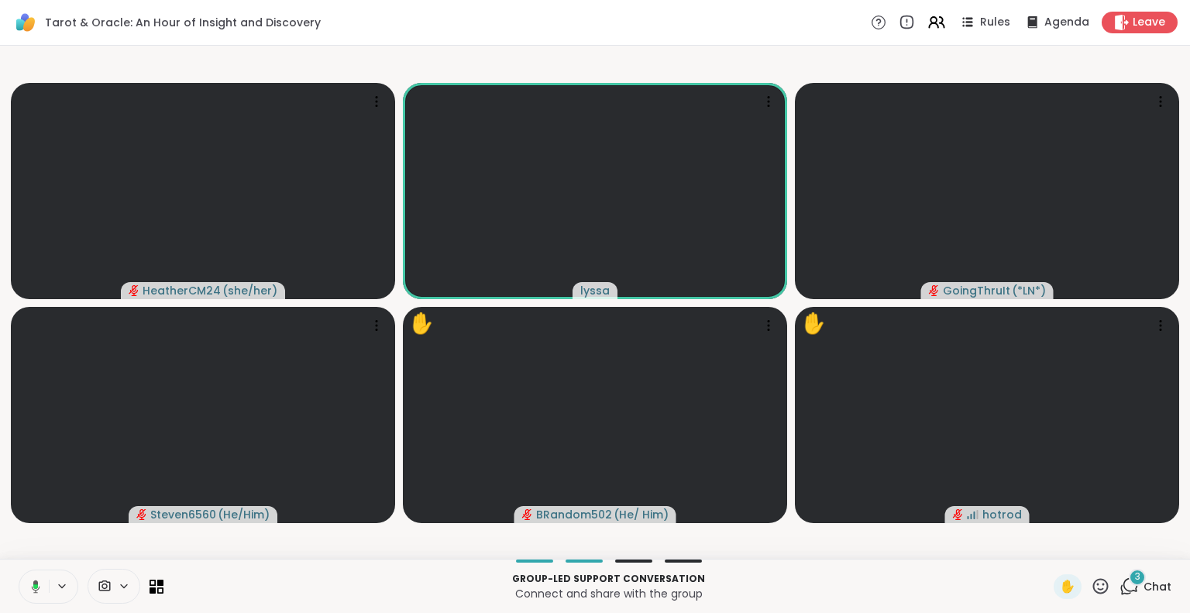
click at [36, 580] on icon at bounding box center [33, 587] width 14 height 14
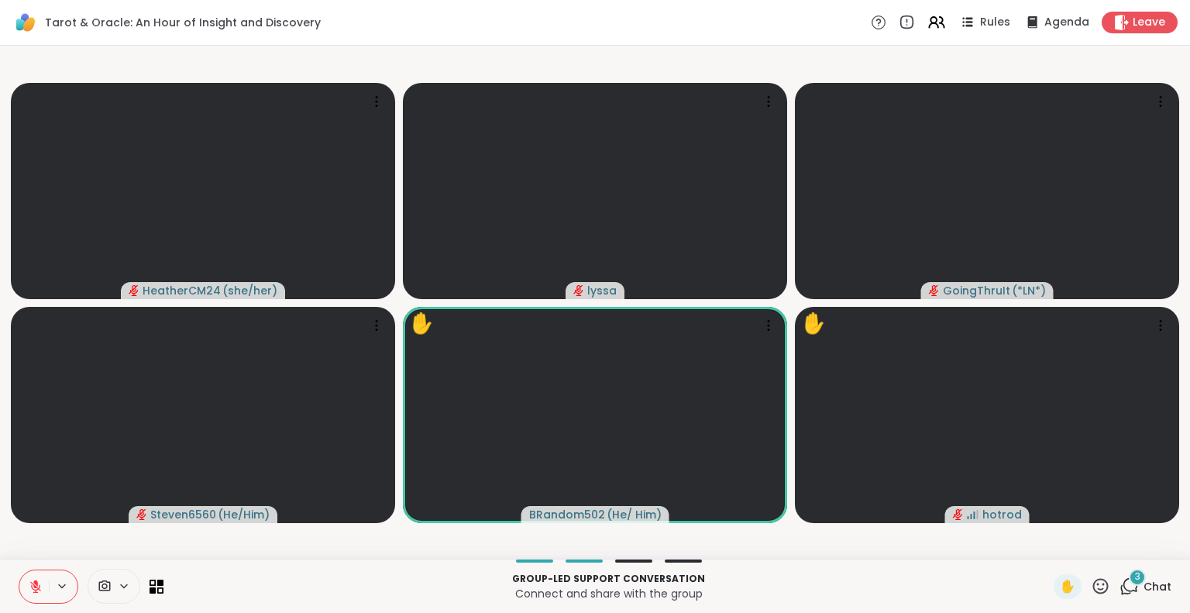
click at [34, 582] on icon at bounding box center [35, 583] width 5 height 6
click at [34, 582] on icon at bounding box center [35, 584] width 4 height 7
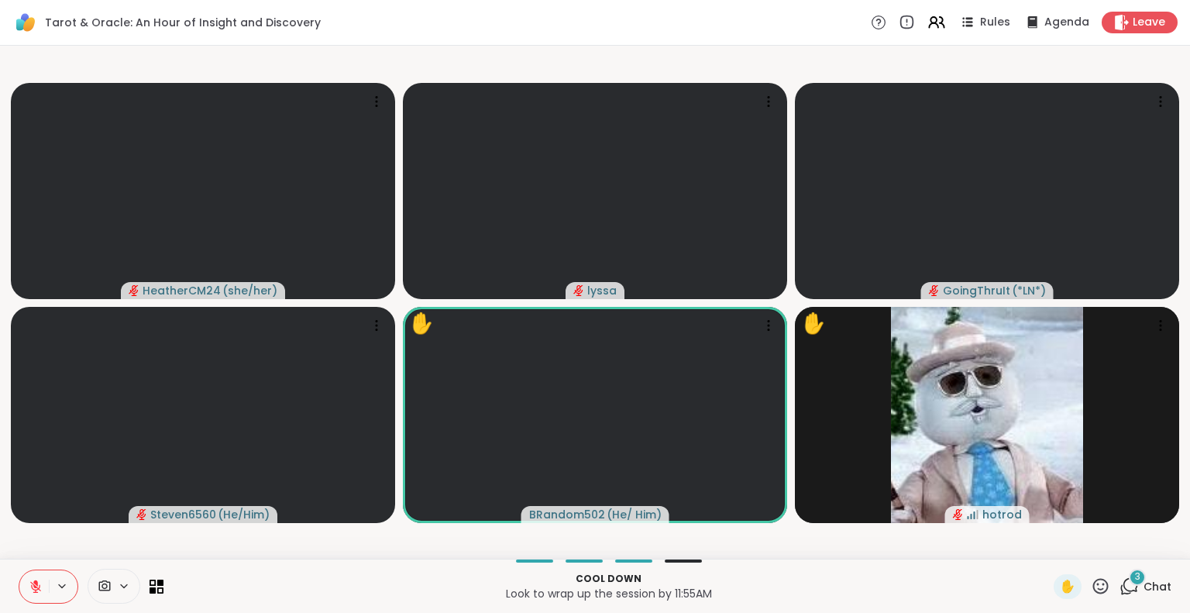
click at [34, 582] on icon at bounding box center [35, 583] width 5 height 6
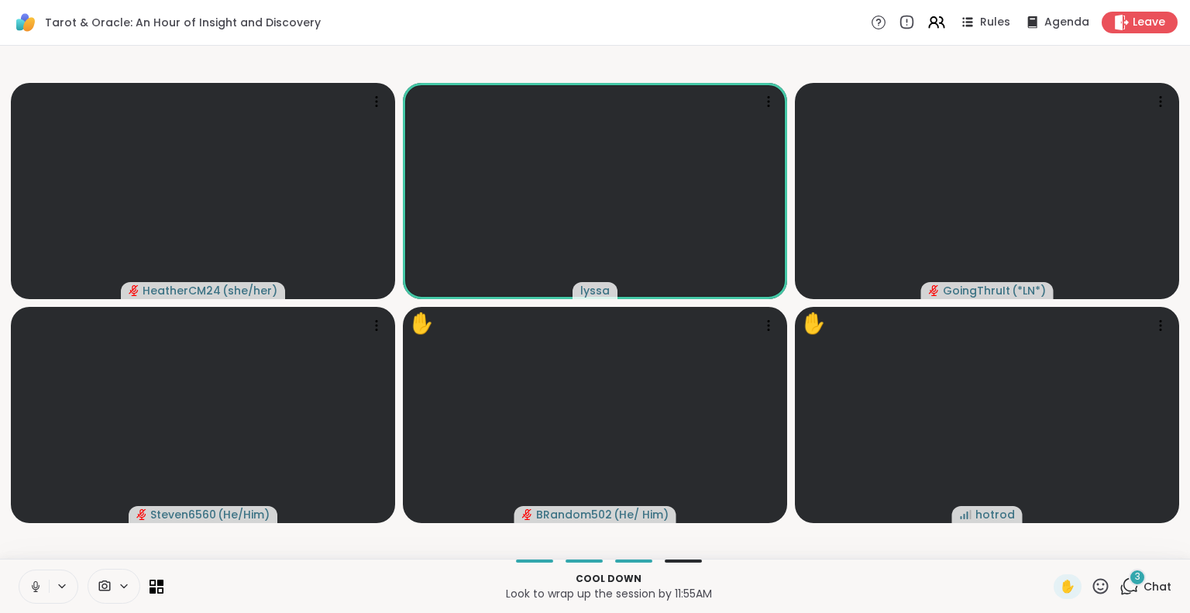
click at [42, 580] on icon at bounding box center [36, 587] width 14 height 14
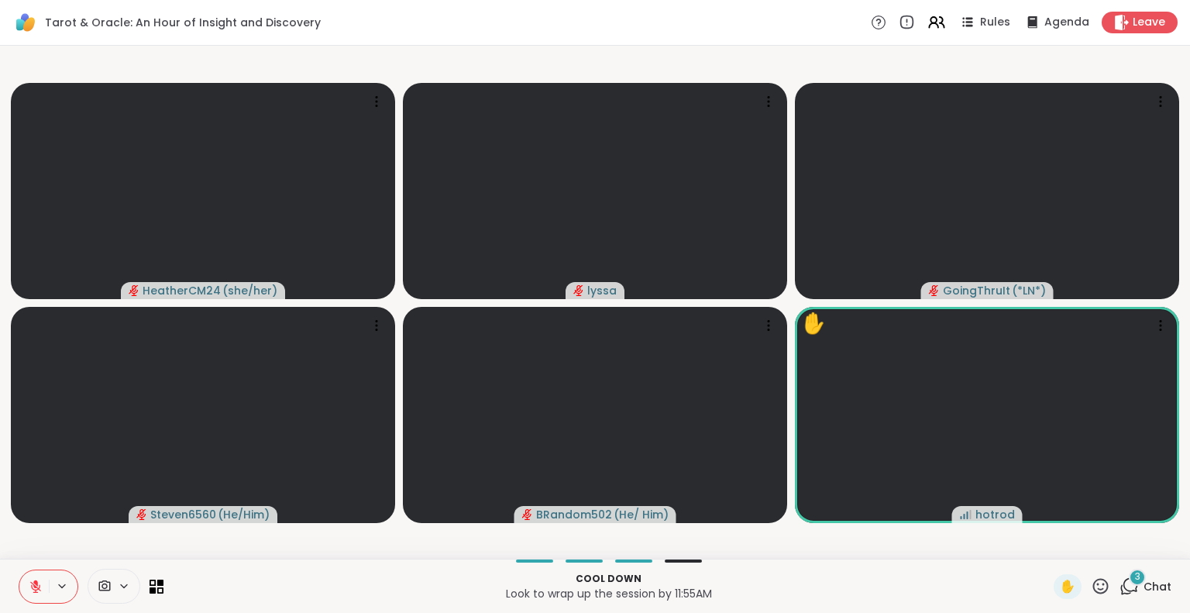
click at [32, 582] on icon at bounding box center [36, 587] width 14 height 14
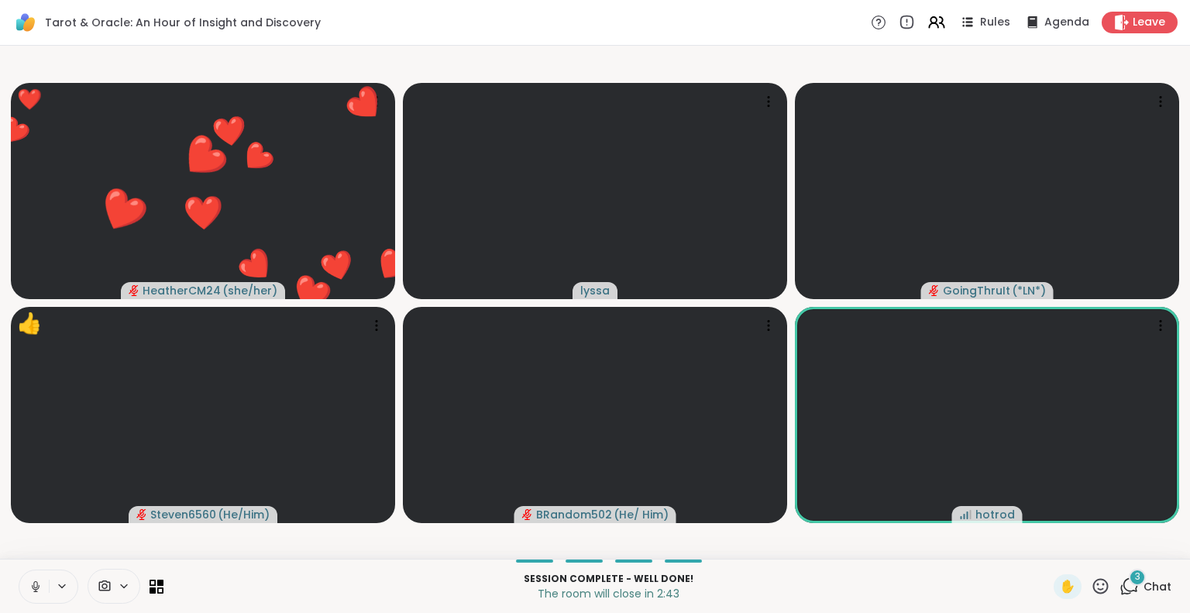
click at [1091, 585] on icon at bounding box center [1100, 585] width 19 height 19
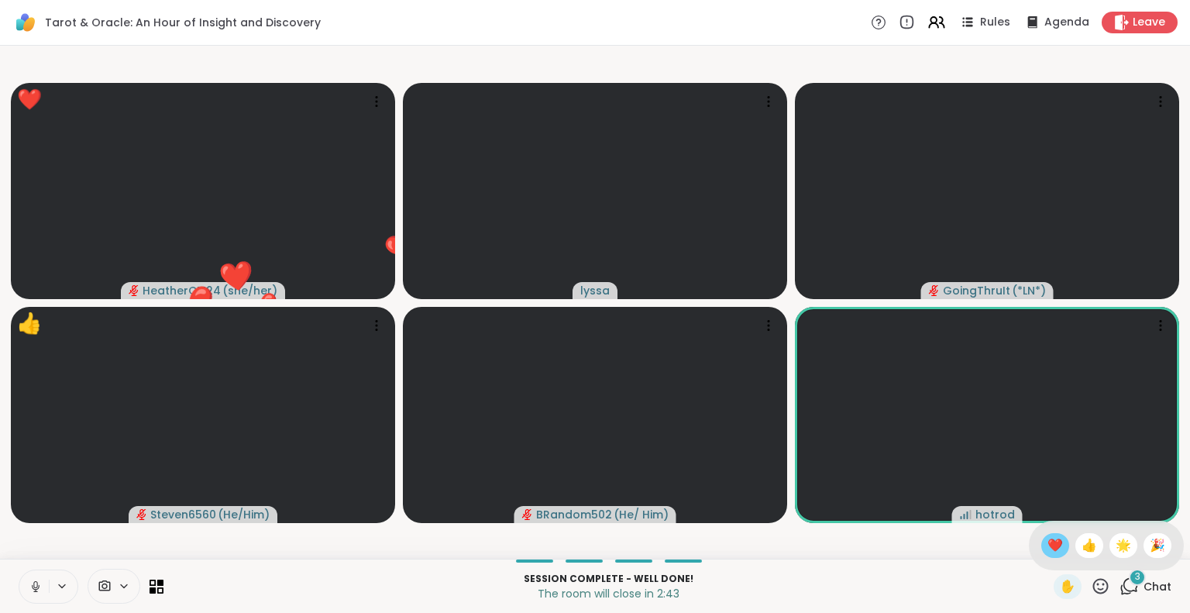
click at [1048, 546] on span "❤️" at bounding box center [1055, 545] width 15 height 19
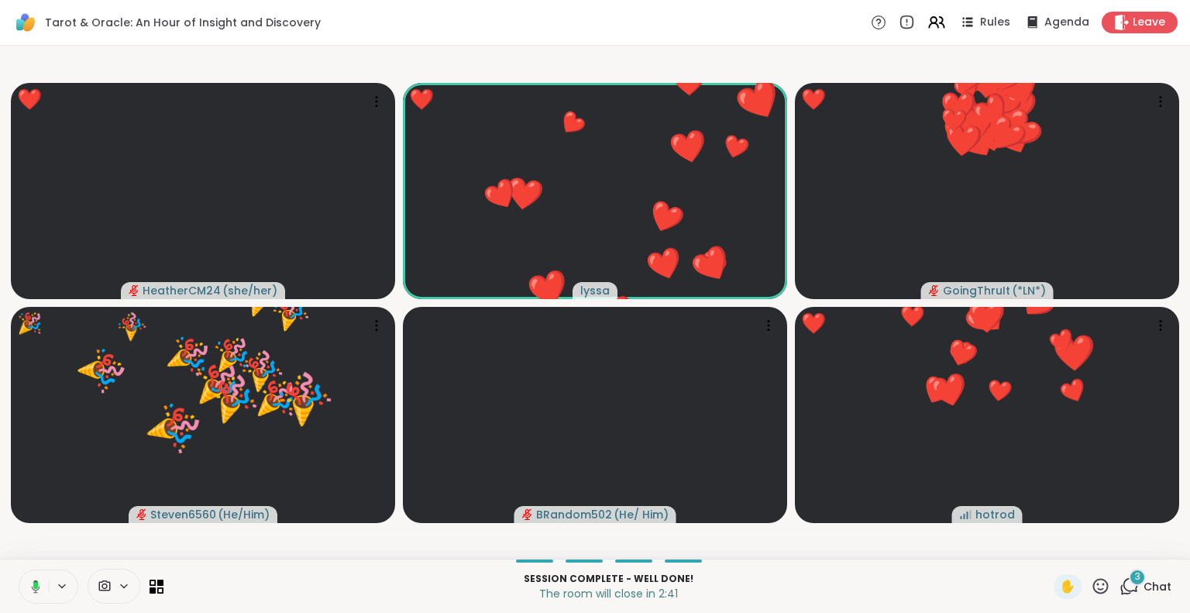
click at [28, 590] on icon at bounding box center [33, 587] width 14 height 14
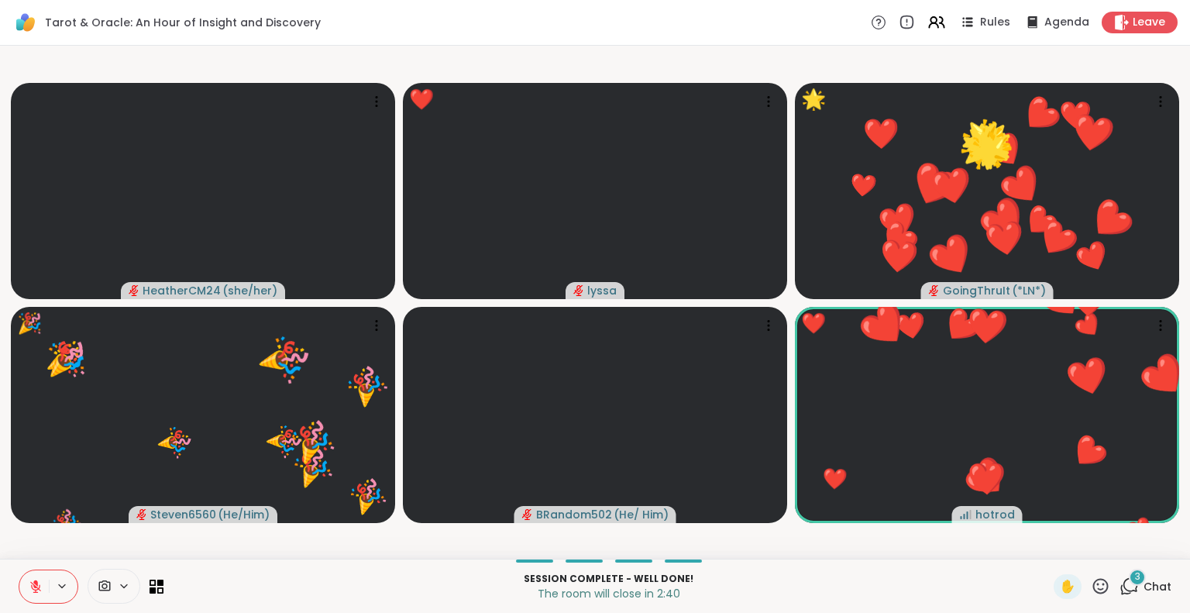
click at [29, 587] on icon at bounding box center [36, 587] width 14 height 14
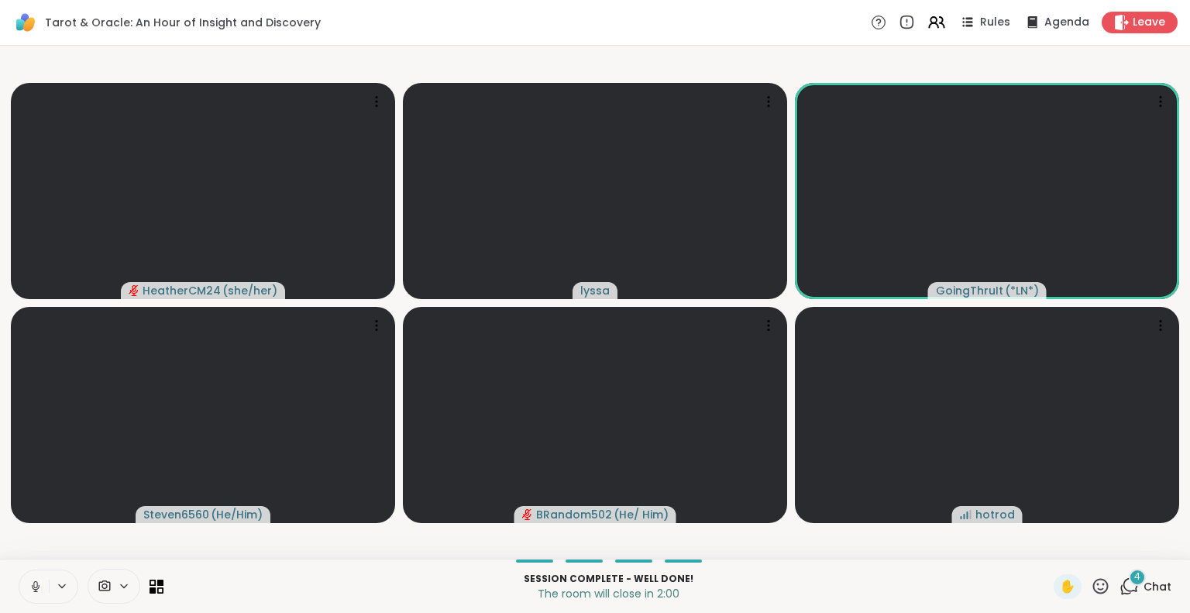
click at [45, 577] on button at bounding box center [33, 586] width 29 height 33
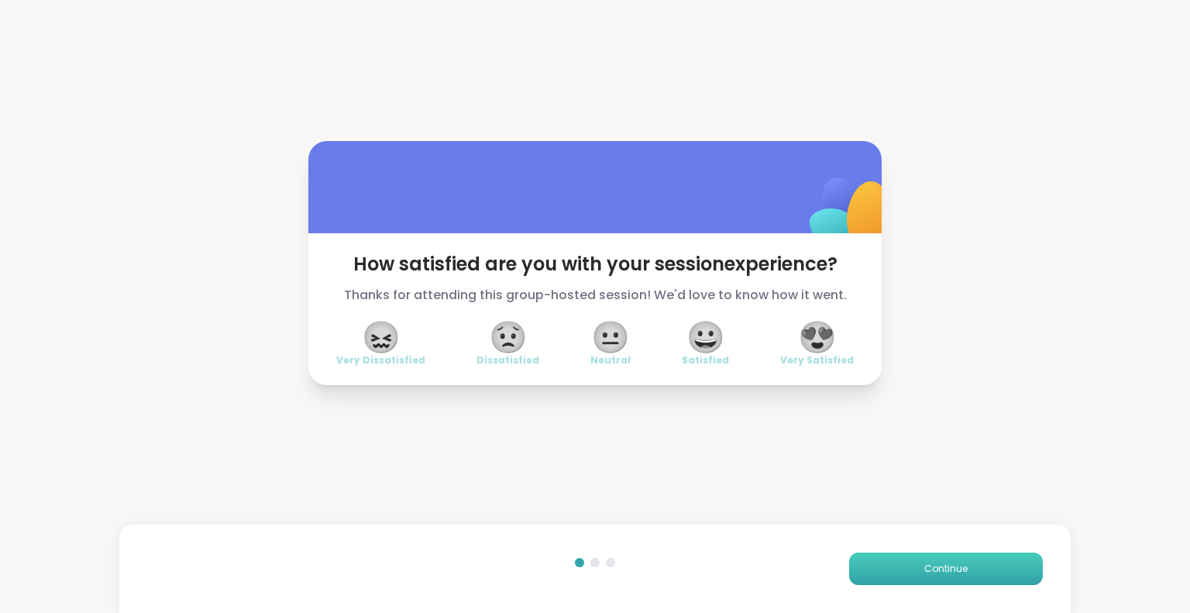
click at [871, 563] on button "Continue" at bounding box center [946, 568] width 194 height 33
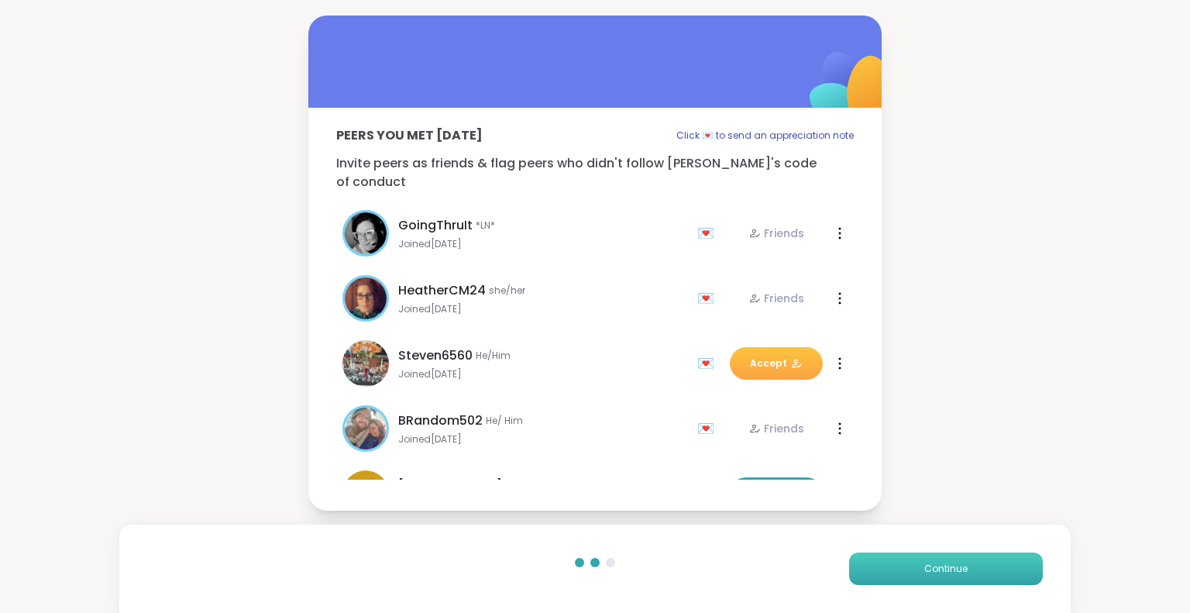
click at [871, 563] on button "Continue" at bounding box center [946, 568] width 194 height 33
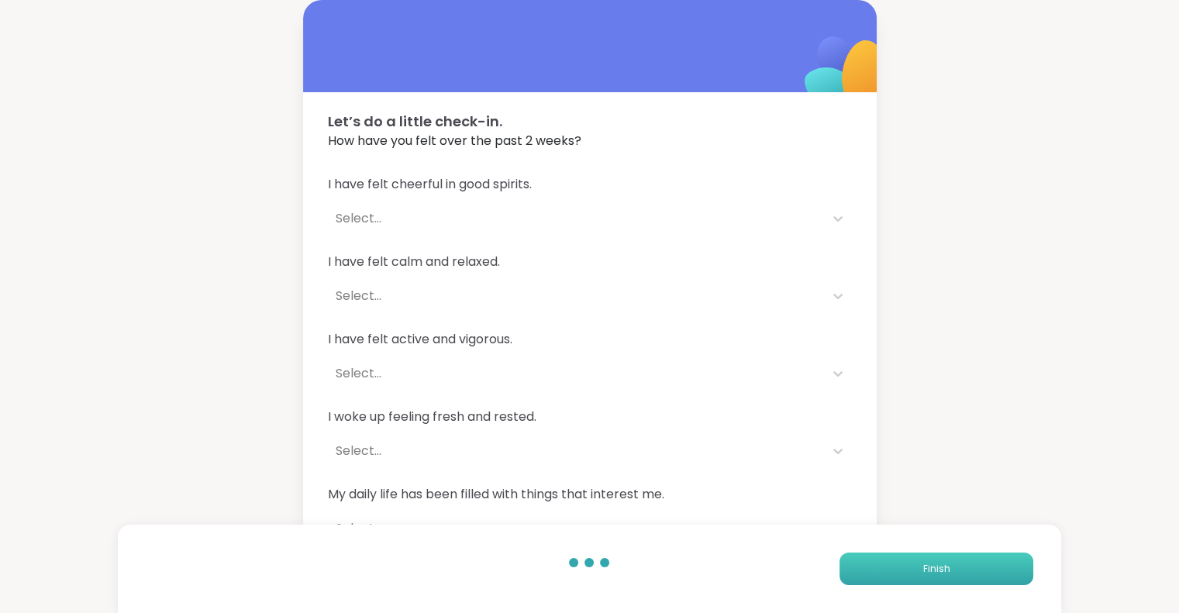
click at [871, 563] on button "Finish" at bounding box center [936, 568] width 194 height 33
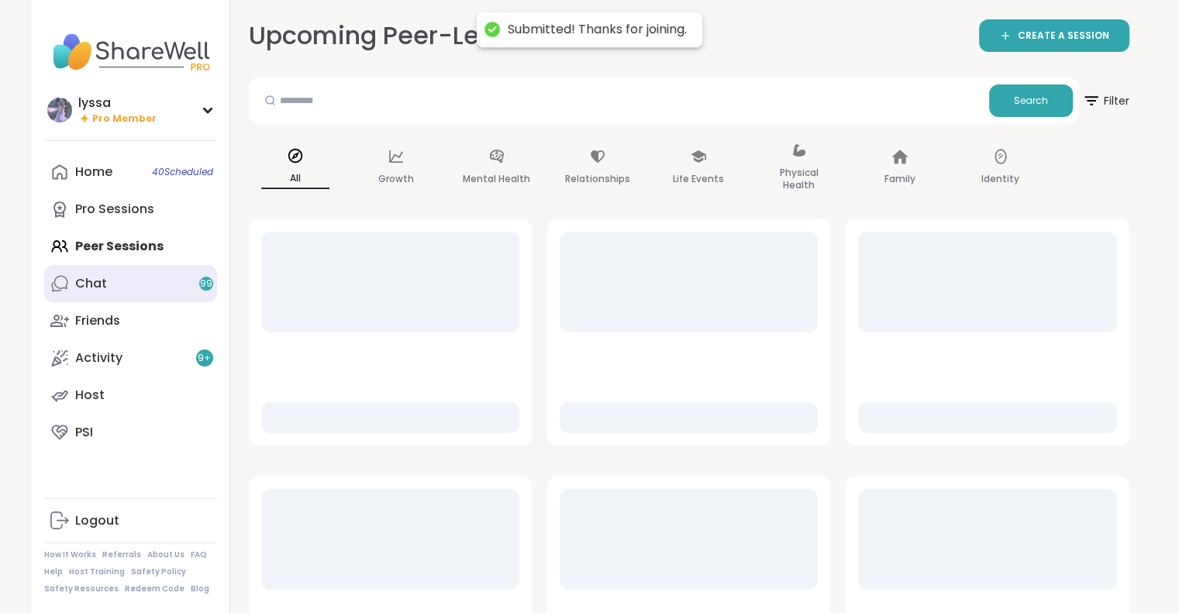
click at [104, 280] on div "Chat 99" at bounding box center [91, 283] width 32 height 17
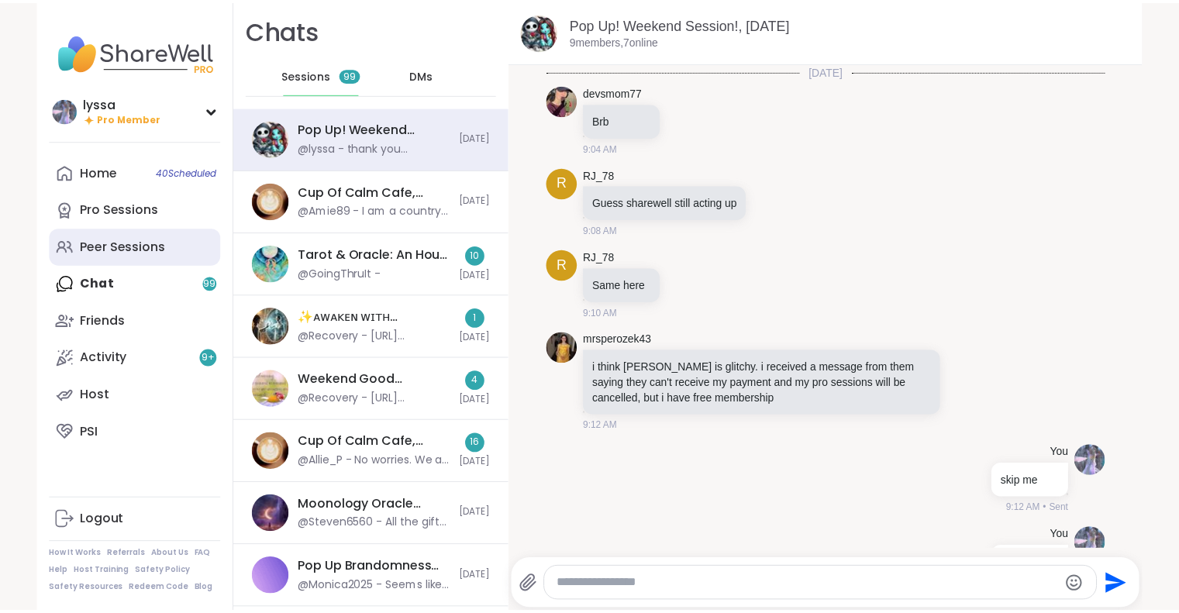
scroll to position [2342, 0]
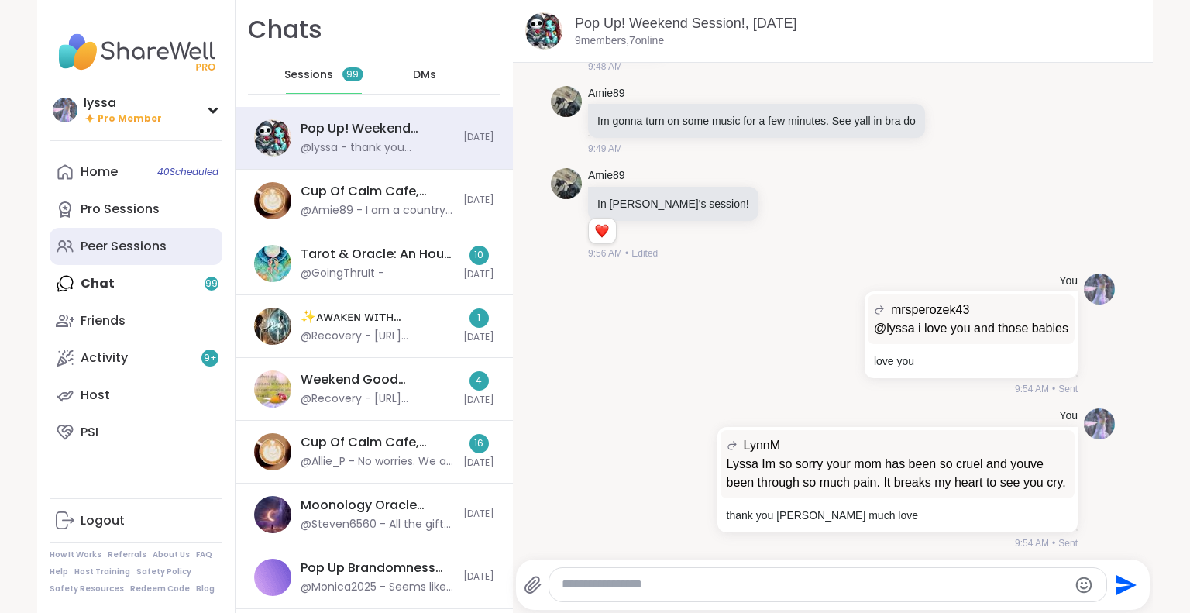
click at [91, 235] on link "Peer Sessions" at bounding box center [136, 246] width 173 height 37
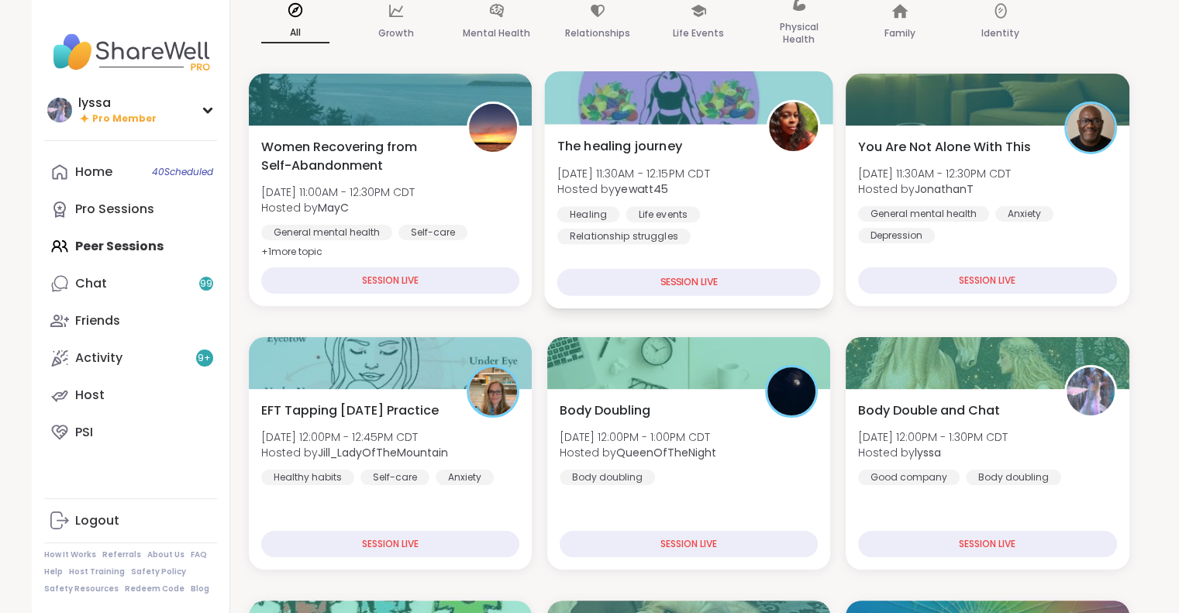
scroll to position [146, 0]
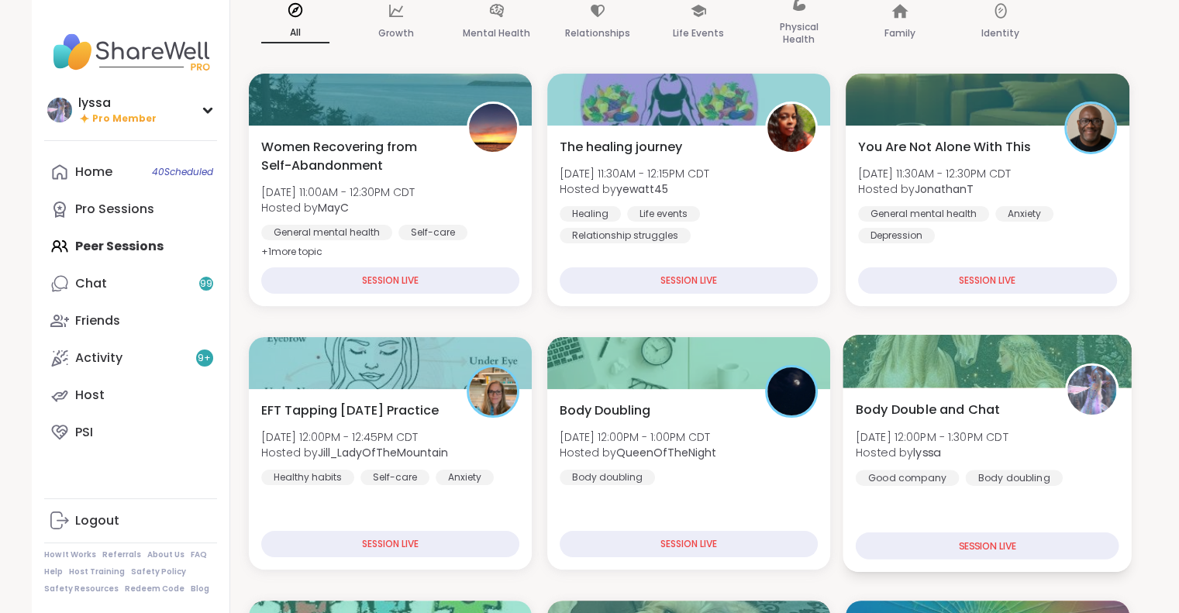
click at [966, 376] on div at bounding box center [987, 361] width 289 height 53
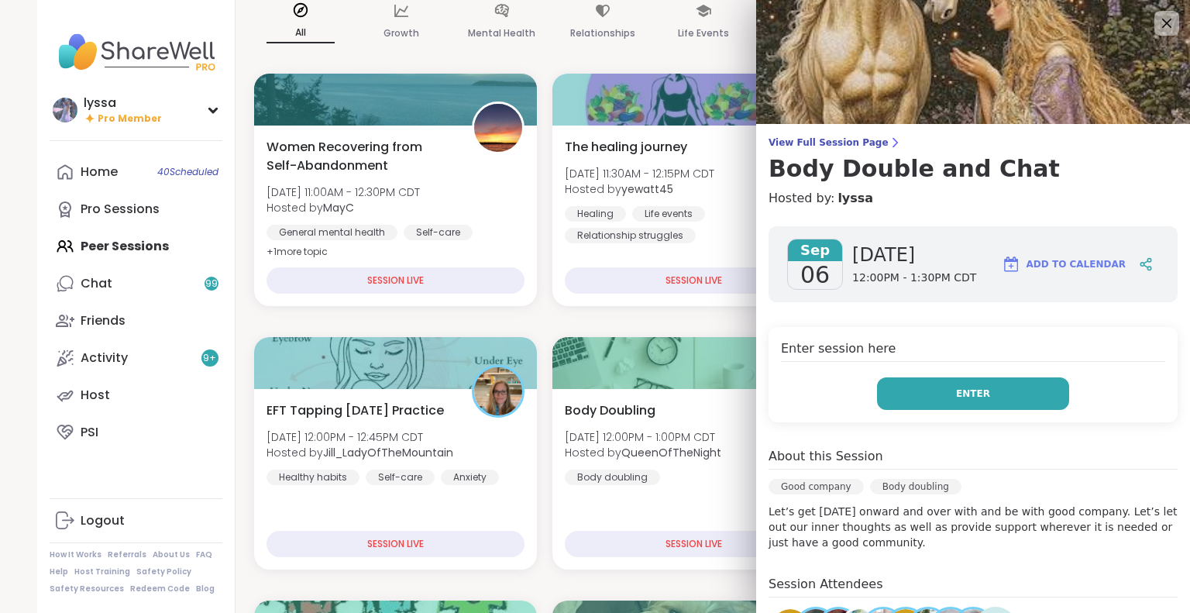
click at [910, 392] on button "Enter" at bounding box center [973, 393] width 192 height 33
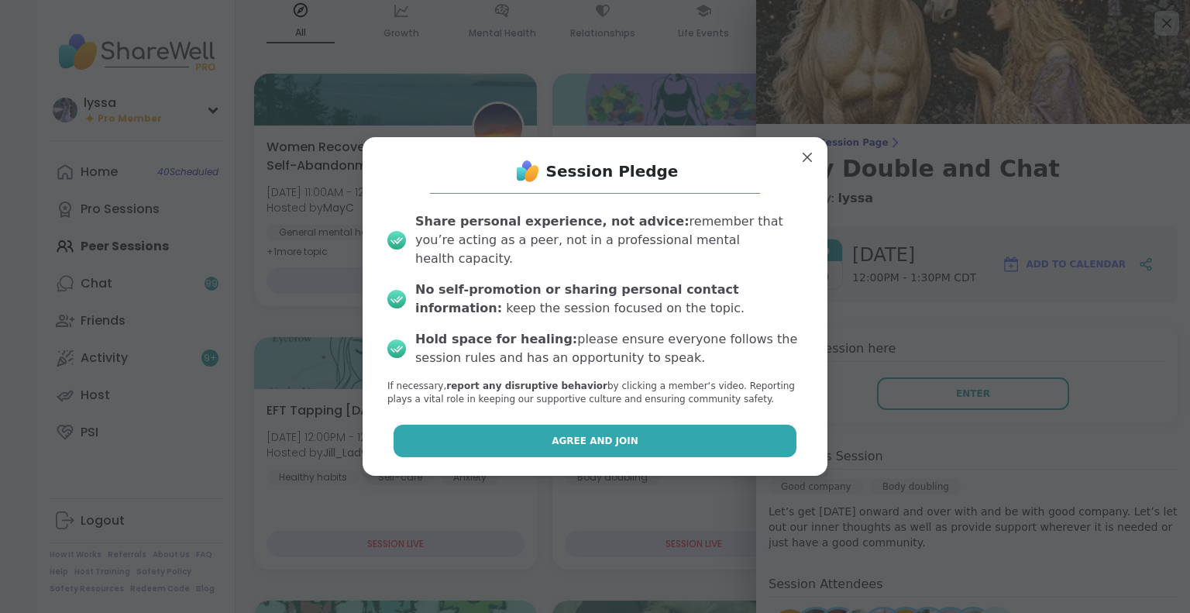
click at [742, 425] on button "Agree and Join" at bounding box center [596, 441] width 404 height 33
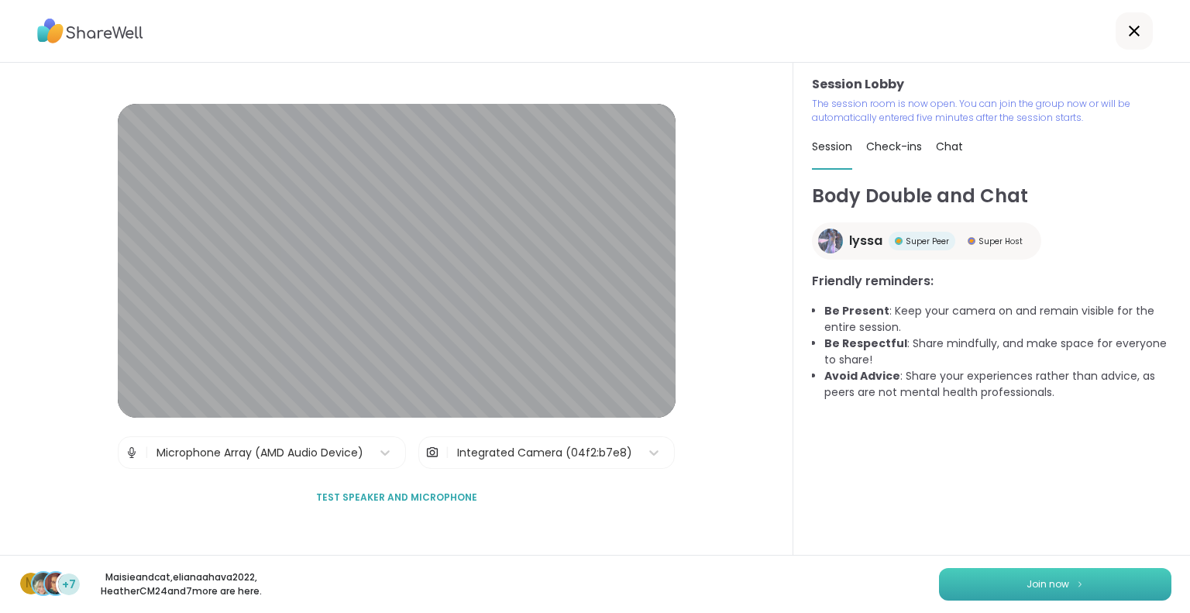
click at [1033, 577] on span "Join now" at bounding box center [1048, 584] width 43 height 14
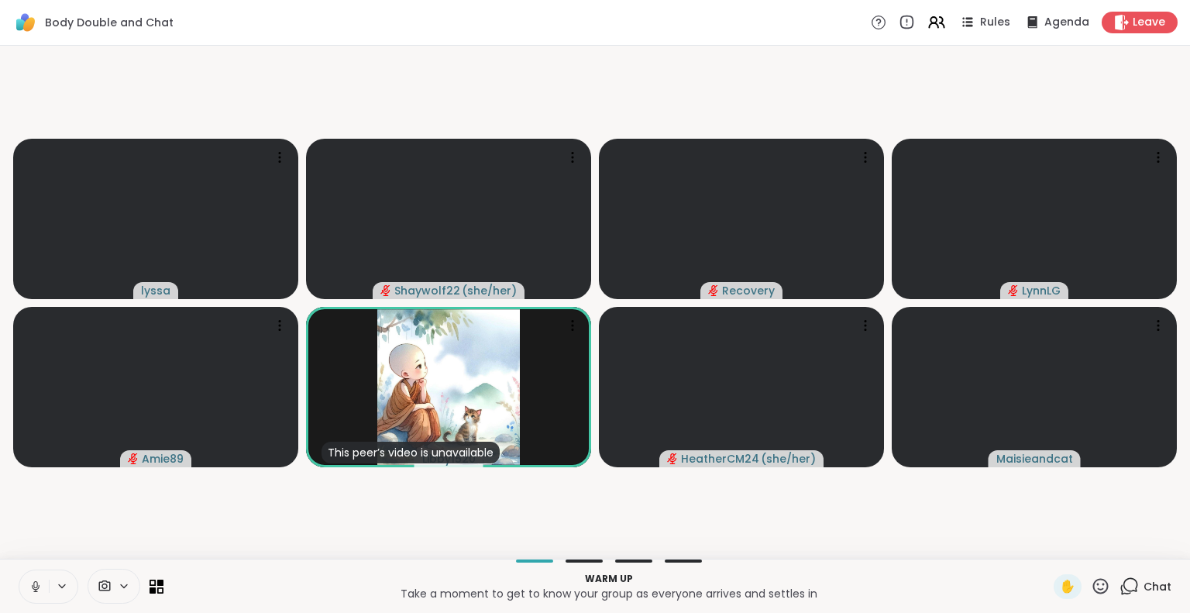
click at [1187, 470] on html "Body Double and Chat Rules Agenda Leave lyssa Shaywolf22 ( she/her ) Recovery […" at bounding box center [595, 306] width 1190 height 613
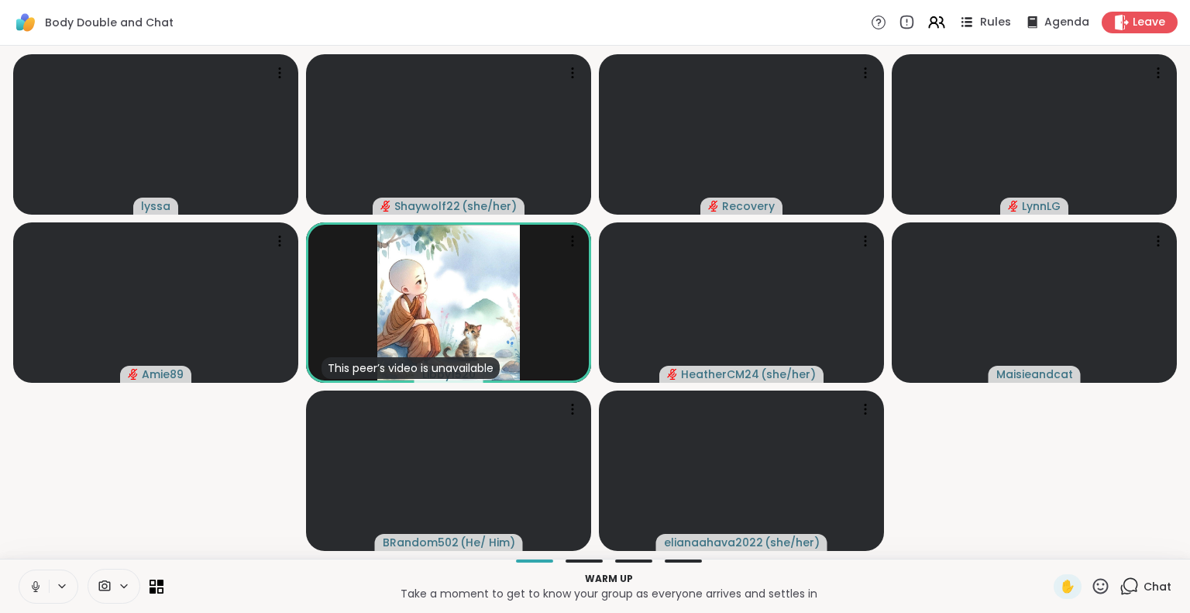
click at [965, 25] on icon at bounding box center [969, 26] width 8 height 2
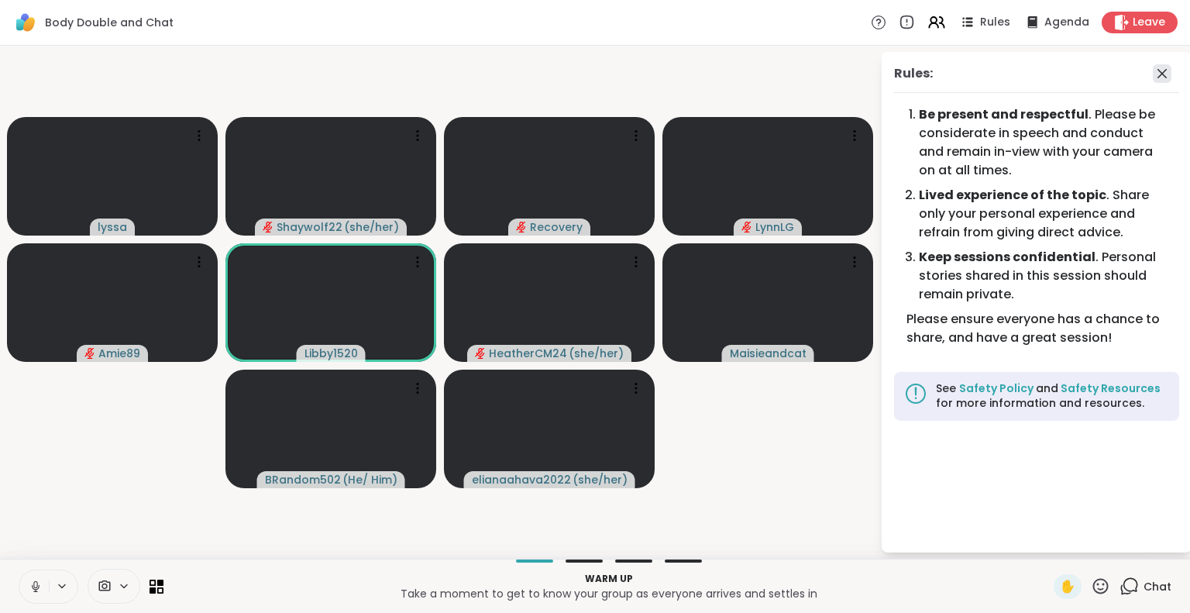
click at [1159, 70] on icon at bounding box center [1162, 73] width 19 height 19
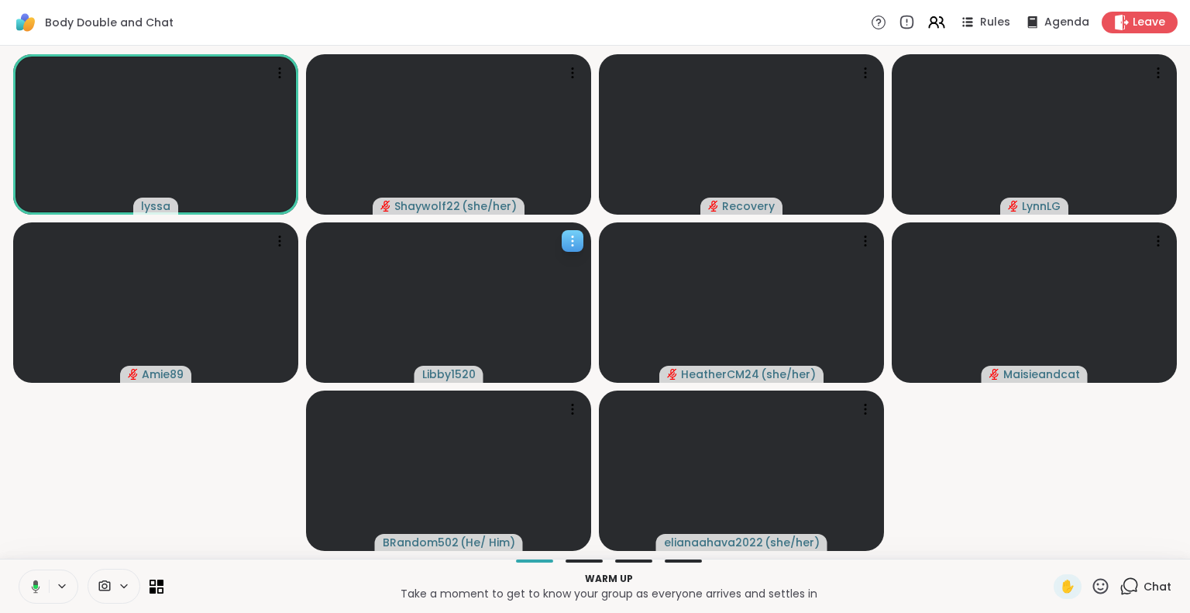
click at [576, 247] on icon at bounding box center [572, 240] width 15 height 15
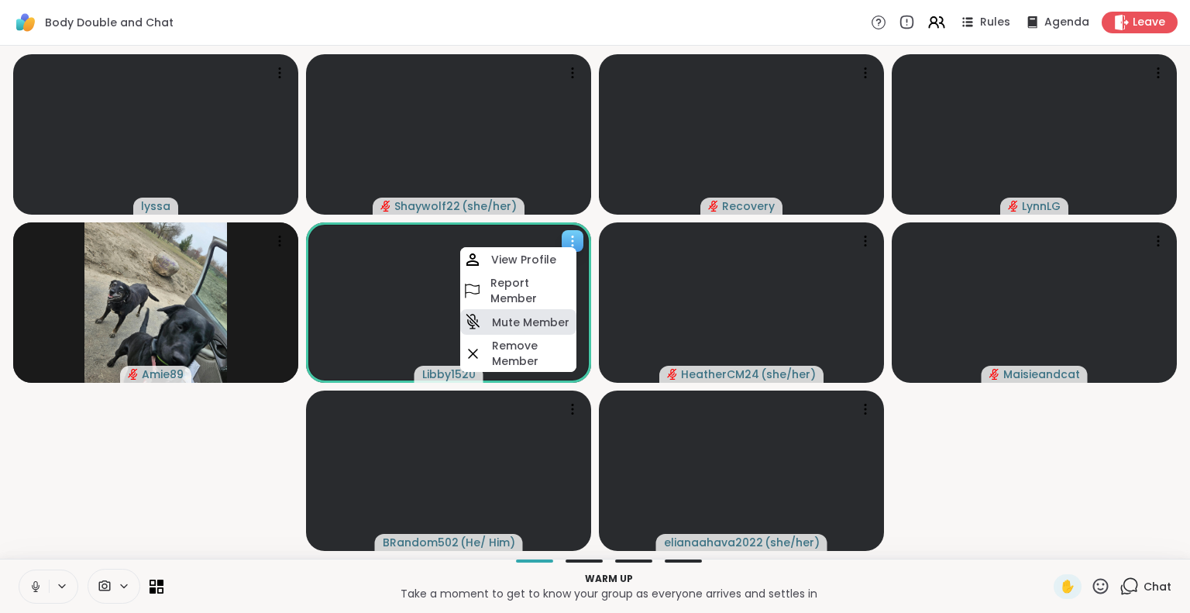
click at [509, 315] on h4 "Mute Member" at bounding box center [530, 322] width 77 height 15
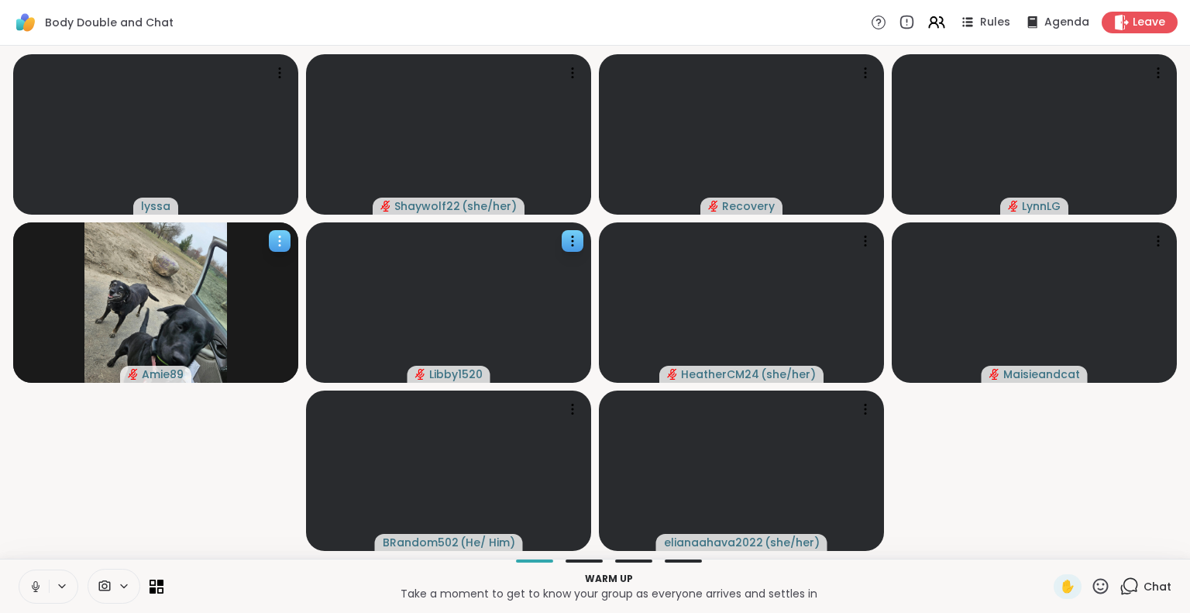
click at [284, 235] on icon at bounding box center [279, 240] width 15 height 15
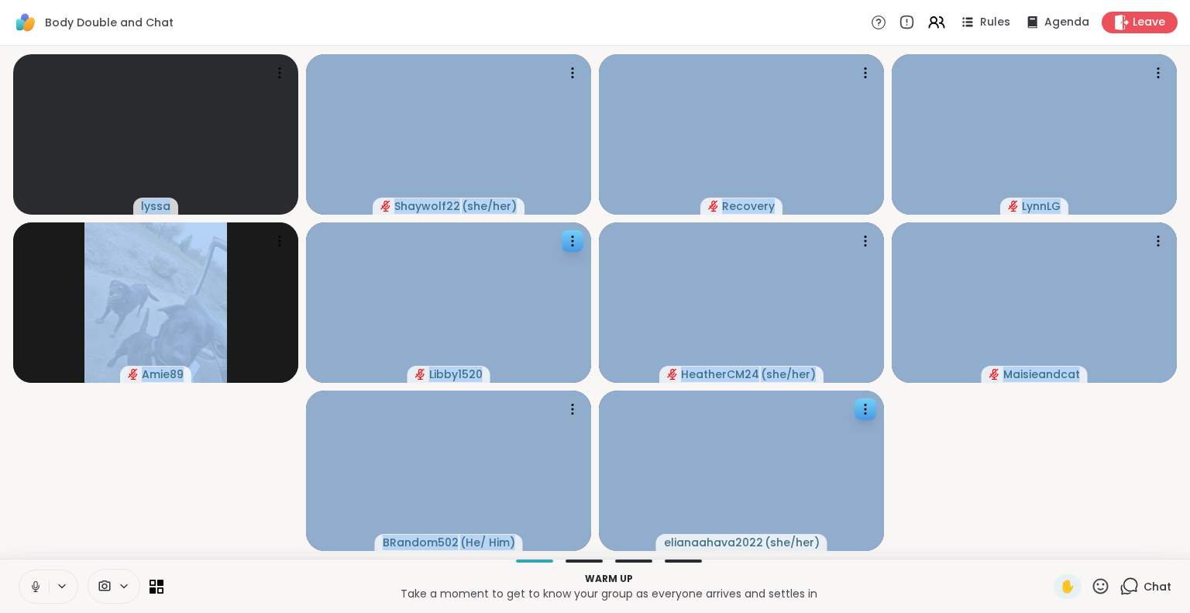
drag, startPoint x: 230, startPoint y: 439, endPoint x: 627, endPoint y: 406, distance: 398.1
click at [606, 408] on video-player-container "lyssa Shaywolf22 ( she/her ) Recovery LynnLG Amie89 Libby1520 HeatherCM24 ( she…" at bounding box center [595, 302] width 1172 height 501
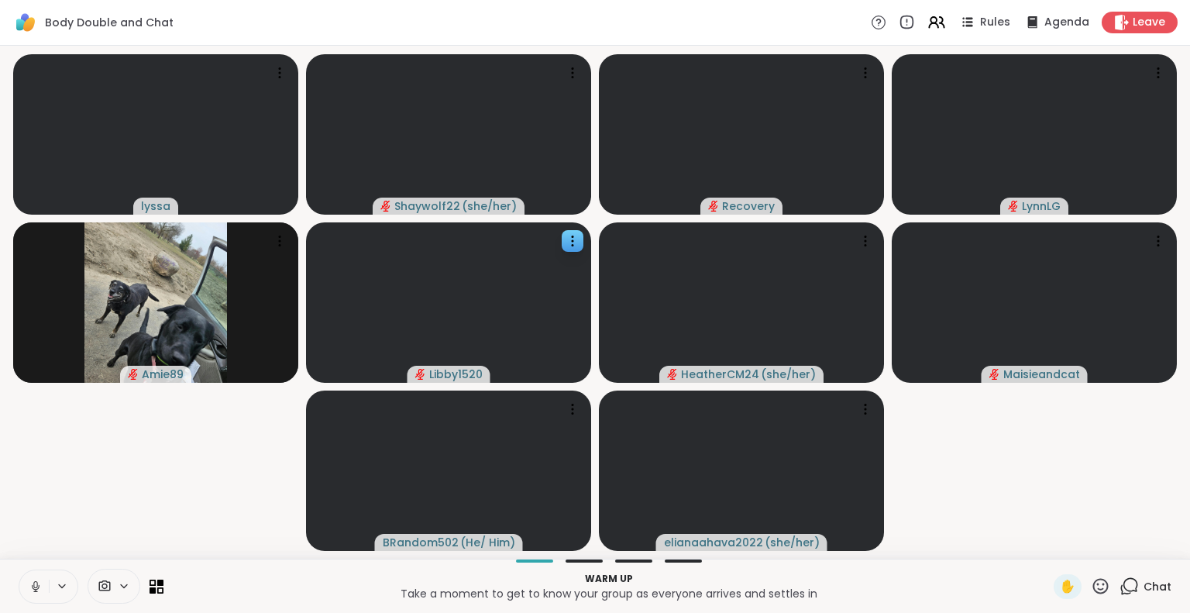
click at [1000, 425] on video-player-container "lyssa Shaywolf22 ( she/her ) Recovery LynnLG Amie89 Libby1520 HeatherCM24 ( she…" at bounding box center [595, 302] width 1172 height 501
click at [1094, 589] on icon at bounding box center [1100, 585] width 19 height 19
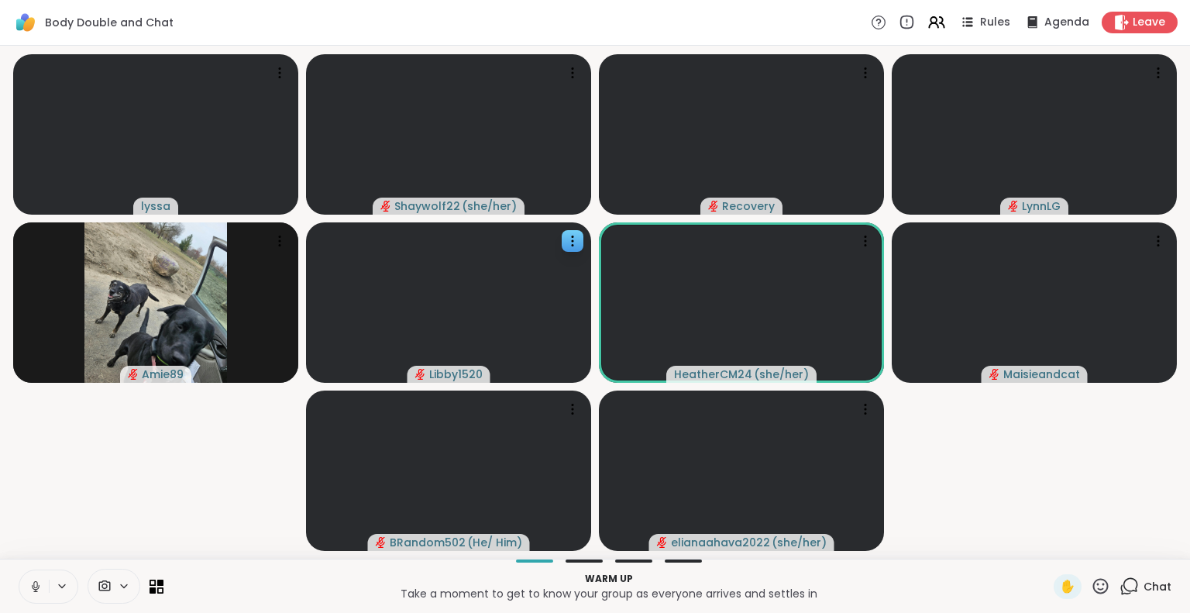
click at [1091, 501] on video-player-container "lyssa Shaywolf22 ( she/her ) Recovery LynnLG Amie89 Libby1520 HeatherCM24 ( she…" at bounding box center [595, 302] width 1172 height 501
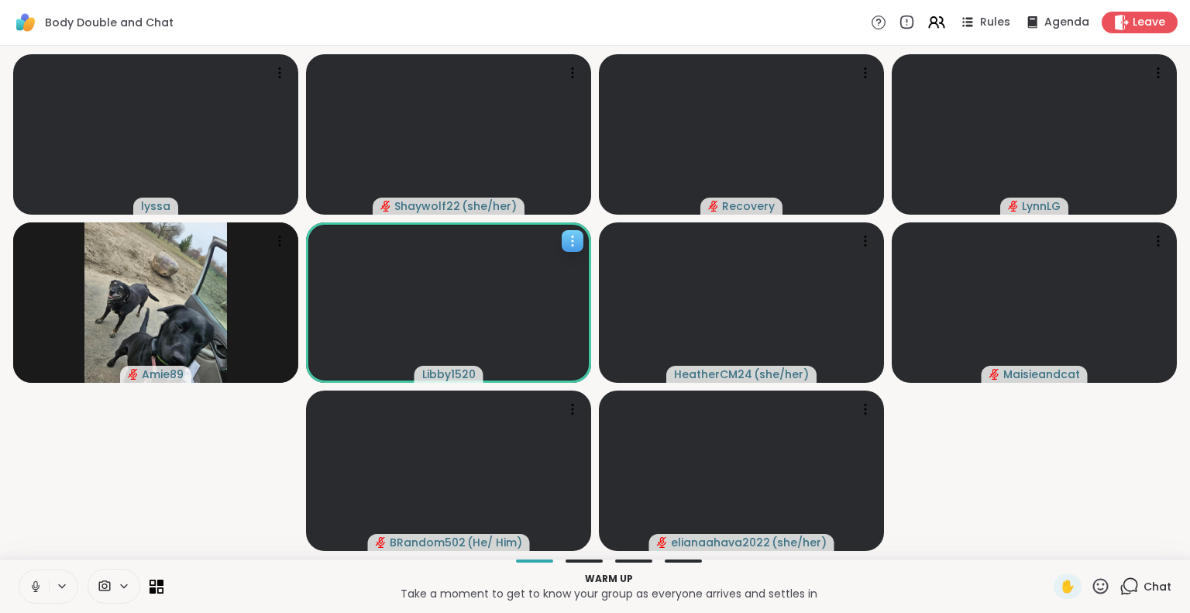
click at [562, 243] on div at bounding box center [573, 241] width 22 height 22
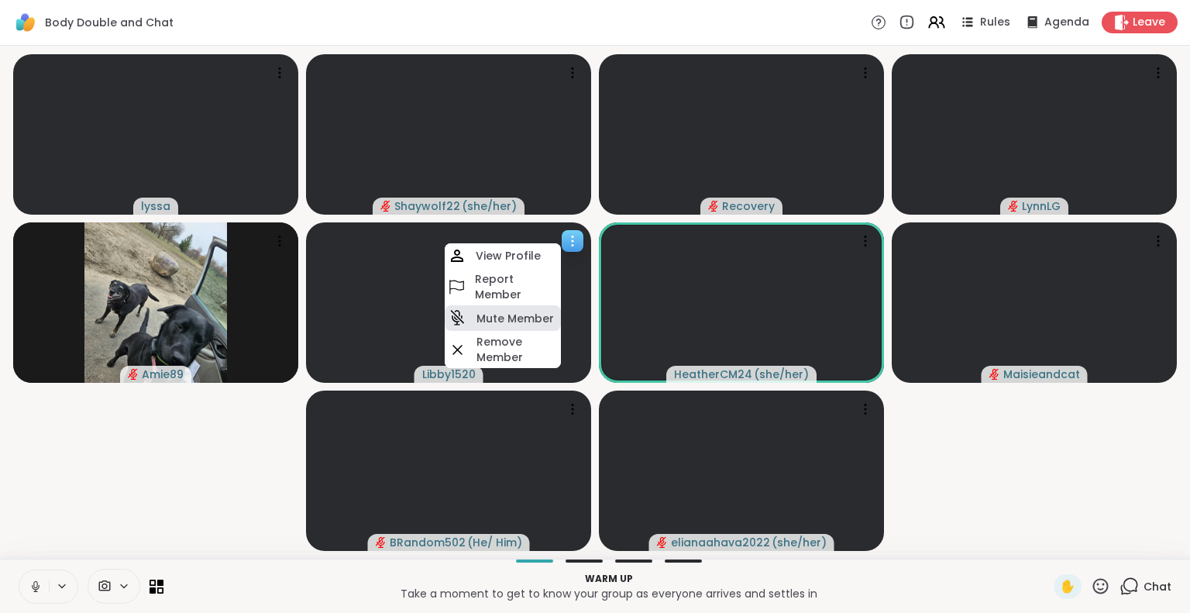
click at [505, 322] on h4 "Mute Member" at bounding box center [515, 318] width 77 height 15
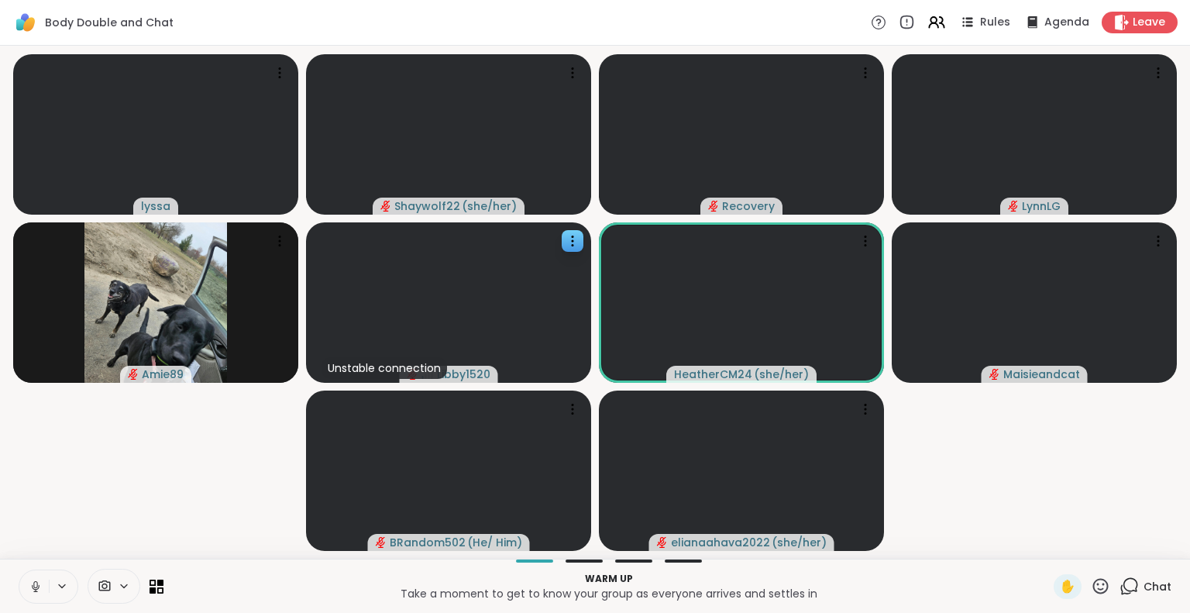
click at [1091, 579] on icon at bounding box center [1100, 585] width 19 height 19
click at [1048, 545] on span "❤️" at bounding box center [1055, 545] width 15 height 19
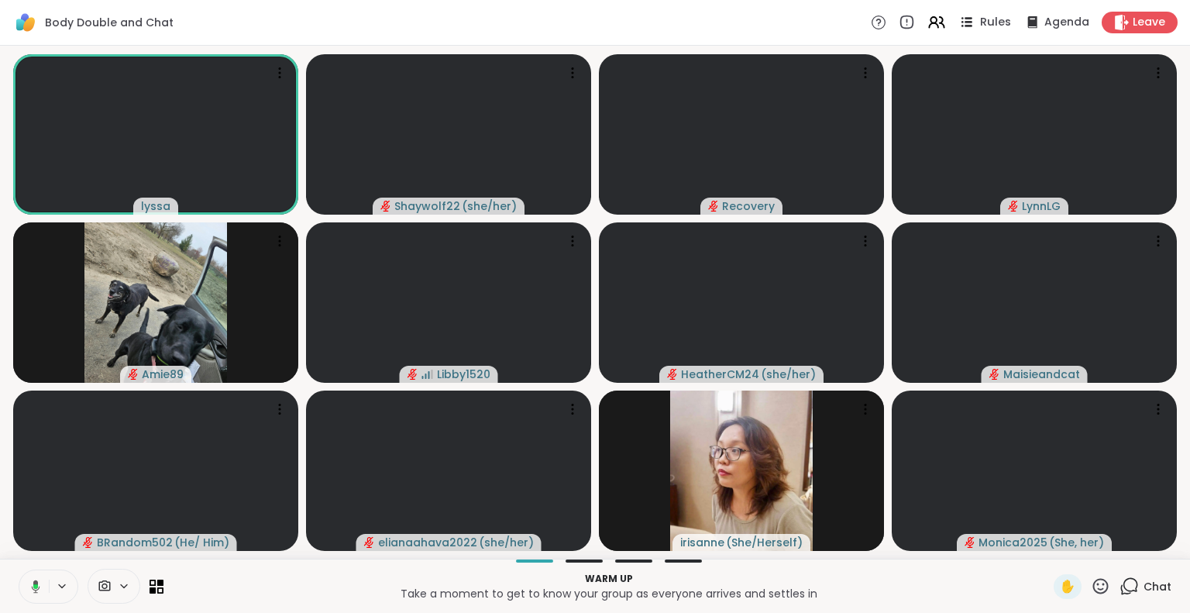
click at [967, 21] on icon at bounding box center [966, 21] width 19 height 19
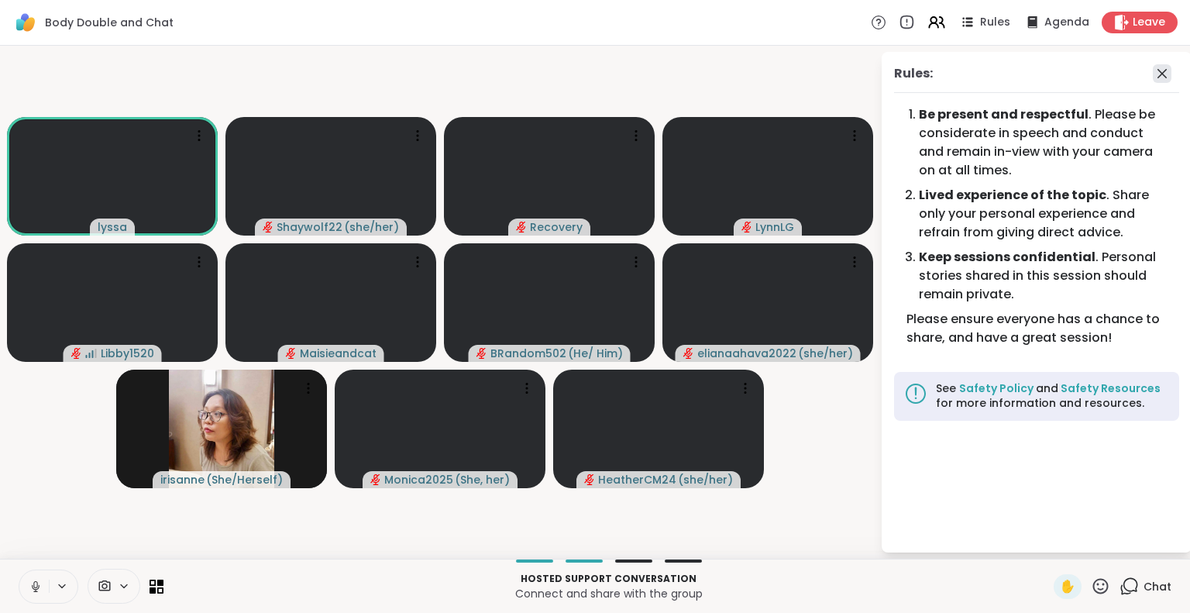
click at [1163, 73] on icon at bounding box center [1162, 73] width 19 height 19
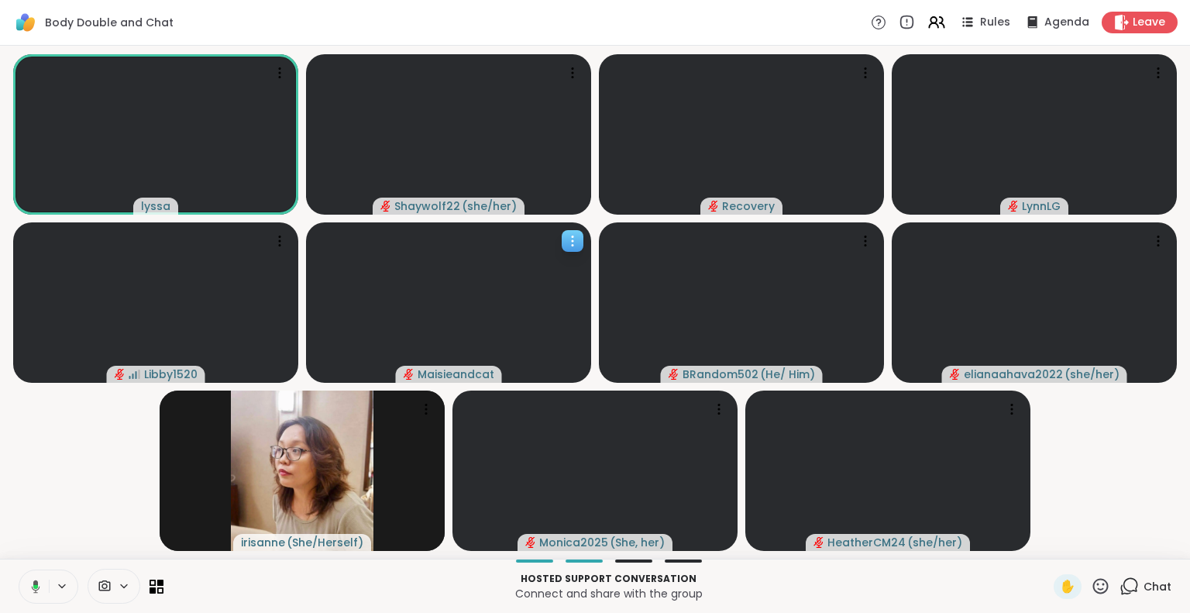
click at [576, 233] on icon at bounding box center [572, 240] width 15 height 15
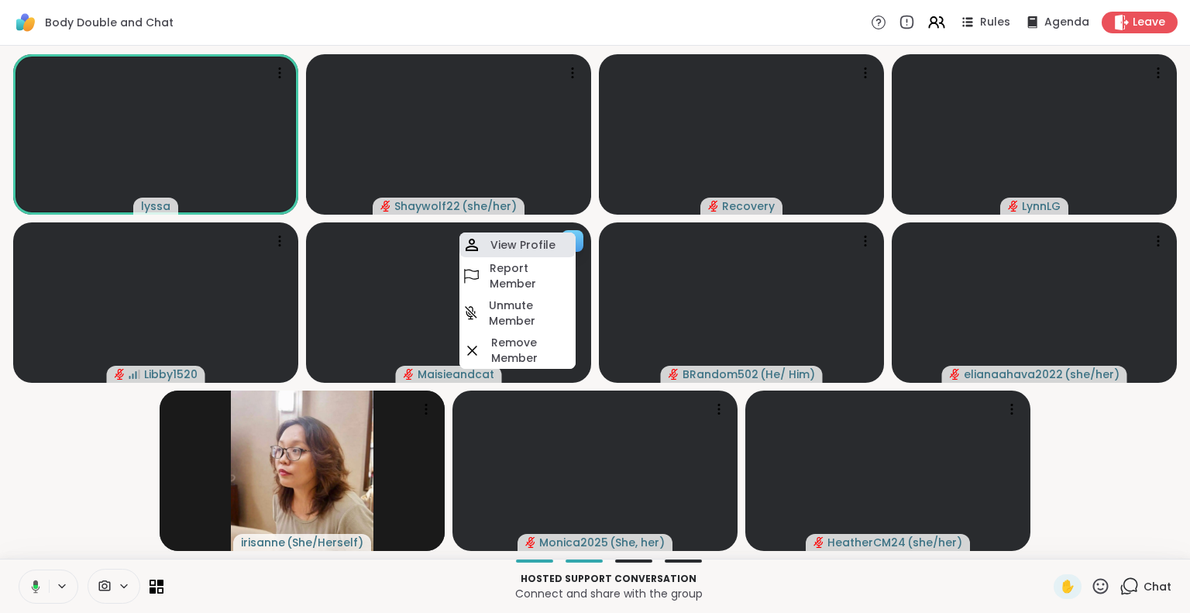
click at [553, 245] on div "View Profile" at bounding box center [517, 244] width 116 height 25
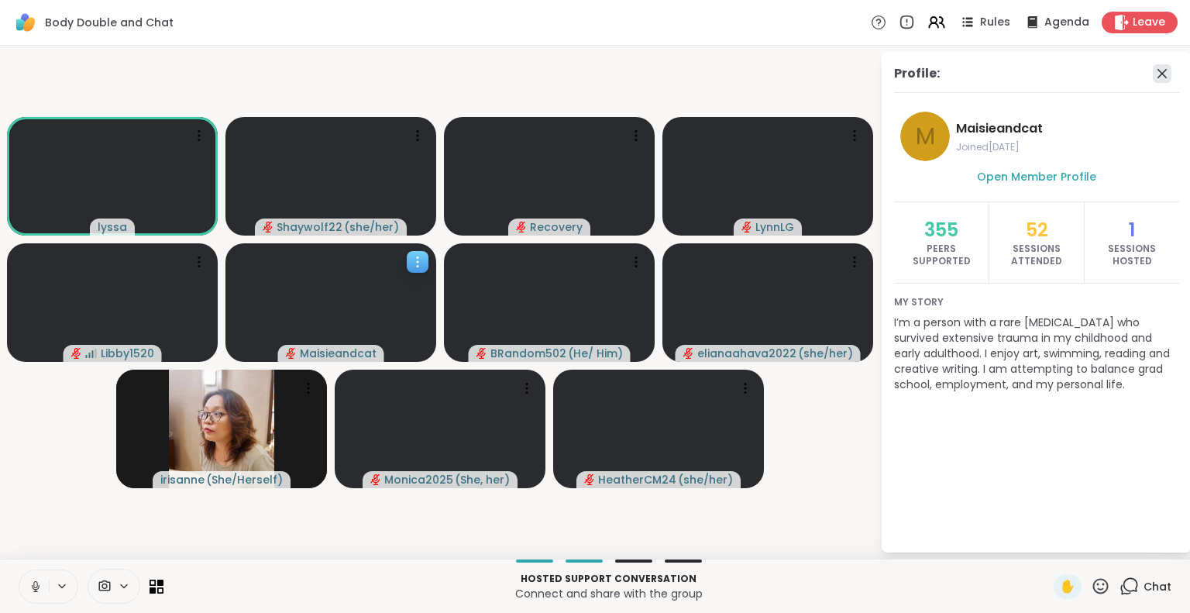
click at [1160, 77] on icon at bounding box center [1162, 73] width 19 height 19
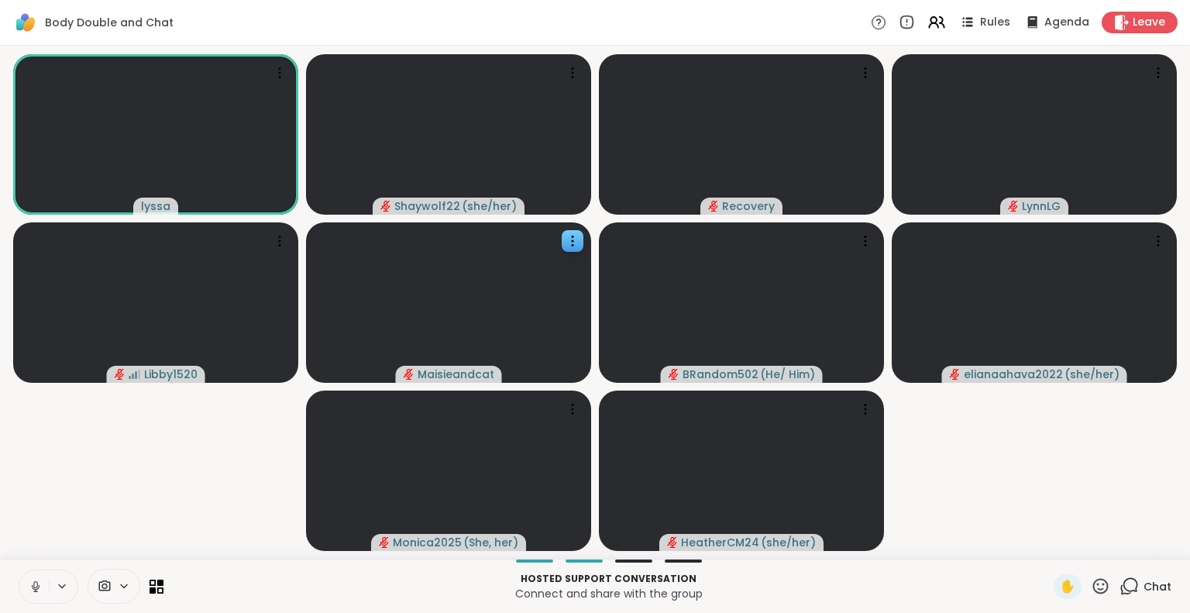
click at [42, 576] on button at bounding box center [33, 586] width 29 height 33
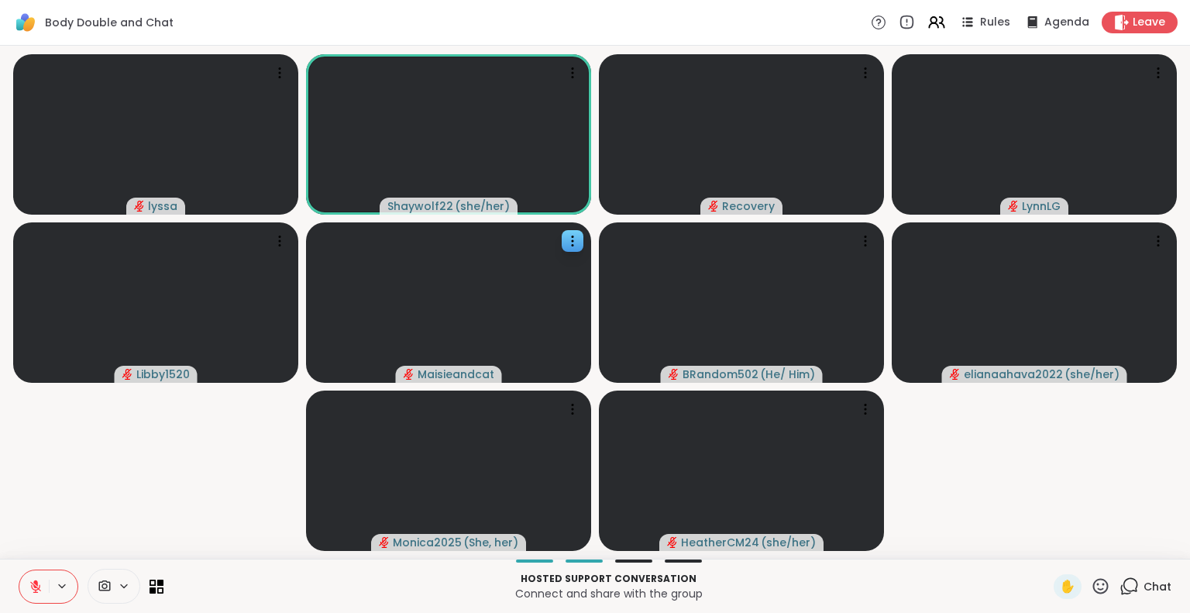
click at [37, 580] on icon at bounding box center [36, 587] width 14 height 14
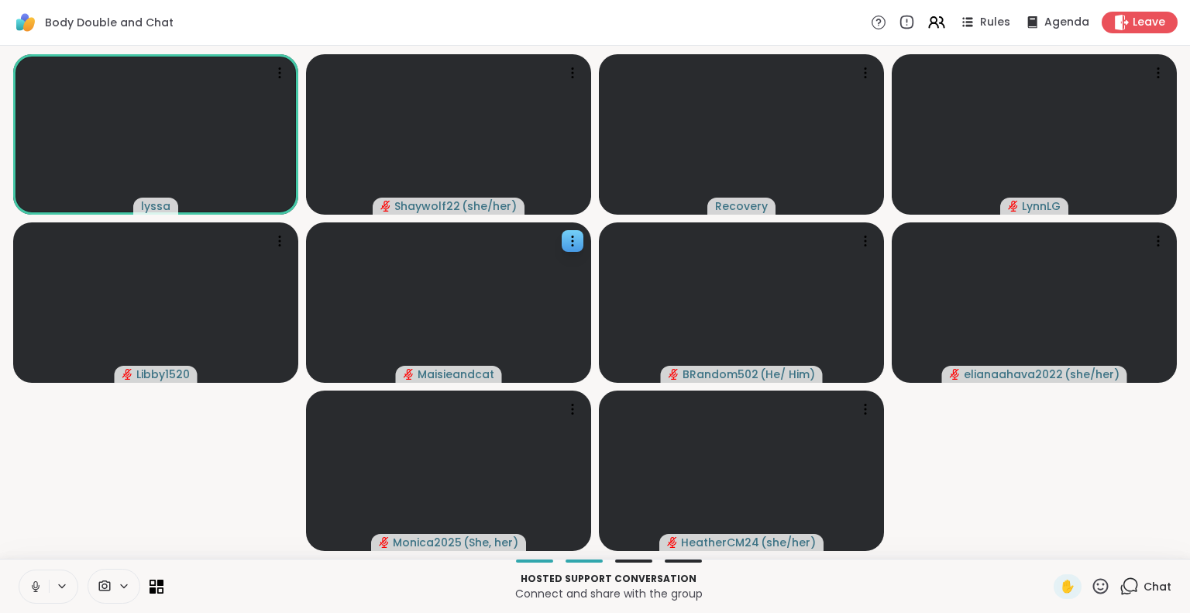
click at [29, 594] on button at bounding box center [33, 586] width 29 height 33
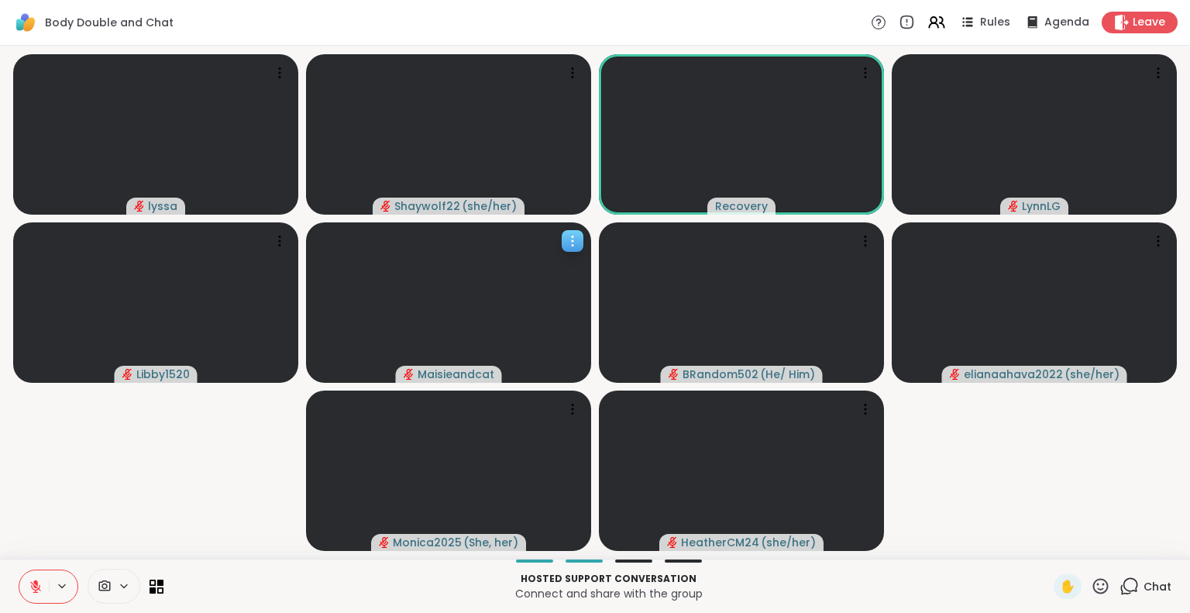
click at [566, 241] on icon at bounding box center [572, 240] width 15 height 15
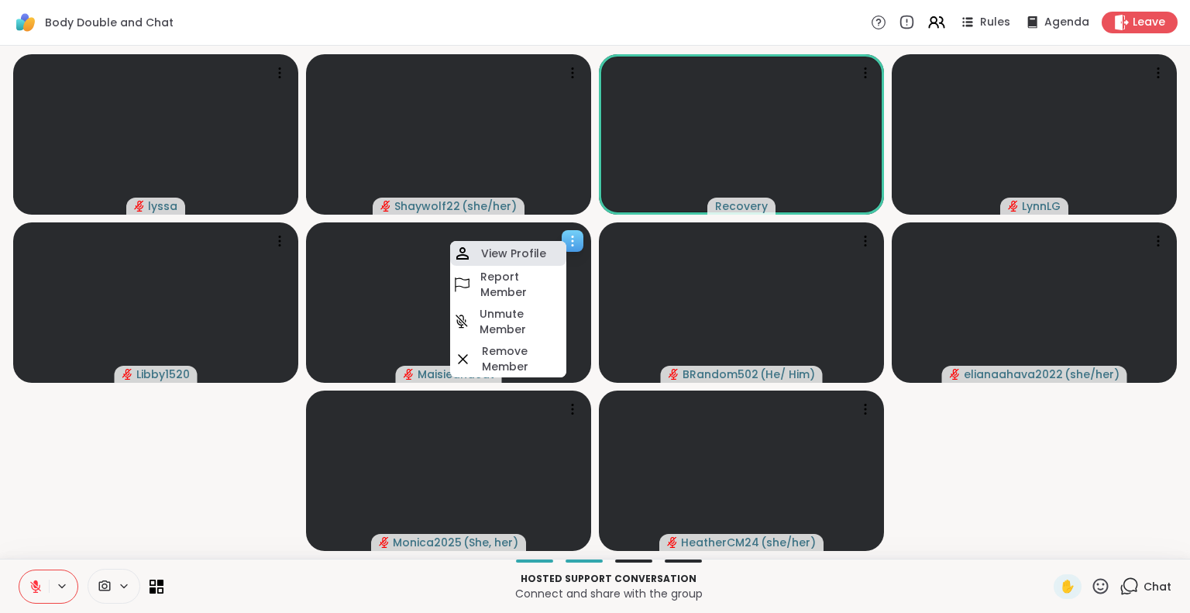
click at [532, 252] on h4 "View Profile" at bounding box center [513, 253] width 65 height 15
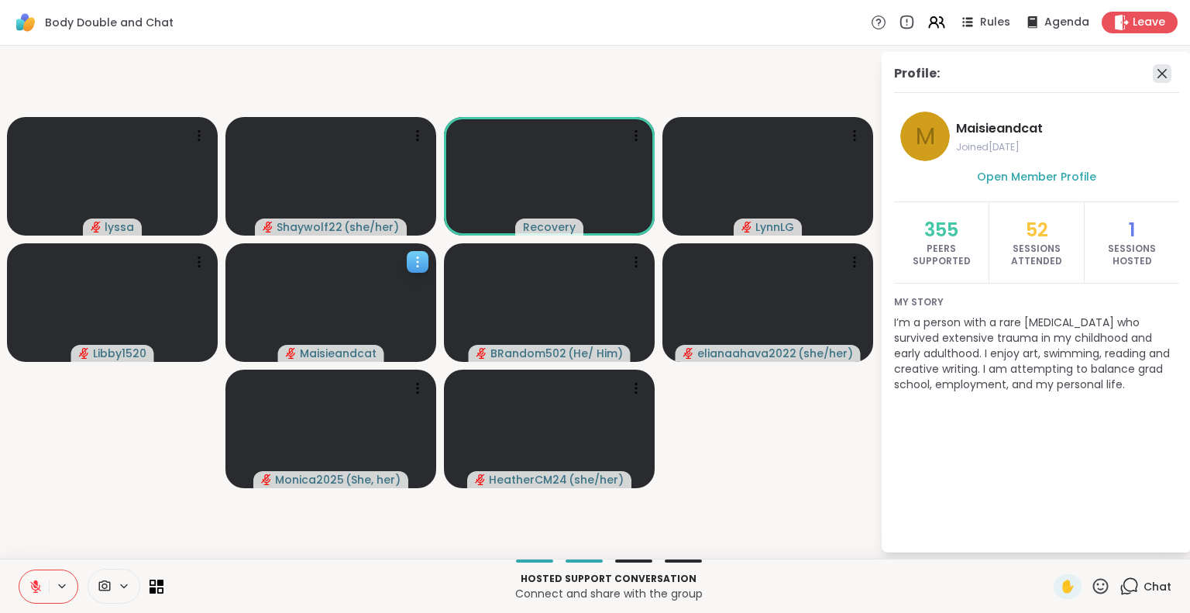
click at [1168, 68] on icon at bounding box center [1162, 73] width 19 height 19
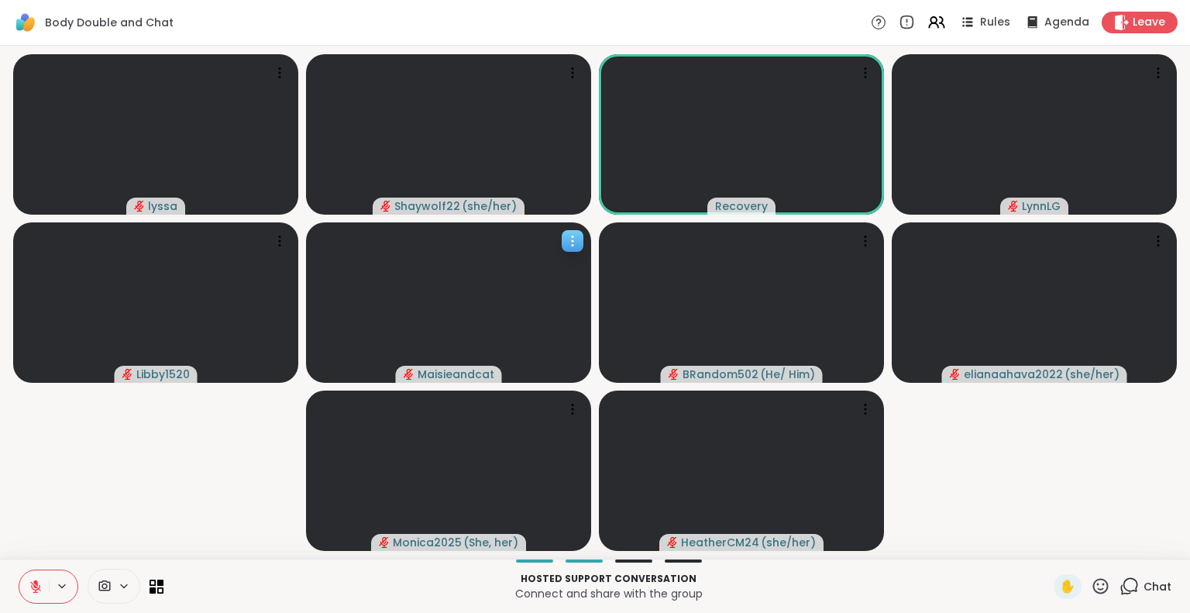
click at [25, 586] on button at bounding box center [33, 586] width 29 height 33
click at [1091, 578] on icon at bounding box center [1100, 585] width 19 height 19
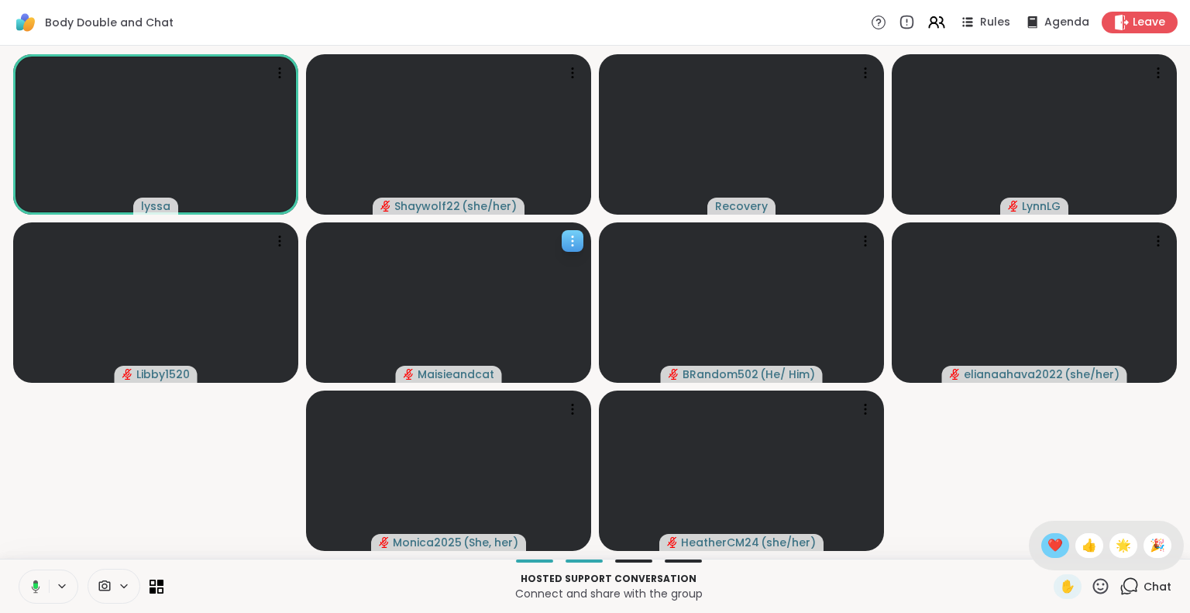
click at [1048, 548] on span "❤️" at bounding box center [1055, 545] width 15 height 19
click at [738, 208] on span "Recovery" at bounding box center [741, 205] width 53 height 15
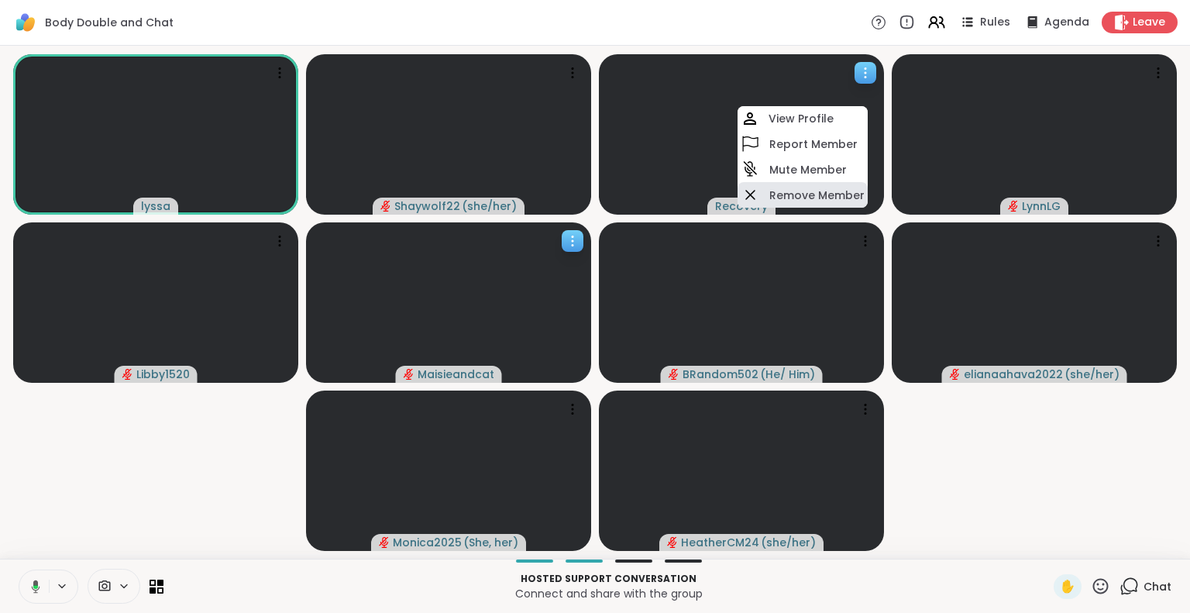
click at [742, 205] on div "Remove Member" at bounding box center [803, 195] width 130 height 26
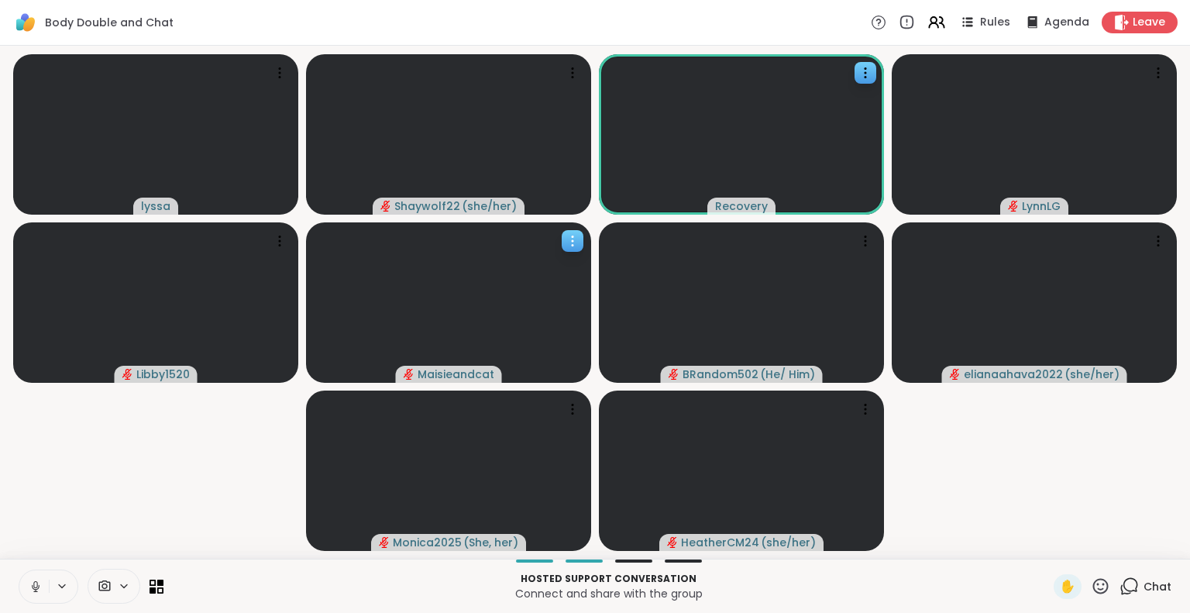
scroll to position [0, 12]
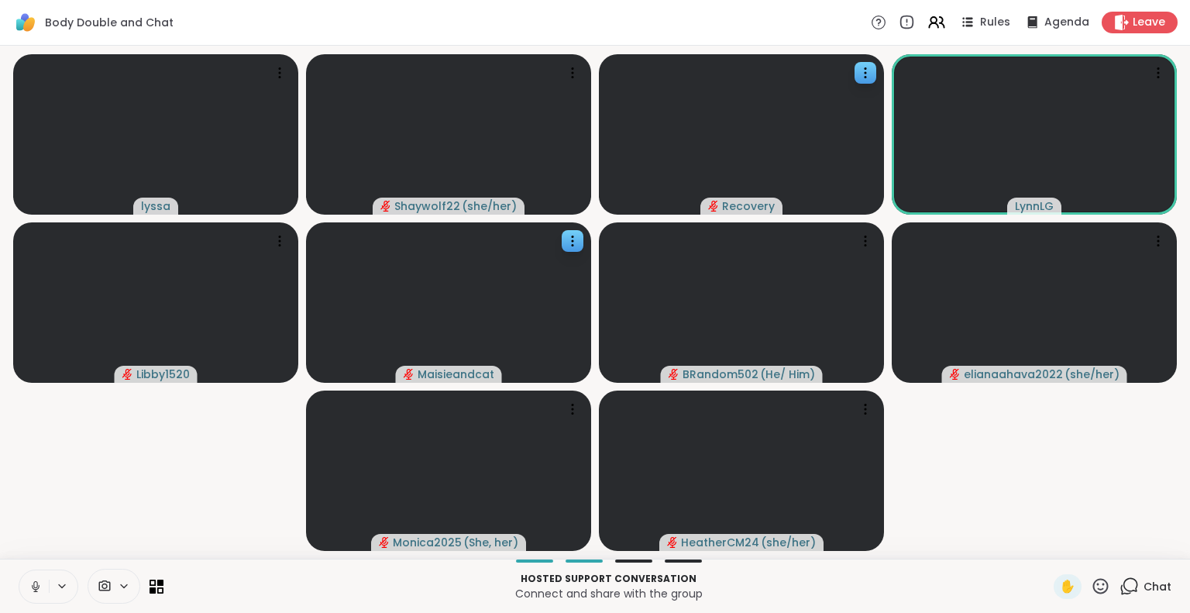
click at [1091, 583] on icon at bounding box center [1100, 585] width 19 height 19
click at [1048, 542] on span "❤️" at bounding box center [1055, 545] width 15 height 19
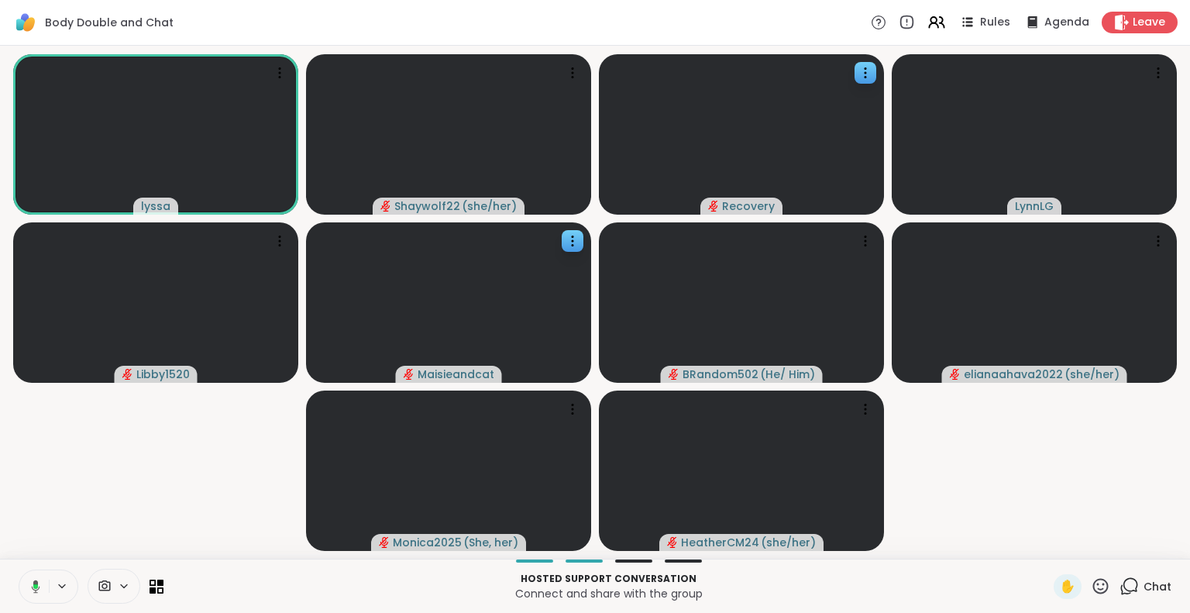
click at [1091, 591] on icon at bounding box center [1100, 585] width 19 height 19
click at [1116, 537] on span "🌟" at bounding box center [1123, 545] width 15 height 19
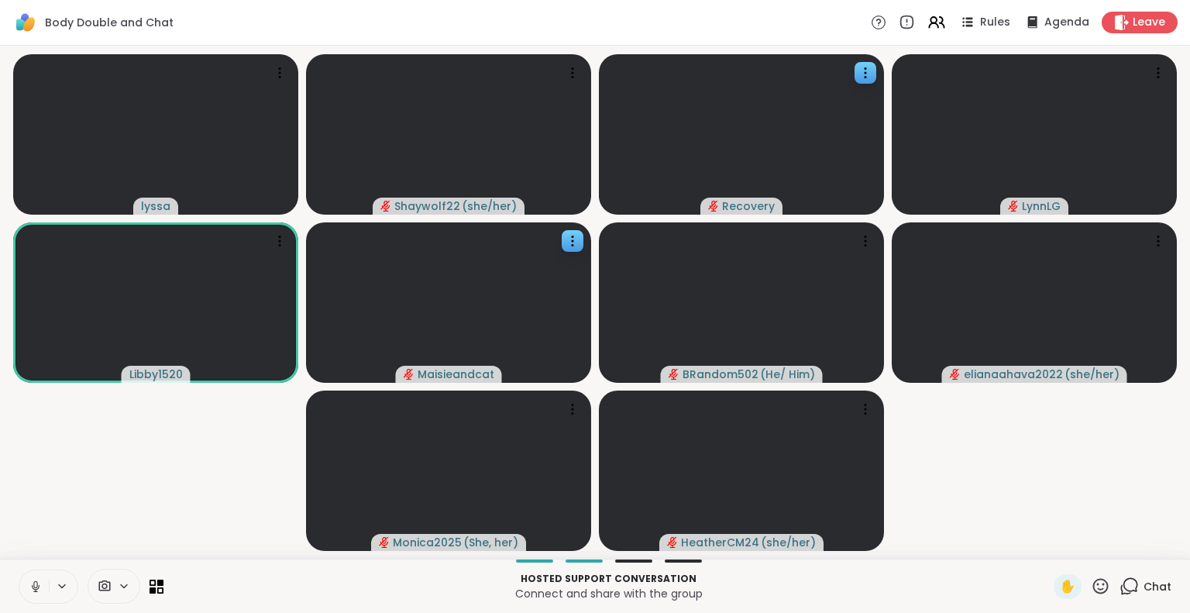
click at [33, 584] on icon at bounding box center [35, 584] width 4 height 7
click at [19, 577] on button at bounding box center [33, 586] width 29 height 33
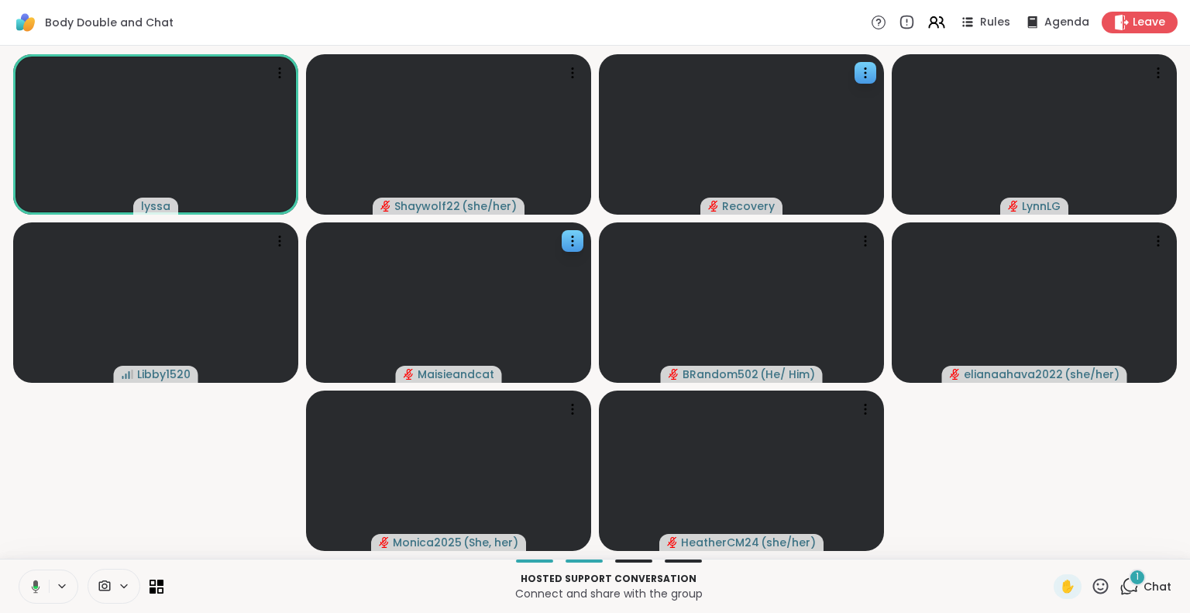
click at [1091, 585] on icon at bounding box center [1100, 585] width 19 height 19
click at [1116, 546] on span "🌟" at bounding box center [1123, 545] width 15 height 19
click at [1091, 586] on icon at bounding box center [1100, 585] width 19 height 19
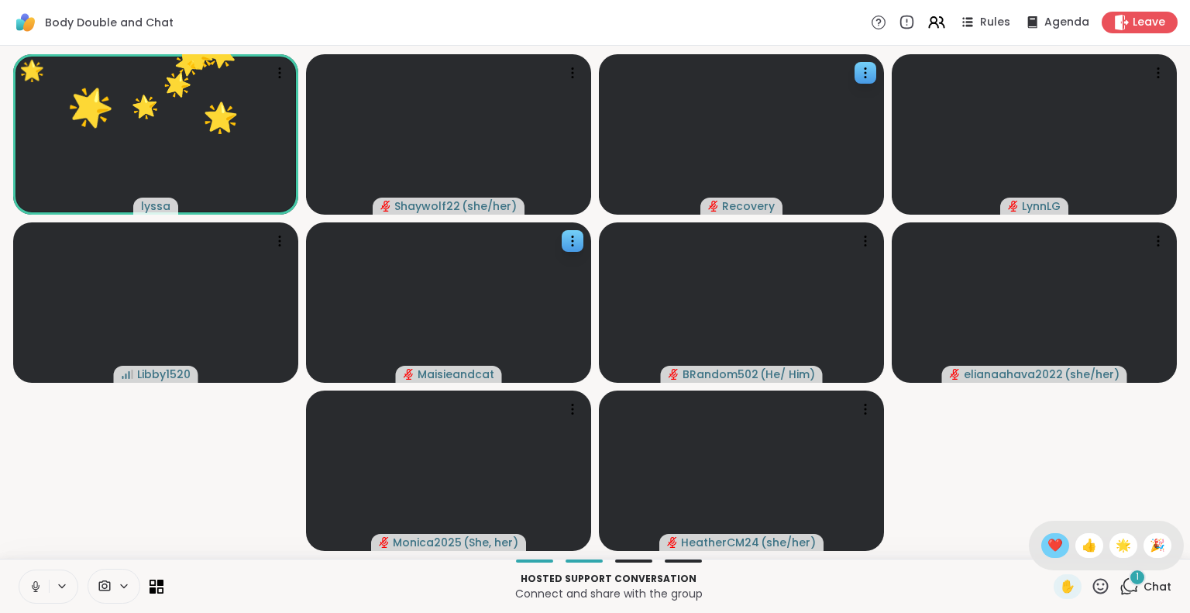
click at [1041, 542] on div "❤️" at bounding box center [1055, 545] width 28 height 25
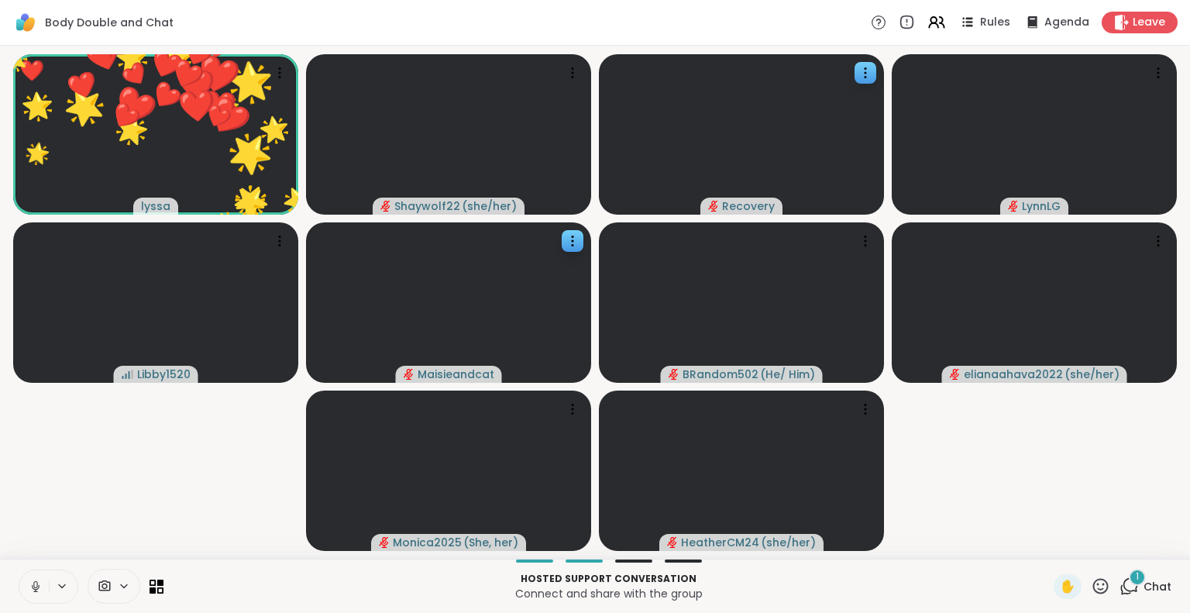
click at [1091, 582] on icon at bounding box center [1100, 585] width 19 height 19
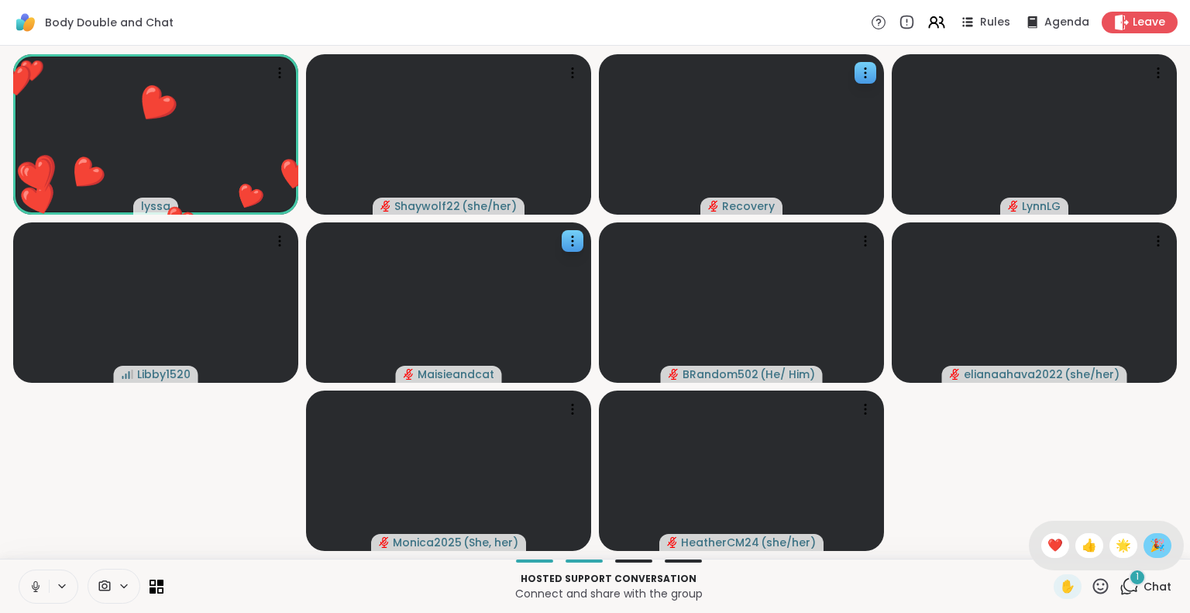
click at [1144, 546] on div "🎉" at bounding box center [1158, 545] width 28 height 25
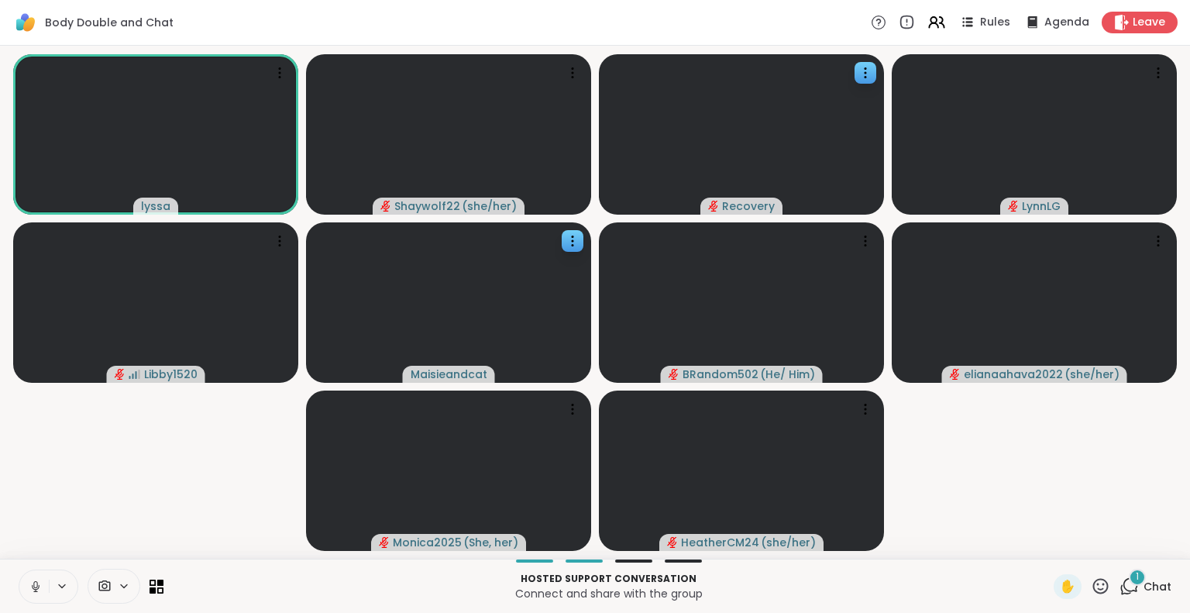
click at [6, 597] on div "Hosted support conversation Connect and share with the group ✋ 1 Chat" at bounding box center [595, 586] width 1190 height 54
click at [19, 588] on button at bounding box center [33, 586] width 29 height 33
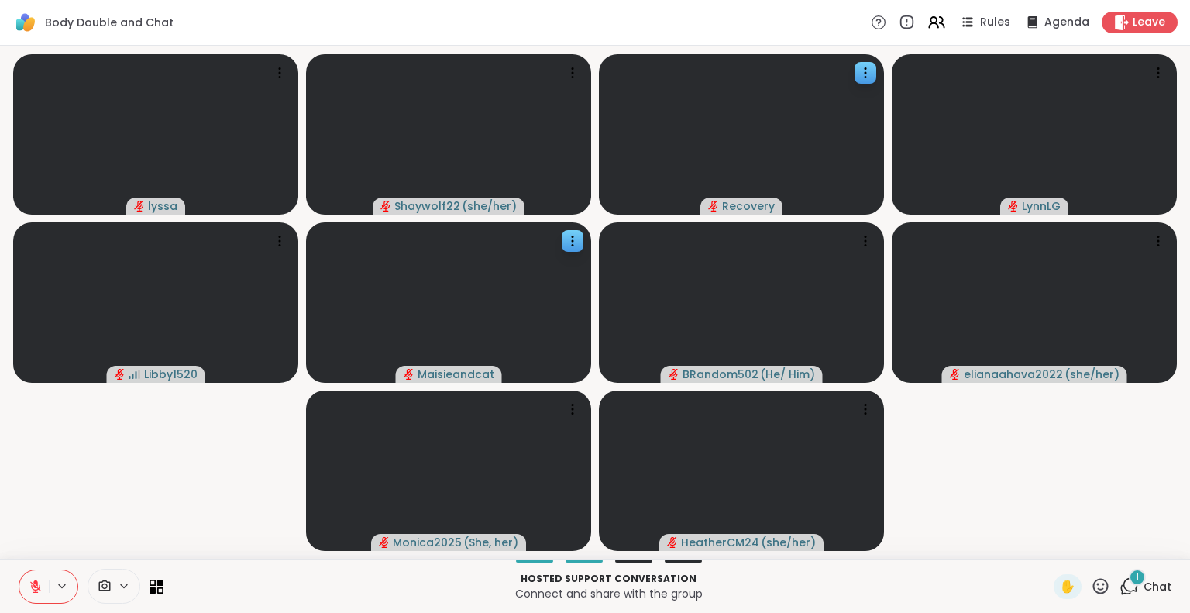
click at [33, 583] on icon at bounding box center [35, 583] width 5 height 6
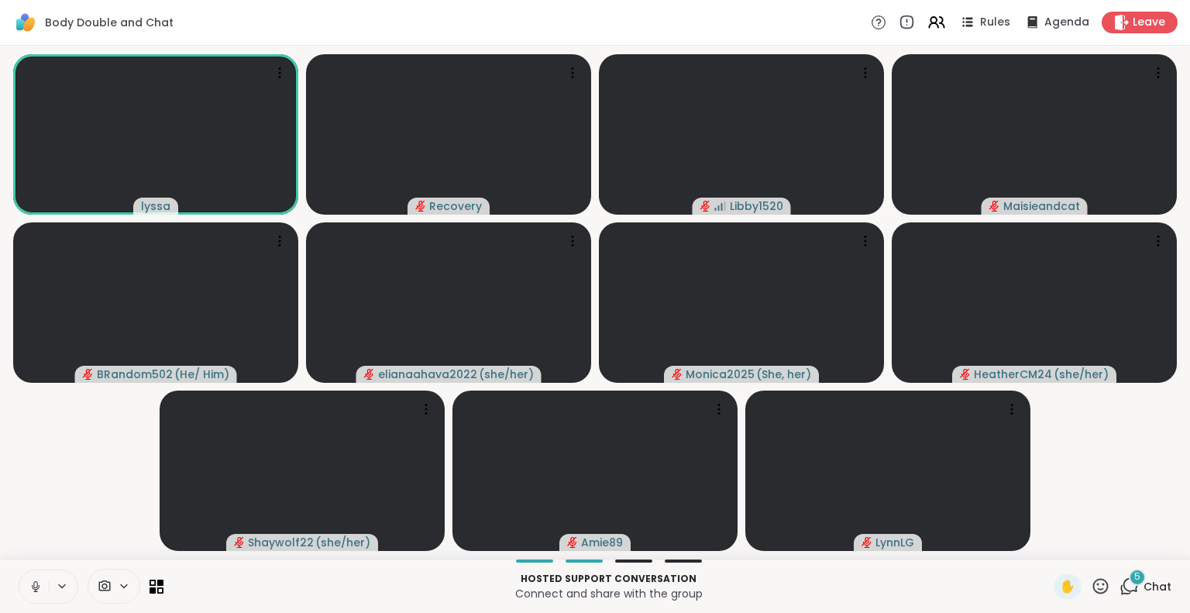
click at [29, 580] on icon at bounding box center [36, 587] width 14 height 14
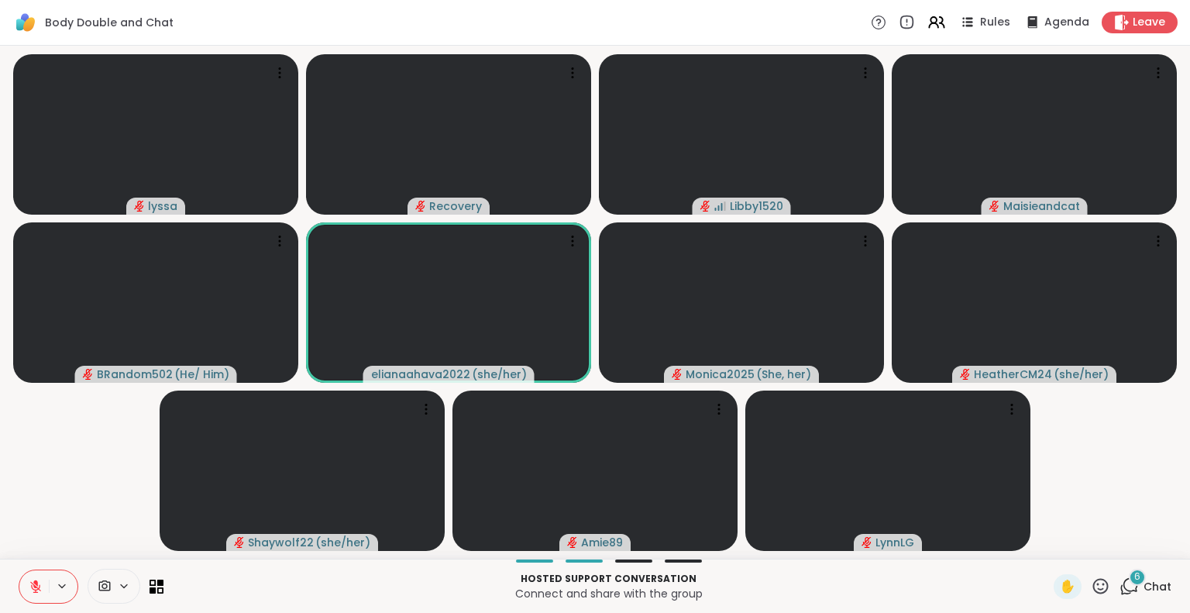
click at [1093, 589] on icon at bounding box center [1100, 585] width 15 height 15
click at [1116, 545] on span "🌟" at bounding box center [1123, 545] width 15 height 19
click at [1091, 582] on icon at bounding box center [1100, 585] width 19 height 19
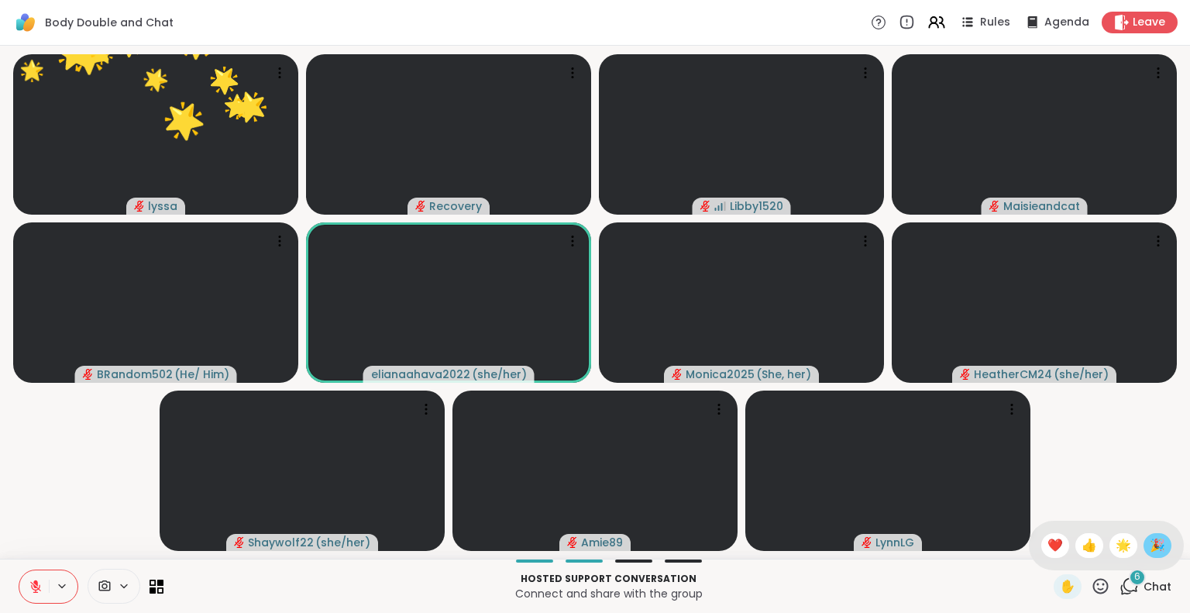
click at [1150, 539] on span "🎉" at bounding box center [1157, 545] width 15 height 19
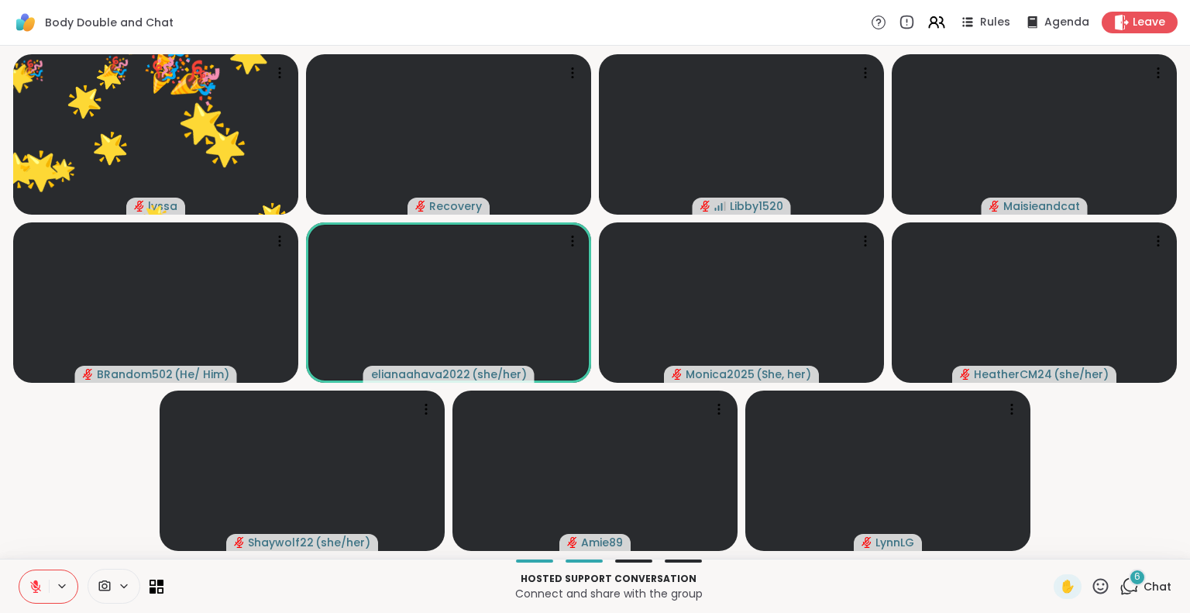
click at [1091, 590] on icon at bounding box center [1100, 585] width 19 height 19
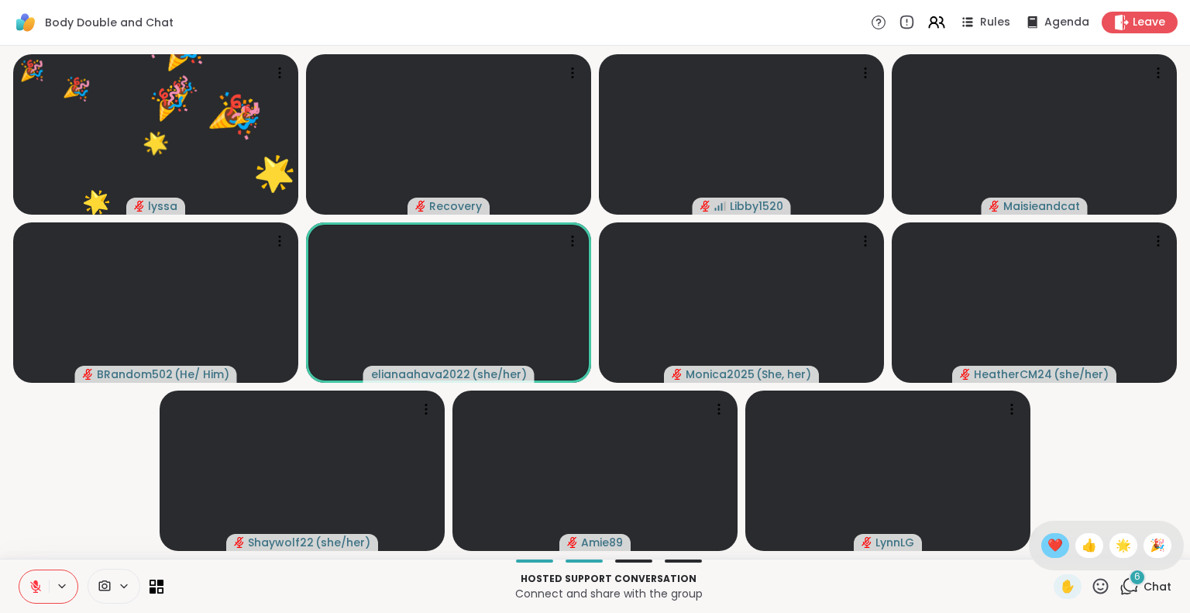
click at [1048, 541] on span "❤️" at bounding box center [1055, 545] width 15 height 19
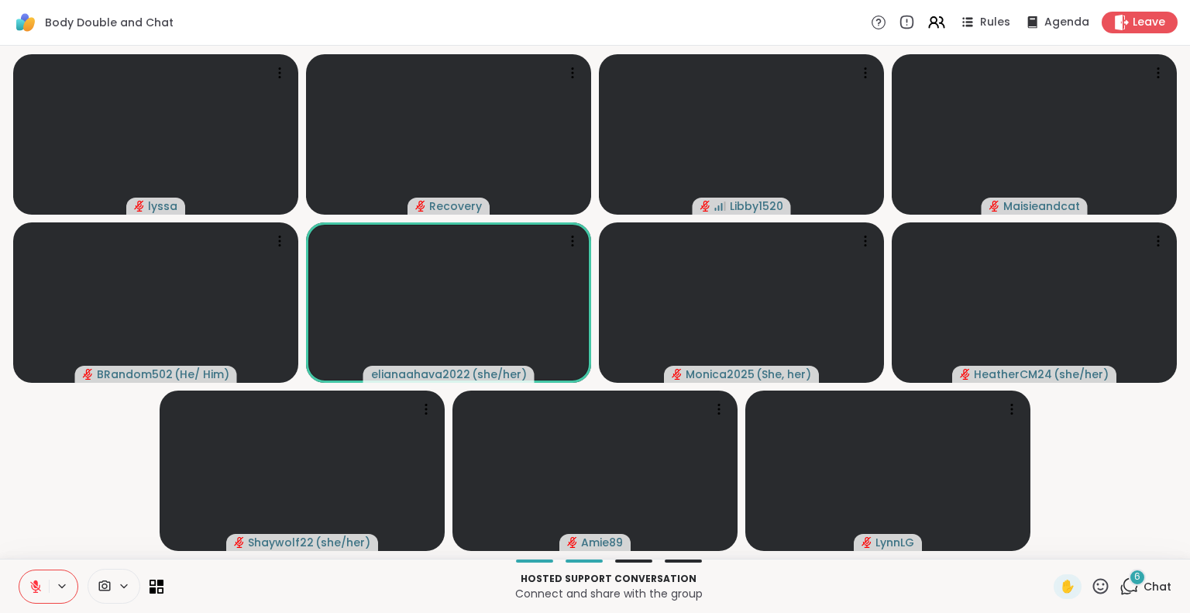
click at [29, 580] on icon at bounding box center [36, 587] width 14 height 14
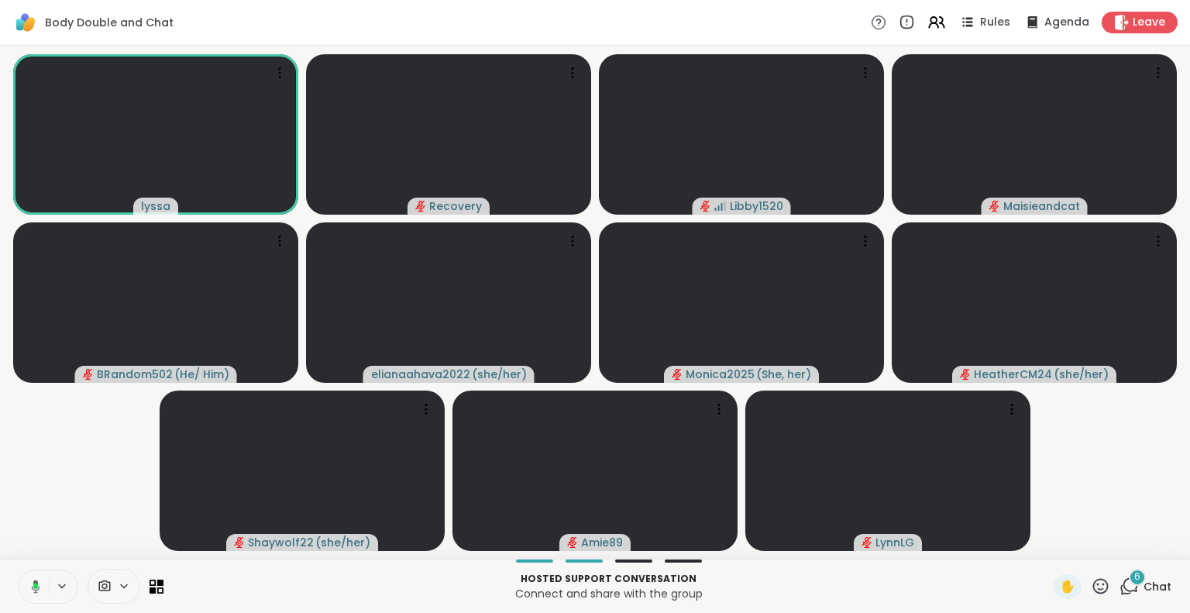
click at [1093, 579] on icon at bounding box center [1100, 585] width 15 height 15
click at [1150, 539] on span "🎉" at bounding box center [1157, 545] width 15 height 19
click at [1091, 583] on icon at bounding box center [1100, 585] width 19 height 19
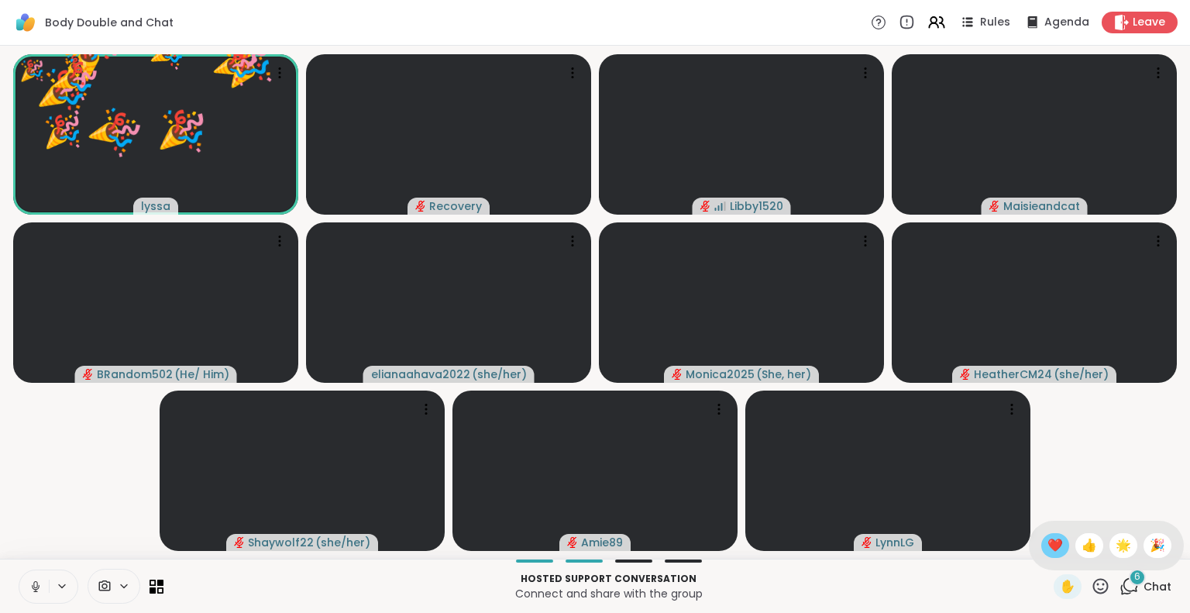
click at [1048, 548] on span "❤️" at bounding box center [1055, 545] width 15 height 19
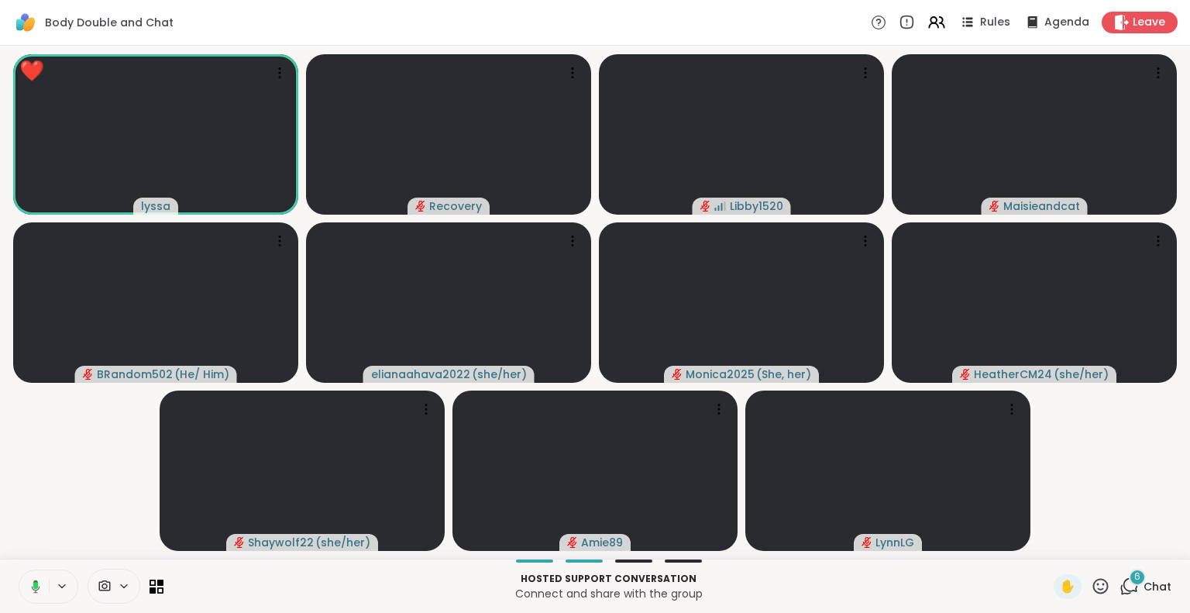
click at [1091, 594] on icon at bounding box center [1100, 585] width 19 height 19
click at [1091, 557] on div "✋ ❤️ 👍 🌟 🎉" at bounding box center [1106, 546] width 155 height 50
click at [1091, 583] on icon at bounding box center [1100, 585] width 19 height 19
click at [1144, 536] on div "🎉" at bounding box center [1158, 545] width 28 height 25
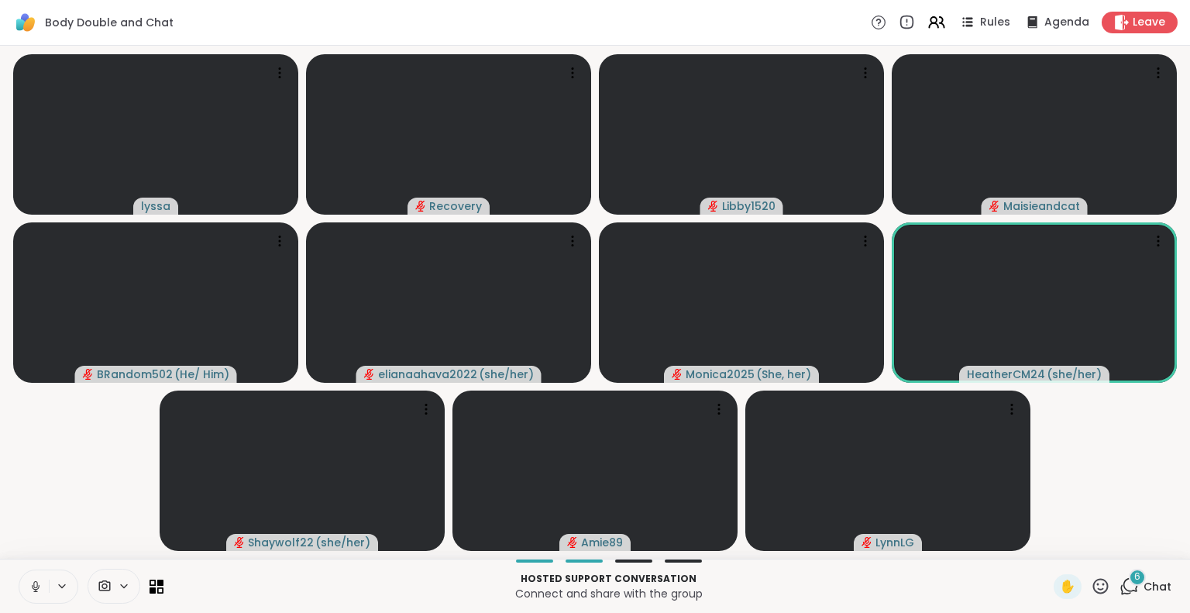
click at [29, 585] on icon at bounding box center [36, 587] width 14 height 14
click at [17, 566] on div "Hosted support conversation Connect and share with the group ✋ 6 Chat" at bounding box center [595, 586] width 1190 height 54
click at [29, 580] on icon at bounding box center [36, 587] width 14 height 14
click at [29, 591] on icon at bounding box center [36, 587] width 14 height 14
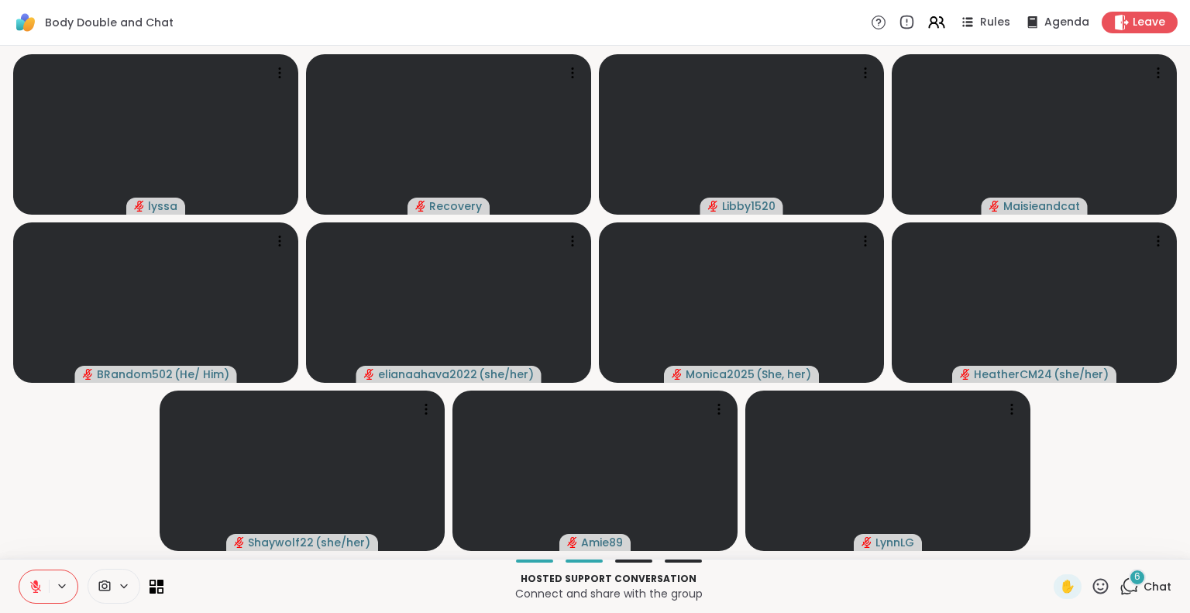
click at [31, 589] on button at bounding box center [33, 586] width 29 height 33
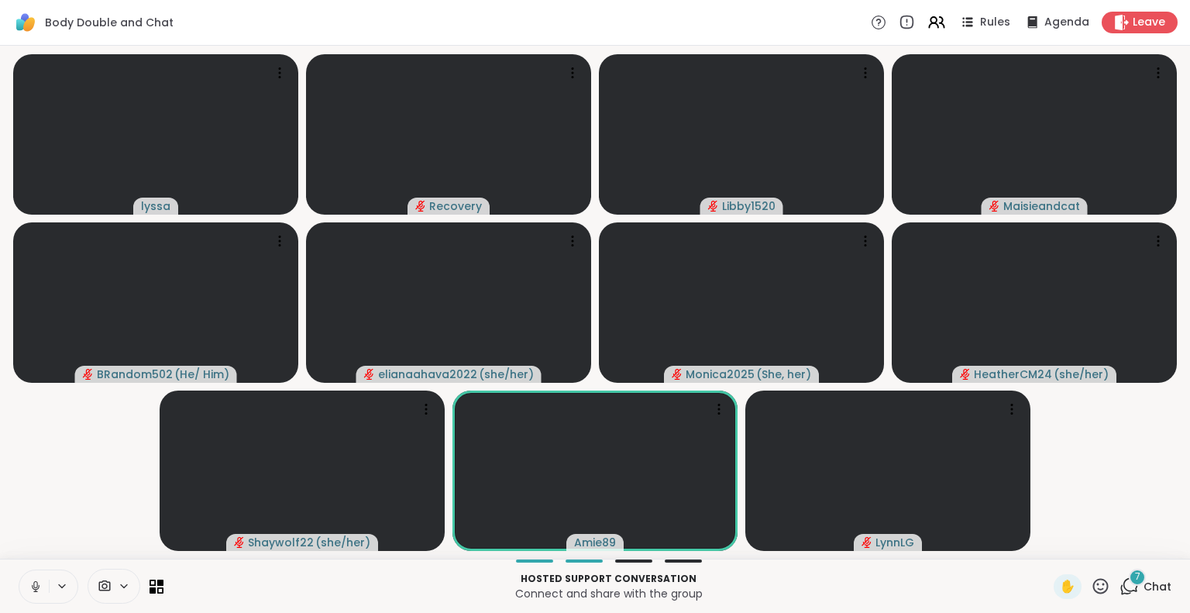
click at [29, 584] on icon at bounding box center [36, 587] width 14 height 14
drag, startPoint x: 29, startPoint y: 569, endPoint x: 12, endPoint y: 590, distance: 27.6
click at [19, 590] on button at bounding box center [33, 586] width 29 height 33
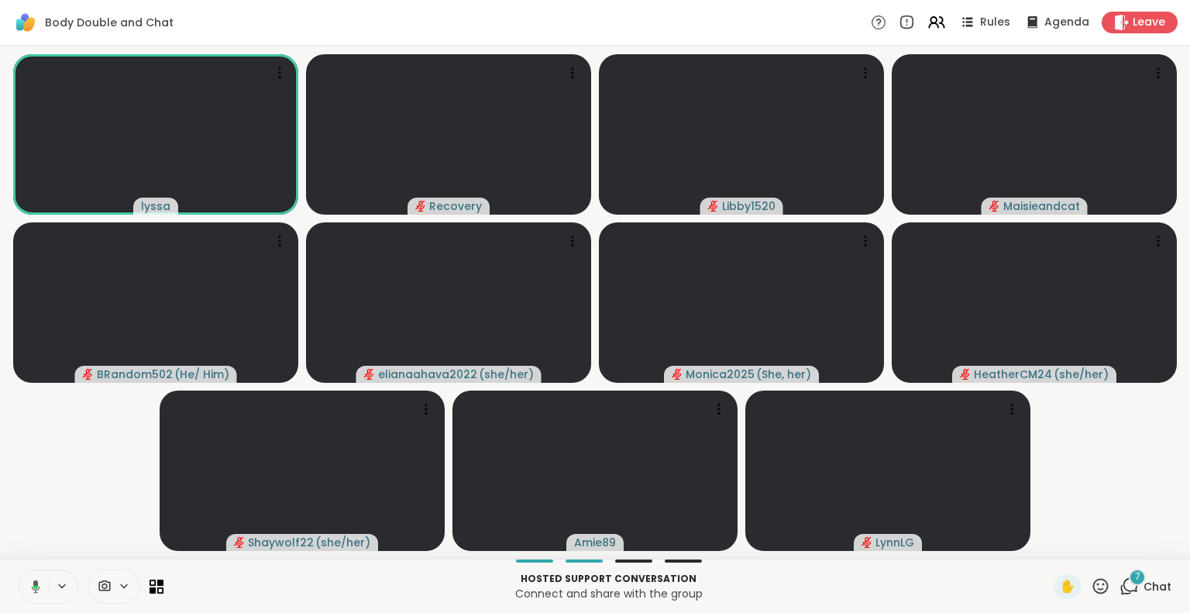
click at [1091, 582] on icon at bounding box center [1100, 585] width 19 height 19
click at [1116, 545] on span "🌟" at bounding box center [1123, 545] width 15 height 19
click at [1091, 583] on icon at bounding box center [1100, 585] width 19 height 19
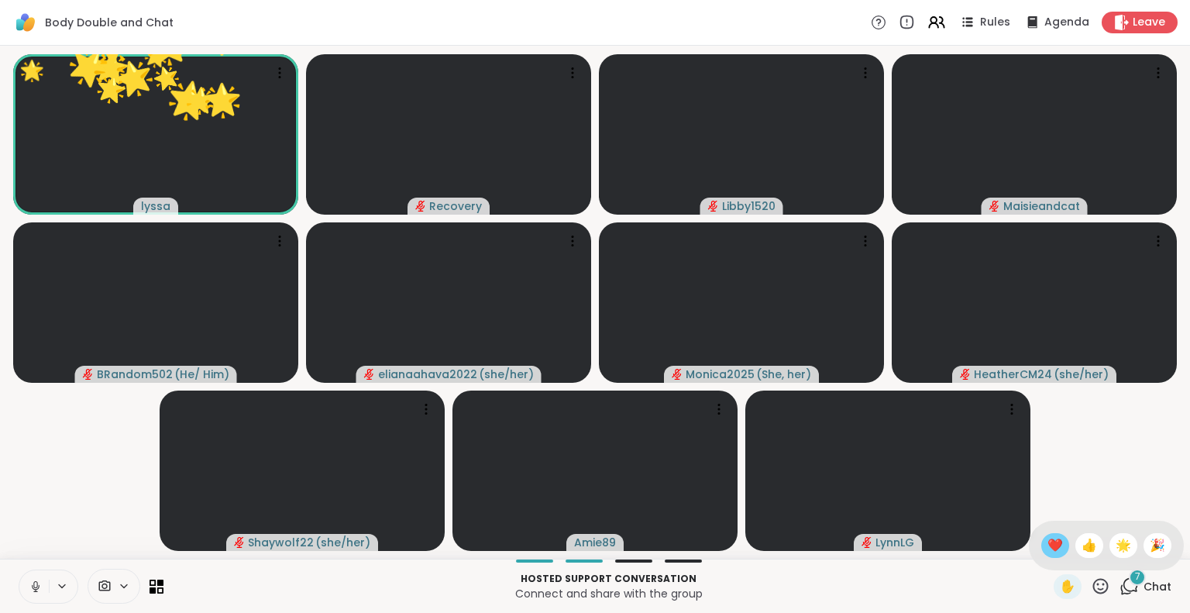
click at [1048, 547] on span "❤️" at bounding box center [1055, 545] width 15 height 19
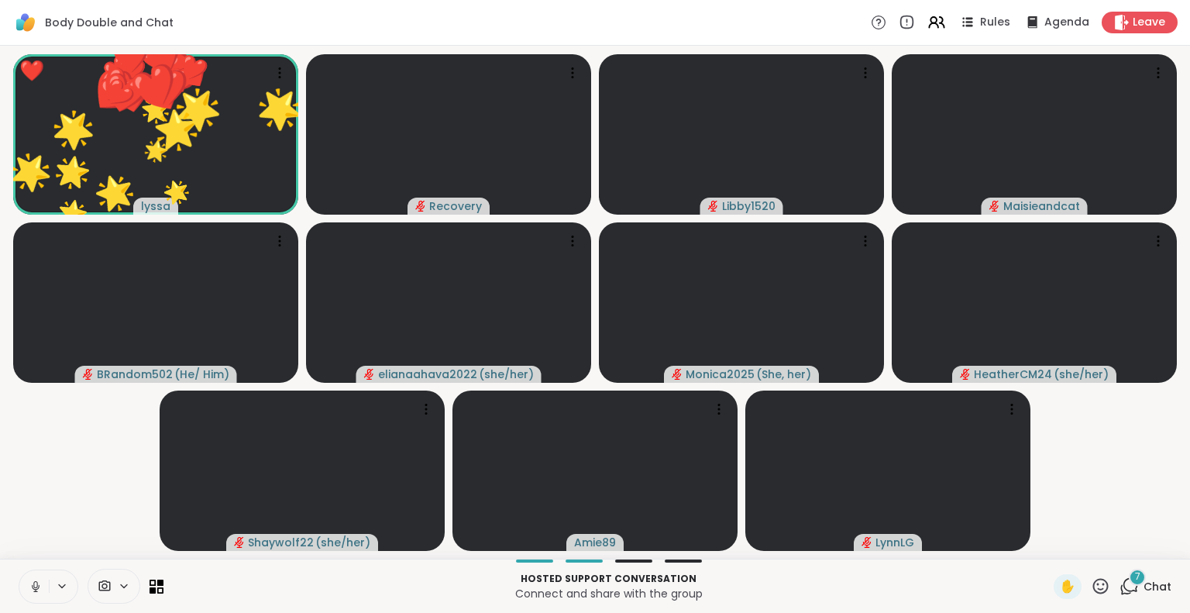
click at [1091, 580] on icon at bounding box center [1100, 585] width 19 height 19
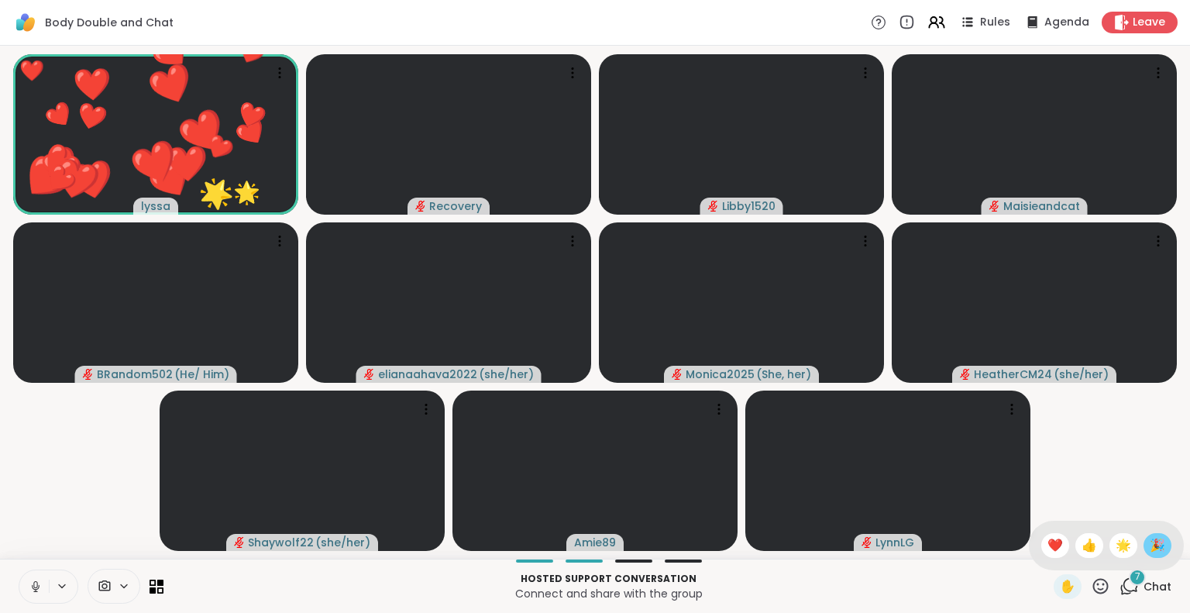
click at [1144, 545] on div "🎉" at bounding box center [1158, 545] width 28 height 25
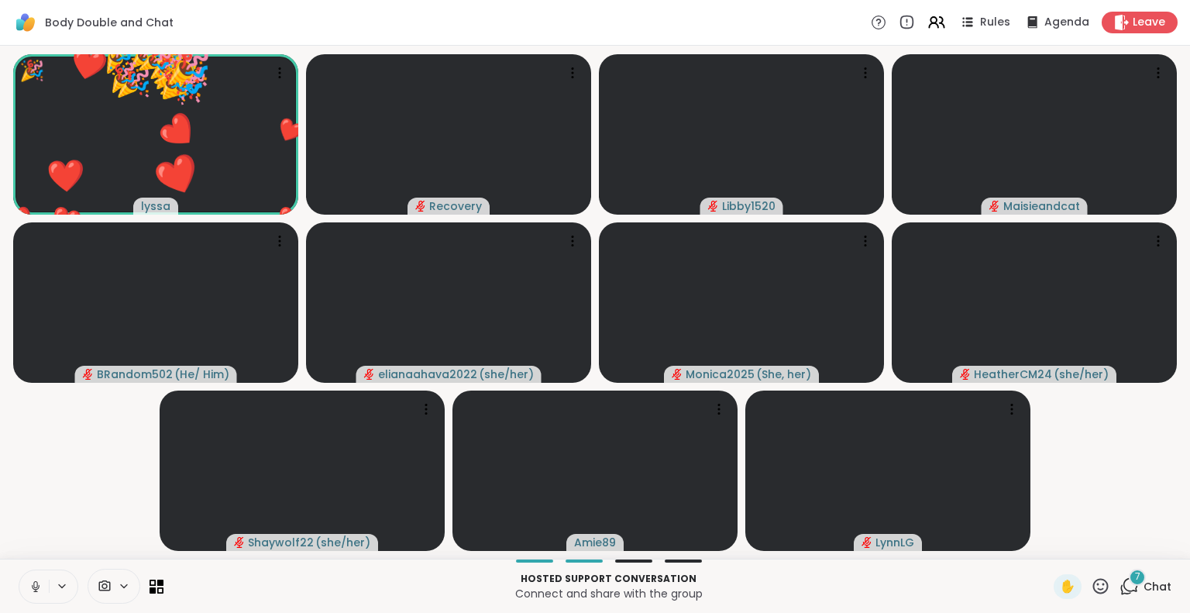
click at [1091, 581] on icon at bounding box center [1100, 585] width 19 height 19
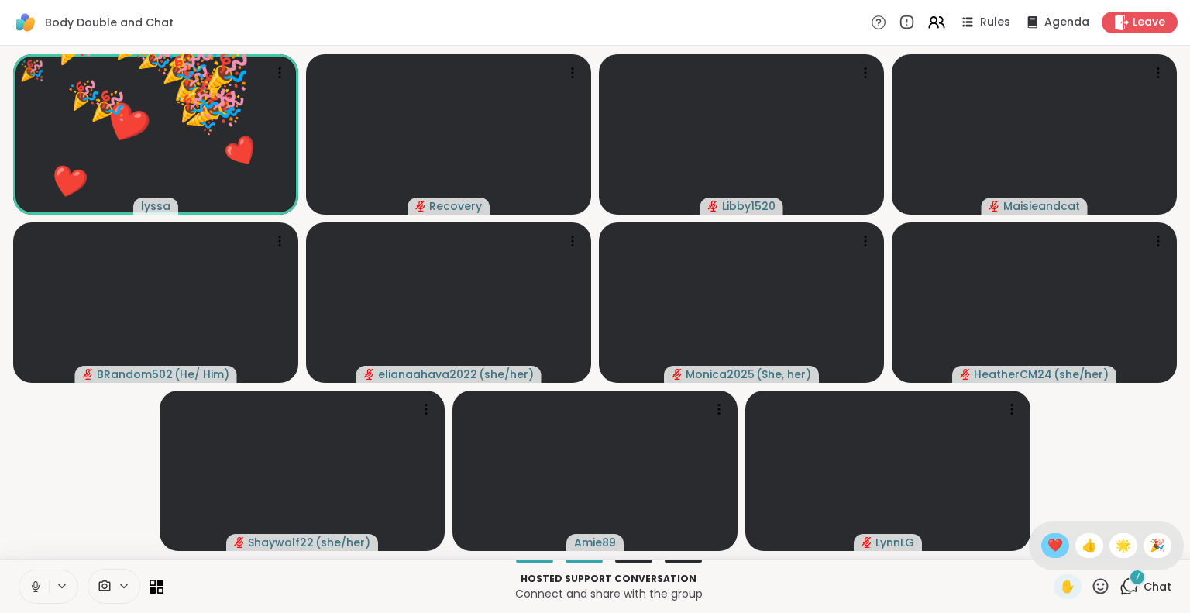
click at [1048, 553] on span "❤️" at bounding box center [1055, 545] width 15 height 19
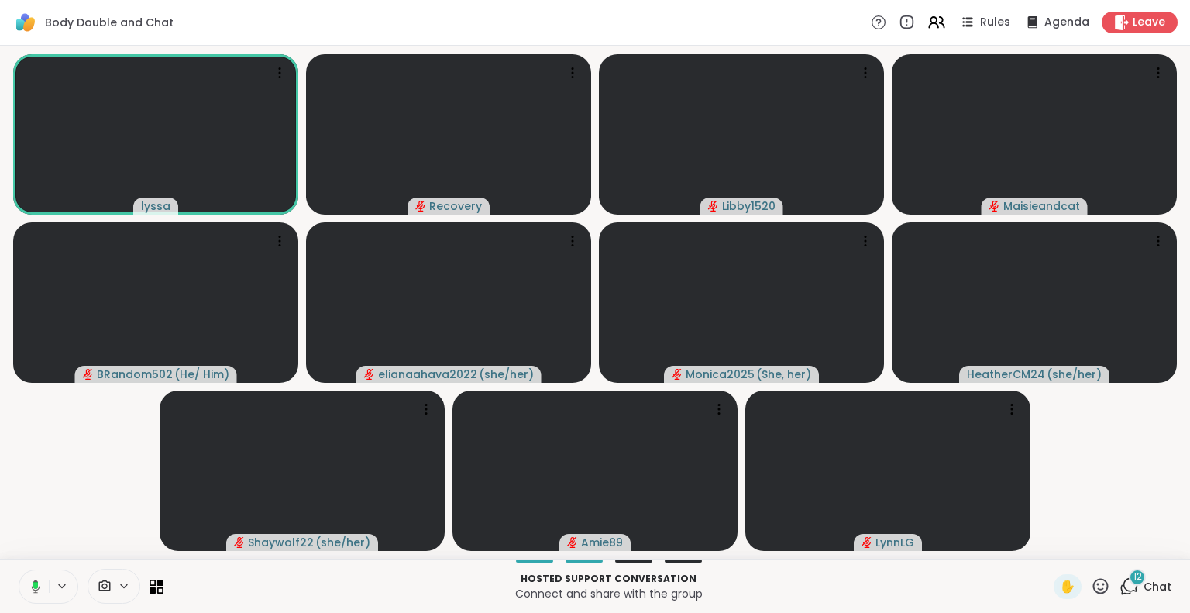
click at [1091, 582] on icon at bounding box center [1100, 585] width 19 height 19
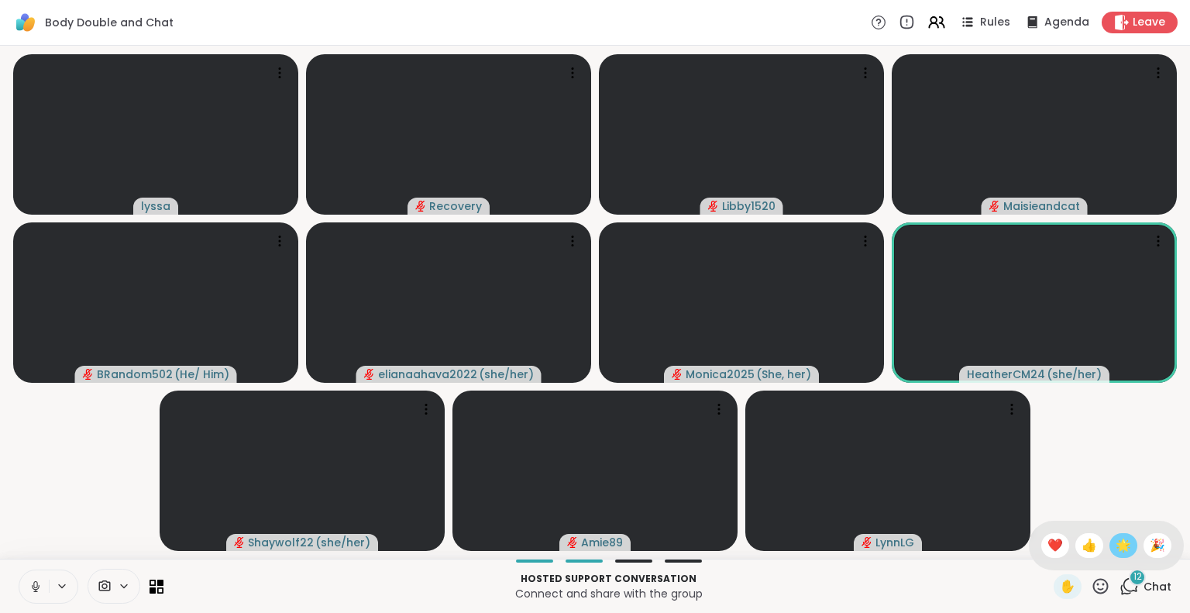
click at [1110, 551] on div "🌟" at bounding box center [1124, 545] width 28 height 25
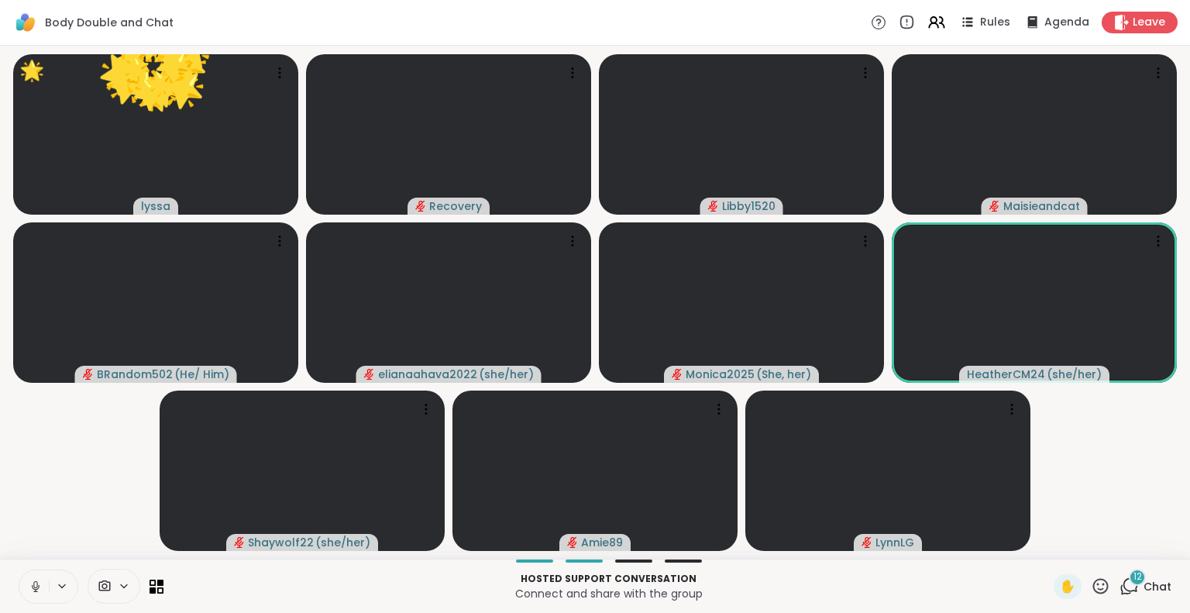
click at [1091, 582] on icon at bounding box center [1100, 585] width 19 height 19
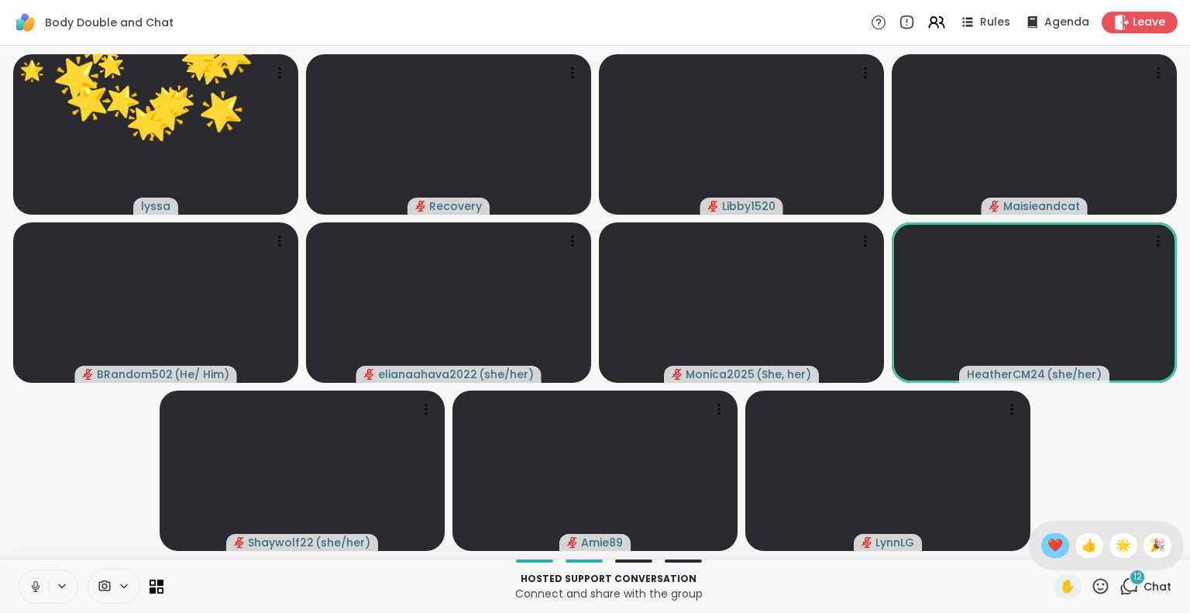
click at [1048, 549] on span "❤️" at bounding box center [1055, 545] width 15 height 19
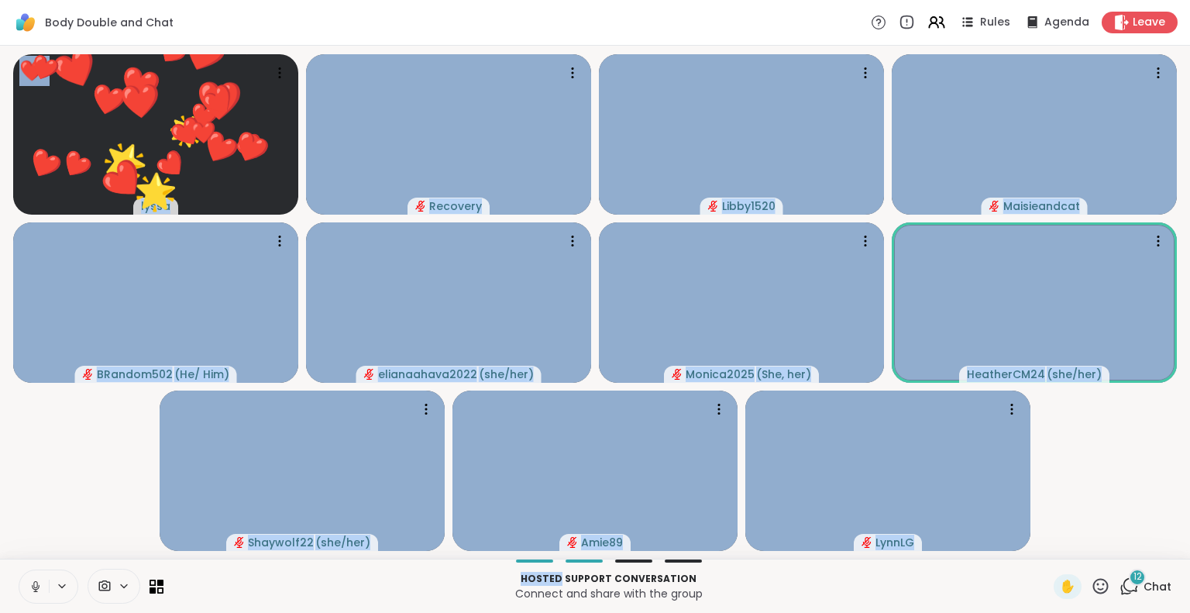
scroll to position [0, 0]
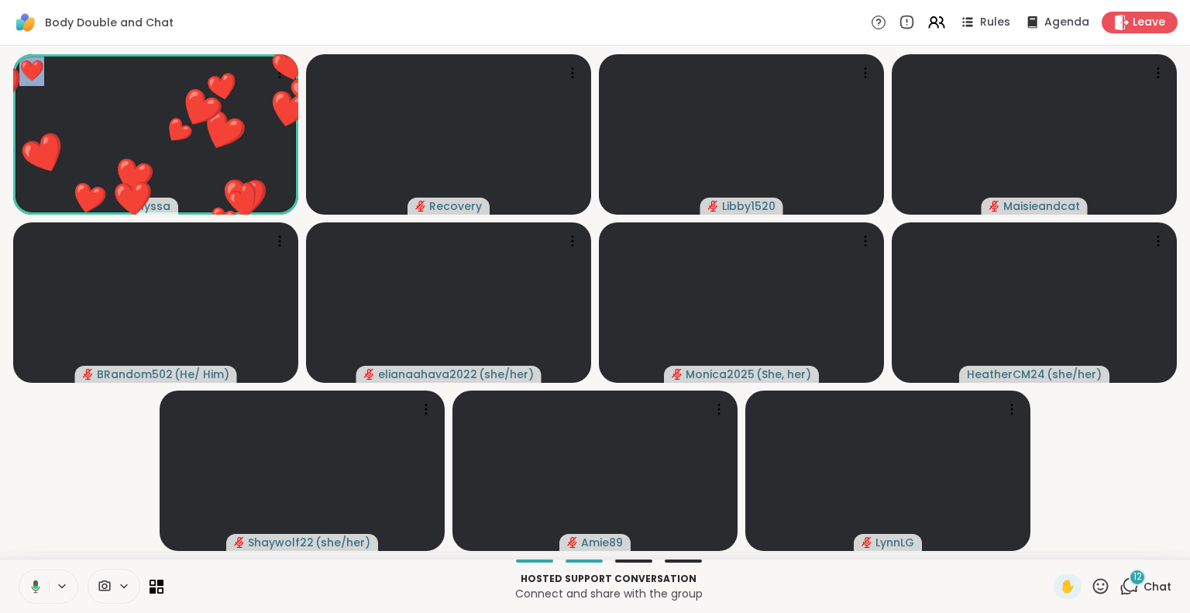
drag, startPoint x: 1023, startPoint y: 549, endPoint x: 46, endPoint y: 517, distance: 977.6
click at [46, 517] on video-player-container "❤️ lyssa 🌟 🌟 🌟 🌟 🌟 🌟 🌟 🌟 🌟 🌟 🌟 🌟 🌟 🌟 🌟 🌟 🌟 🌟 🌟 🌟 🌟 🌟 🌟 🌟 🌟 ❤️ ❤️ ❤️ ❤️ ❤️ ❤️ ❤️…" at bounding box center [595, 302] width 1172 height 501
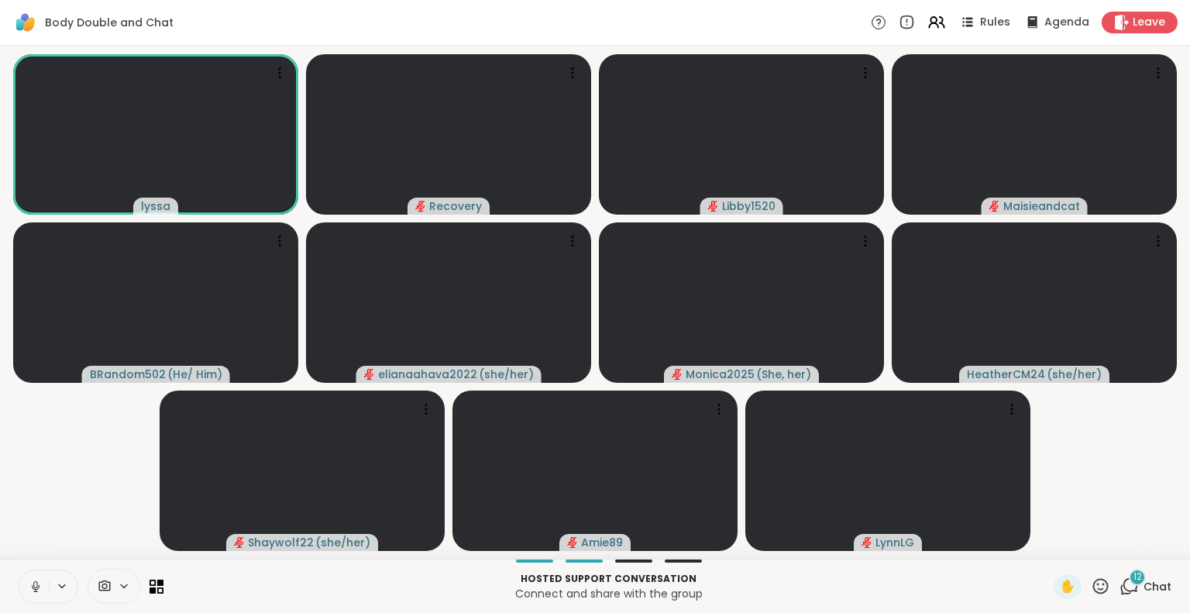
click at [36, 587] on icon at bounding box center [35, 584] width 4 height 7
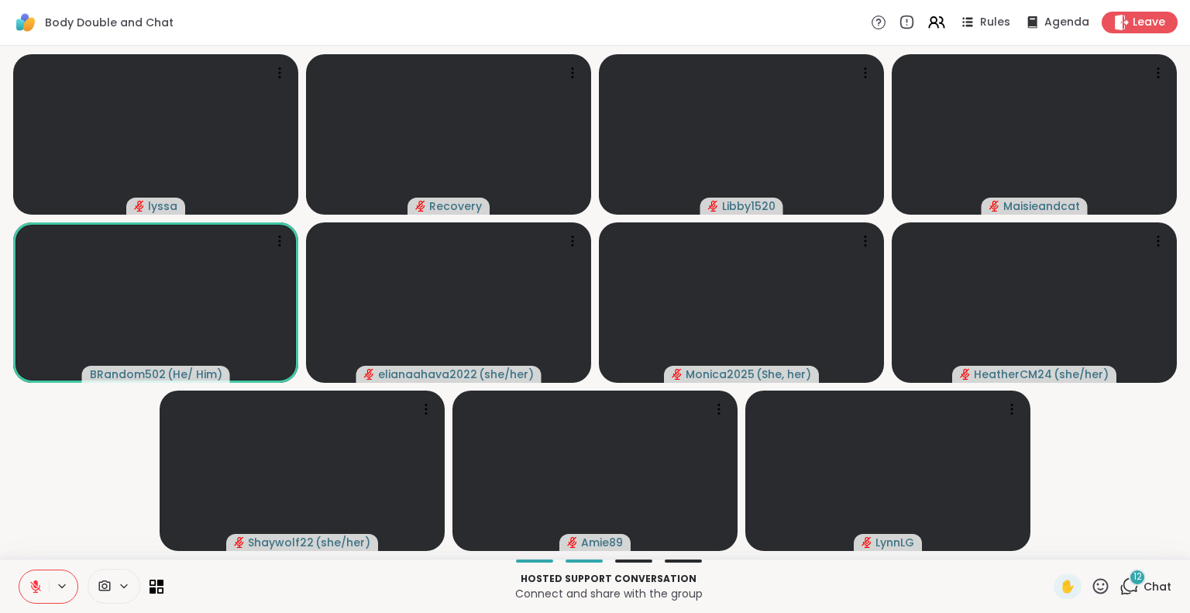
click at [1134, 577] on div "12 Chat" at bounding box center [1146, 586] width 52 height 25
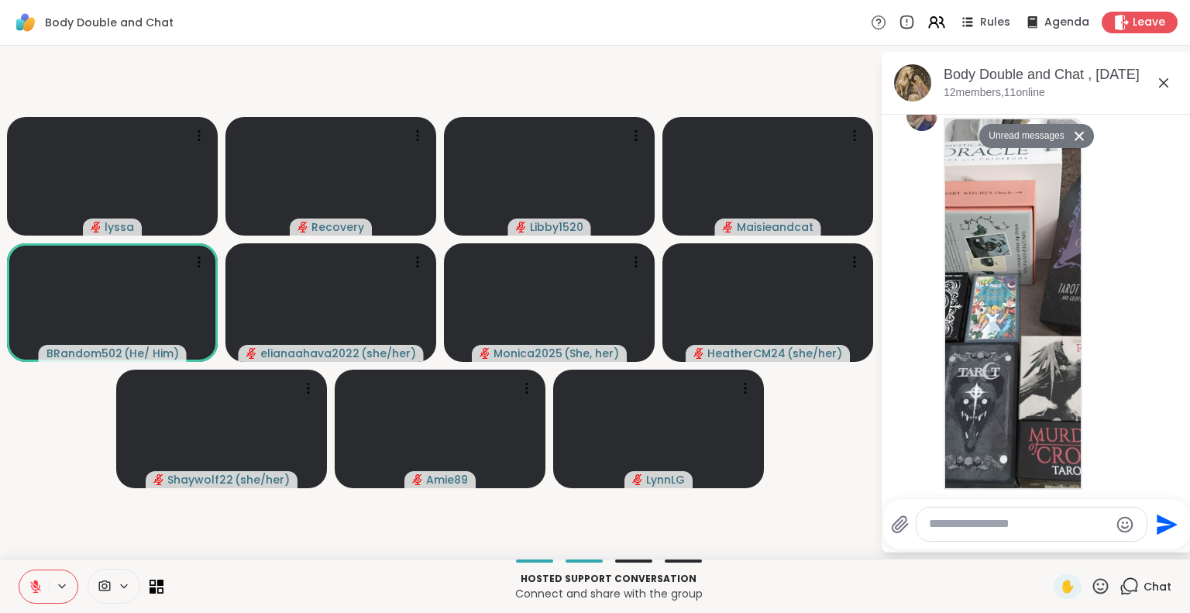
scroll to position [1509, 0]
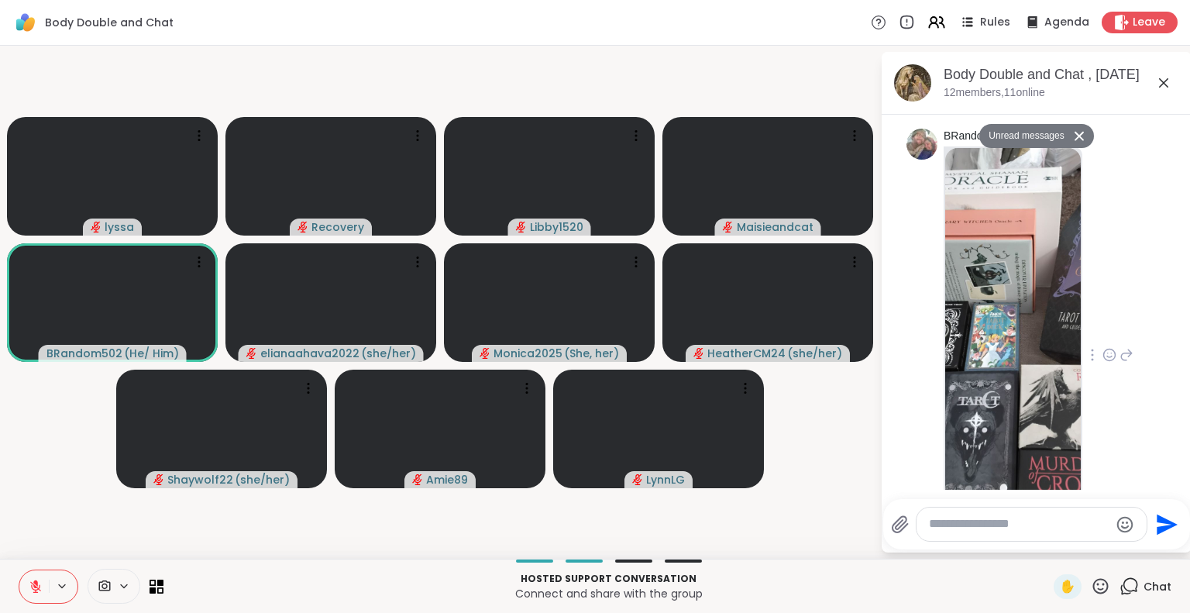
click at [1003, 362] on img at bounding box center [1013, 332] width 136 height 369
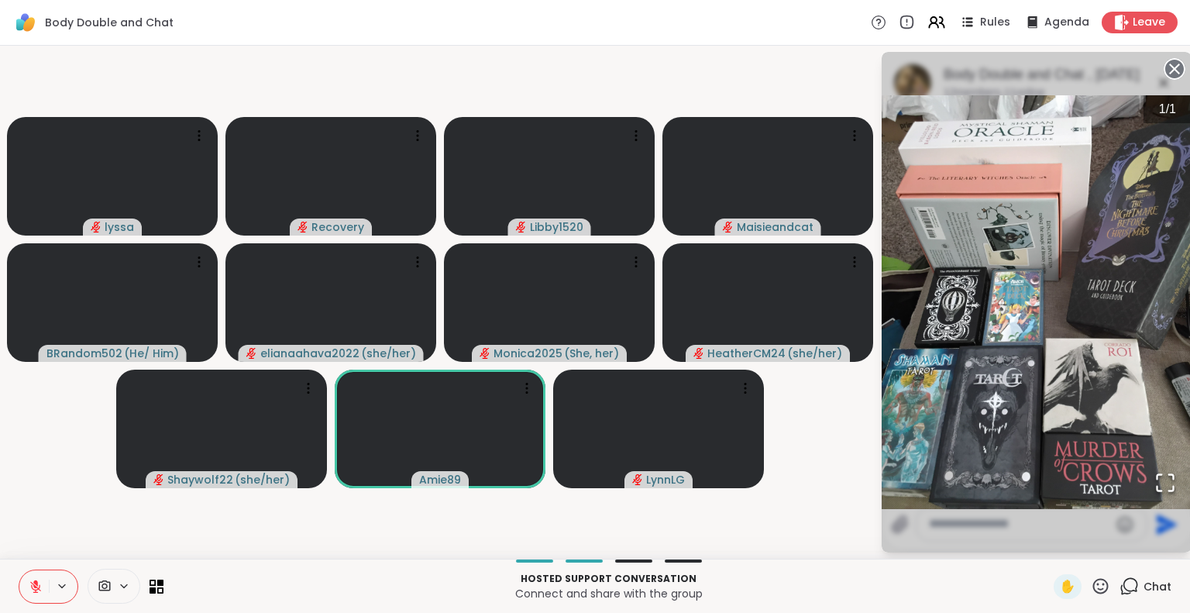
click at [31, 579] on button at bounding box center [33, 586] width 29 height 33
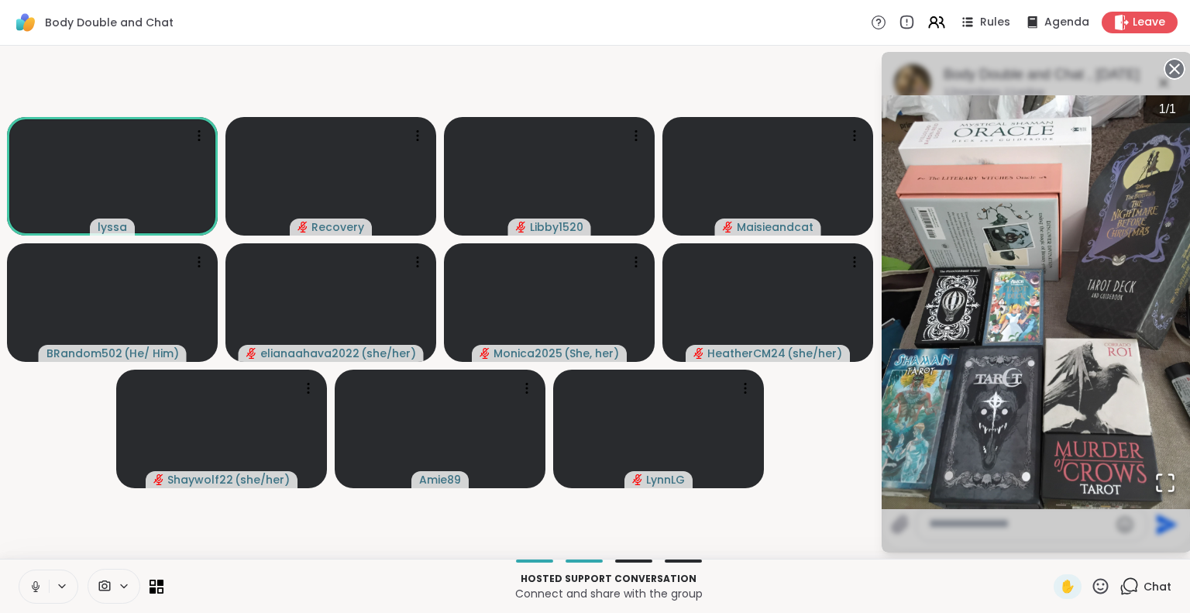
click at [41, 579] on button at bounding box center [33, 586] width 29 height 33
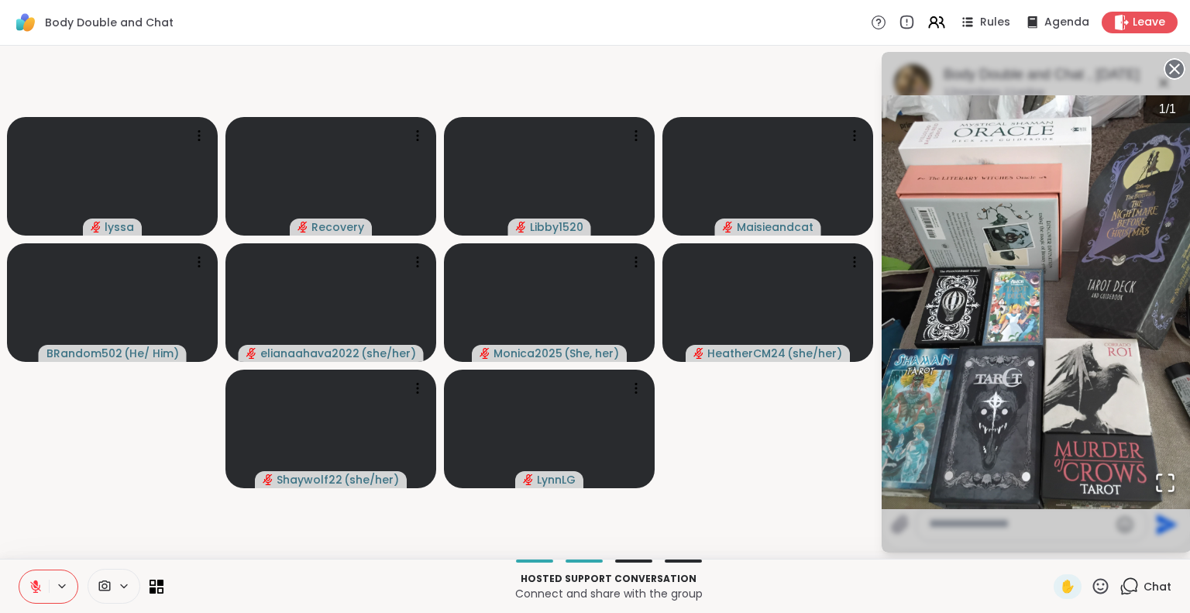
click at [34, 590] on icon at bounding box center [36, 587] width 14 height 14
click at [36, 590] on icon at bounding box center [33, 587] width 14 height 14
click at [43, 579] on button at bounding box center [33, 586] width 29 height 33
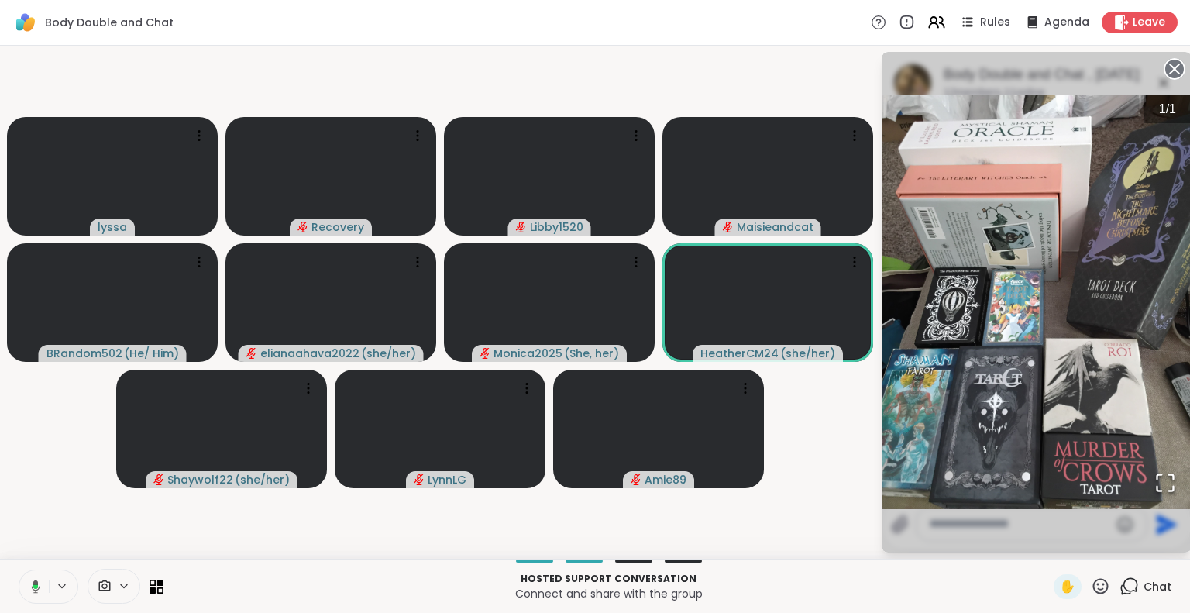
click at [40, 573] on button at bounding box center [33, 586] width 32 height 33
click at [1168, 70] on circle at bounding box center [1174, 69] width 19 height 19
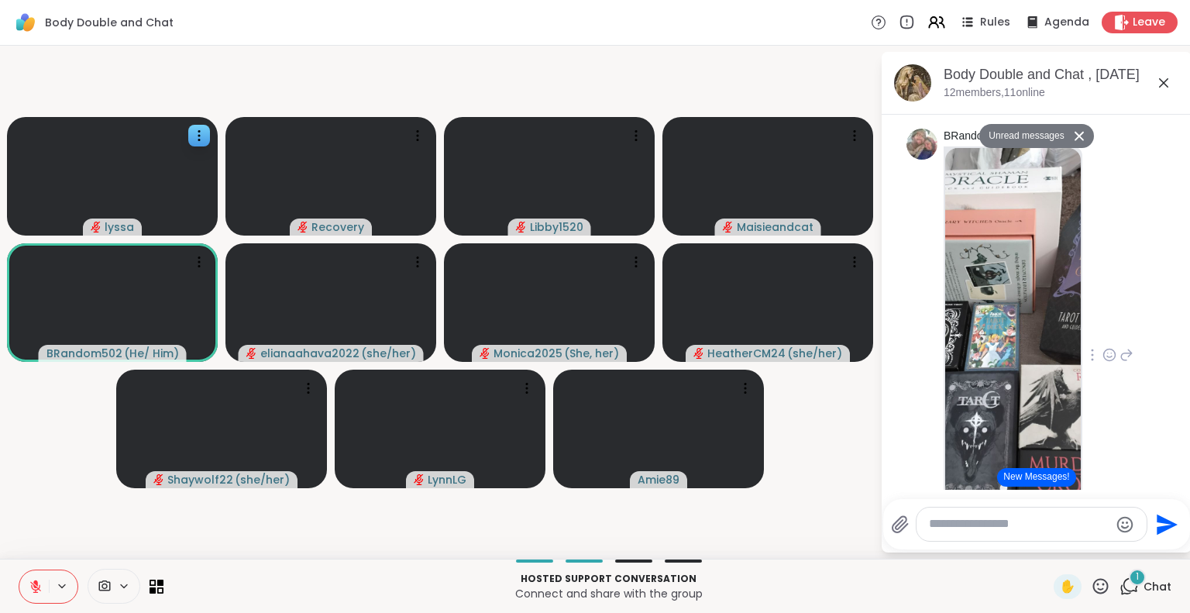
click at [9, 170] on video at bounding box center [112, 176] width 211 height 119
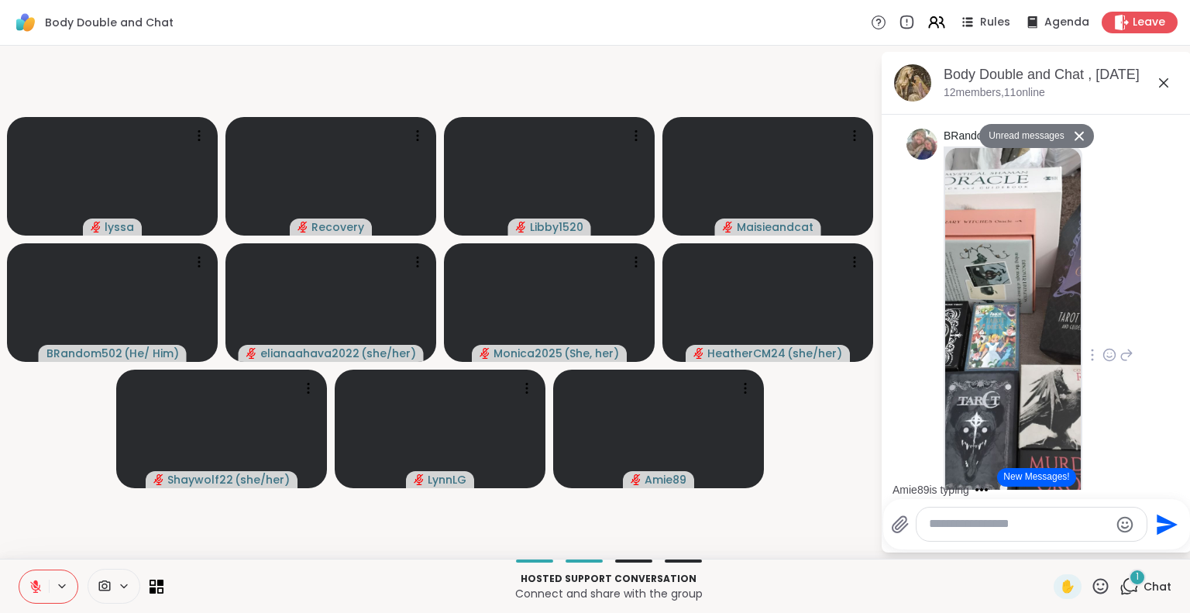
click at [22, 456] on video-player-container "lyssa Recovery Libby1520 Maisieandcat BRandom502 ( He/ Him ) elianaahava2022 ( …" at bounding box center [440, 302] width 862 height 501
click at [30, 580] on icon at bounding box center [36, 587] width 14 height 14
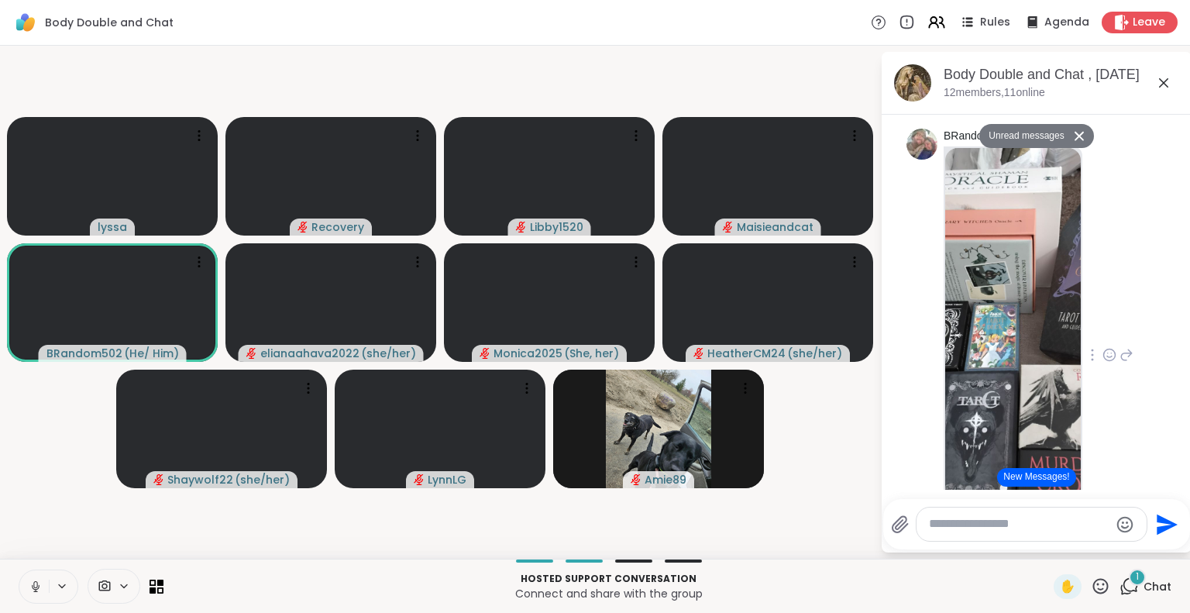
click at [0, 588] on div "Hosted support conversation Connect and share with the group ✋ 1 Chat" at bounding box center [595, 586] width 1190 height 54
click at [31, 587] on icon at bounding box center [36, 587] width 14 height 14
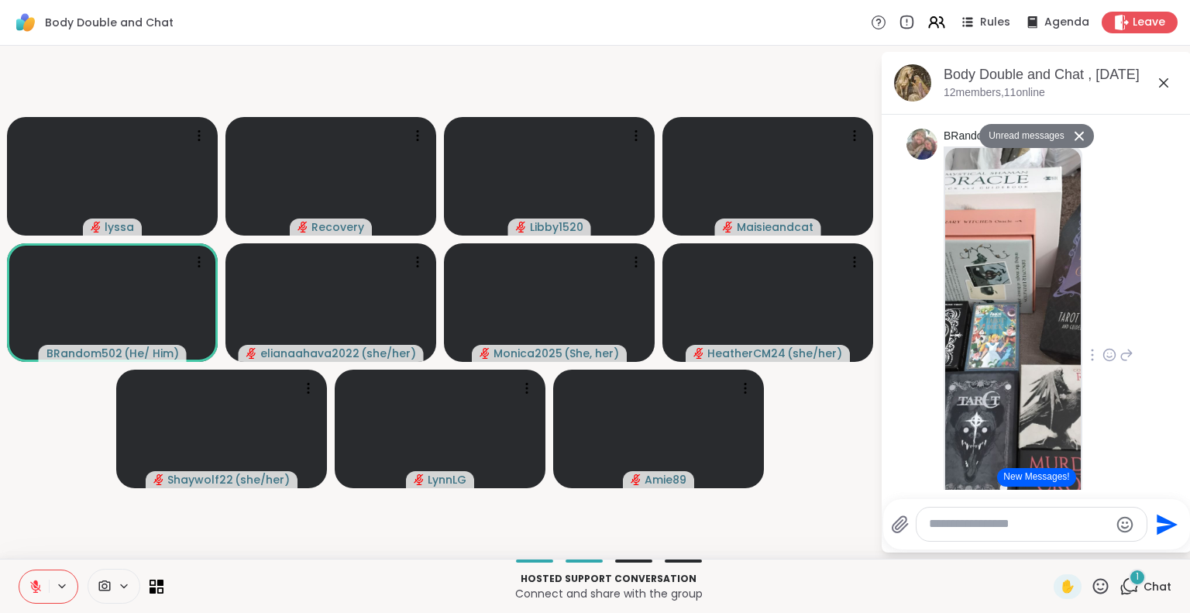
click at [983, 372] on img at bounding box center [1013, 332] width 136 height 369
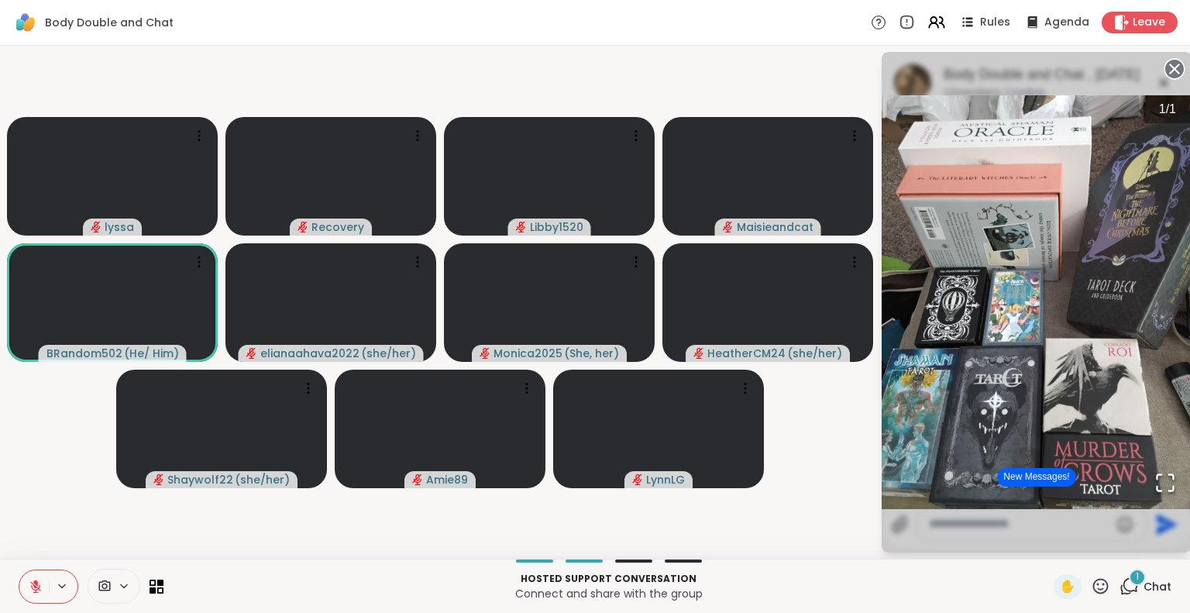
click at [37, 589] on icon at bounding box center [35, 586] width 11 height 11
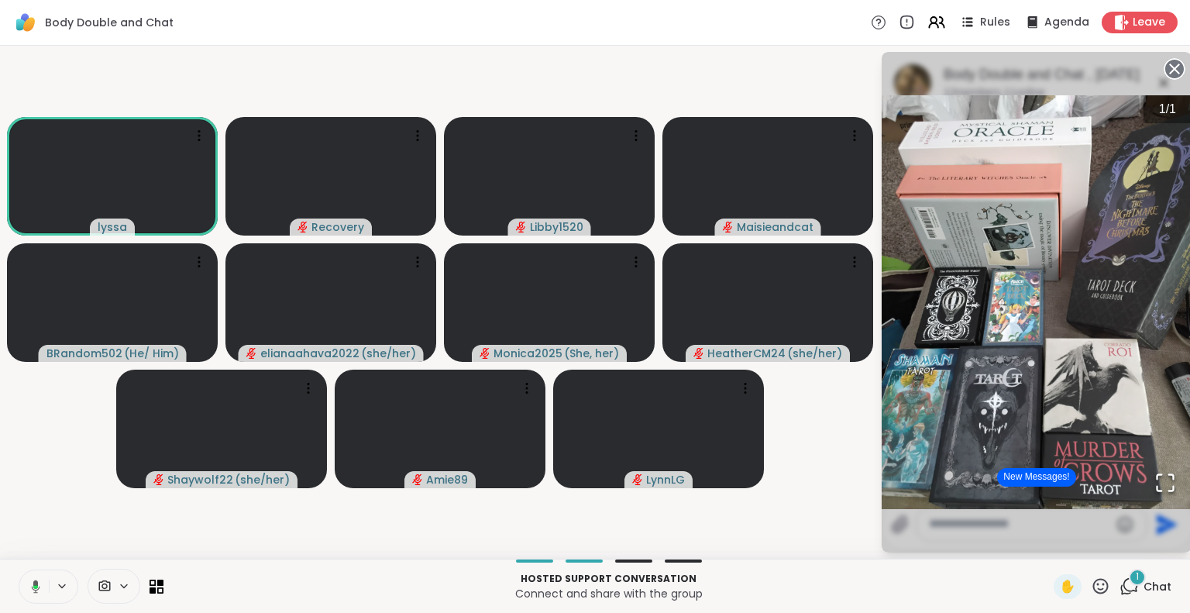
click at [35, 587] on icon at bounding box center [35, 587] width 5 height 4
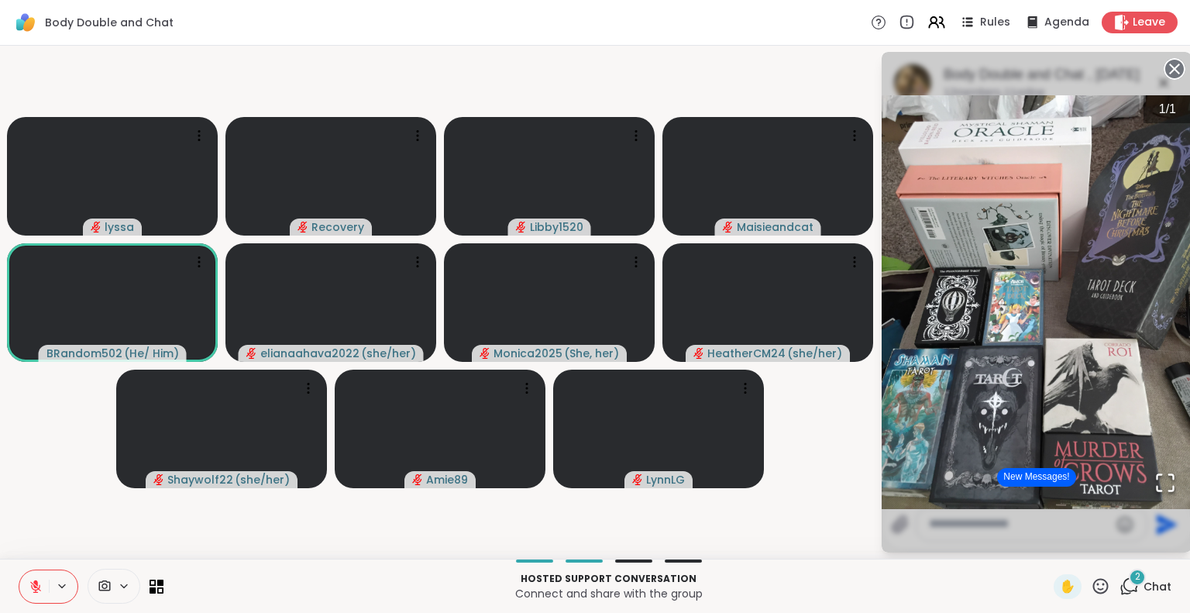
click at [38, 592] on icon at bounding box center [36, 587] width 14 height 14
click at [36, 580] on icon at bounding box center [36, 587] width 14 height 14
click at [25, 589] on button at bounding box center [33, 586] width 29 height 33
click at [38, 581] on icon at bounding box center [36, 587] width 14 height 14
click at [34, 583] on icon at bounding box center [35, 583] width 5 height 6
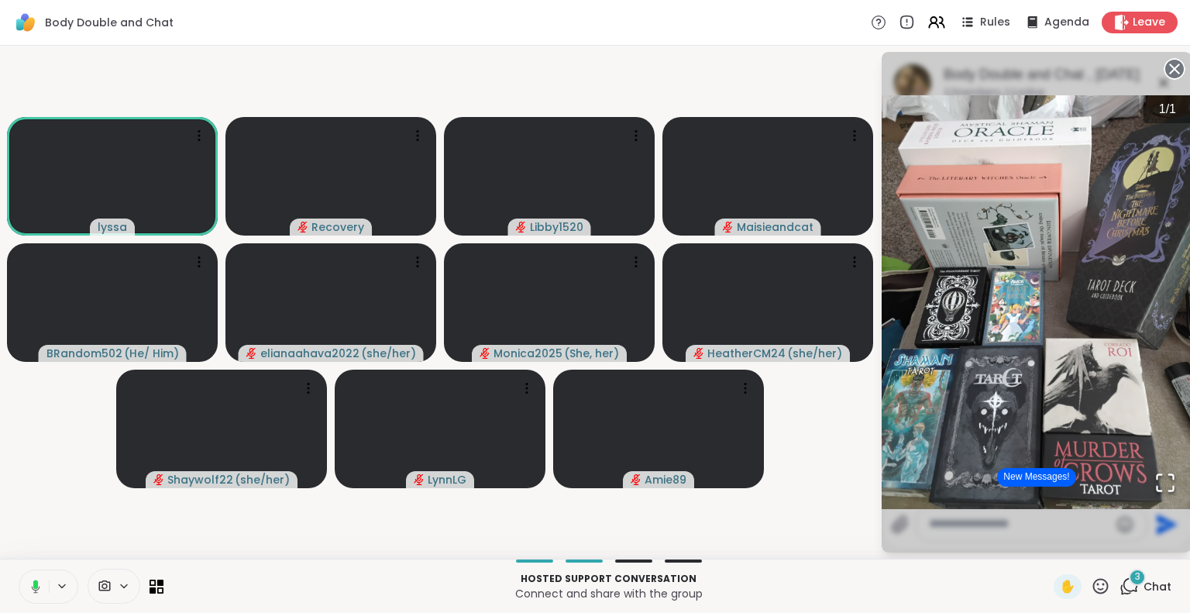
click at [35, 583] on icon at bounding box center [35, 584] width 5 height 9
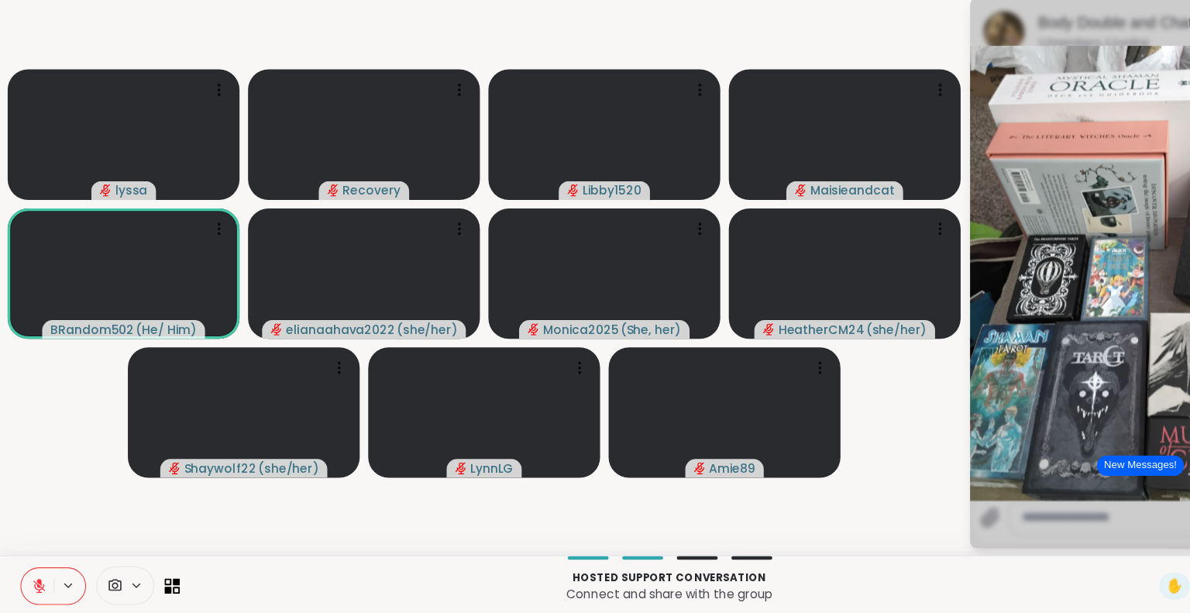
click at [36, 580] on icon at bounding box center [36, 587] width 14 height 14
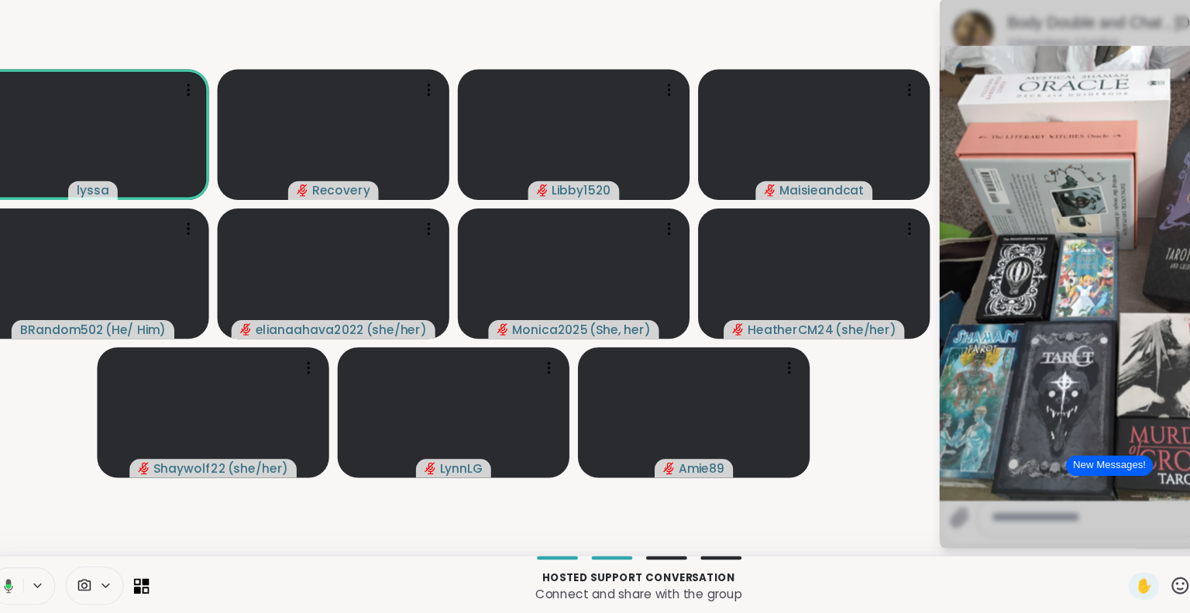
scroll to position [0, 10]
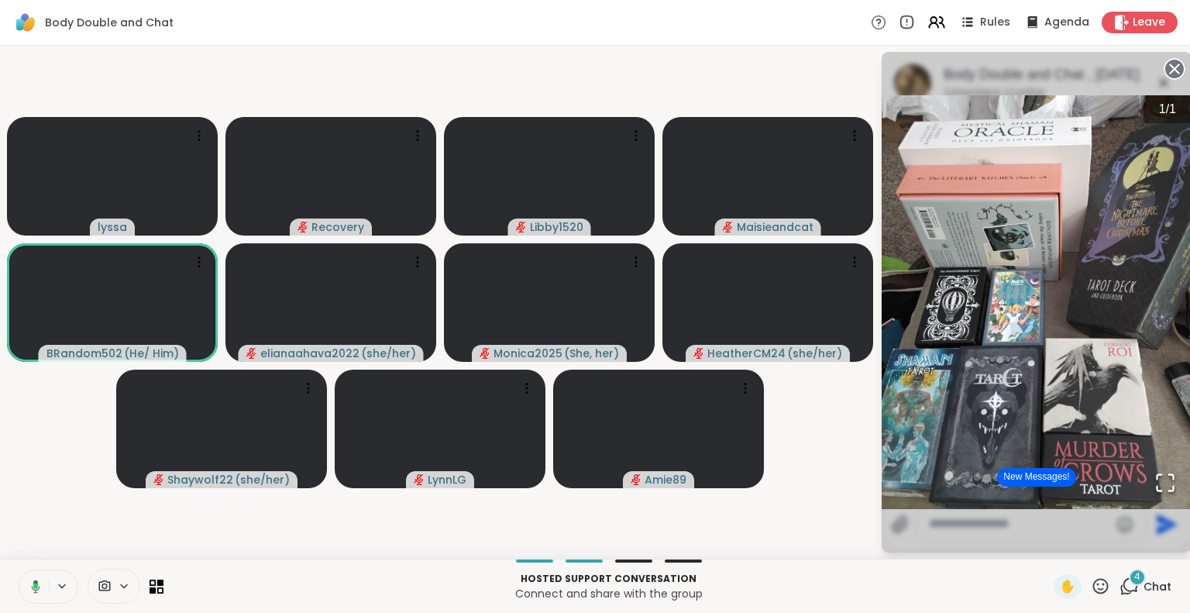
click at [26, 586] on icon at bounding box center [33, 587] width 14 height 14
click at [19, 578] on button at bounding box center [33, 586] width 29 height 33
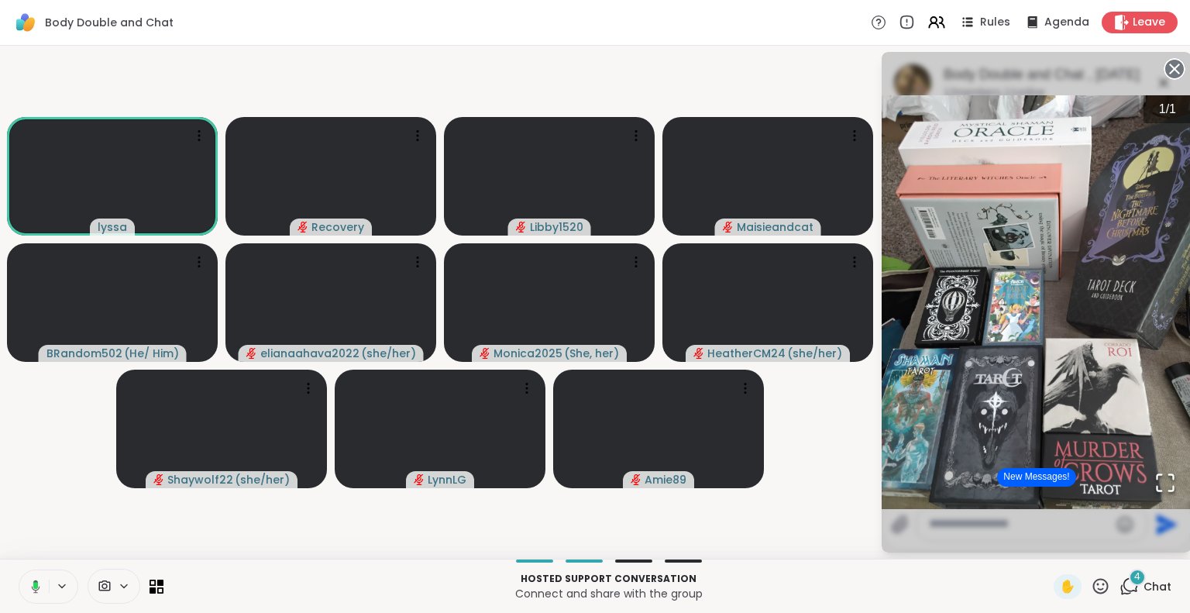
click at [33, 585] on rect at bounding box center [35, 585] width 5 height 7
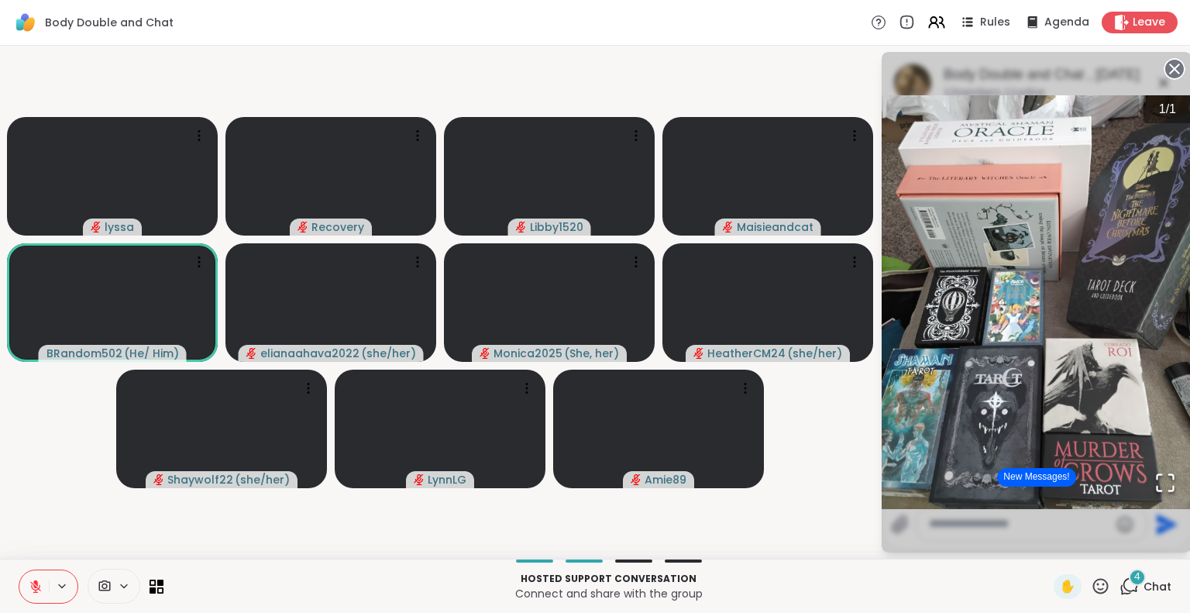
click at [1165, 65] on circle at bounding box center [1174, 69] width 19 height 19
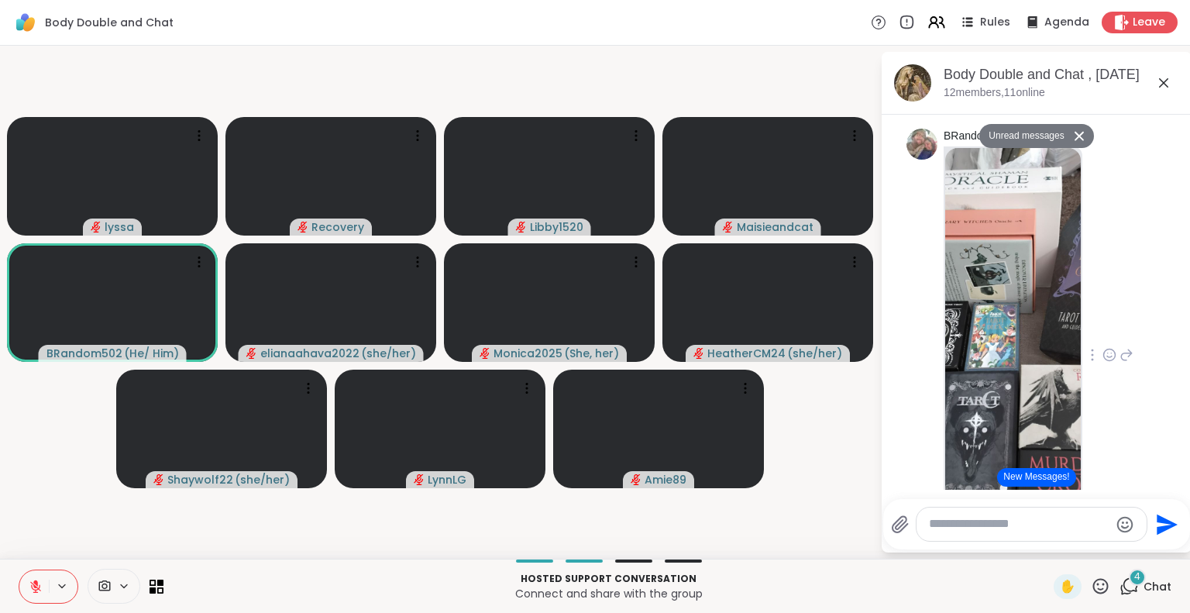
click at [1093, 592] on icon at bounding box center [1100, 585] width 15 height 15
click at [1048, 546] on span "❤️" at bounding box center [1055, 545] width 15 height 19
click at [1155, 81] on icon at bounding box center [1164, 83] width 19 height 19
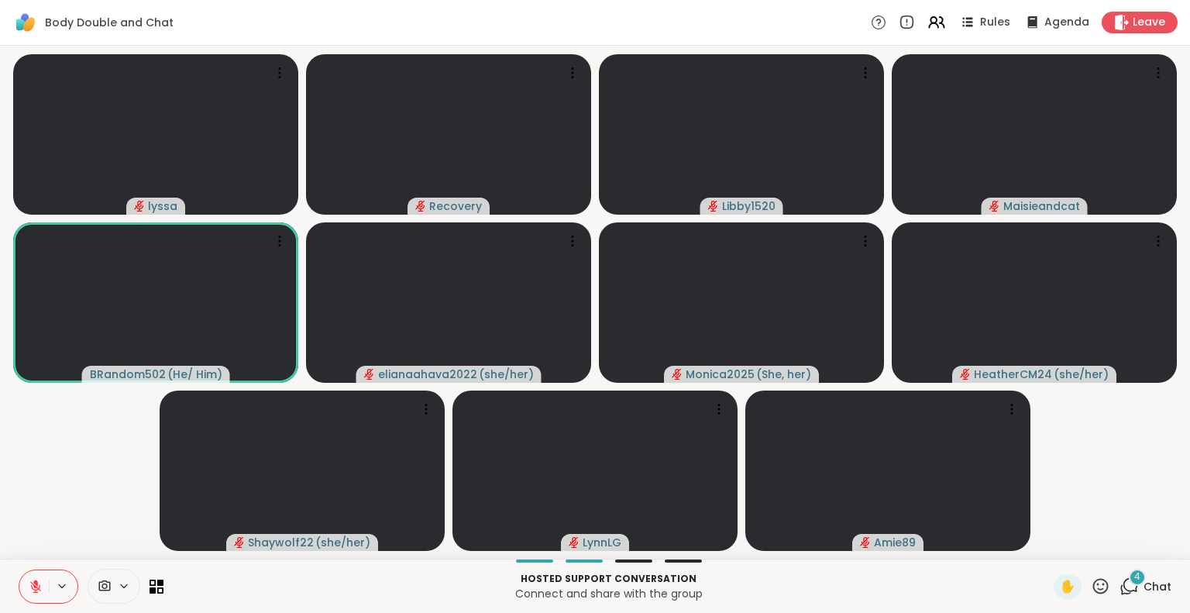
click at [33, 587] on button at bounding box center [33, 586] width 29 height 33
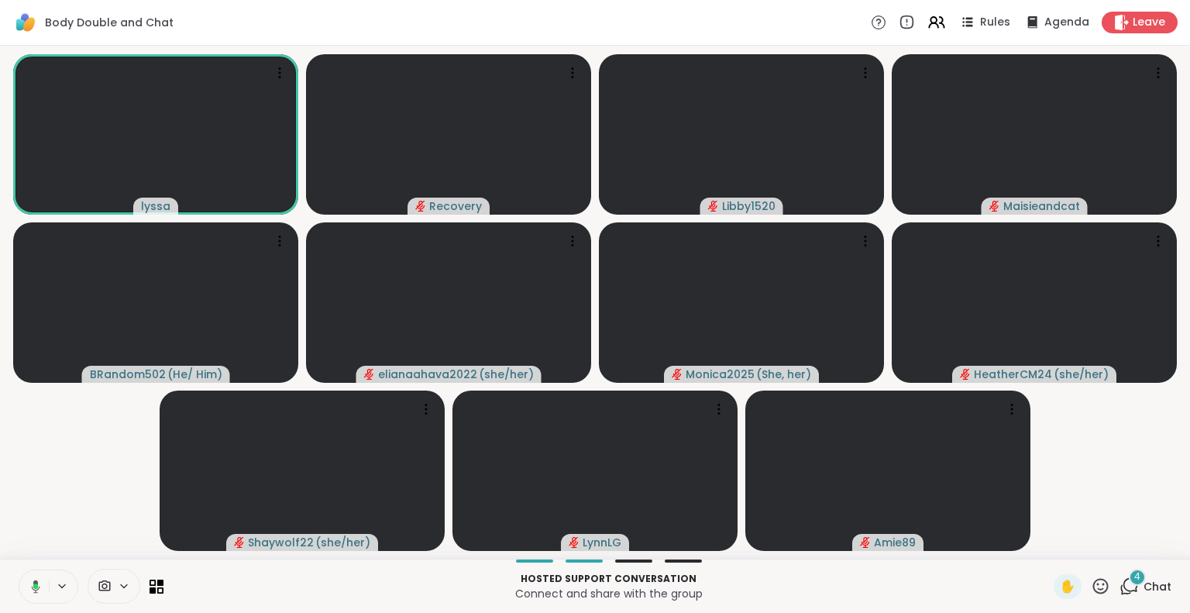
scroll to position [0, 12]
click at [22, 573] on button at bounding box center [33, 586] width 32 height 33
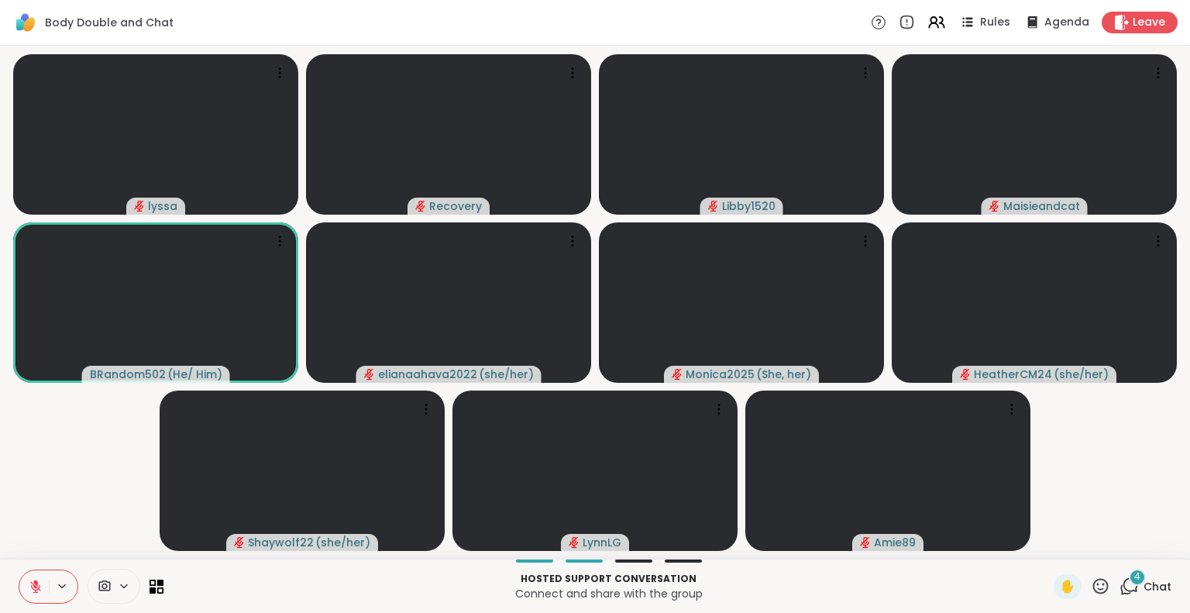
click at [29, 580] on icon at bounding box center [36, 587] width 14 height 14
click at [29, 583] on icon at bounding box center [36, 587] width 14 height 14
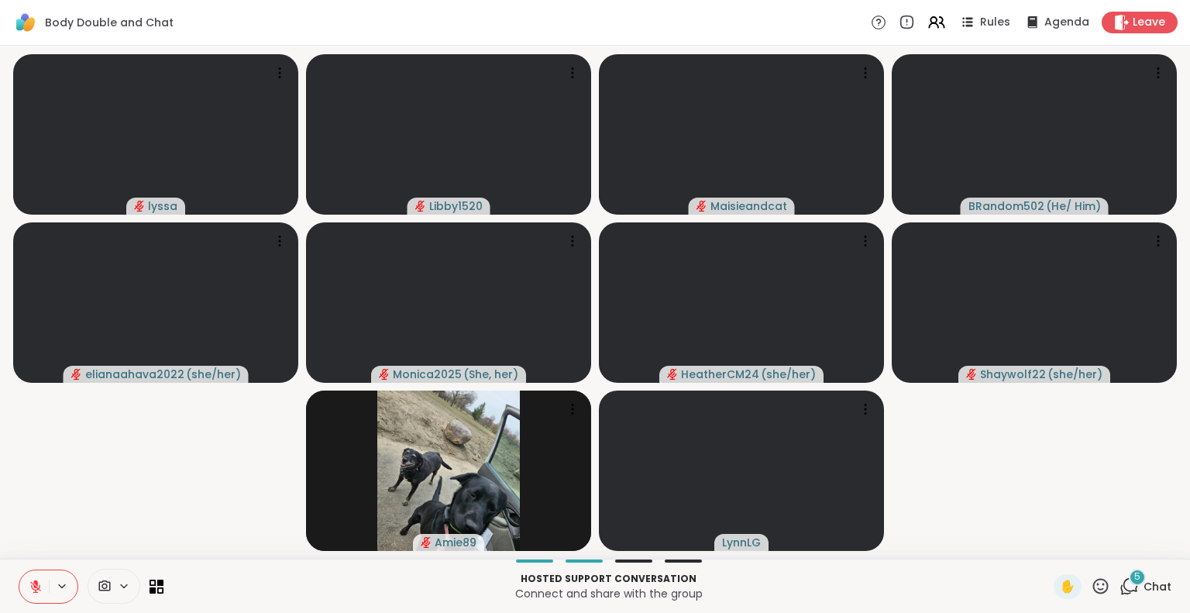
click at [1091, 588] on icon at bounding box center [1100, 585] width 19 height 19
click at [1048, 552] on span "❤️" at bounding box center [1055, 545] width 15 height 19
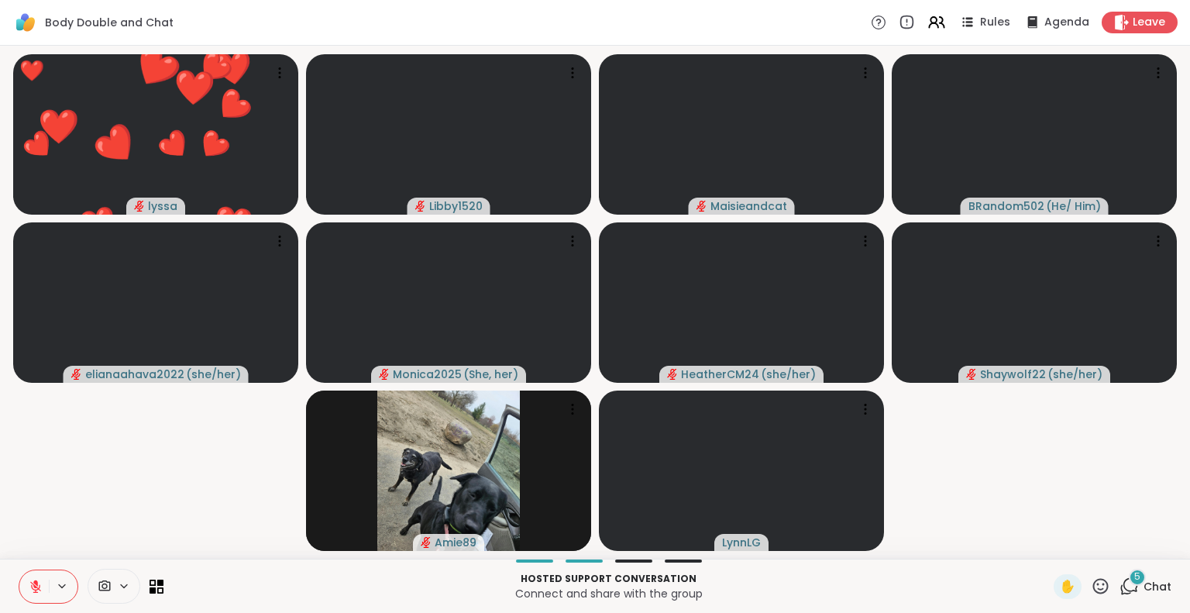
click at [30, 588] on icon at bounding box center [35, 586] width 11 height 11
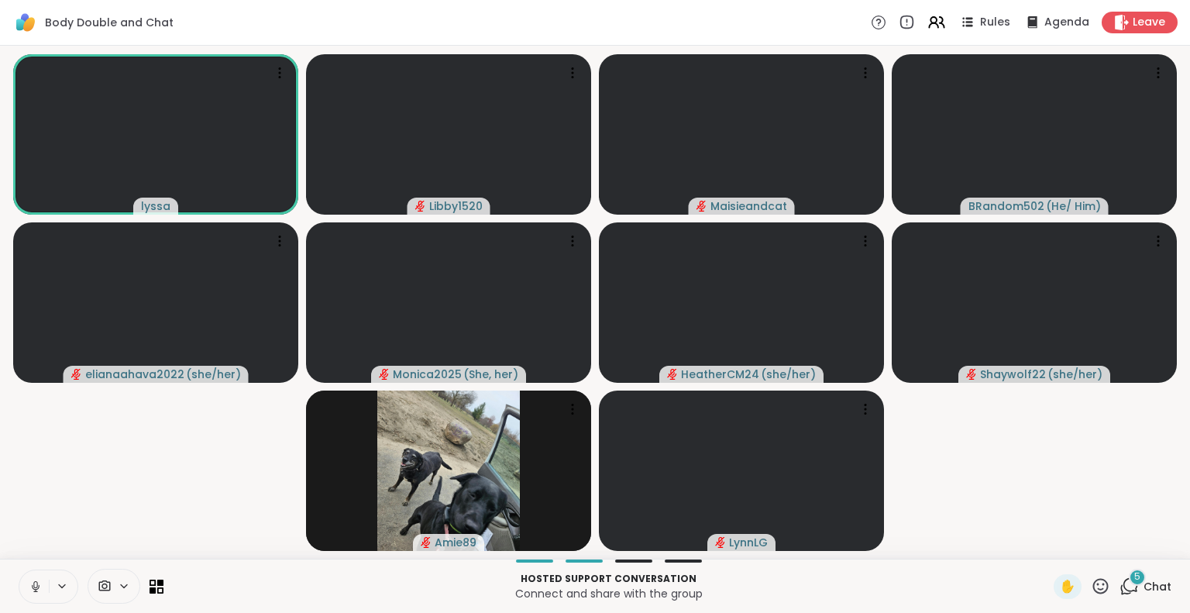
click at [1120, 588] on icon at bounding box center [1129, 585] width 19 height 19
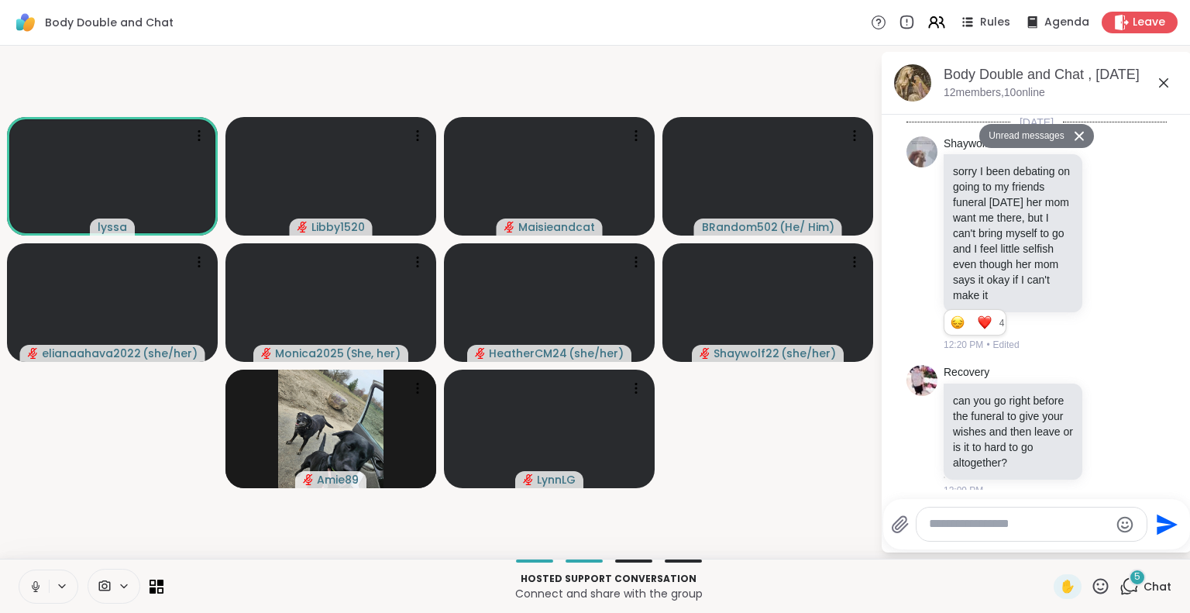
scroll to position [3062, 0]
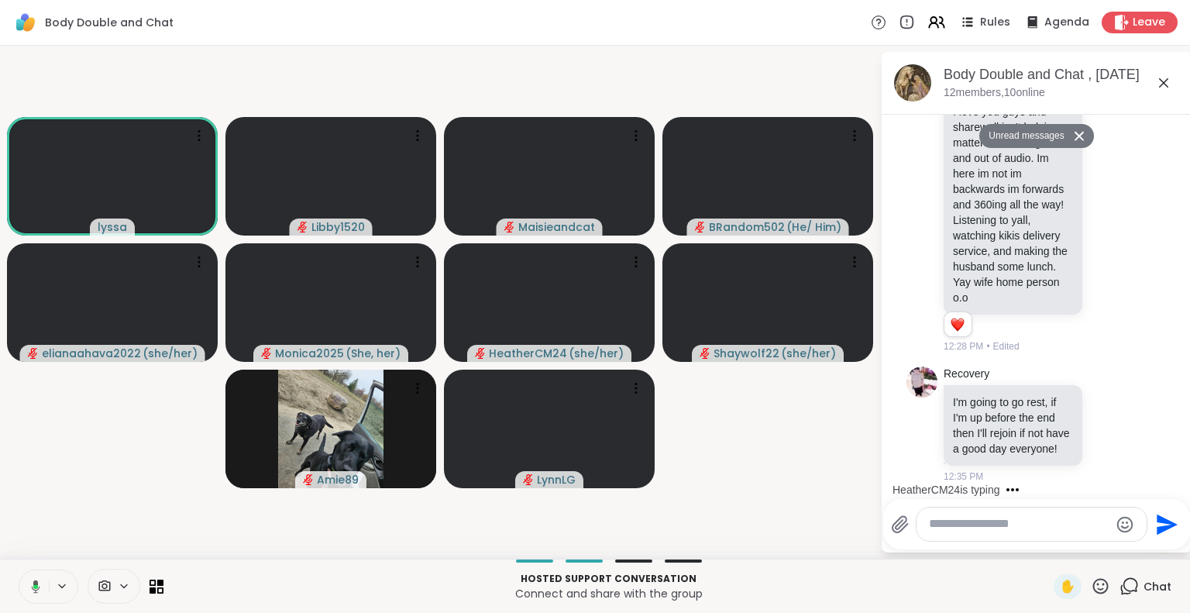
click at [1155, 82] on icon at bounding box center [1164, 83] width 19 height 19
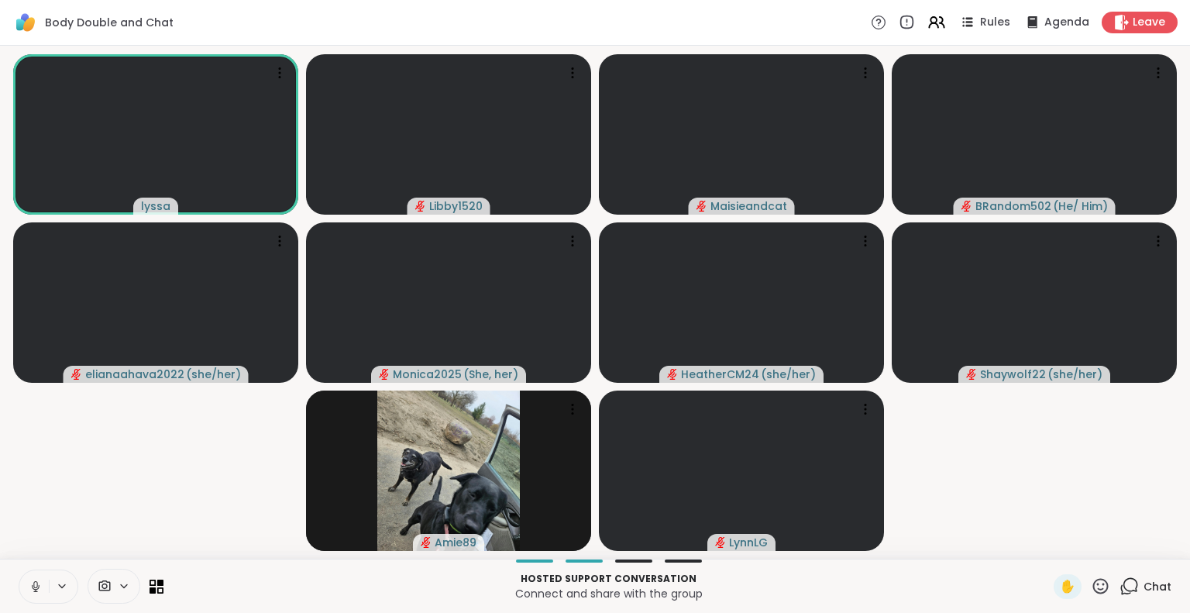
click at [29, 584] on icon at bounding box center [36, 587] width 14 height 14
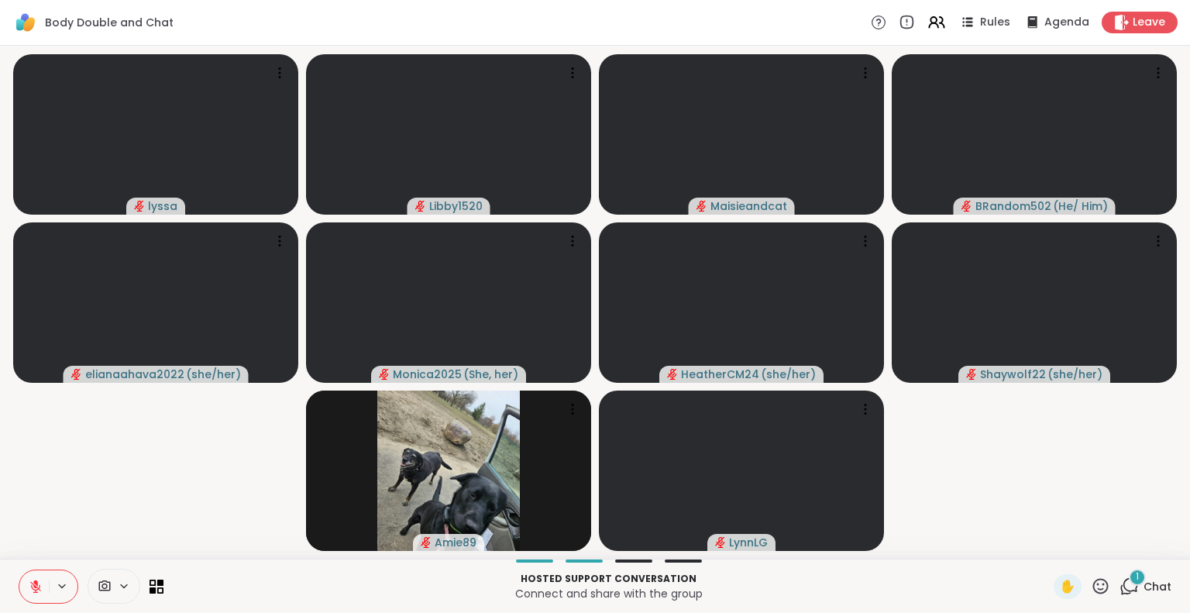
click at [25, 577] on button at bounding box center [33, 586] width 29 height 33
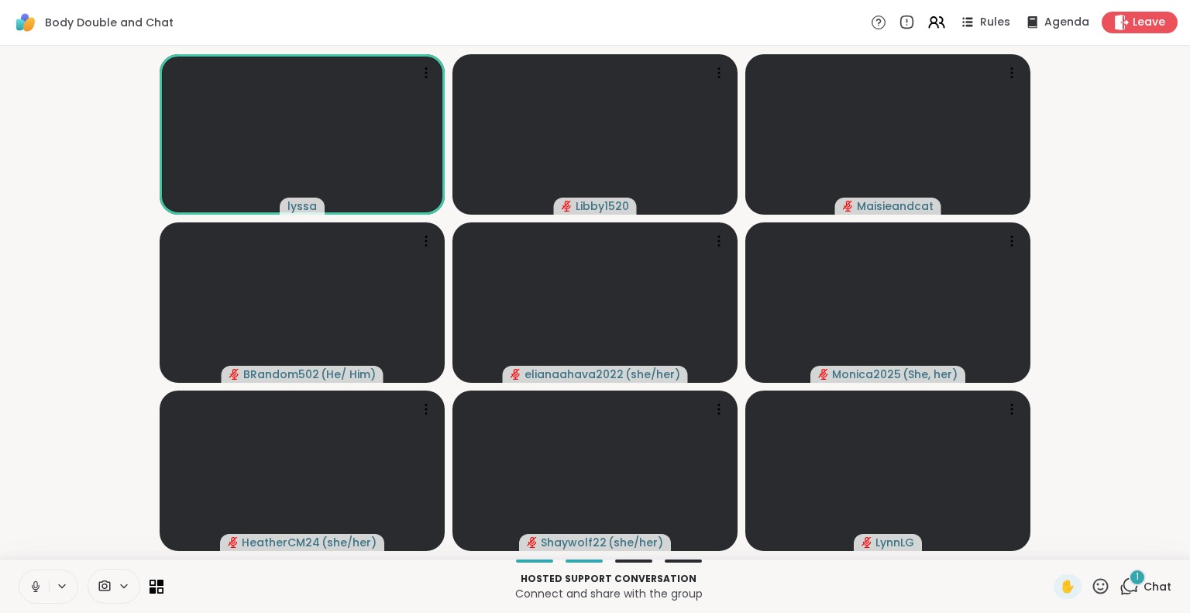
click at [29, 580] on icon at bounding box center [36, 587] width 14 height 14
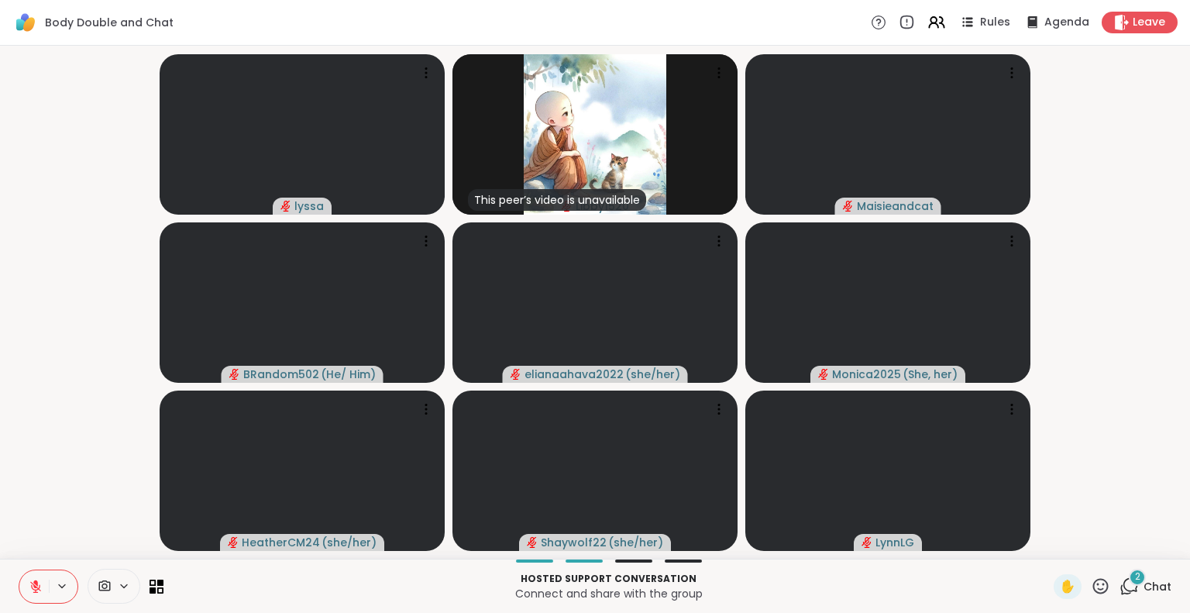
click at [29, 576] on button at bounding box center [33, 586] width 29 height 33
click at [29, 588] on icon at bounding box center [36, 587] width 14 height 14
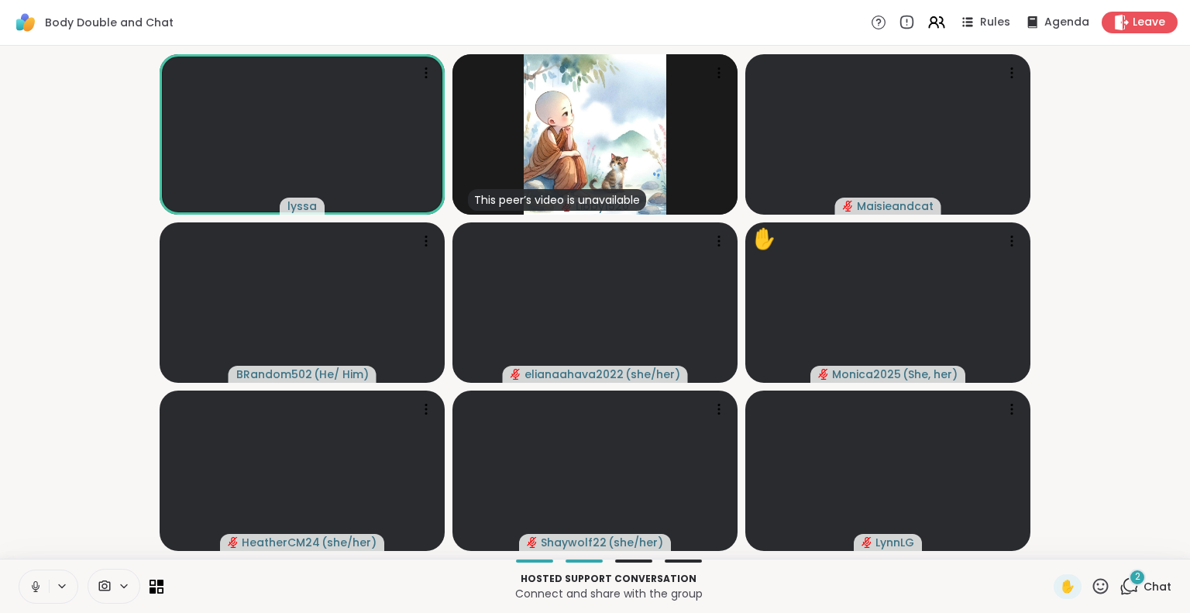
click at [19, 585] on button at bounding box center [33, 586] width 29 height 33
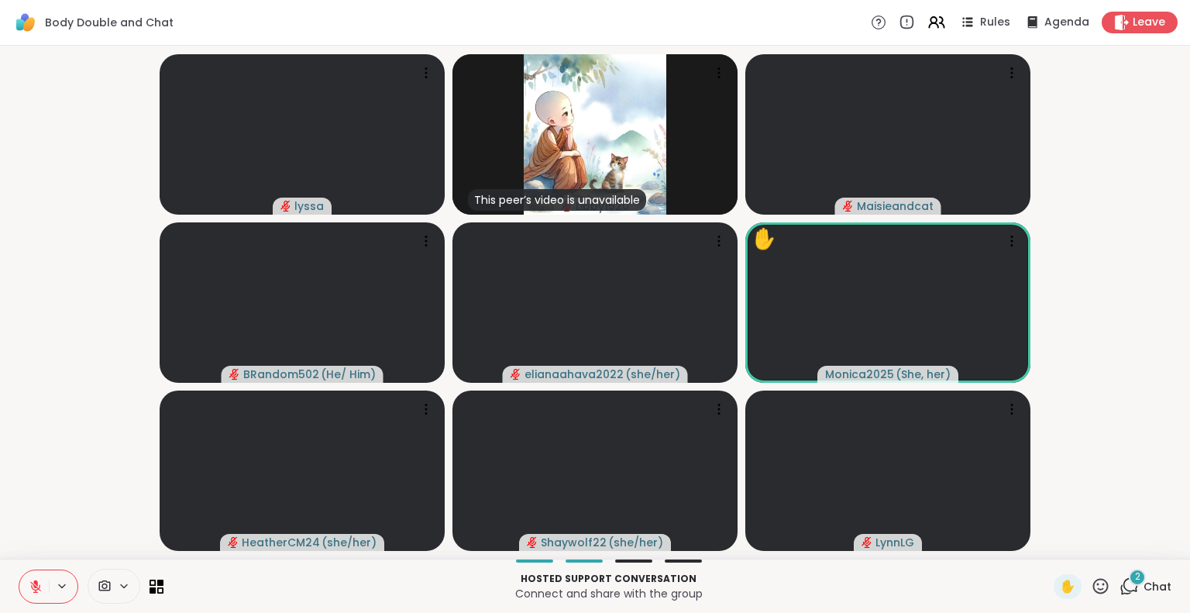
click at [1091, 588] on icon at bounding box center [1100, 585] width 19 height 19
click at [1048, 550] on span "❤️" at bounding box center [1055, 545] width 15 height 19
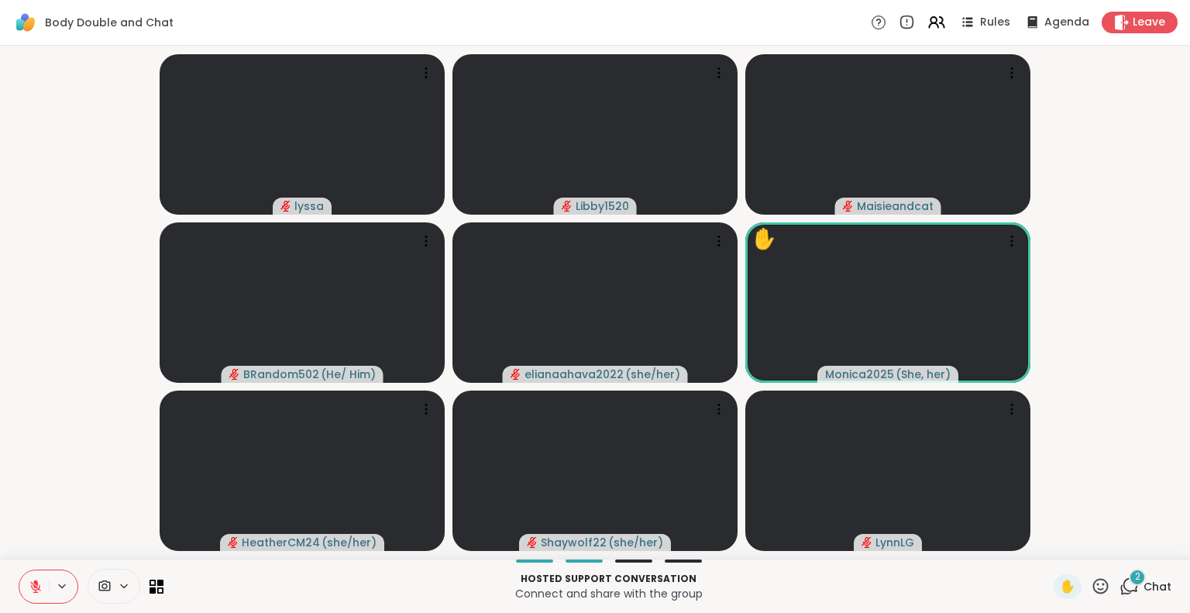
click at [19, 591] on button at bounding box center [33, 586] width 29 height 33
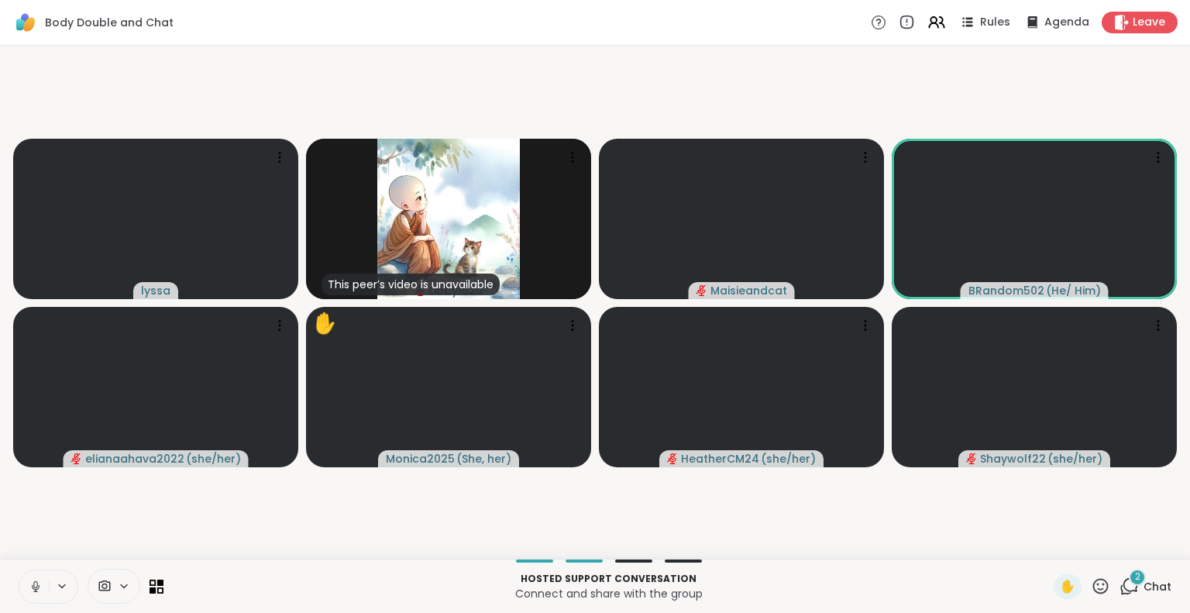
click at [35, 591] on icon at bounding box center [35, 590] width 1 height 3
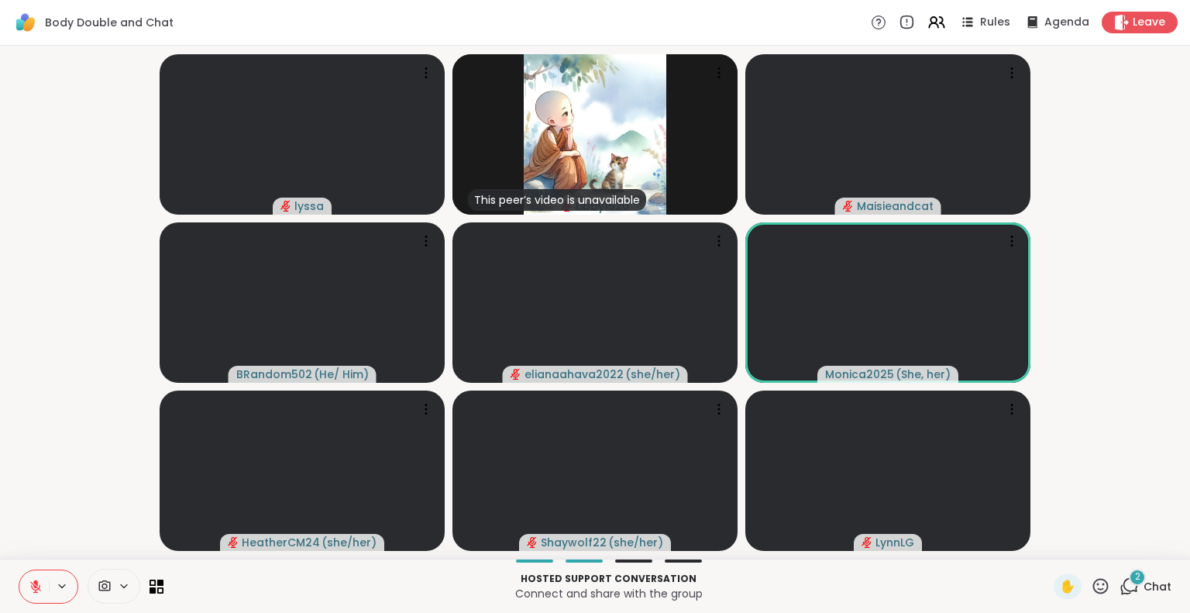
click at [30, 587] on icon at bounding box center [35, 586] width 11 height 11
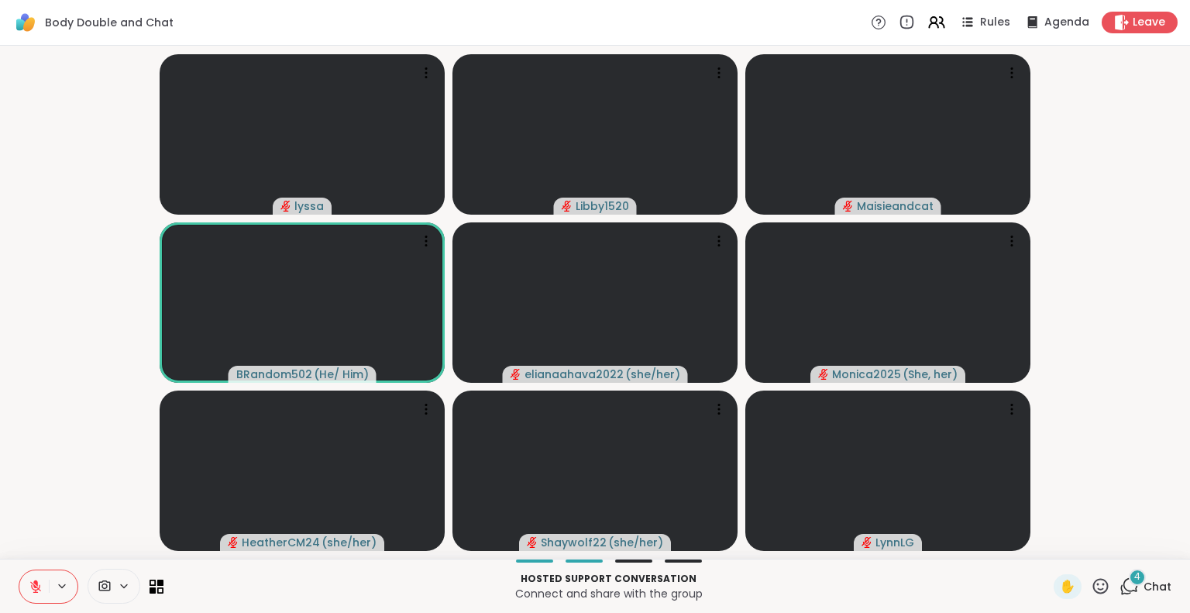
click at [29, 584] on icon at bounding box center [36, 587] width 14 height 14
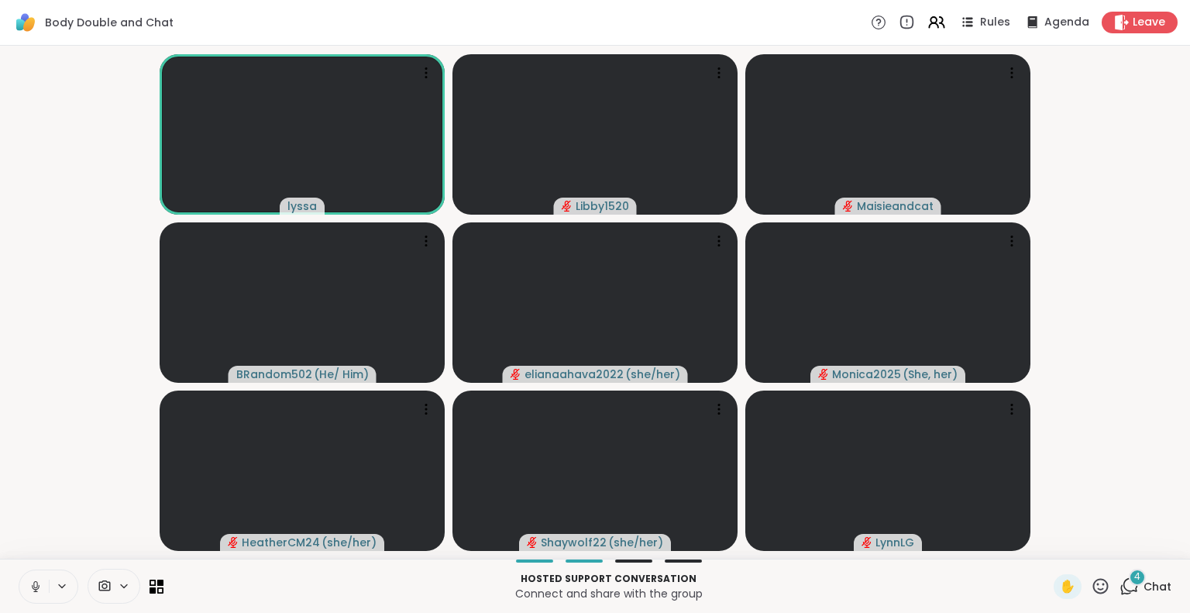
click at [29, 580] on icon at bounding box center [36, 587] width 14 height 14
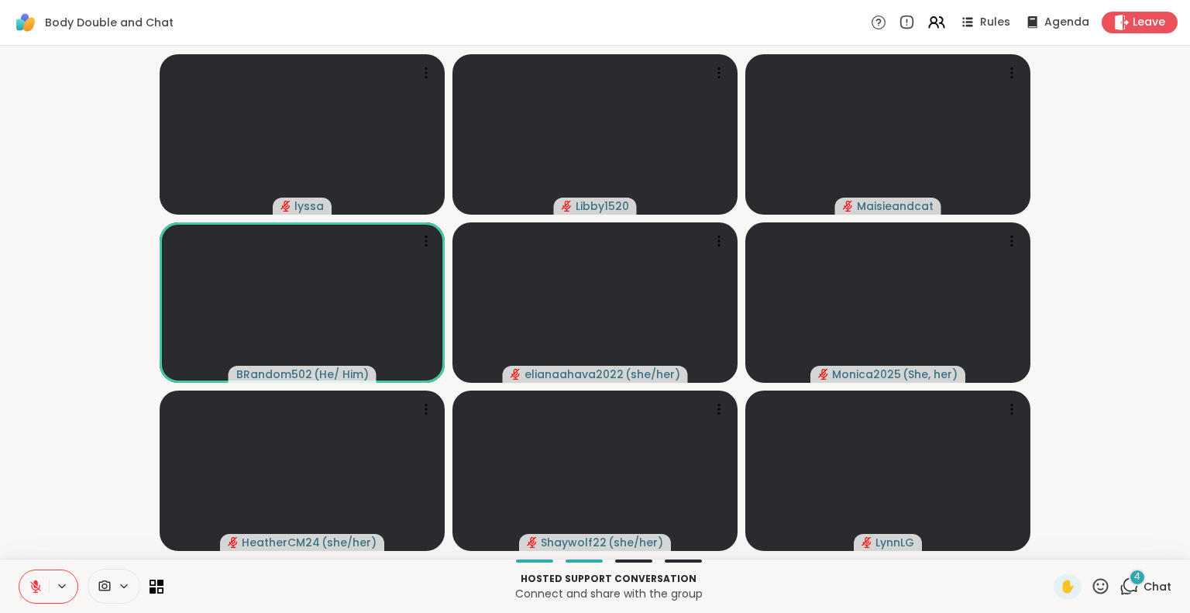
click at [29, 580] on icon at bounding box center [36, 587] width 14 height 14
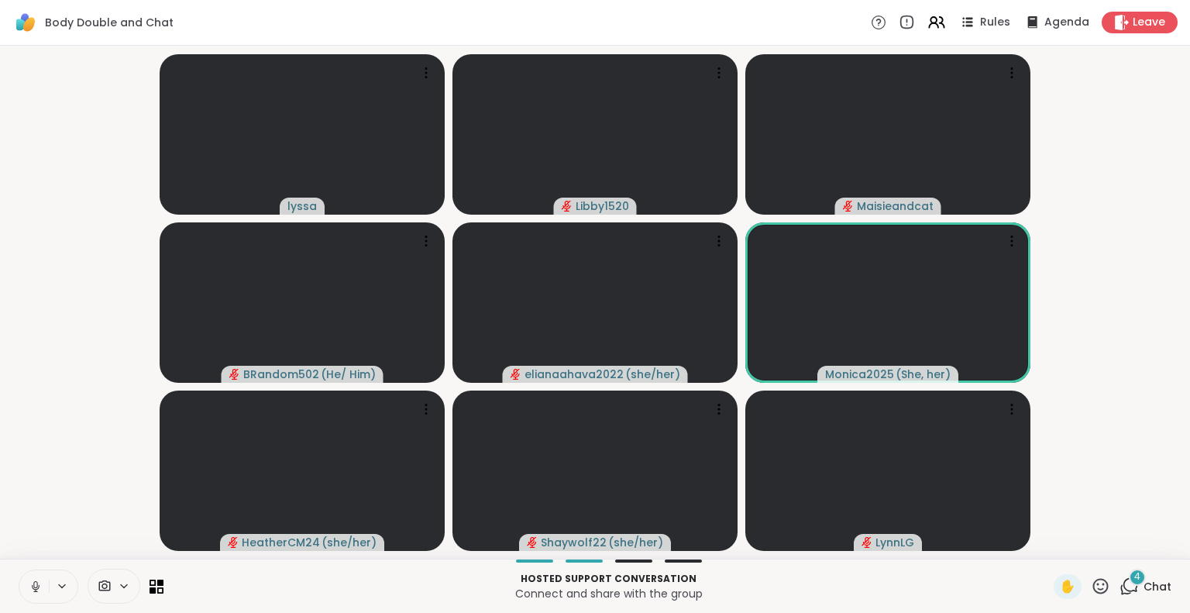
click at [29, 583] on icon at bounding box center [36, 587] width 14 height 14
click at [30, 584] on icon at bounding box center [35, 586] width 11 height 11
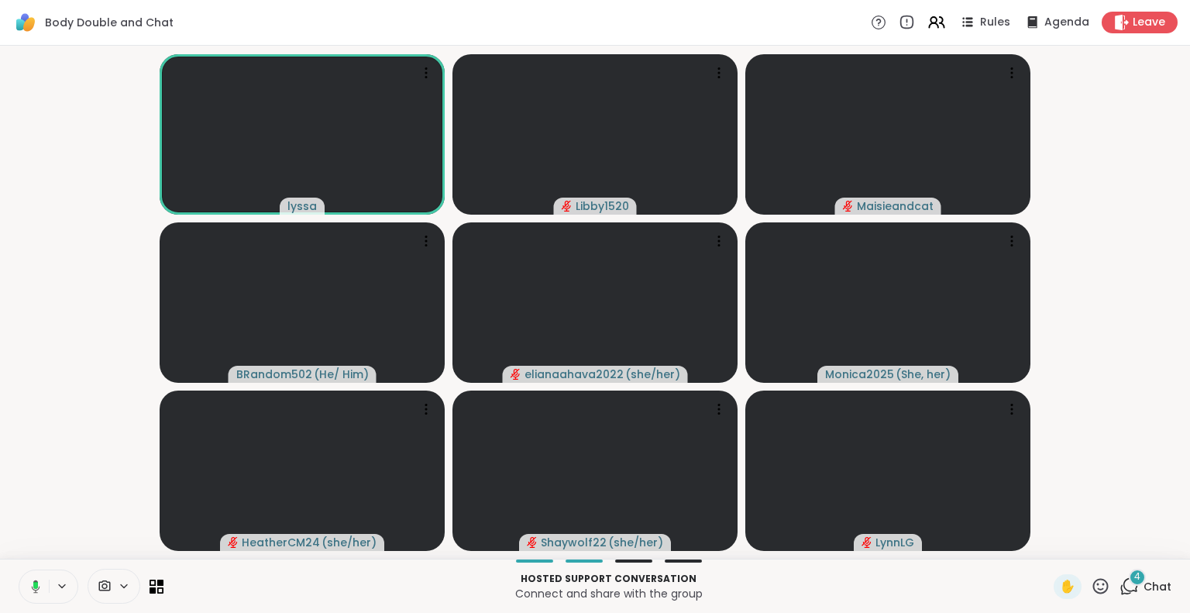
click at [26, 583] on icon at bounding box center [33, 587] width 14 height 14
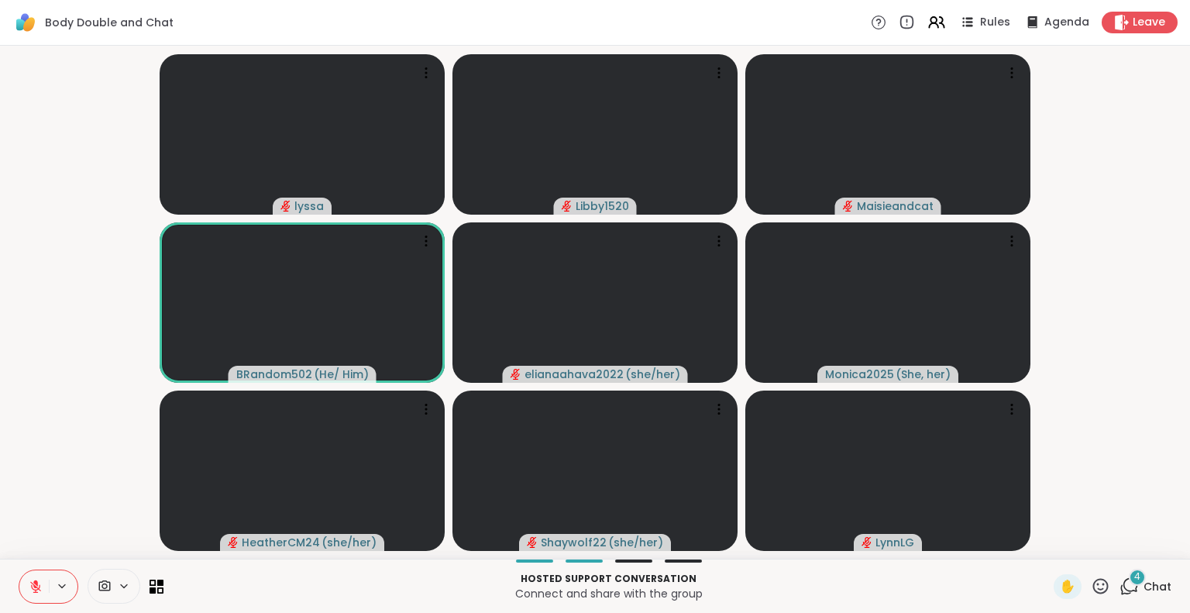
click at [22, 576] on button at bounding box center [33, 586] width 29 height 33
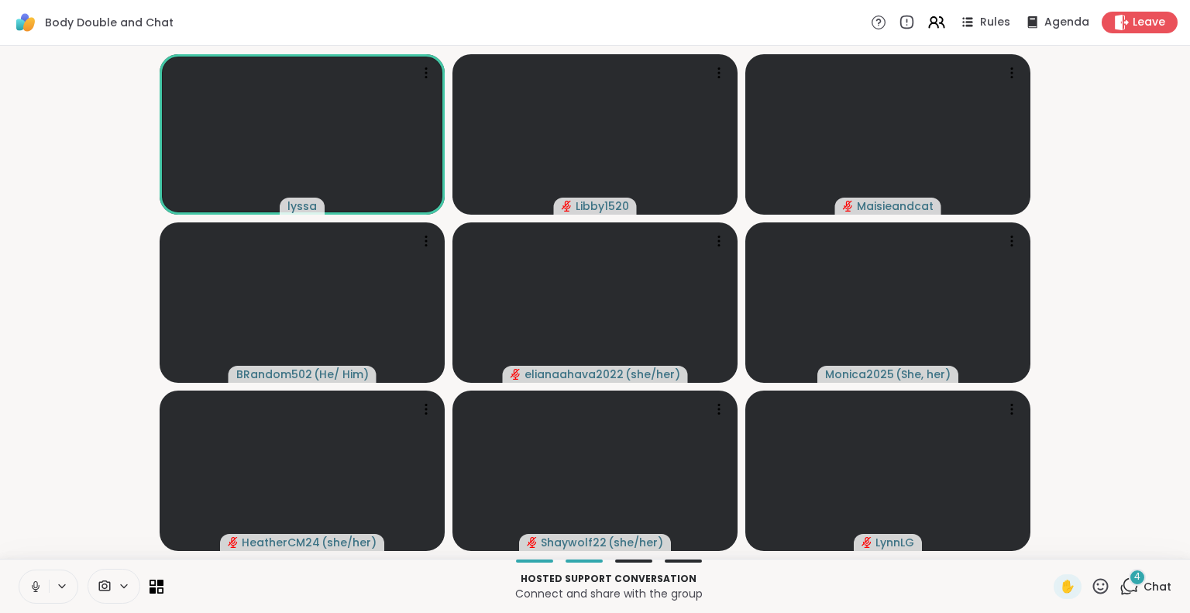
click at [1093, 580] on icon at bounding box center [1100, 585] width 15 height 15
click at [1048, 538] on span "❤️" at bounding box center [1055, 545] width 15 height 19
click at [33, 583] on icon at bounding box center [35, 584] width 4 height 7
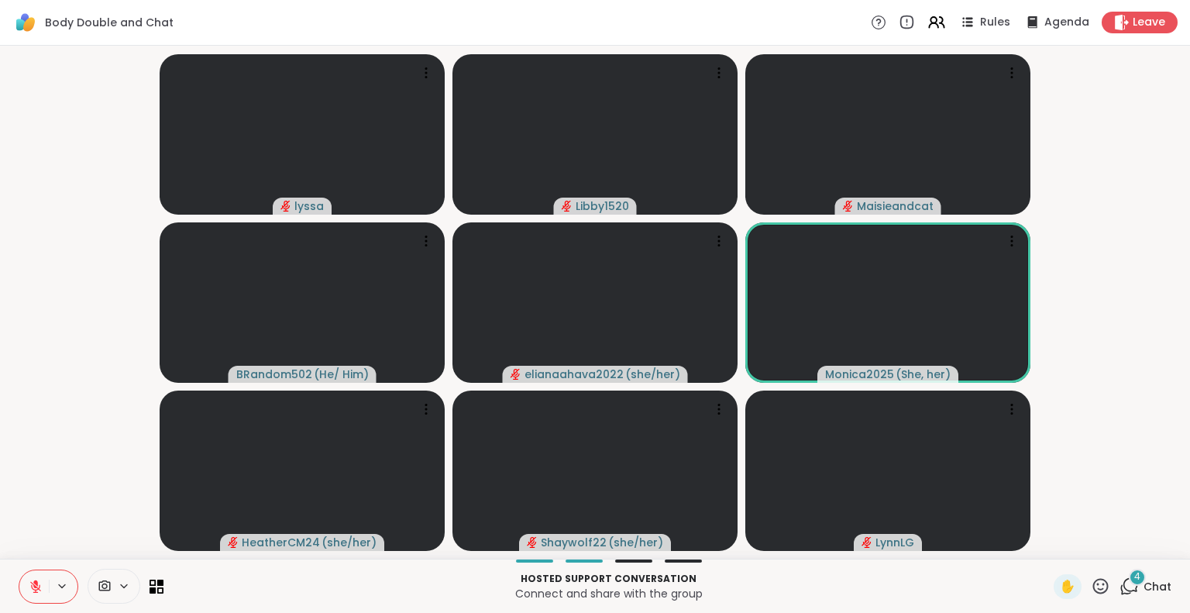
click at [1091, 586] on icon at bounding box center [1100, 585] width 19 height 19
click at [1048, 548] on span "❤️" at bounding box center [1055, 545] width 15 height 19
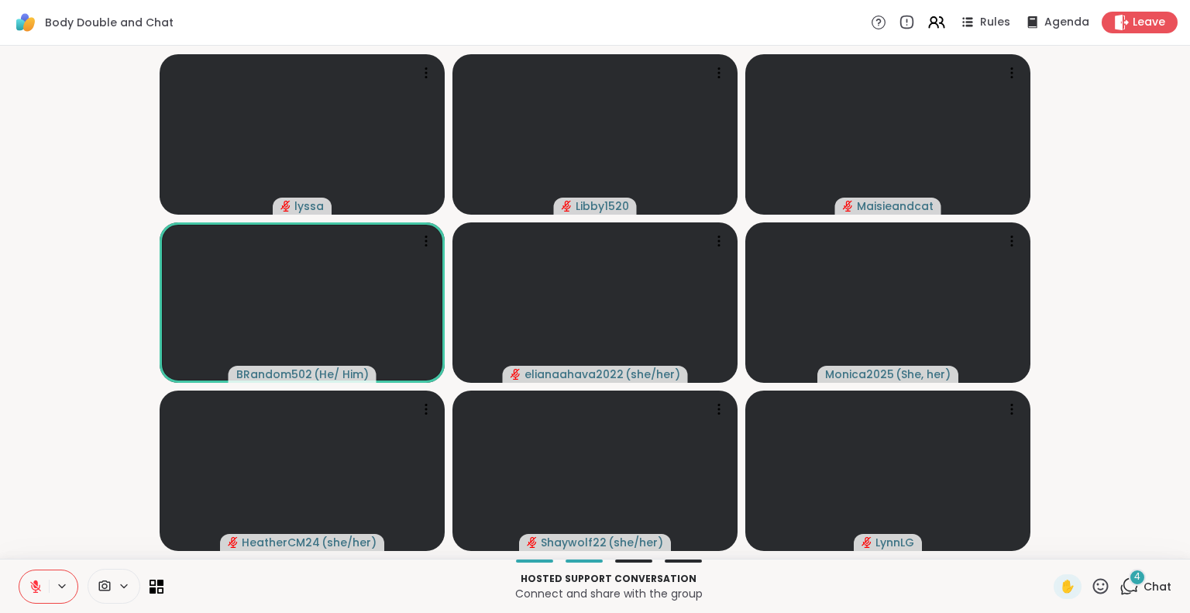
click at [19, 576] on button at bounding box center [33, 586] width 29 height 33
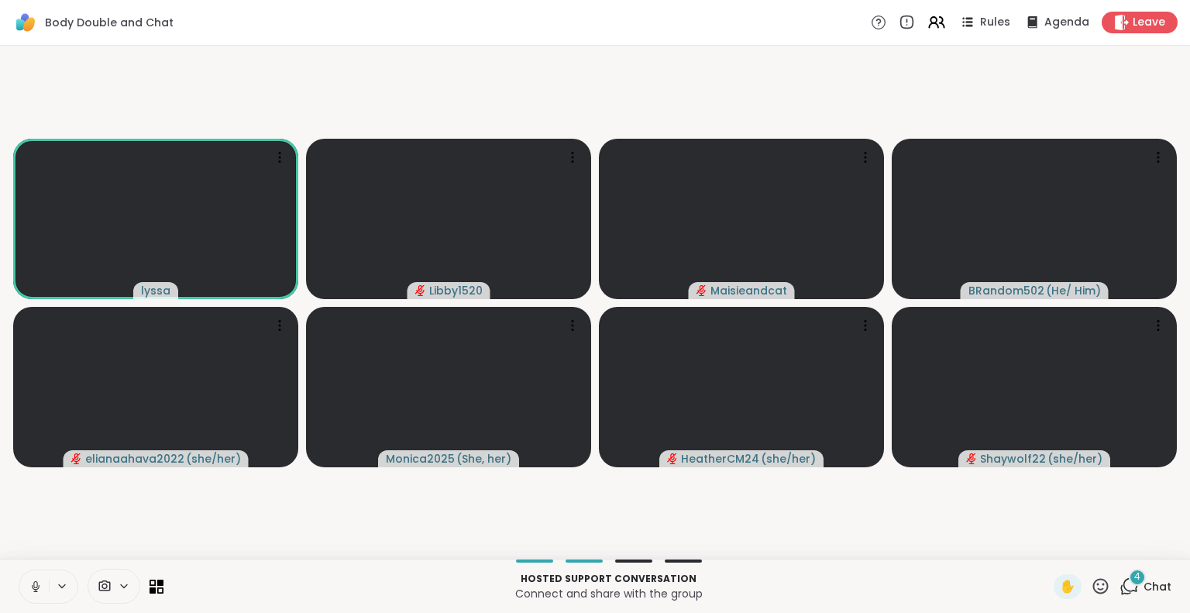
click at [29, 580] on icon at bounding box center [36, 587] width 14 height 14
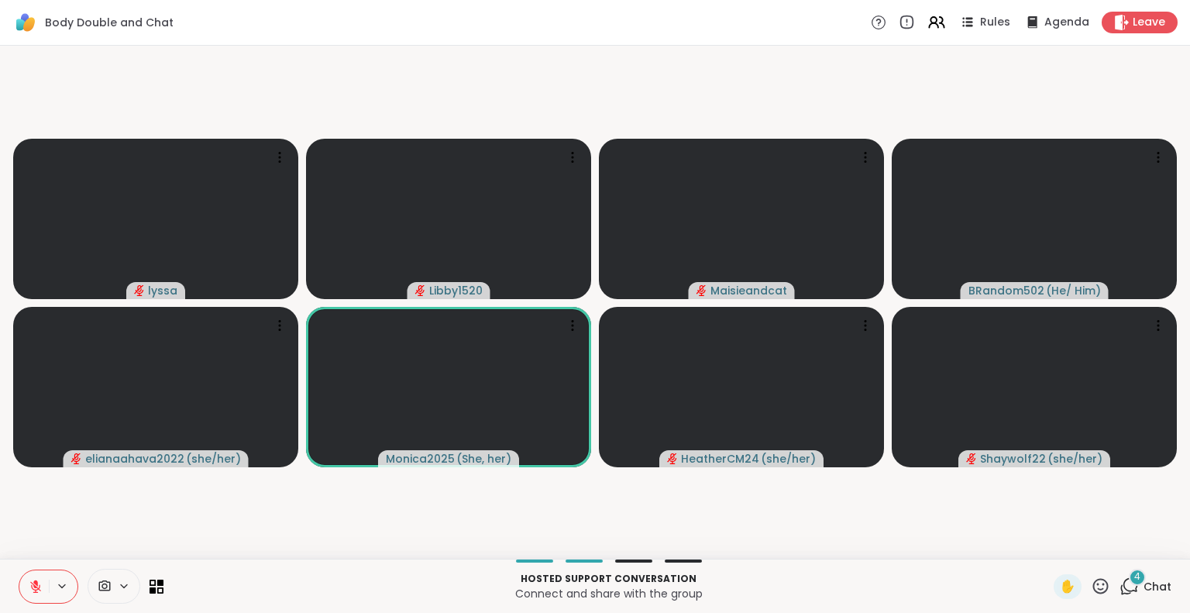
click at [29, 584] on icon at bounding box center [36, 587] width 14 height 14
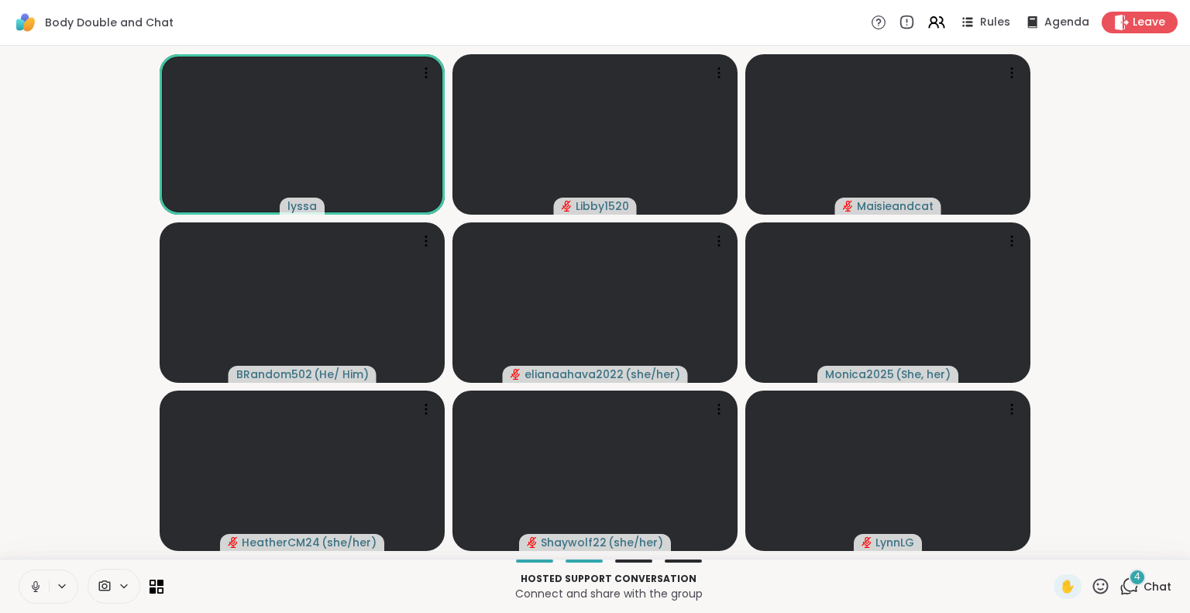
click at [19, 582] on button at bounding box center [33, 586] width 29 height 33
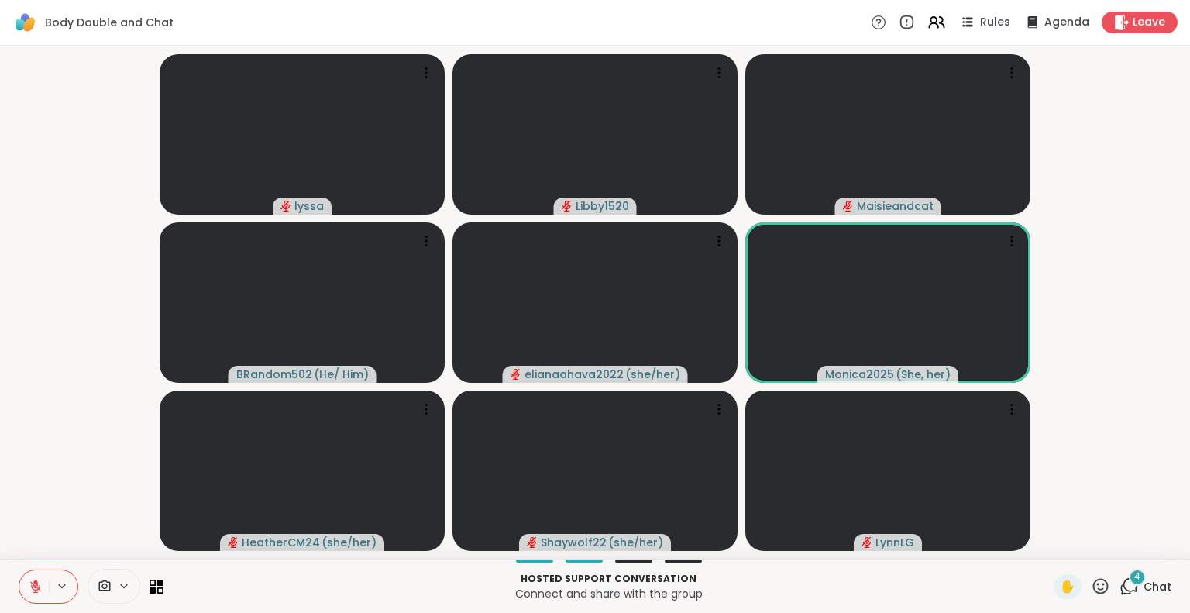
click at [29, 587] on icon at bounding box center [36, 587] width 14 height 14
click at [33, 585] on icon at bounding box center [35, 586] width 5 height 6
click at [33, 585] on icon at bounding box center [35, 583] width 5 height 6
click at [26, 586] on icon at bounding box center [33, 587] width 14 height 14
click at [29, 580] on icon at bounding box center [36, 587] width 14 height 14
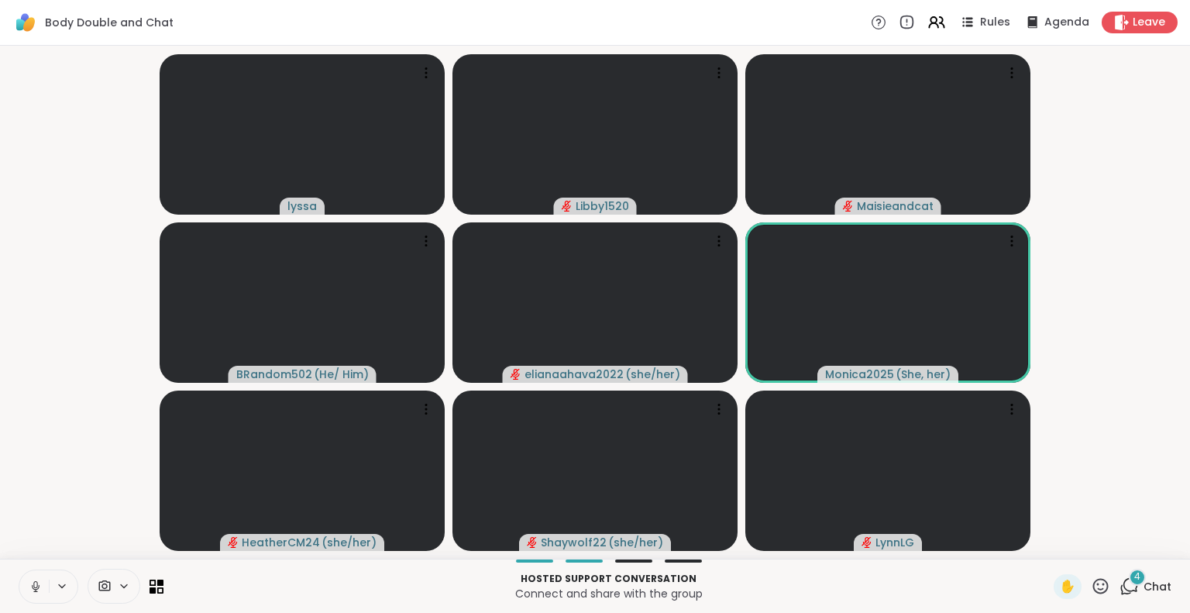
click at [29, 590] on icon at bounding box center [36, 587] width 14 height 14
click at [29, 588] on icon at bounding box center [36, 587] width 14 height 14
click at [29, 581] on icon at bounding box center [36, 587] width 14 height 14
click at [22, 576] on button at bounding box center [33, 586] width 29 height 33
click at [32, 589] on icon at bounding box center [36, 586] width 9 height 13
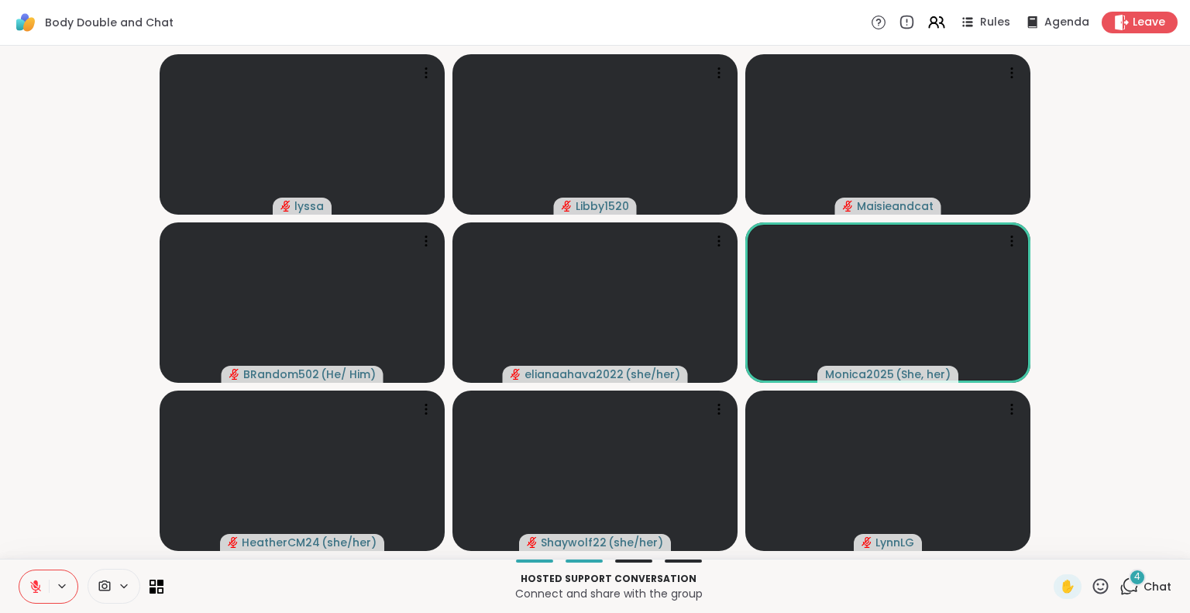
click at [19, 579] on button at bounding box center [33, 586] width 29 height 33
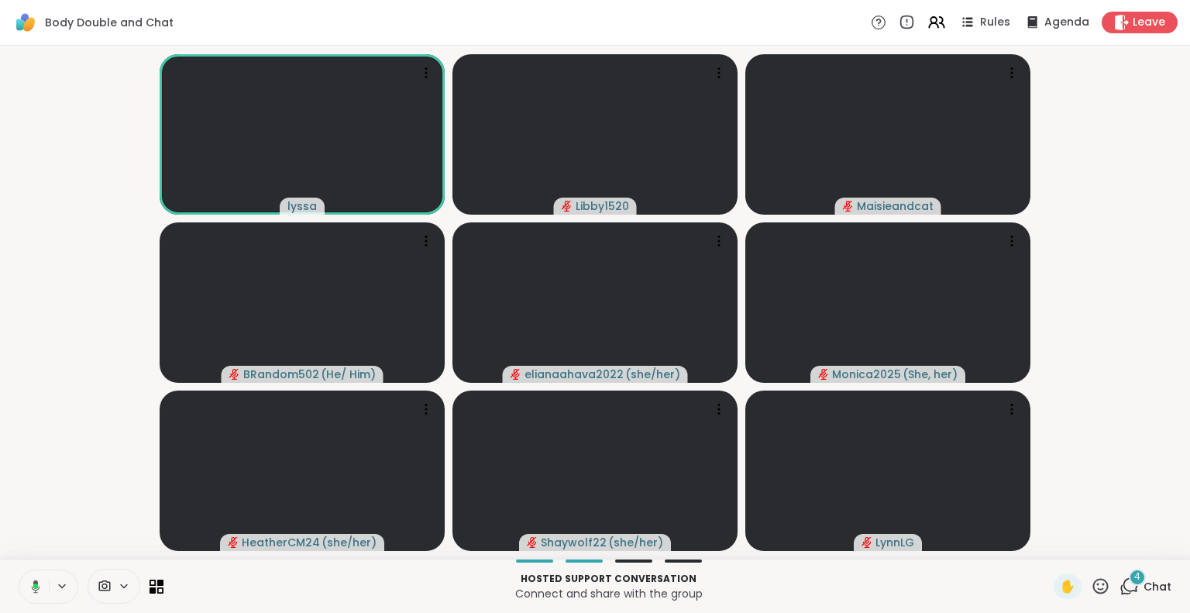
click at [31, 583] on button at bounding box center [33, 586] width 32 height 33
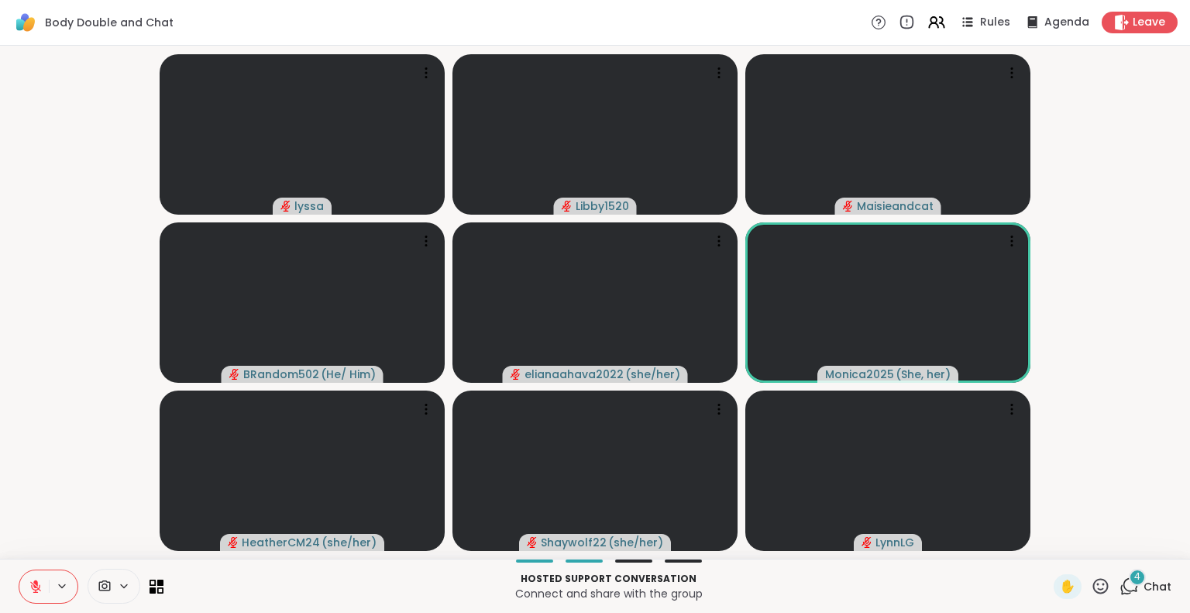
click at [31, 590] on button at bounding box center [33, 586] width 29 height 33
click at [19, 579] on button at bounding box center [33, 586] width 29 height 33
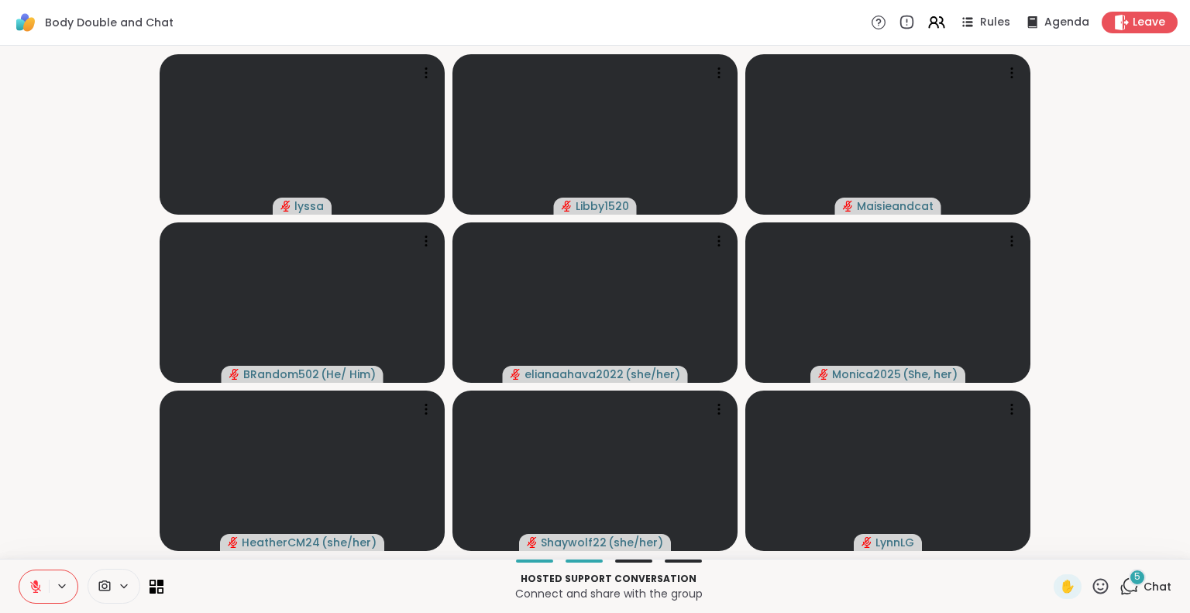
click at [19, 582] on button at bounding box center [33, 586] width 29 height 33
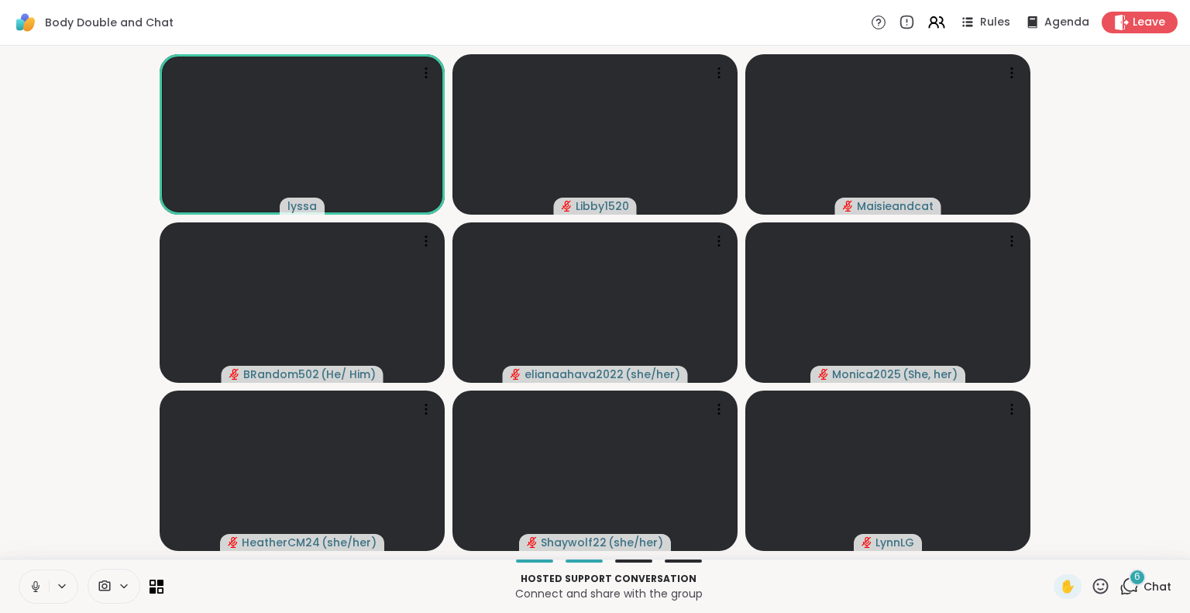
click at [29, 582] on icon at bounding box center [36, 587] width 14 height 14
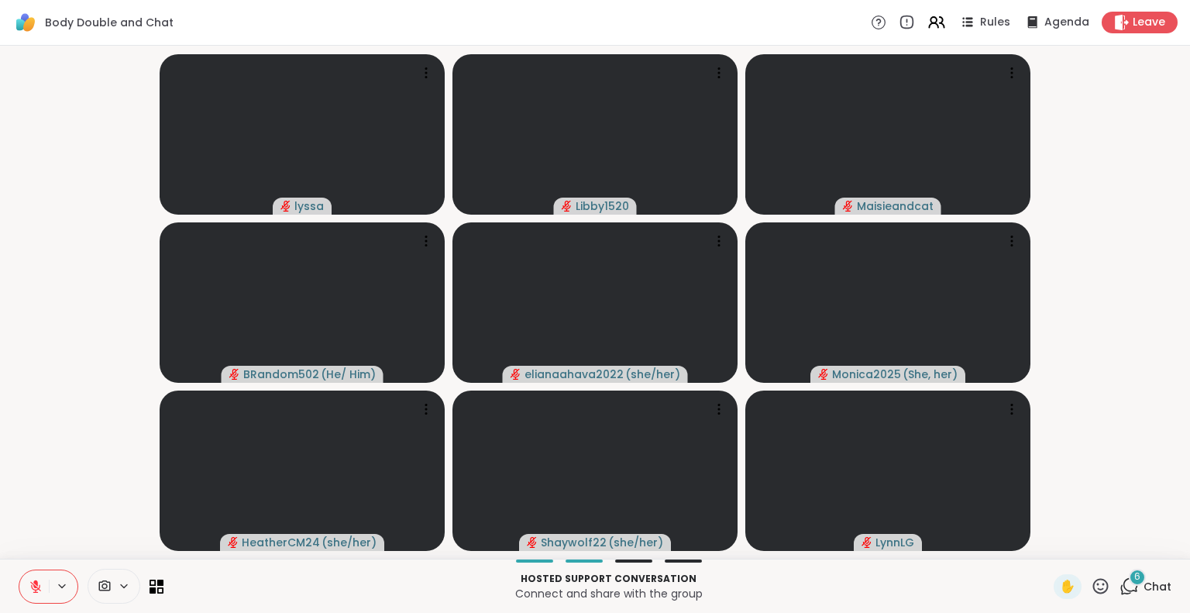
click at [29, 580] on icon at bounding box center [36, 587] width 14 height 14
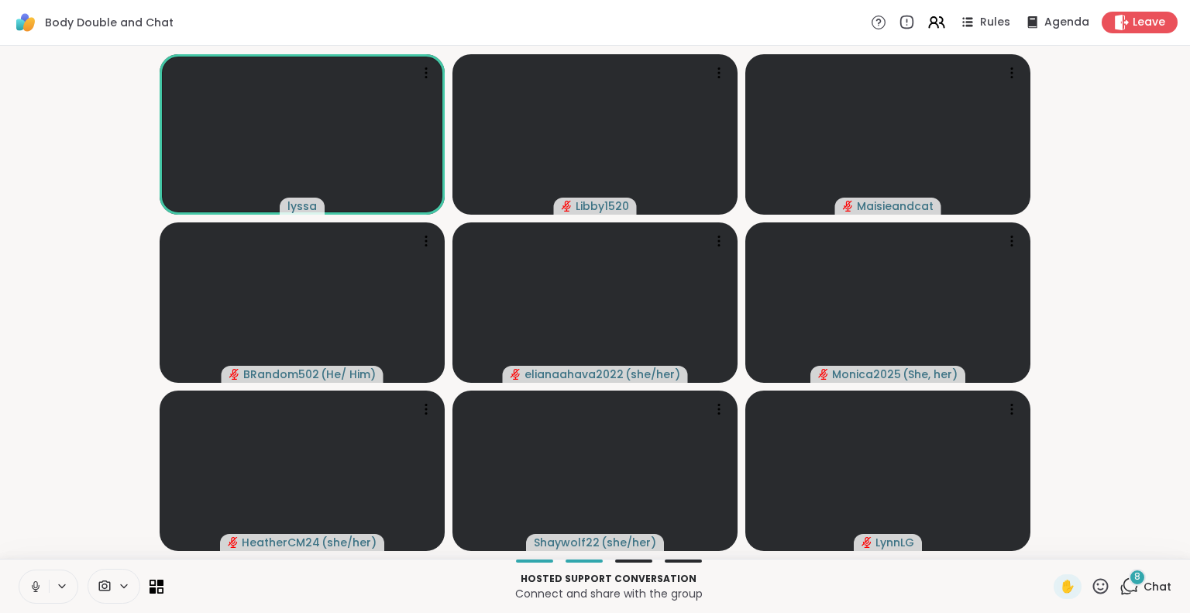
click at [19, 601] on button at bounding box center [33, 586] width 29 height 33
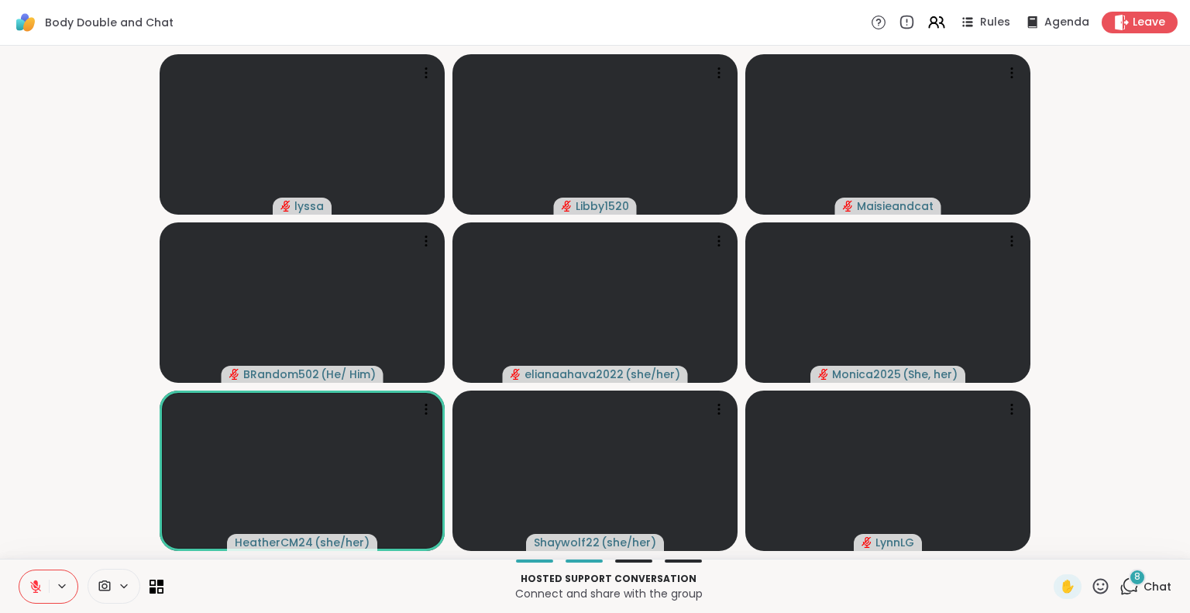
click at [19, 580] on button at bounding box center [33, 586] width 29 height 33
click at [31, 588] on button at bounding box center [33, 586] width 29 height 33
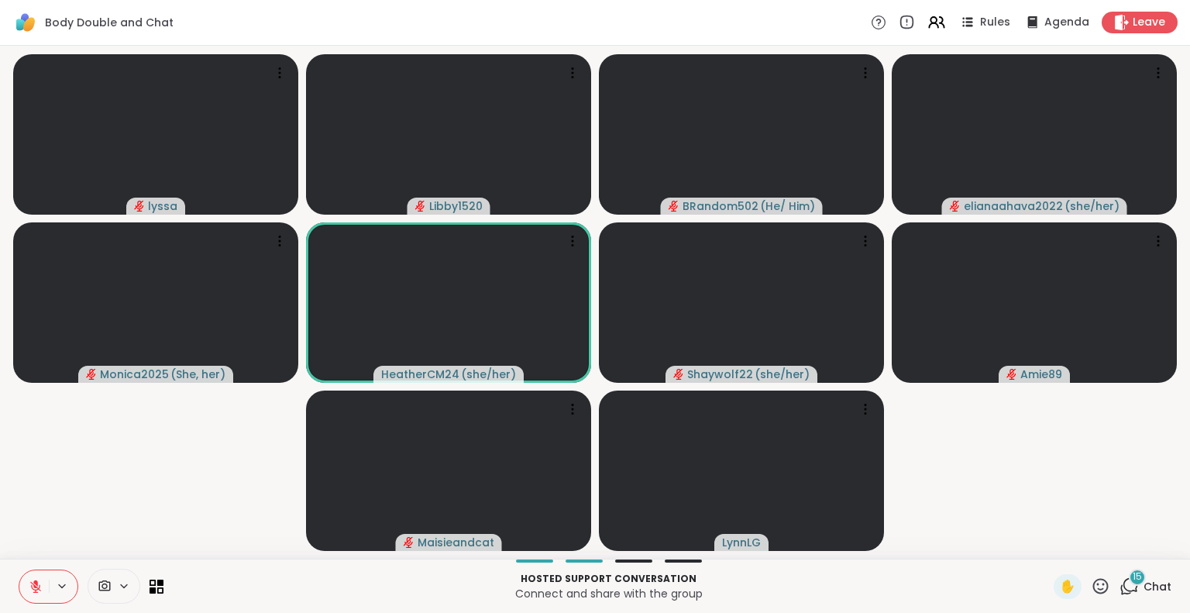
click at [29, 584] on icon at bounding box center [36, 587] width 14 height 14
click at [27, 576] on button at bounding box center [33, 586] width 29 height 33
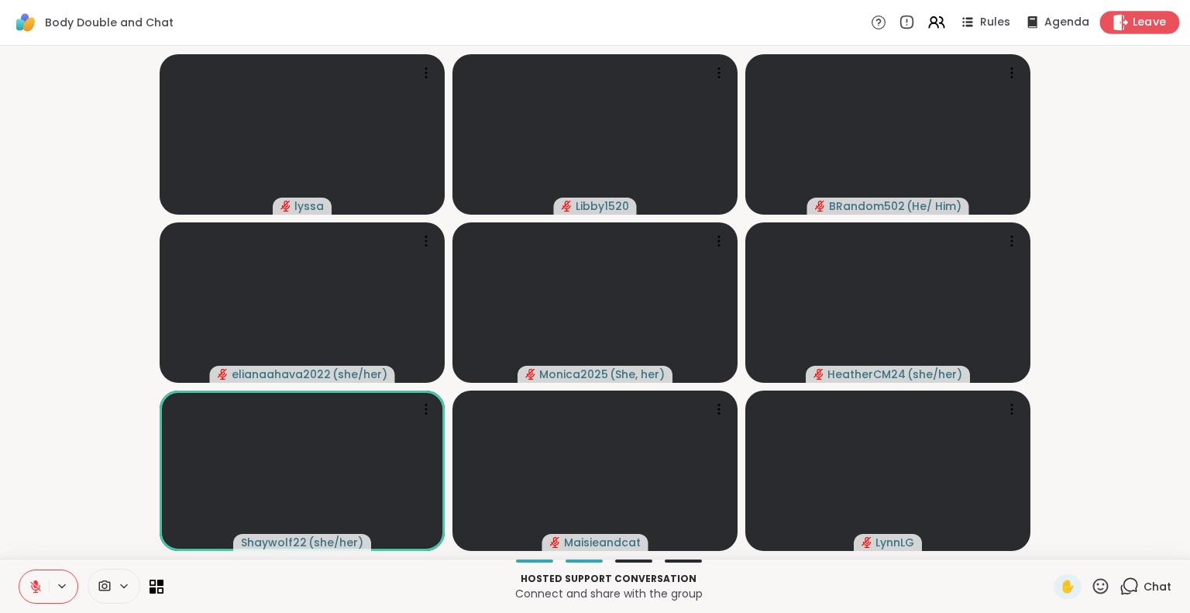
drag, startPoint x: 1141, startPoint y: 18, endPoint x: 1148, endPoint y: 12, distance: 8.2
drag, startPoint x: 1148, startPoint y: 12, endPoint x: 1156, endPoint y: 65, distance: 53.4
click at [1156, 65] on video-player-container "lyssa Libby1520 BRandom502 ( He/ Him ) elianaahava2022 ( she/her ) Monica2025 (…" at bounding box center [595, 302] width 1172 height 501
click at [1107, 29] on div "Leave" at bounding box center [1140, 22] width 80 height 22
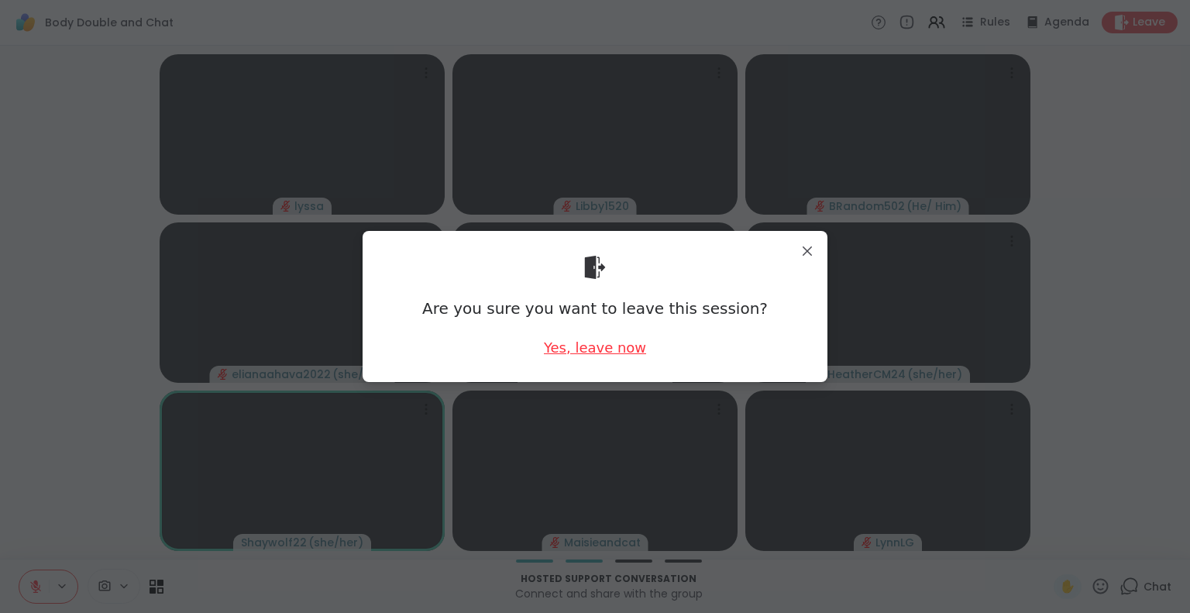
click at [589, 353] on div "Yes, leave now" at bounding box center [595, 347] width 102 height 19
